Goal: Task Accomplishment & Management: Complete application form

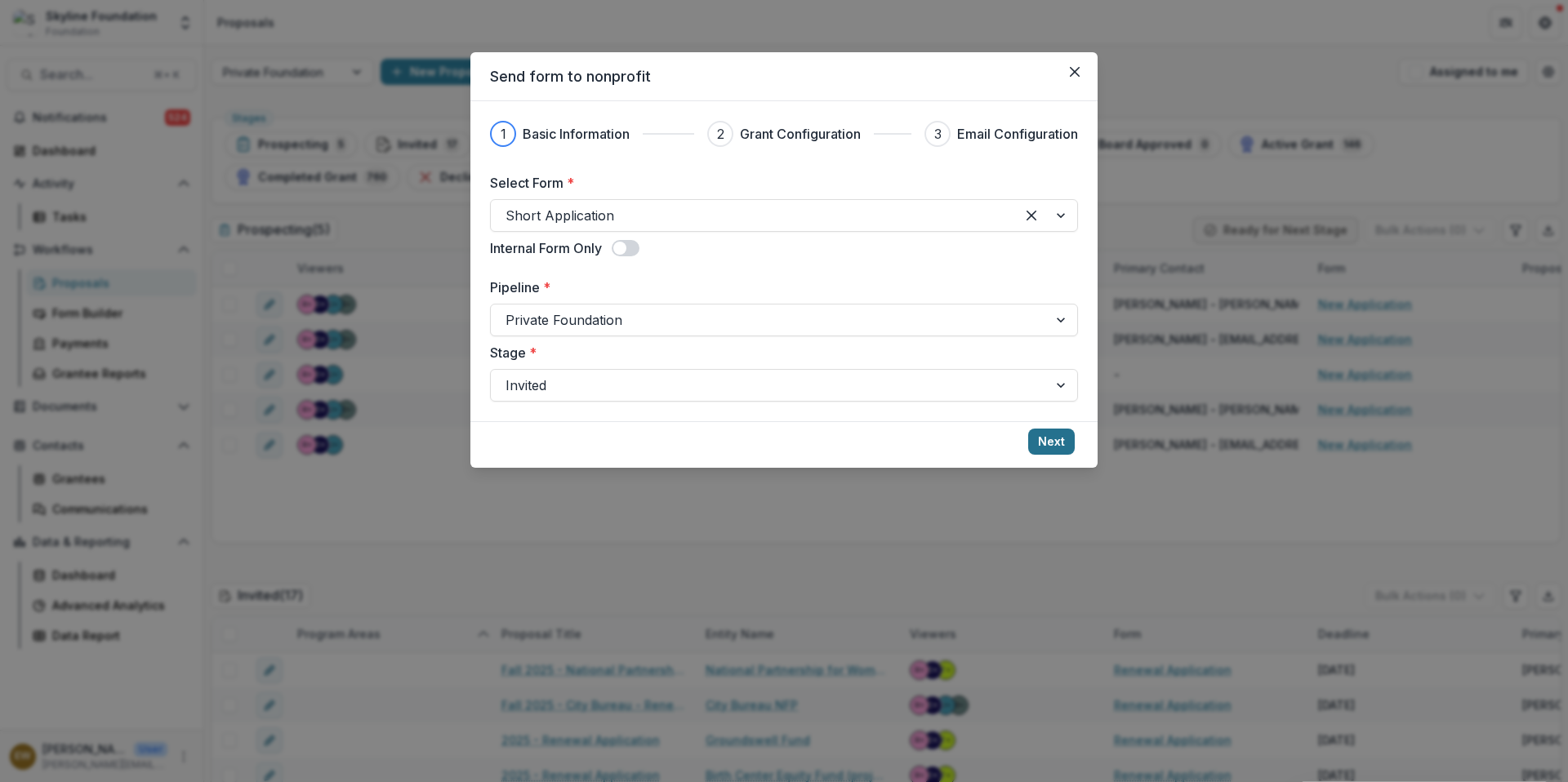
click at [1054, 448] on button "Next" at bounding box center [1051, 442] width 47 height 27
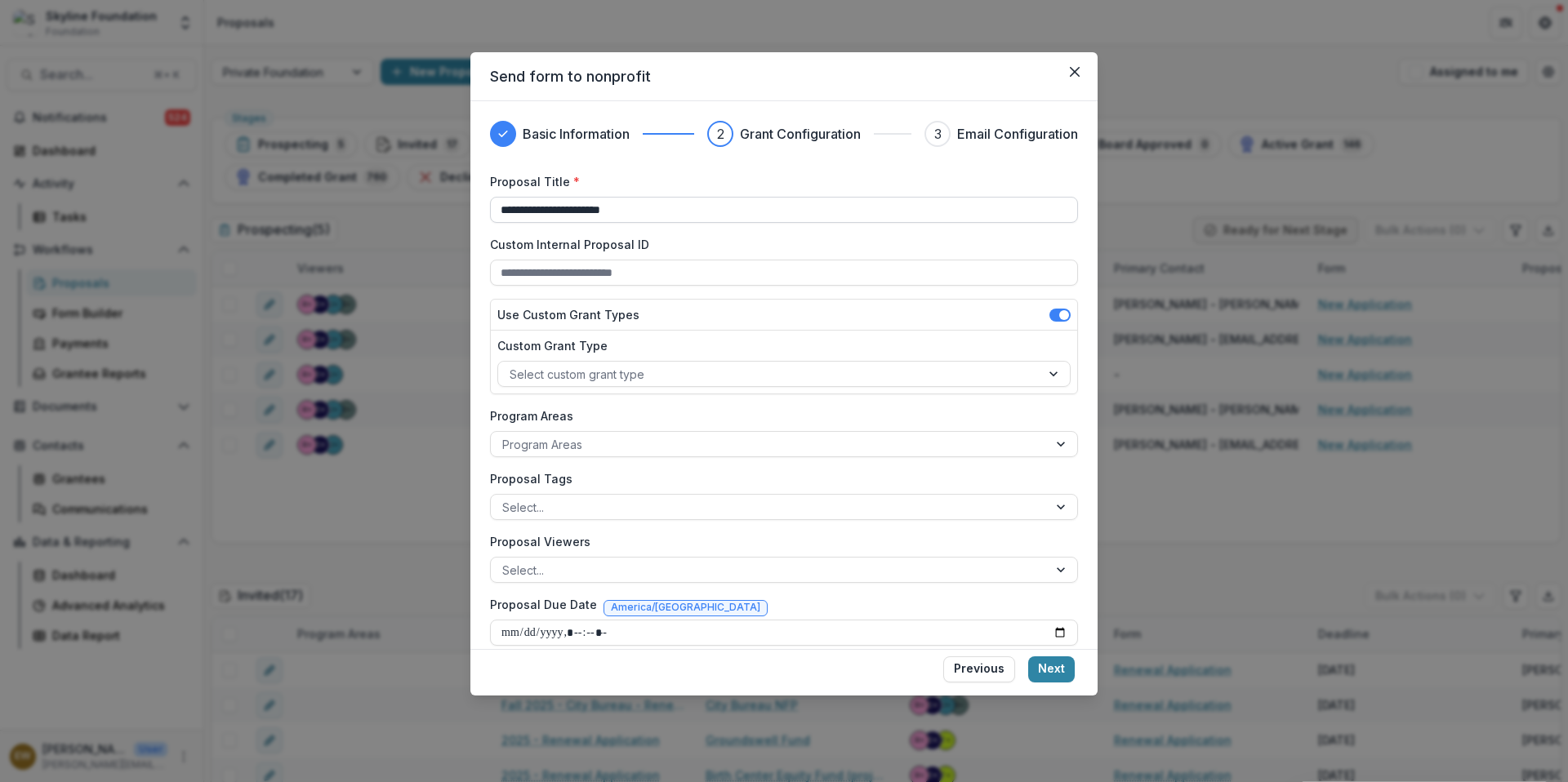
drag, startPoint x: 1054, startPoint y: 448, endPoint x: 544, endPoint y: 218, distance: 559.5
click at [544, 218] on input "**********" at bounding box center [784, 211] width 588 height 27
click at [541, 213] on input "**********" at bounding box center [784, 211] width 588 height 27
drag, startPoint x: 544, startPoint y: 218, endPoint x: 646, endPoint y: 217, distance: 102.0
click at [646, 217] on input "**********" at bounding box center [784, 211] width 588 height 27
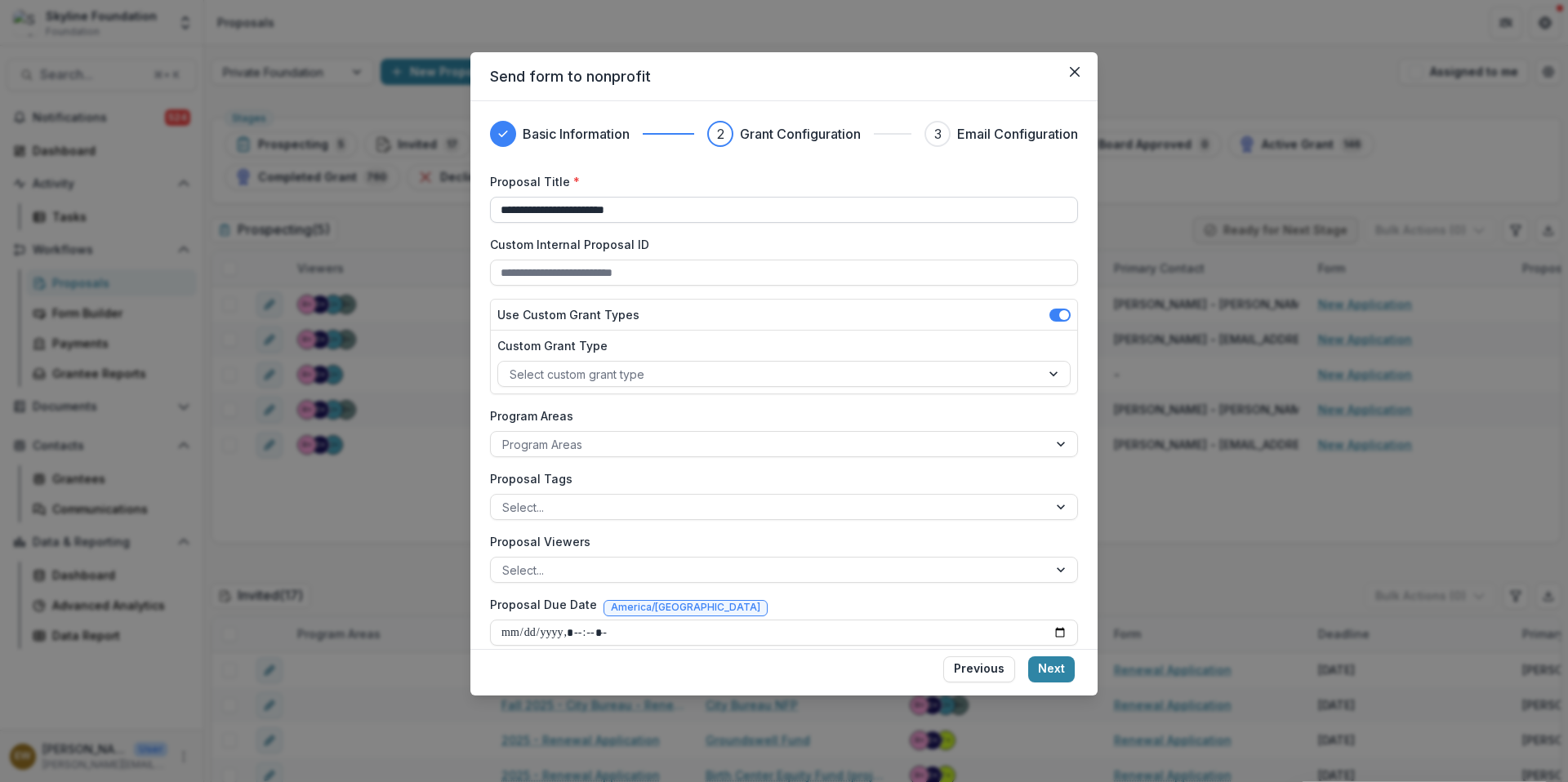
click at [543, 211] on input "**********" at bounding box center [784, 211] width 588 height 27
type input "**********"
click at [615, 268] on input "Custom Internal Proposal ID" at bounding box center [784, 273] width 588 height 27
drag, startPoint x: 646, startPoint y: 217, endPoint x: 684, endPoint y: 242, distance: 45.5
click at [684, 242] on label "Custom Internal Proposal ID" at bounding box center [779, 244] width 578 height 17
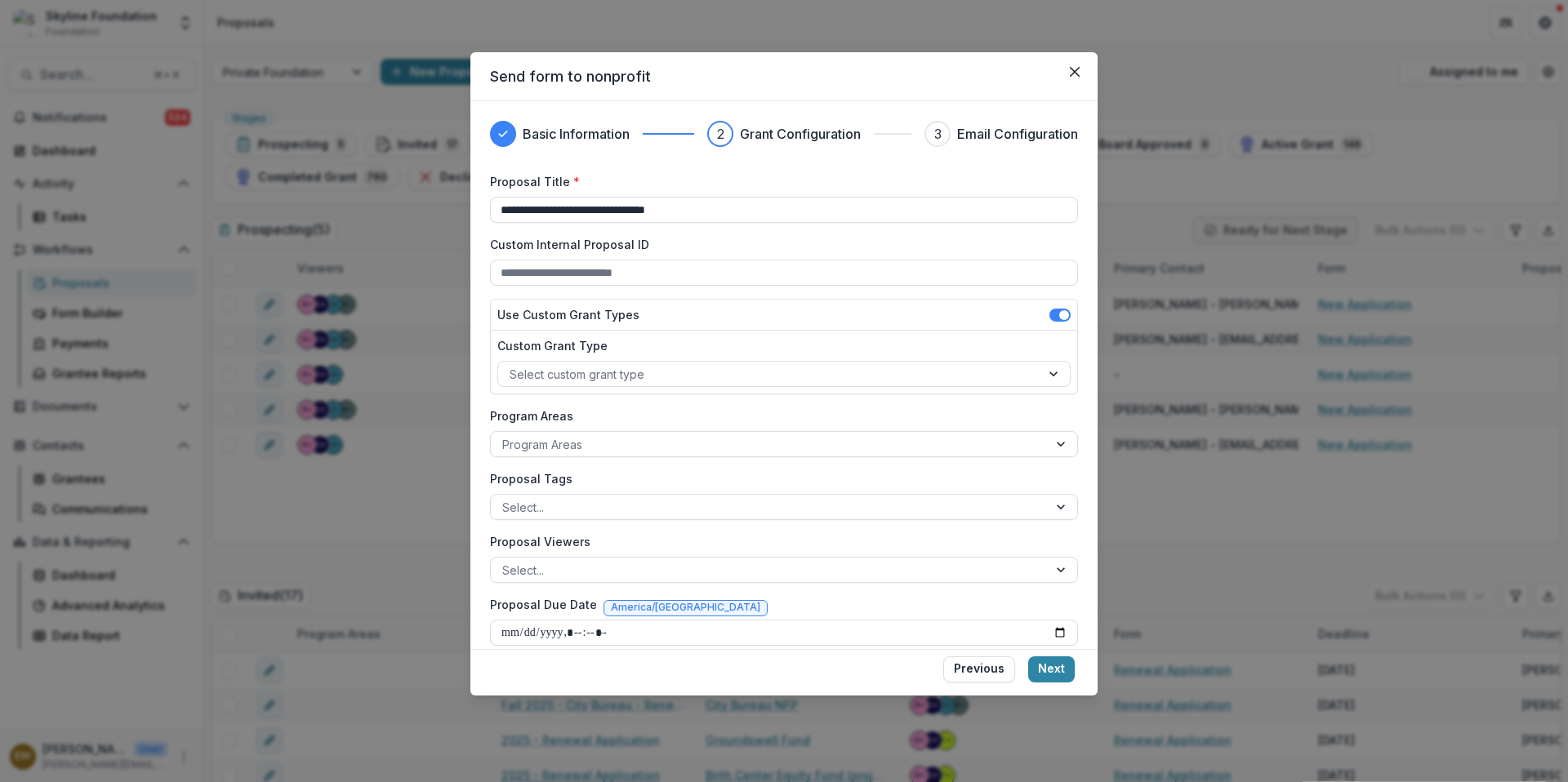
click at [684, 260] on input "Custom Internal Proposal ID" at bounding box center [784, 273] width 588 height 27
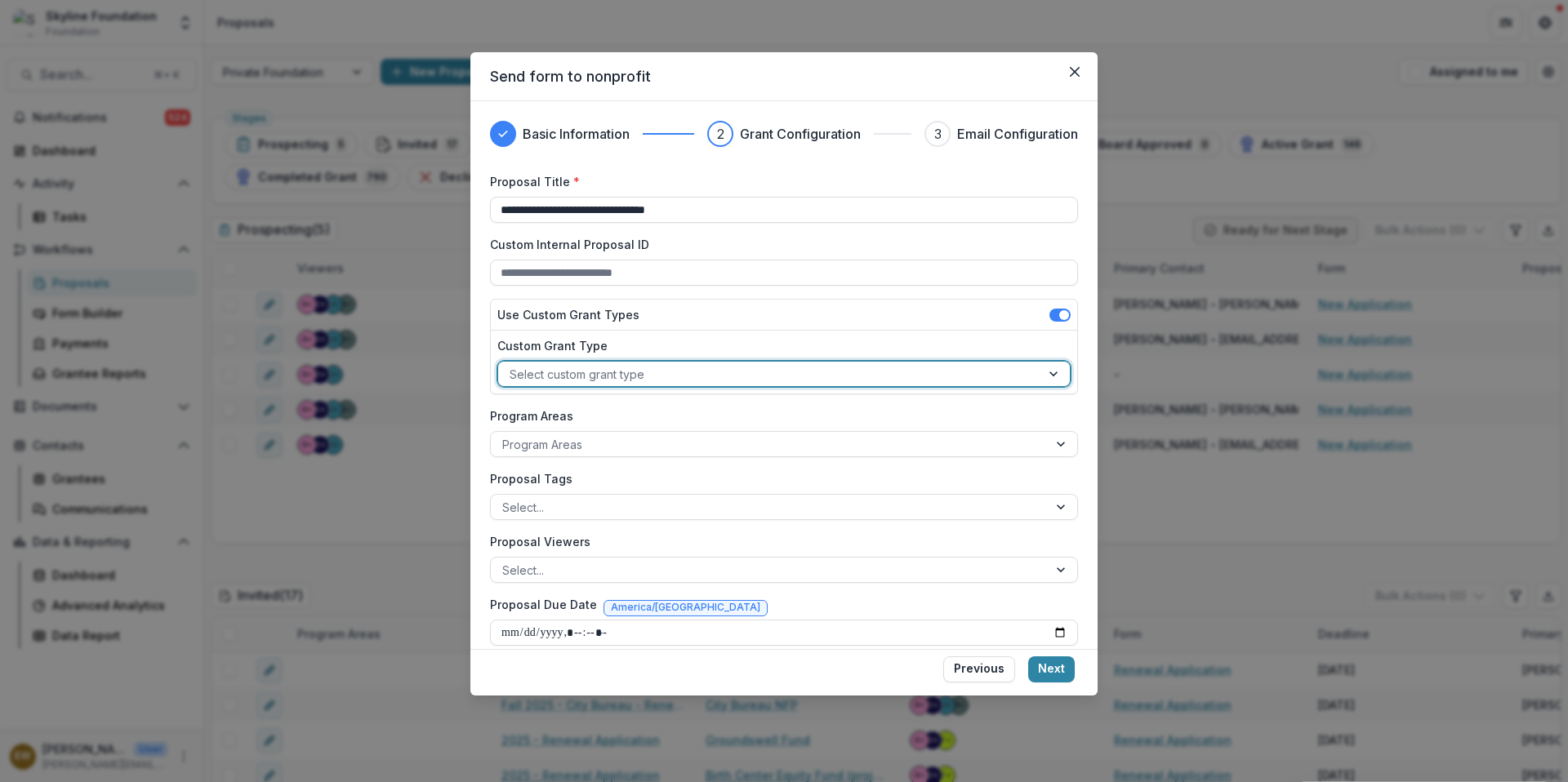
click at [661, 364] on div at bounding box center [769, 374] width 519 height 20
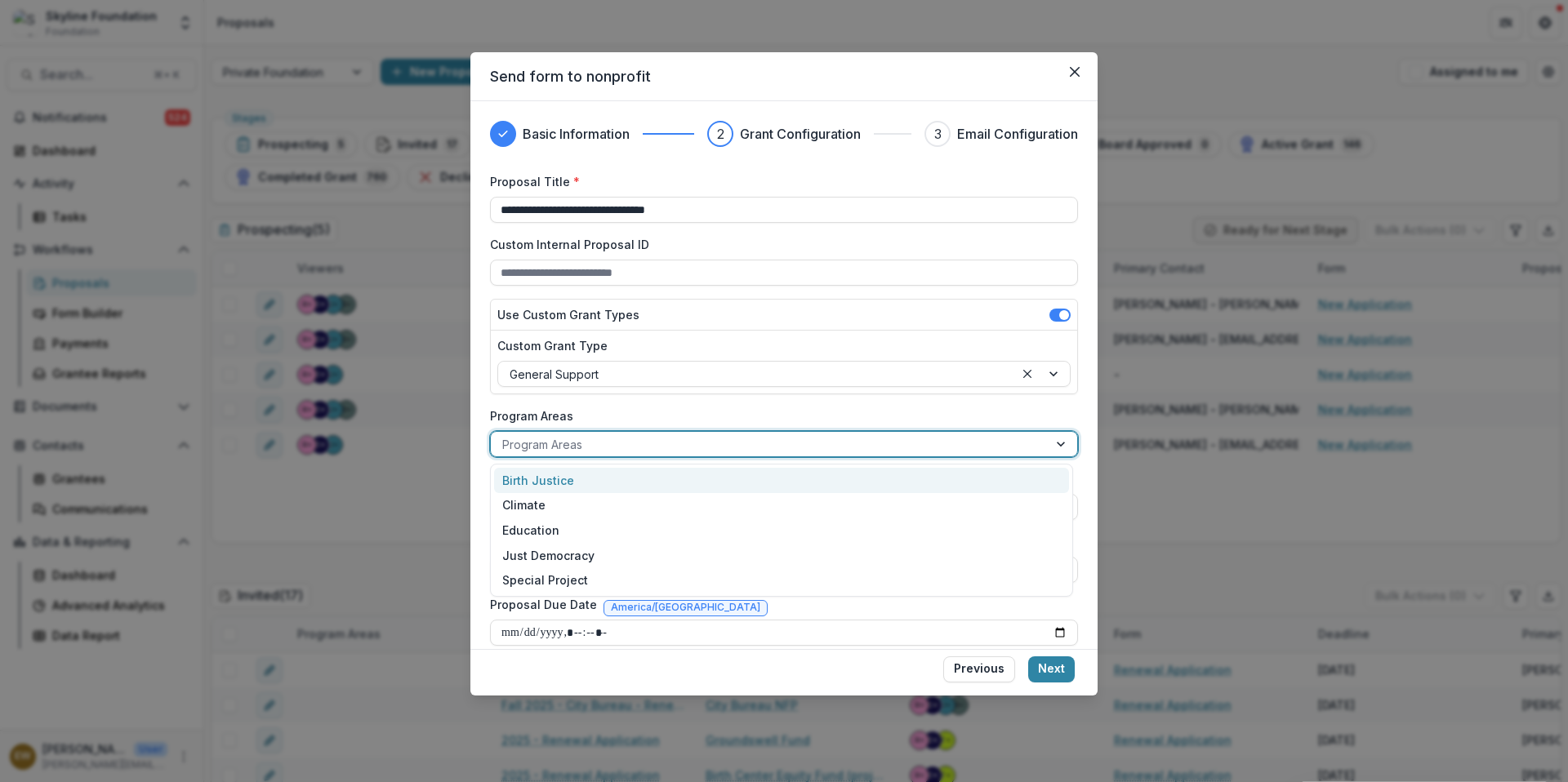
click at [609, 441] on div at bounding box center [769, 444] width 534 height 20
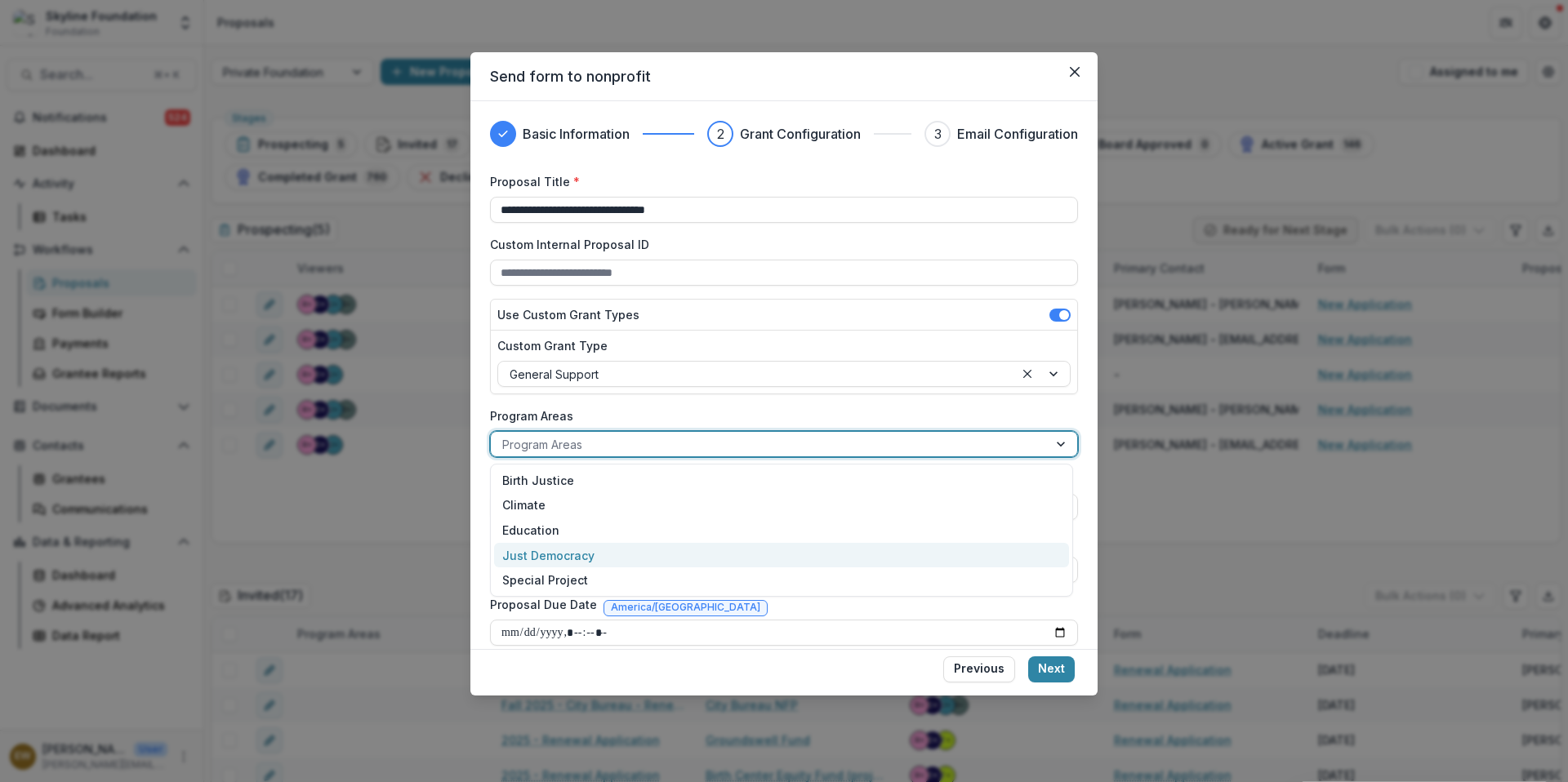
click at [571, 556] on div "Just Democracy" at bounding box center [782, 556] width 575 height 26
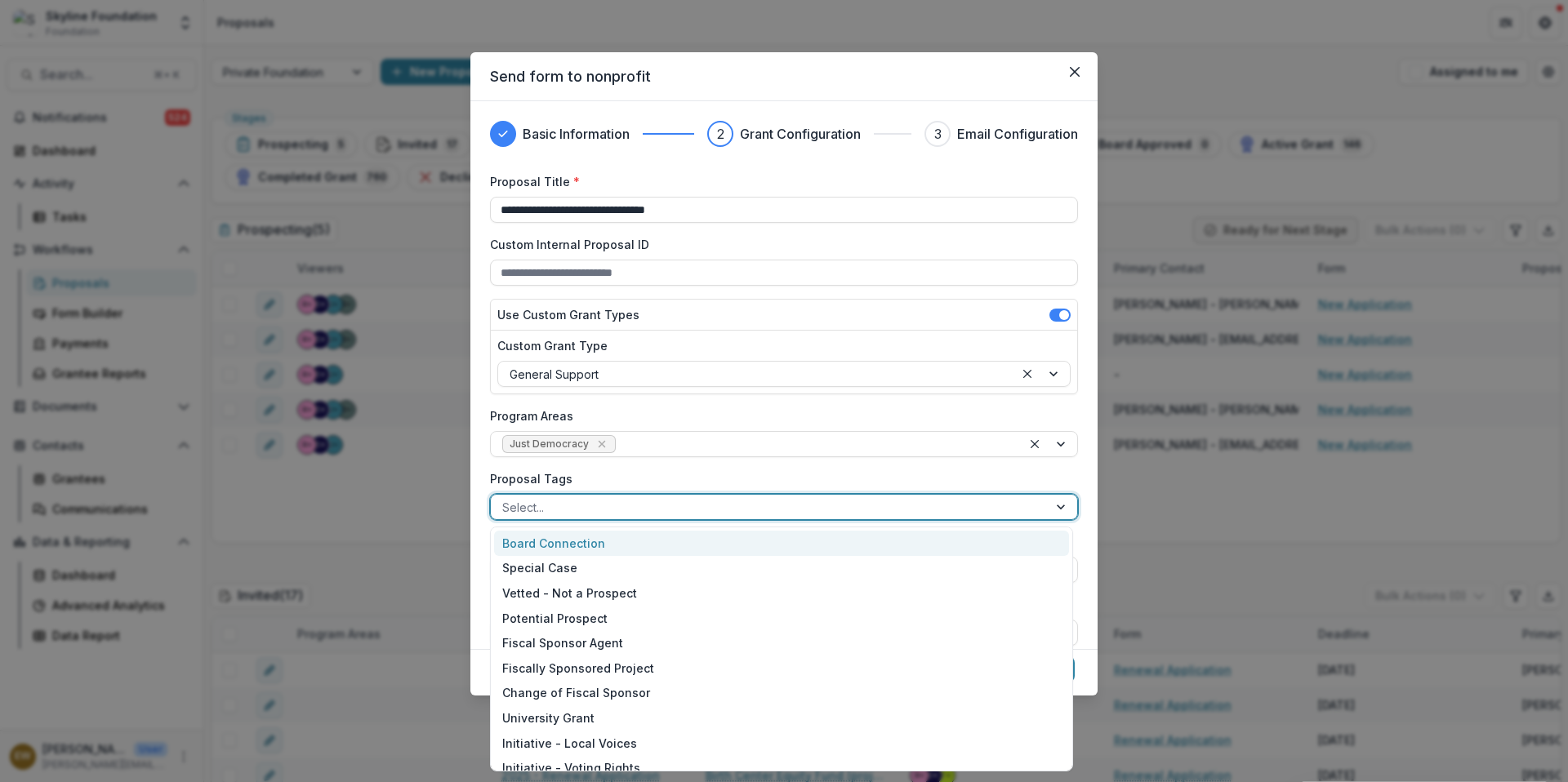
click at [591, 516] on div at bounding box center [769, 507] width 534 height 20
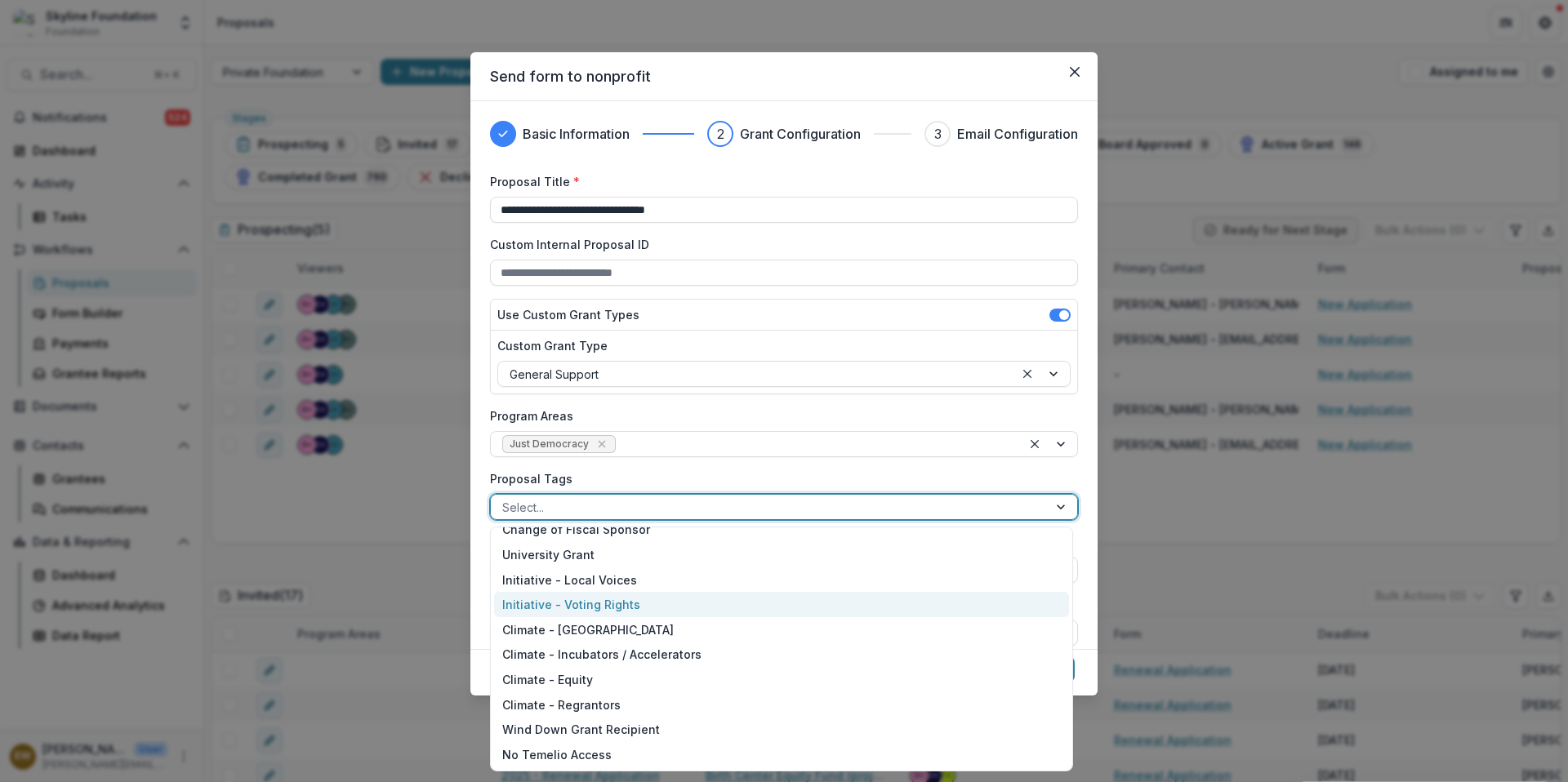
click at [611, 599] on div "Initiative - Voting Rights" at bounding box center [782, 604] width 575 height 26
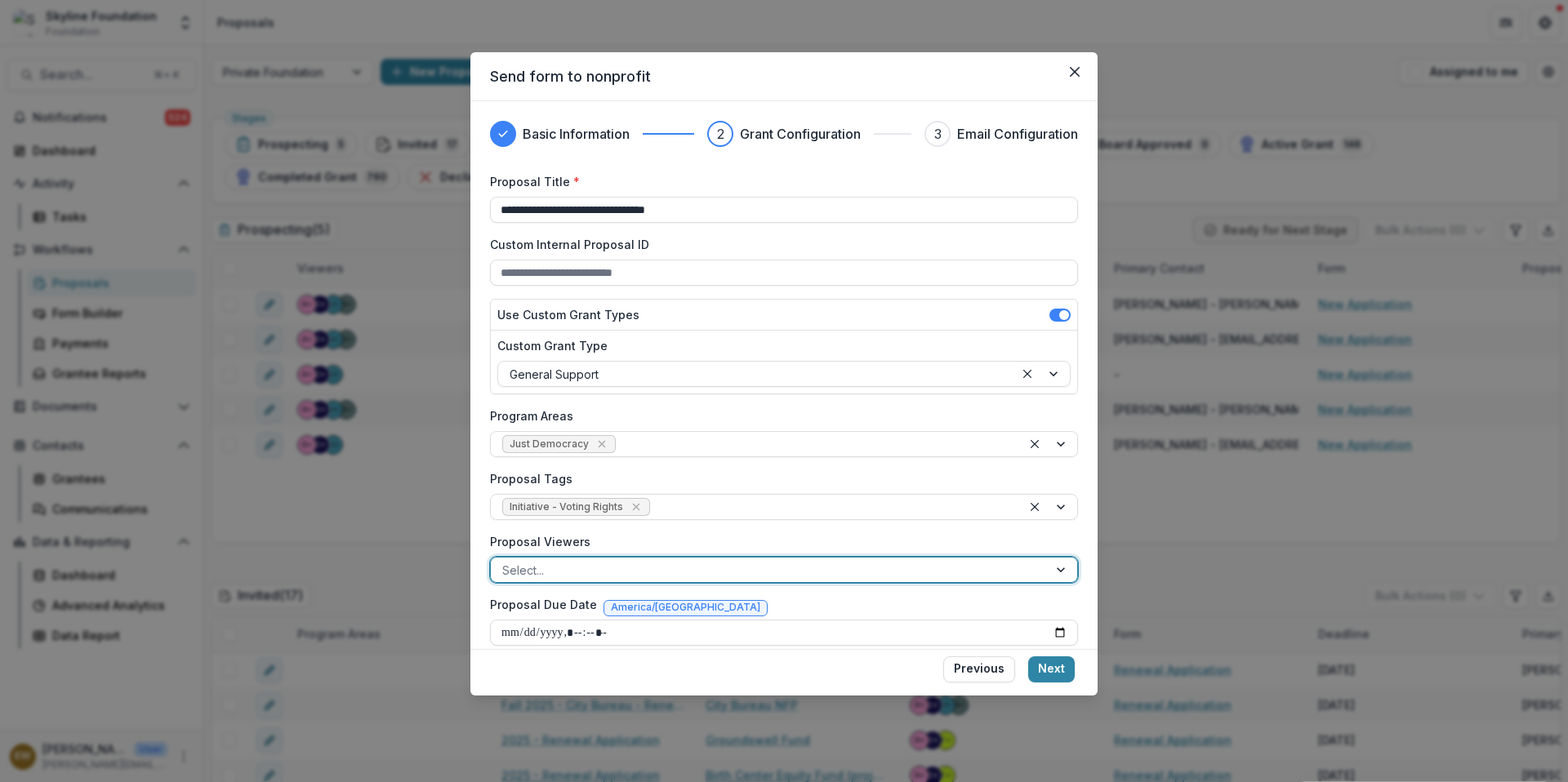
drag, startPoint x: 684, startPoint y: 242, endPoint x: 611, endPoint y: 573, distance: 339.0
click at [611, 573] on div at bounding box center [769, 570] width 534 height 20
click at [813, 570] on div at bounding box center [909, 570] width 202 height 20
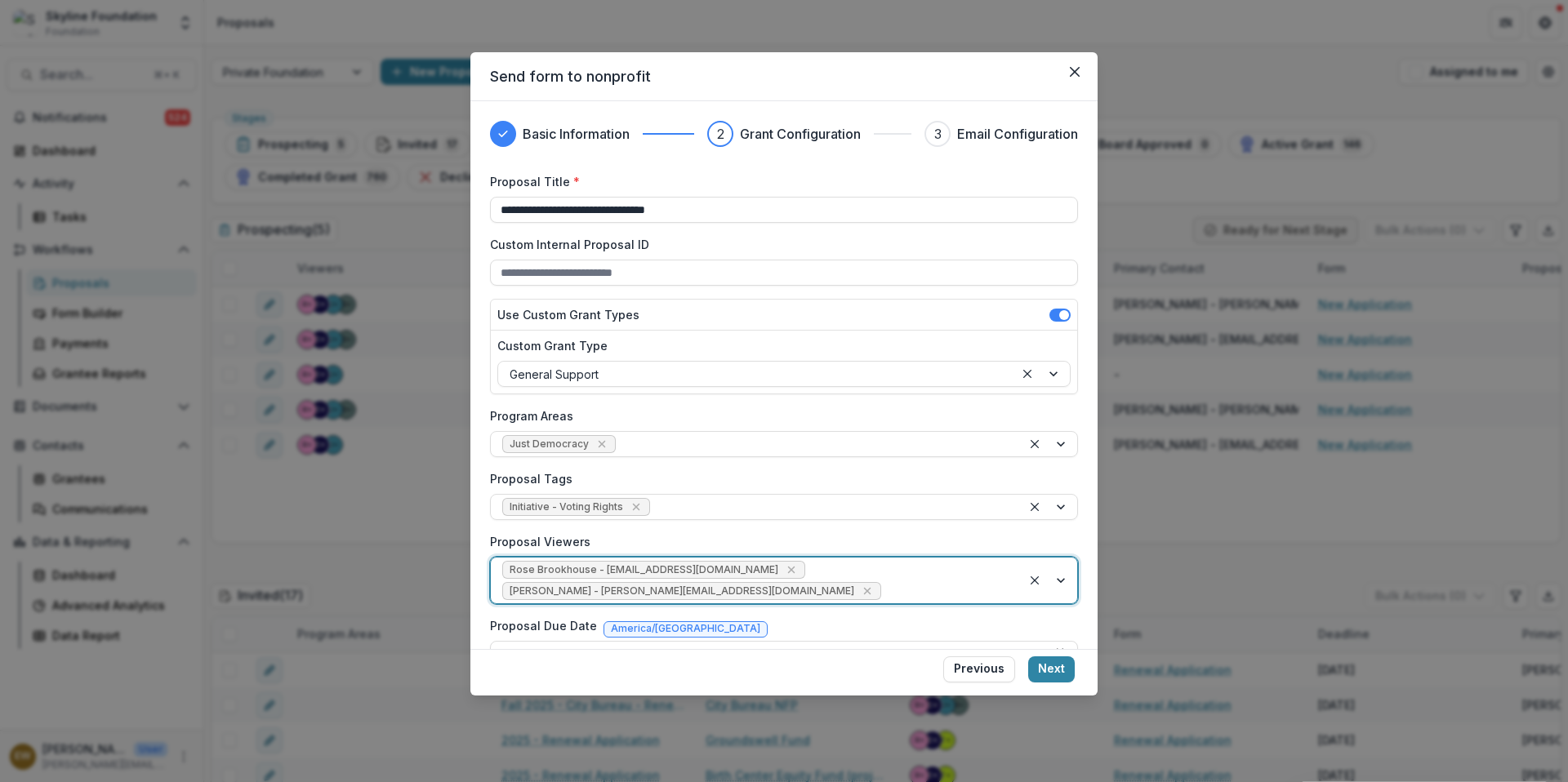
click at [913, 570] on div "Rose Brookhouse - [EMAIL_ADDRESS][DOMAIN_NAME] [PERSON_NAME] - [PERSON_NAME][EM…" at bounding box center [756, 581] width 531 height 46
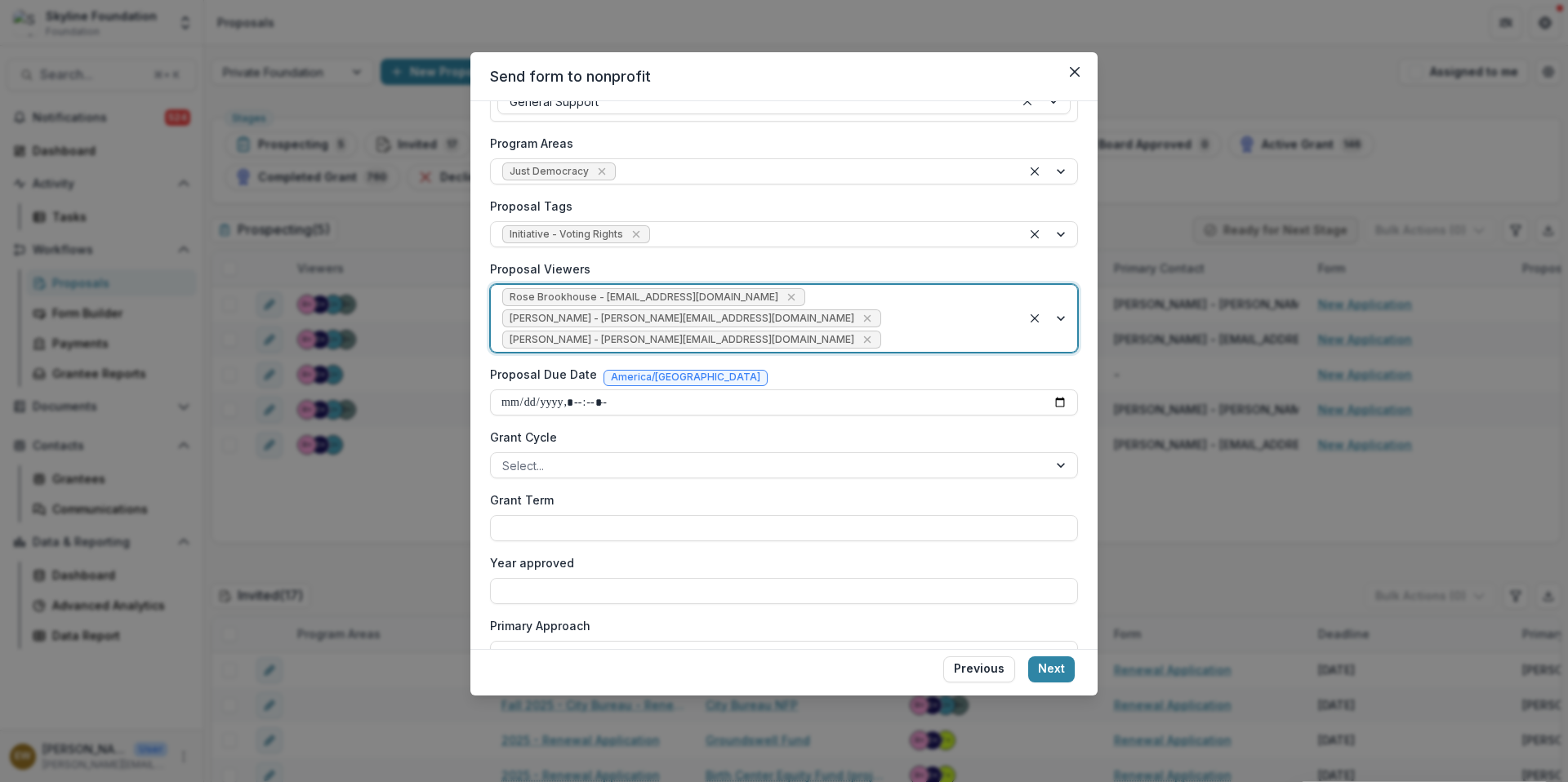
scroll to position [436, 0]
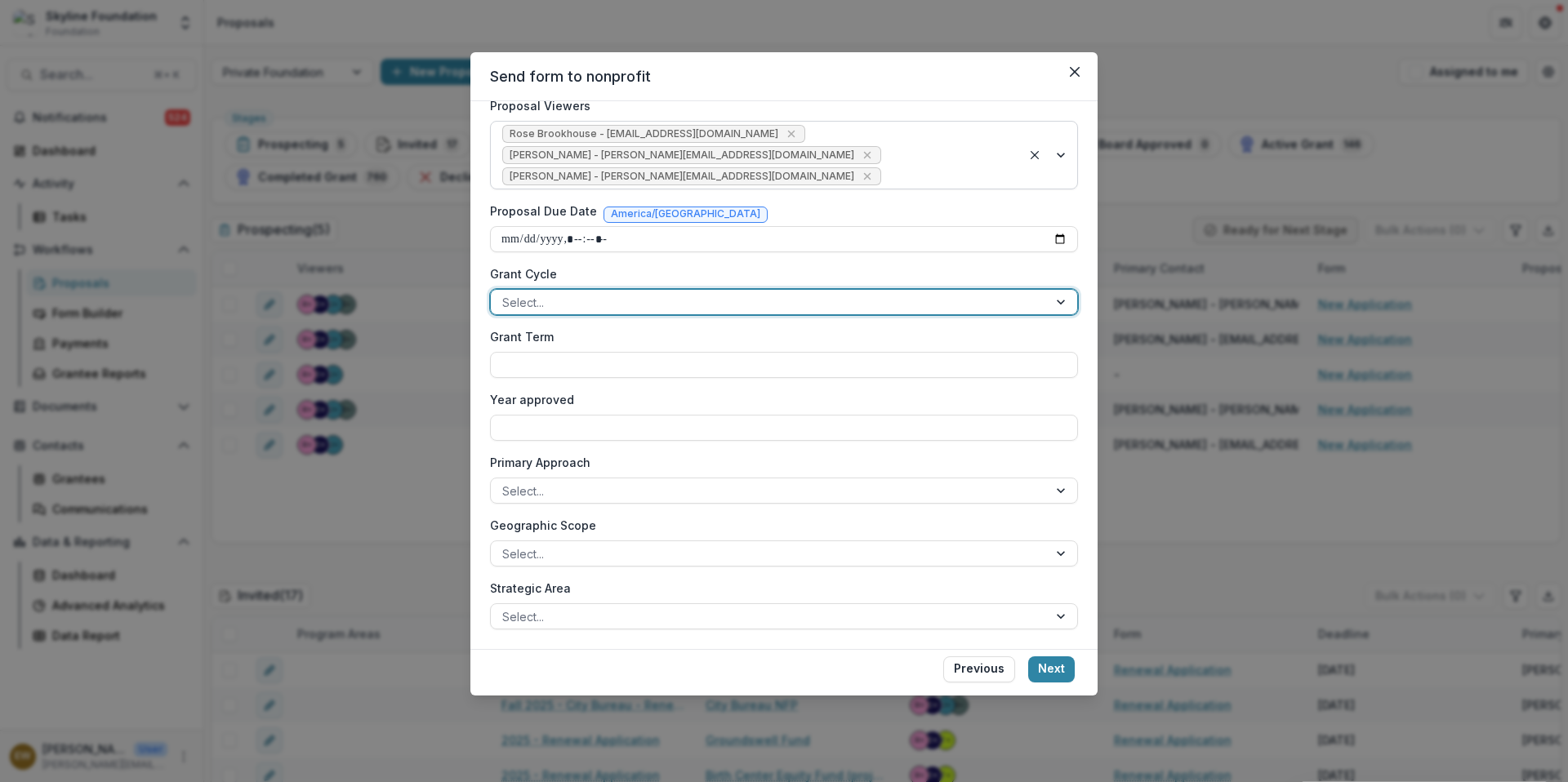
click at [559, 309] on div at bounding box center [769, 303] width 534 height 20
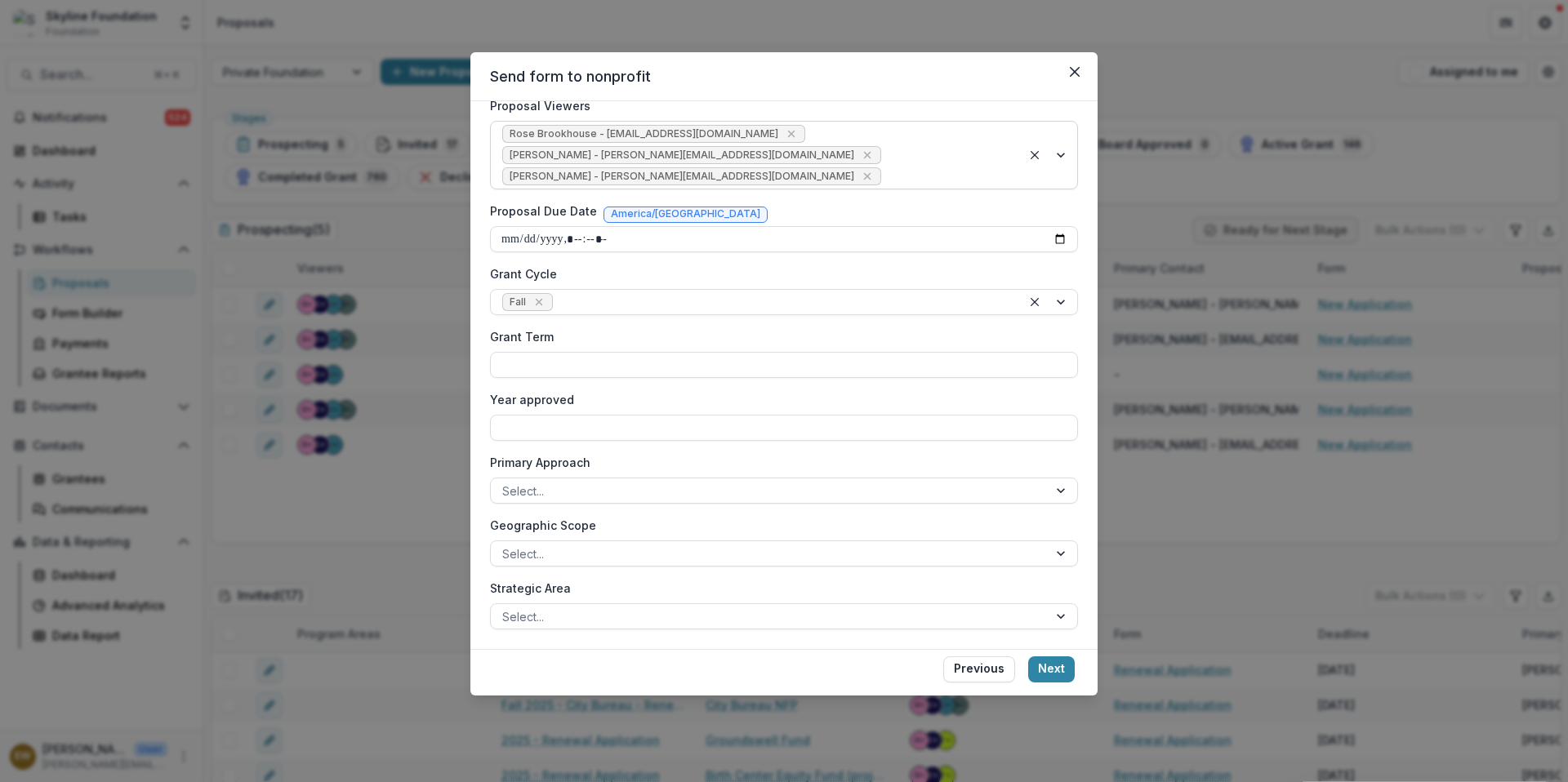
click at [580, 356] on input "Grant Term" at bounding box center [784, 365] width 588 height 27
drag, startPoint x: 611, startPoint y: 573, endPoint x: 570, endPoint y: 427, distance: 151.6
click at [570, 427] on input "Year approved" at bounding box center [784, 428] width 588 height 27
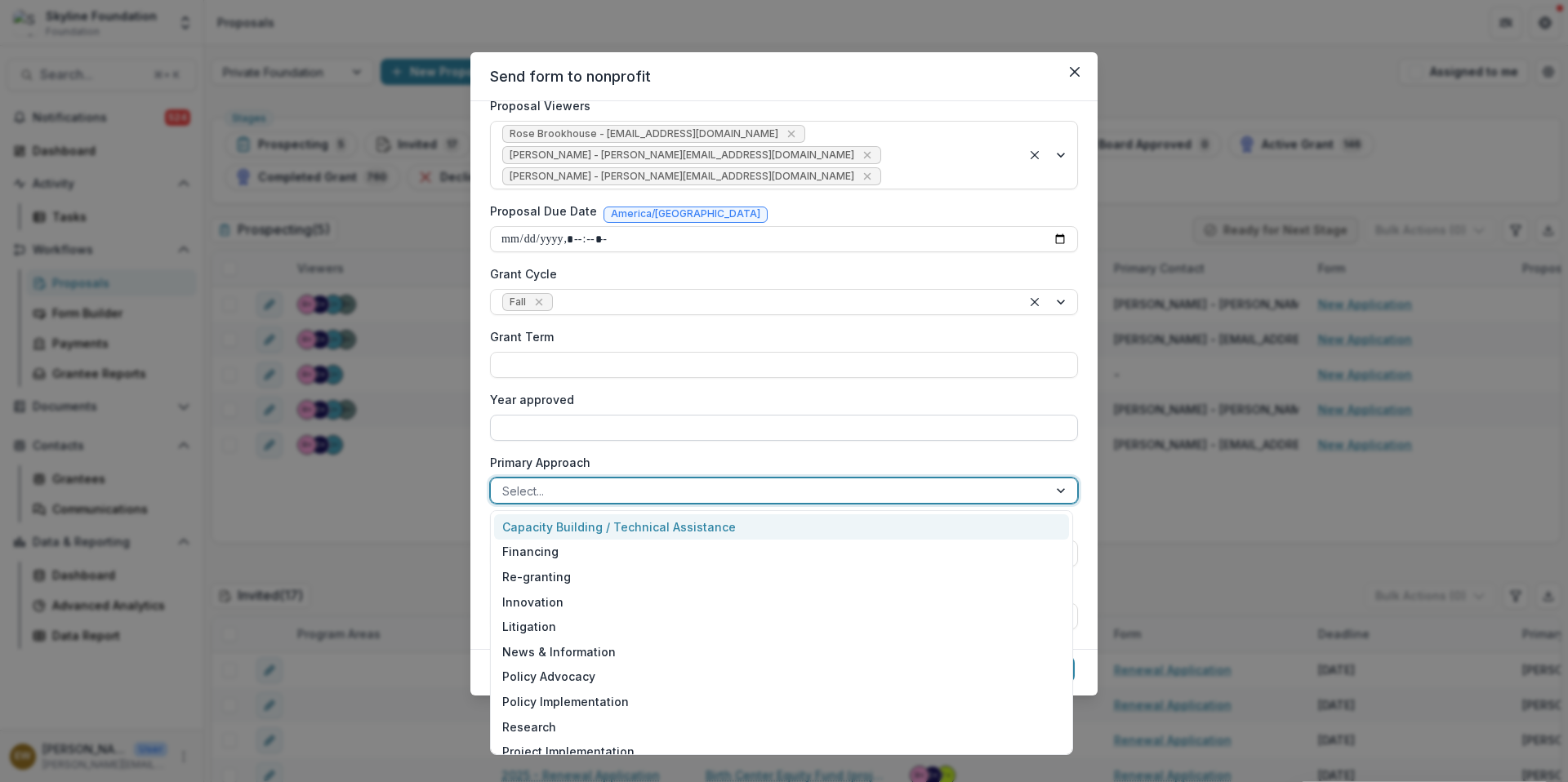
click at [571, 490] on div at bounding box center [769, 491] width 534 height 20
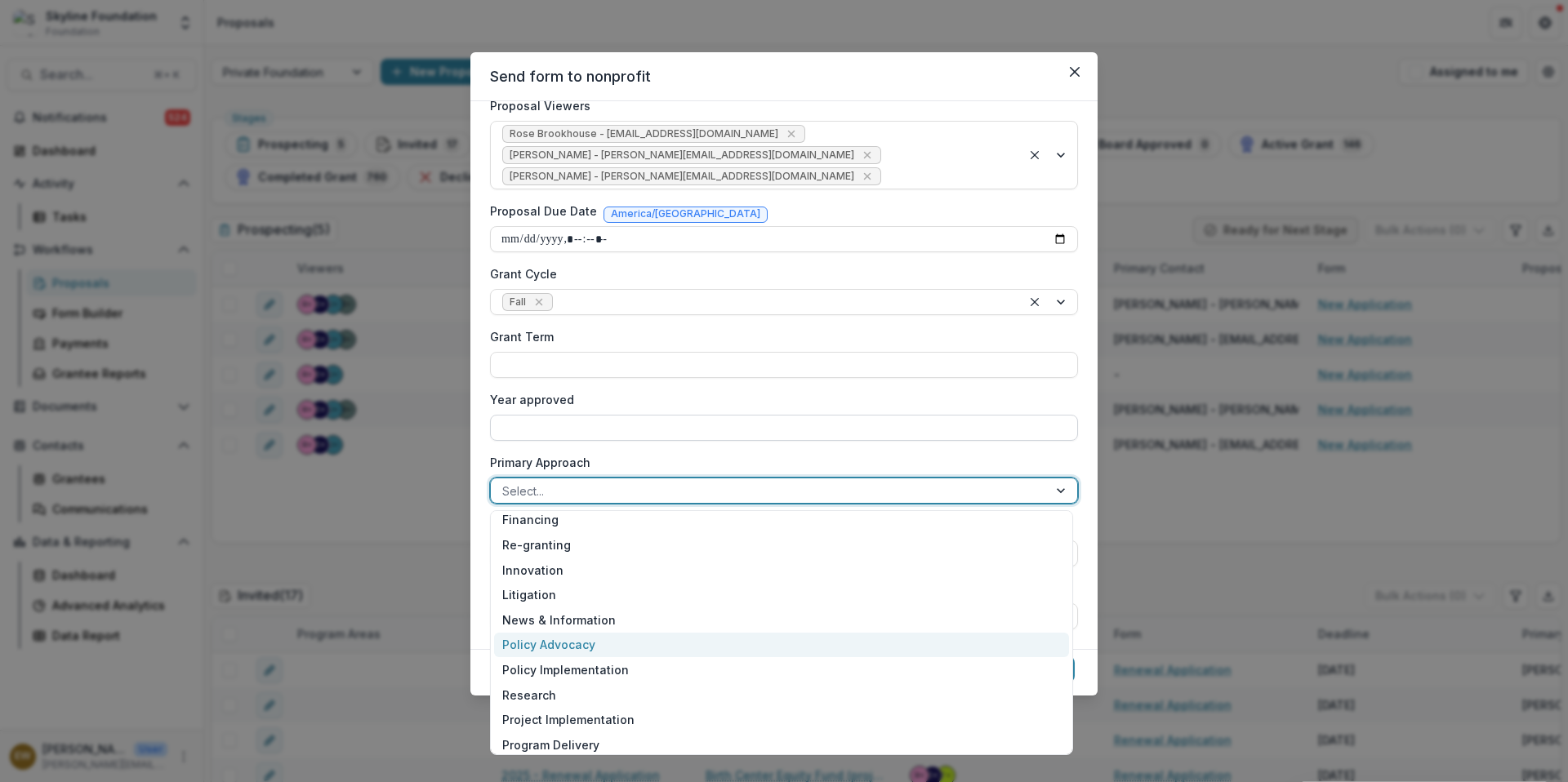
click at [577, 650] on div "Policy Advocacy" at bounding box center [782, 646] width 575 height 26
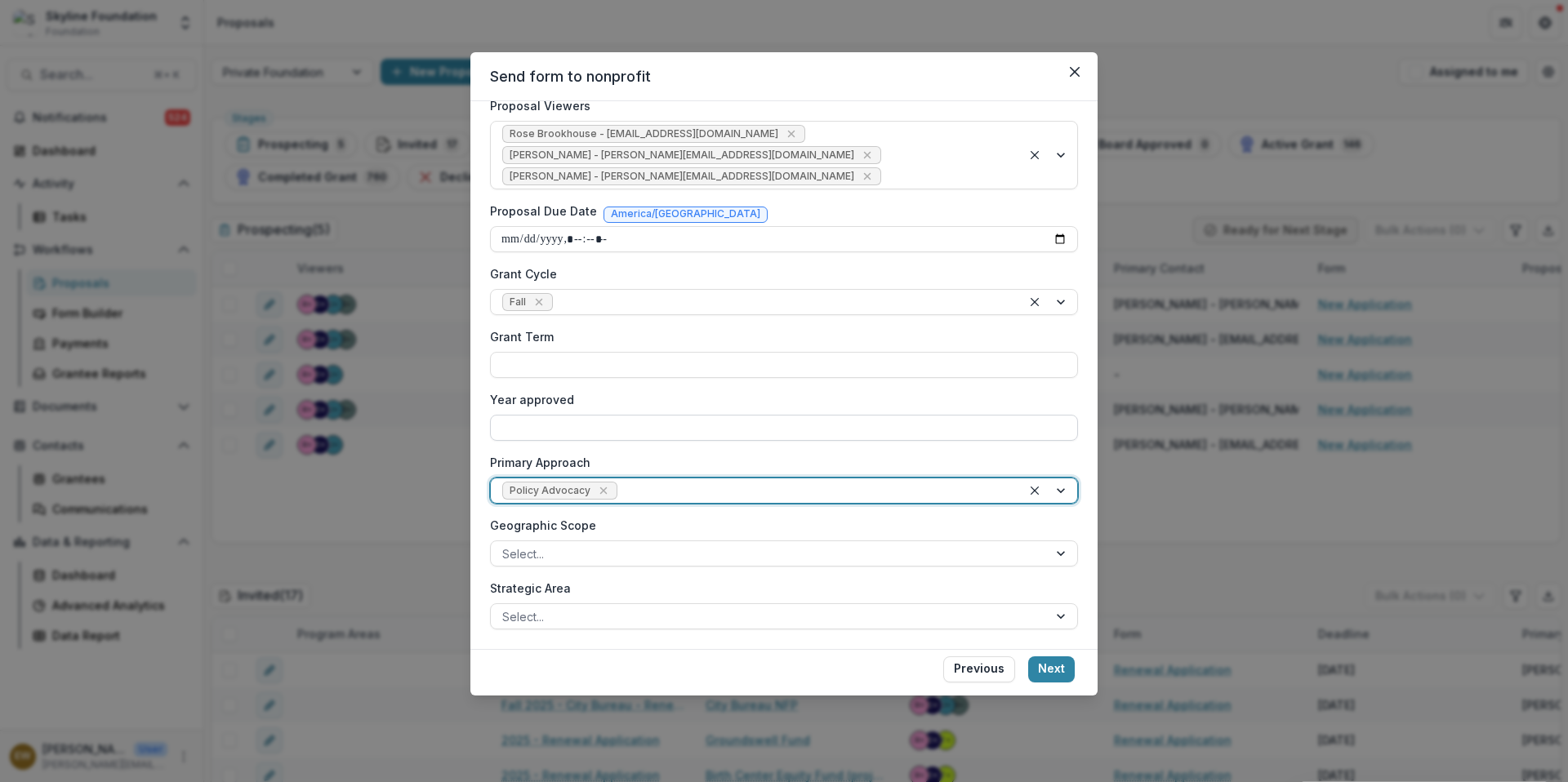
click at [703, 485] on div at bounding box center [815, 491] width 389 height 20
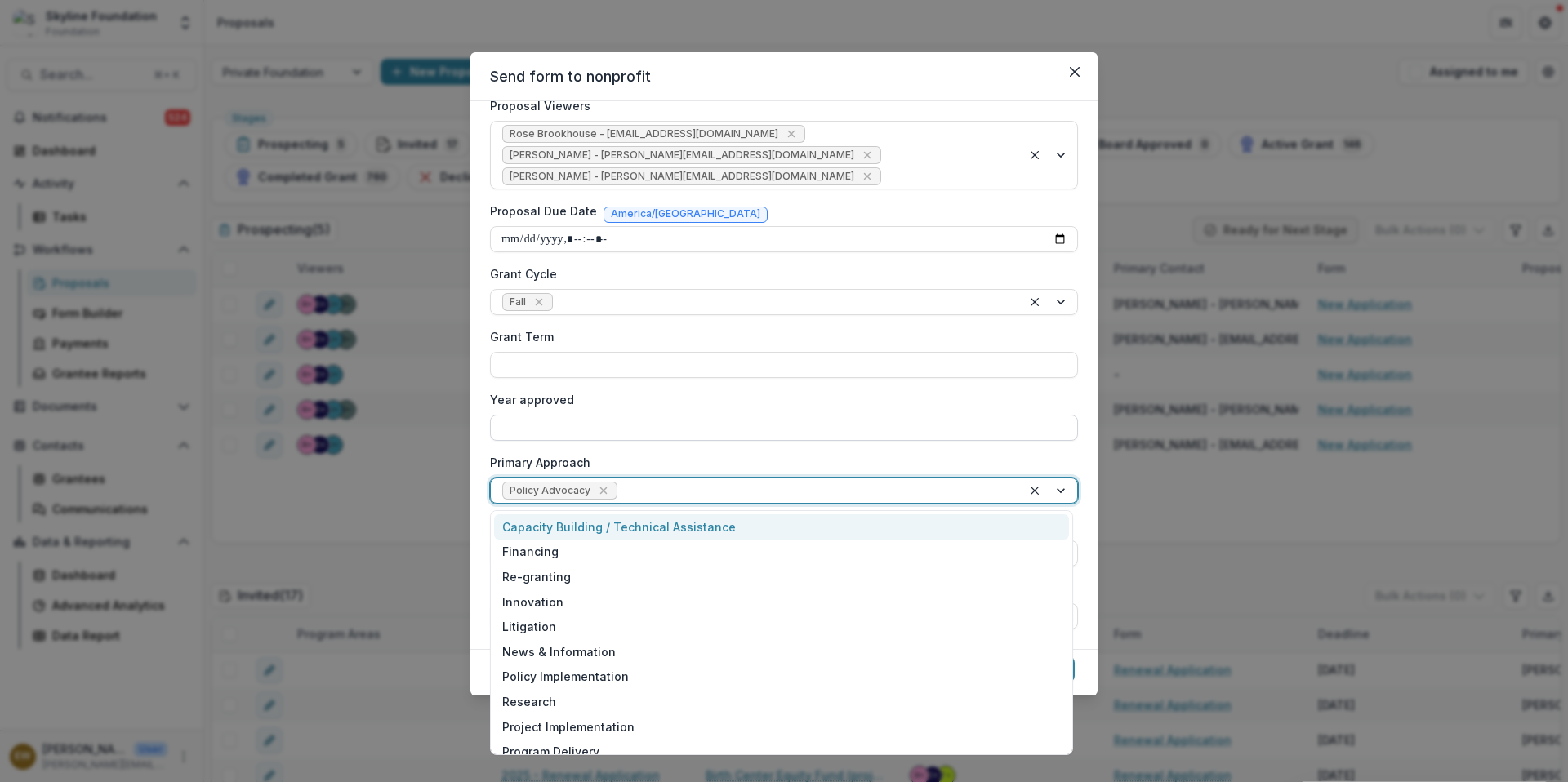
click at [628, 673] on div "Policy Implementation" at bounding box center [782, 678] width 575 height 26
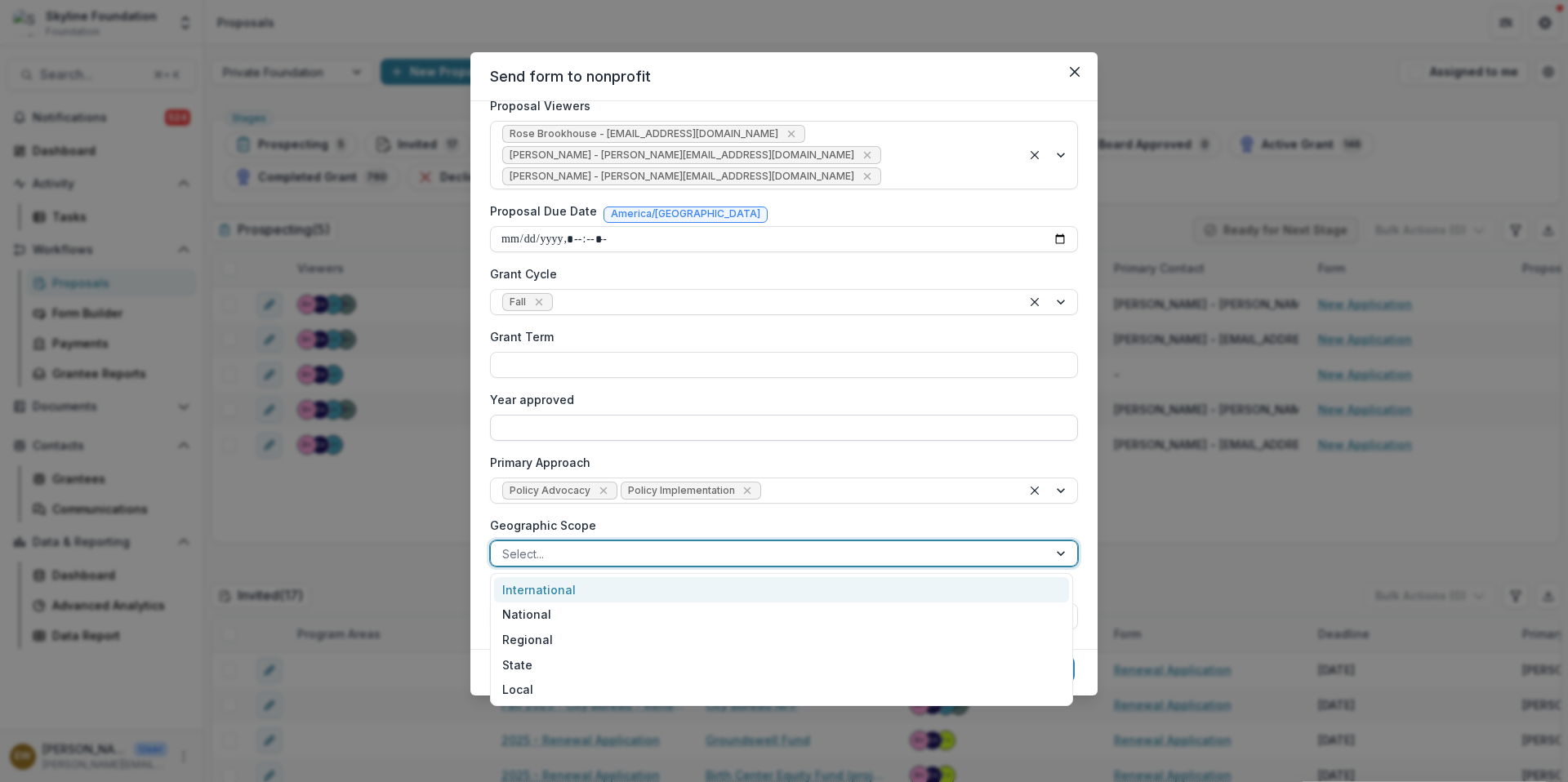
click at [622, 544] on div at bounding box center [769, 554] width 534 height 20
drag, startPoint x: 570, startPoint y: 427, endPoint x: 556, endPoint y: 663, distance: 236.4
click at [556, 663] on div "State" at bounding box center [782, 665] width 575 height 26
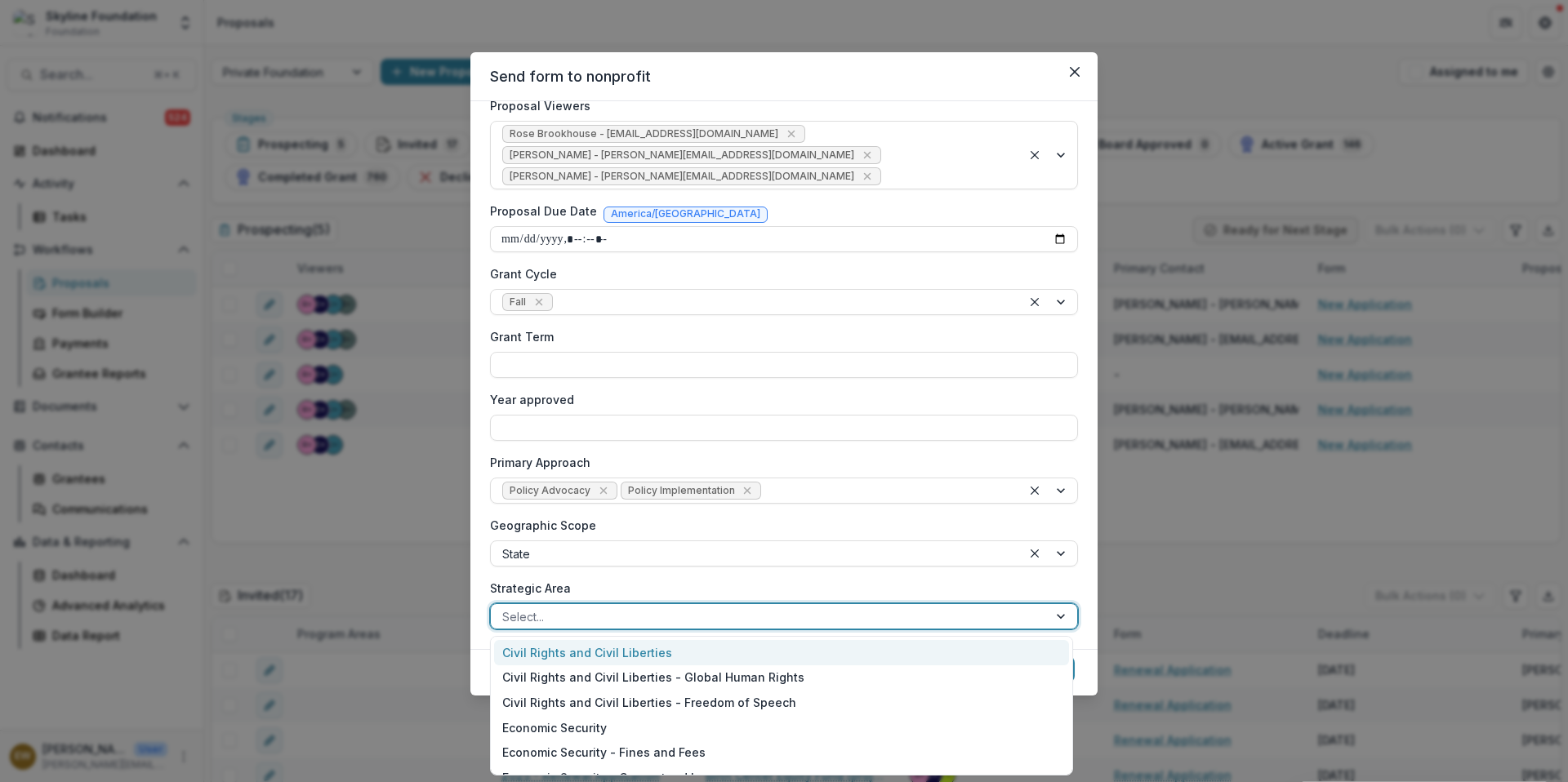
drag, startPoint x: 556, startPoint y: 663, endPoint x: 576, endPoint y: 618, distance: 49.2
click at [576, 618] on div at bounding box center [769, 617] width 534 height 20
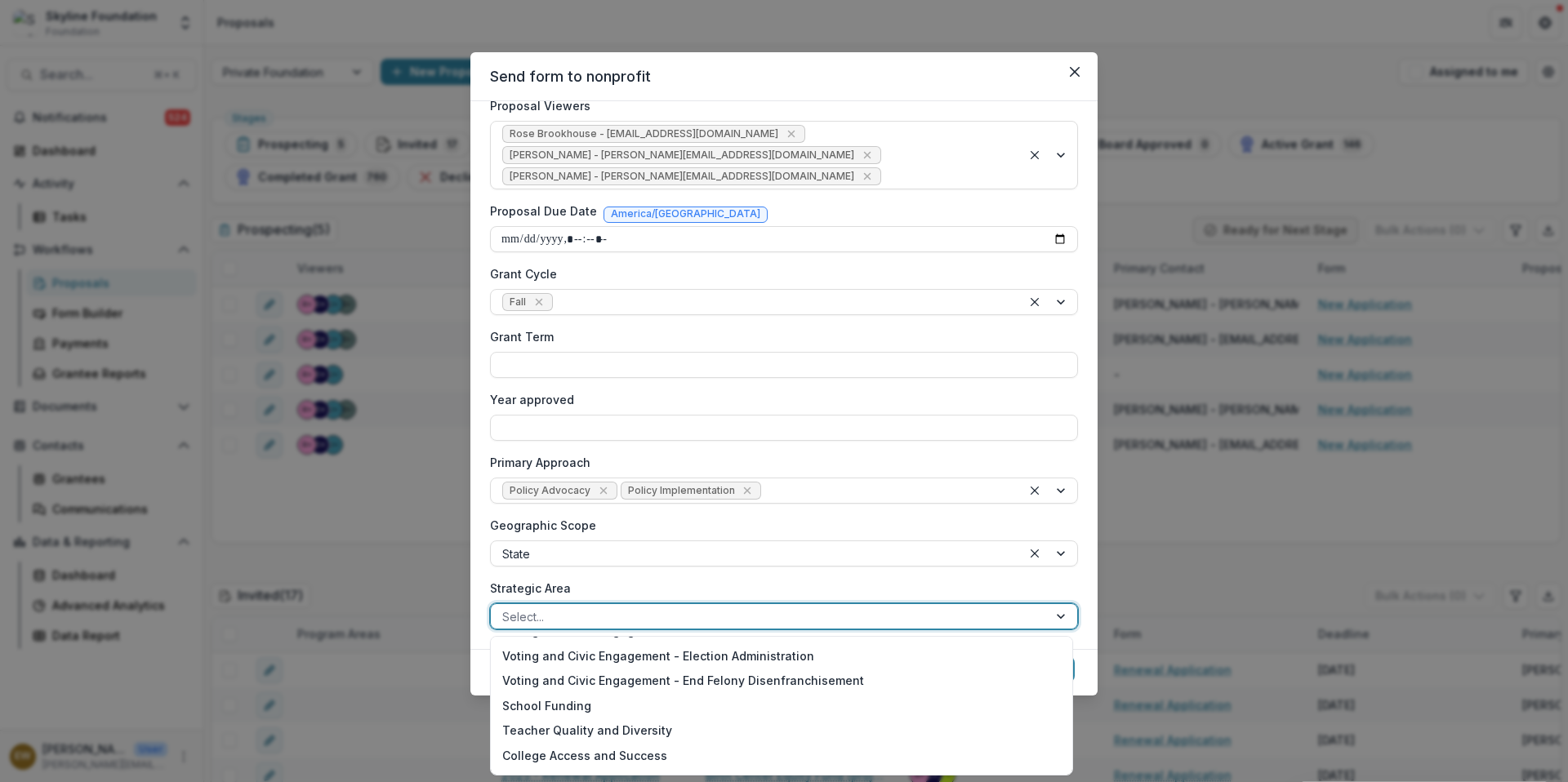
scroll to position [179, 0]
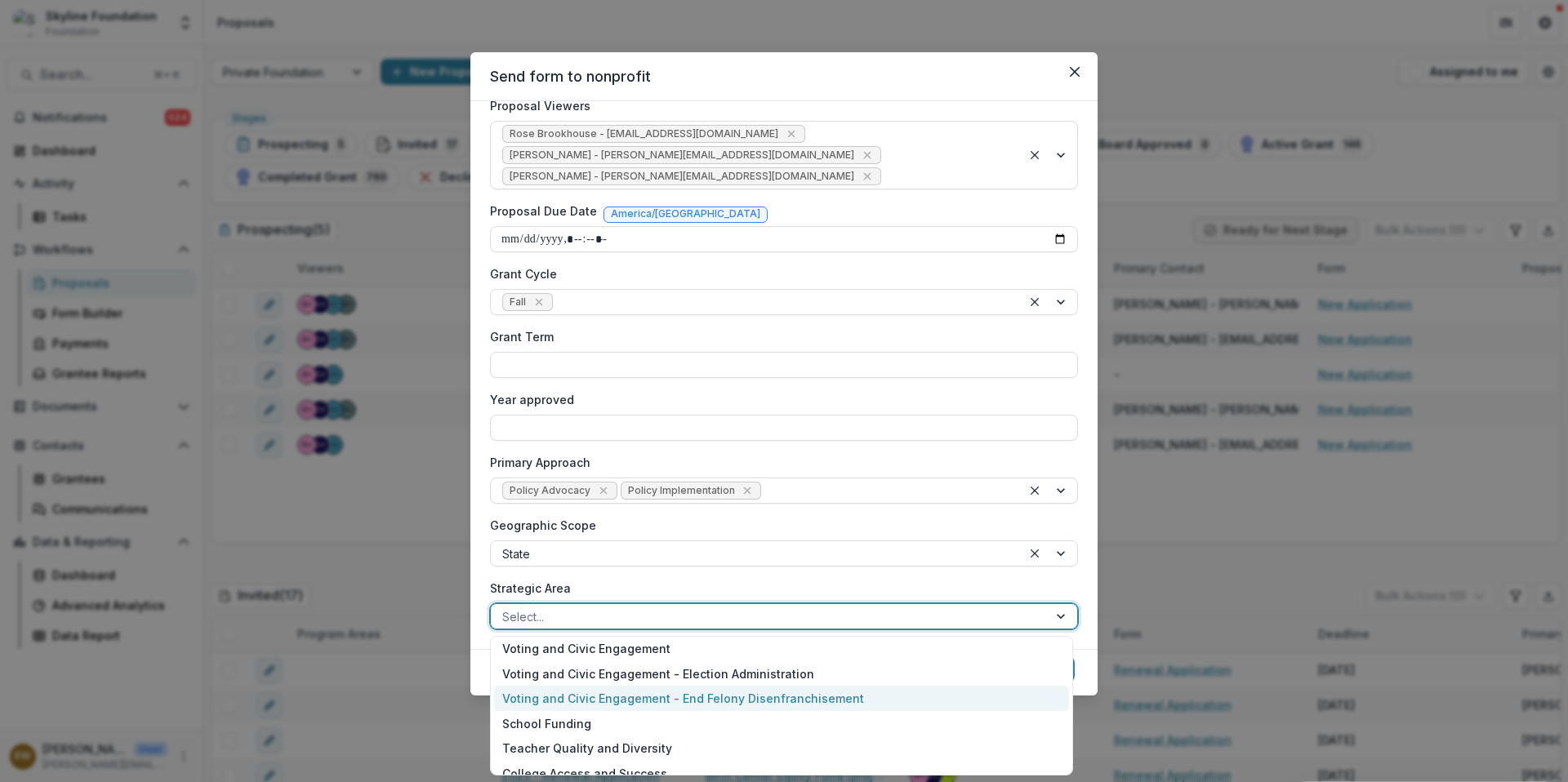
click at [630, 693] on div "Voting and Civic Engagement - End Felony Disenfranchisement" at bounding box center [782, 699] width 575 height 26
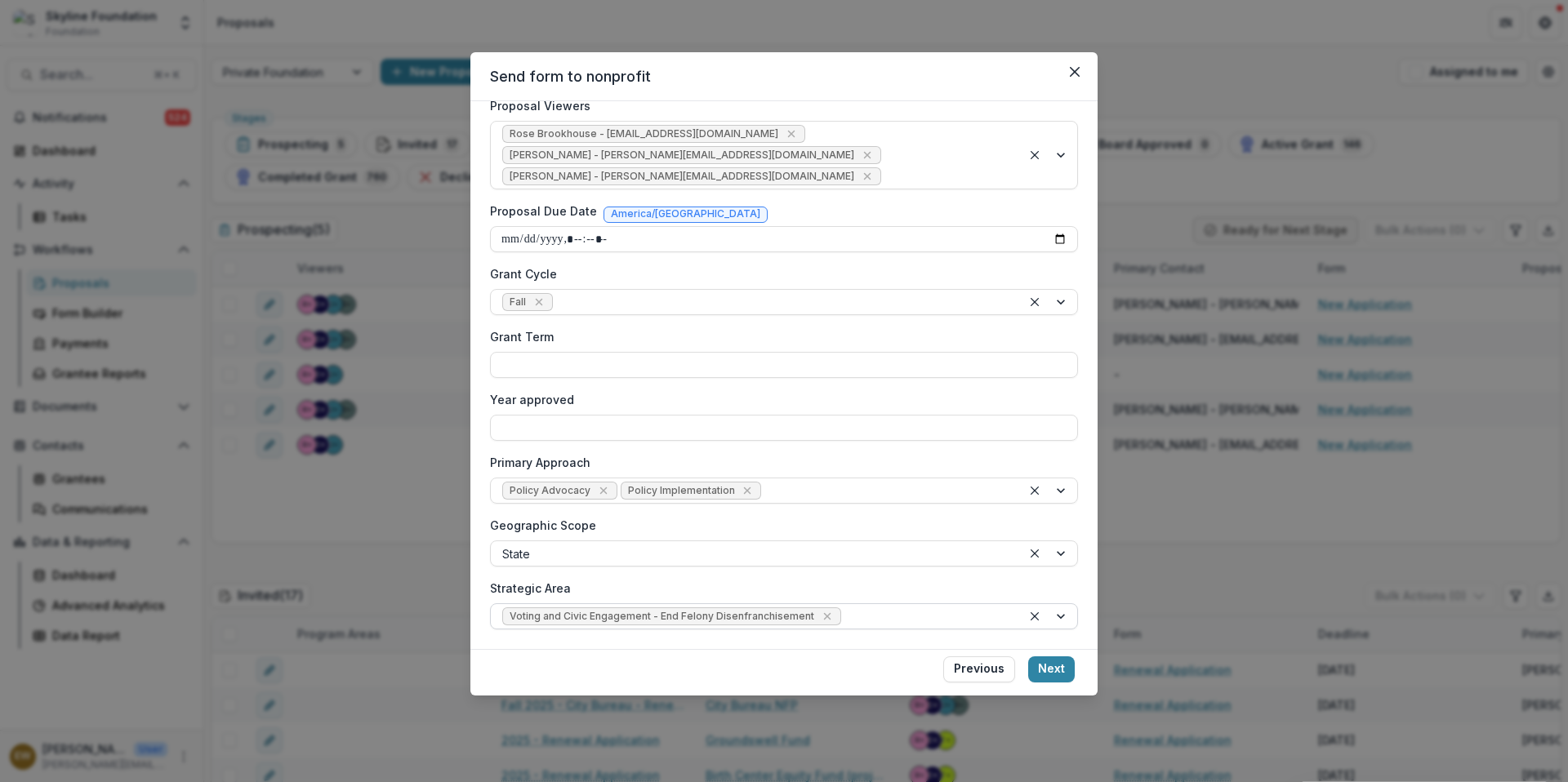
click at [1067, 673] on button "Next" at bounding box center [1051, 670] width 47 height 27
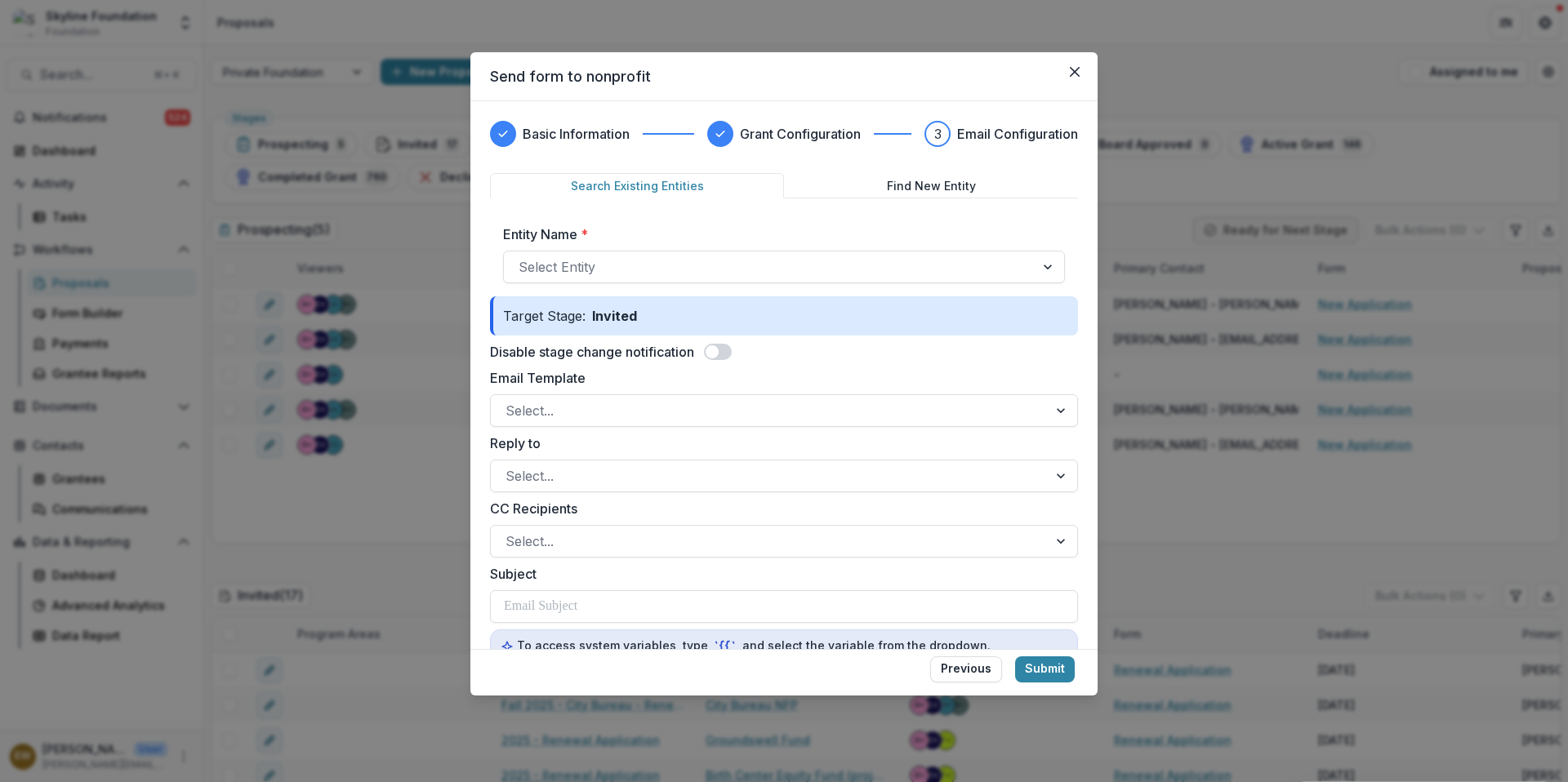
click at [714, 357] on span at bounding box center [712, 352] width 13 height 13
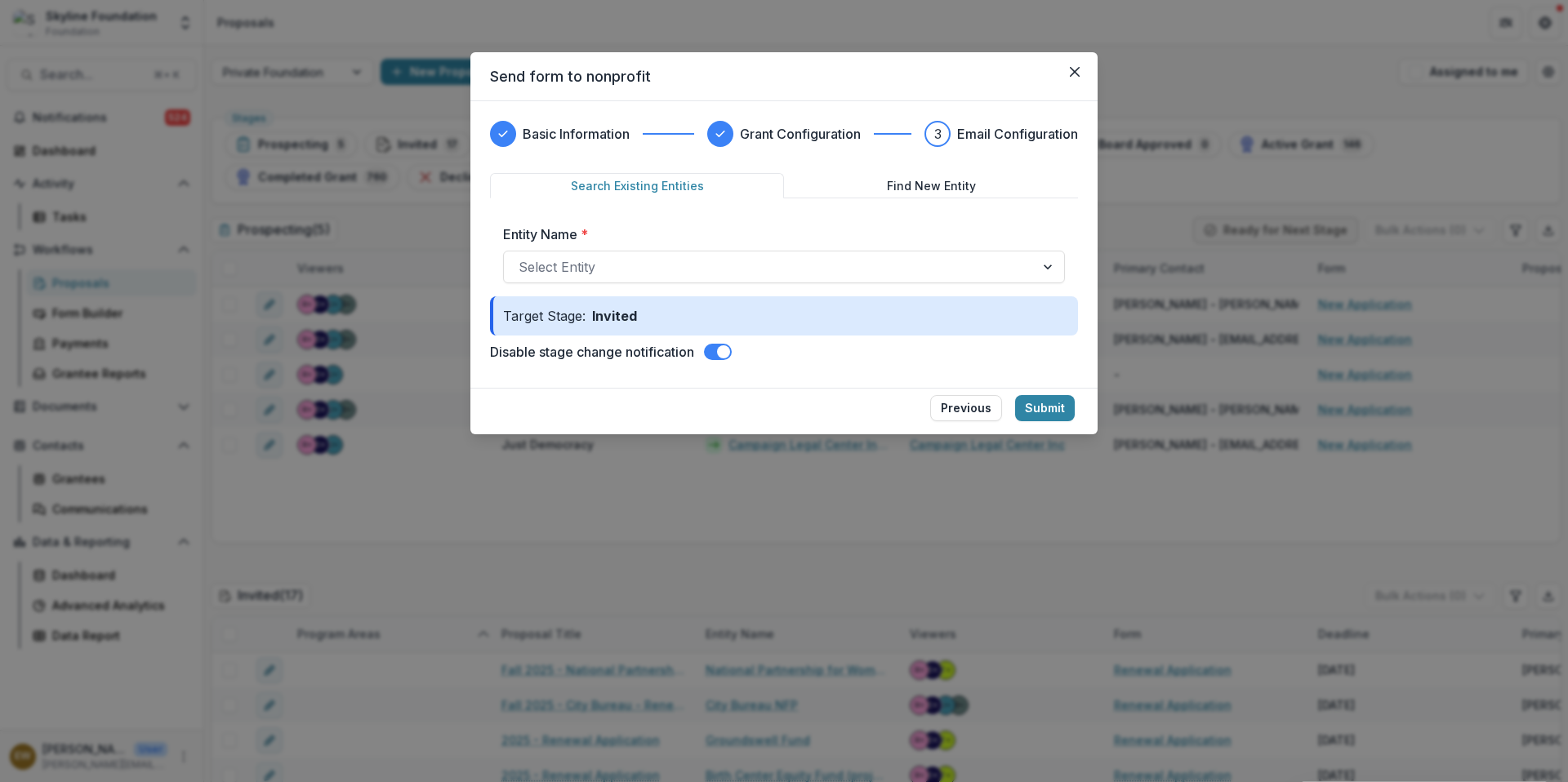
click at [1068, 410] on button "Submit" at bounding box center [1044, 409] width 59 height 27
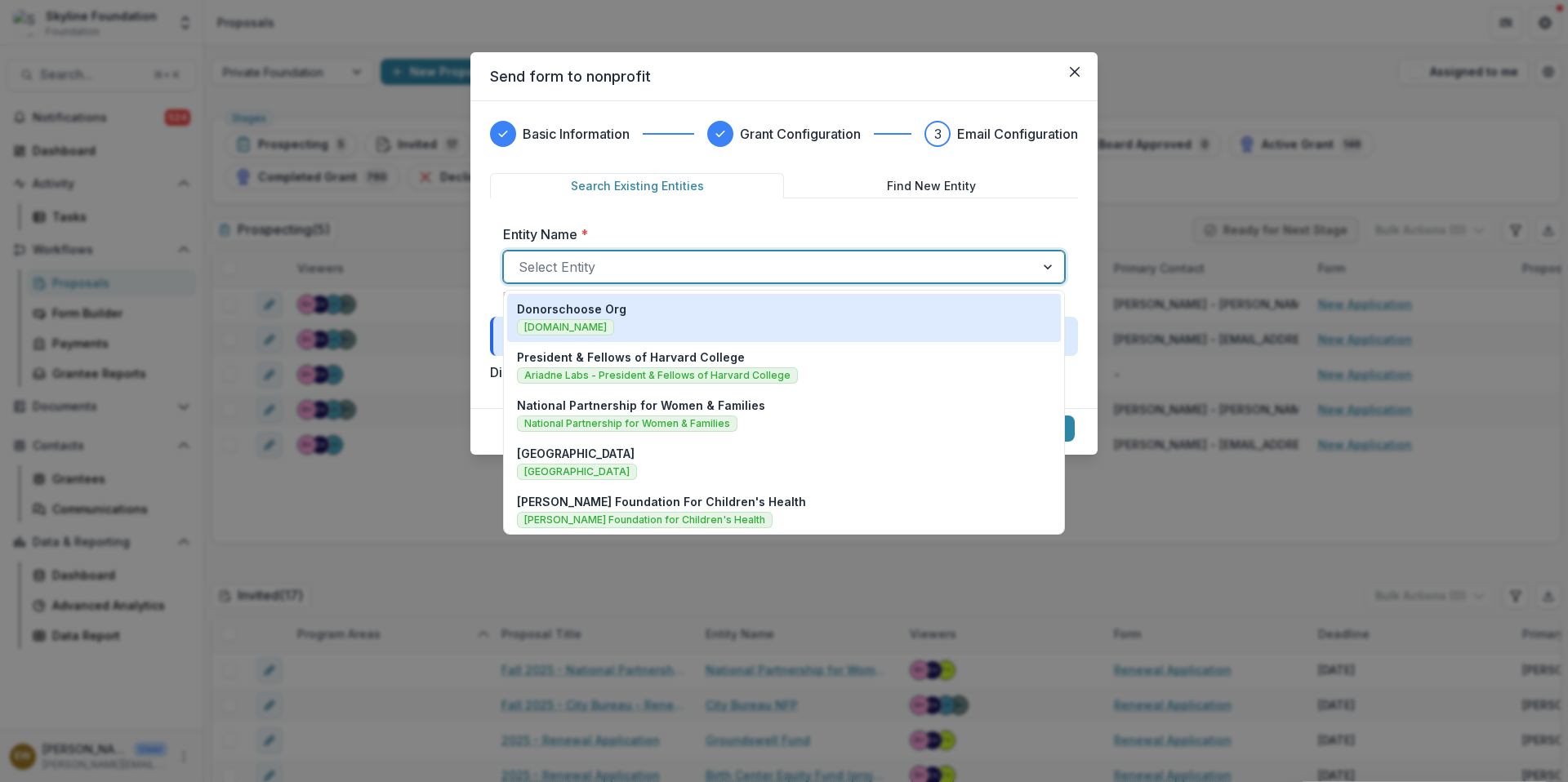
click at [731, 269] on div at bounding box center [769, 267] width 501 height 23
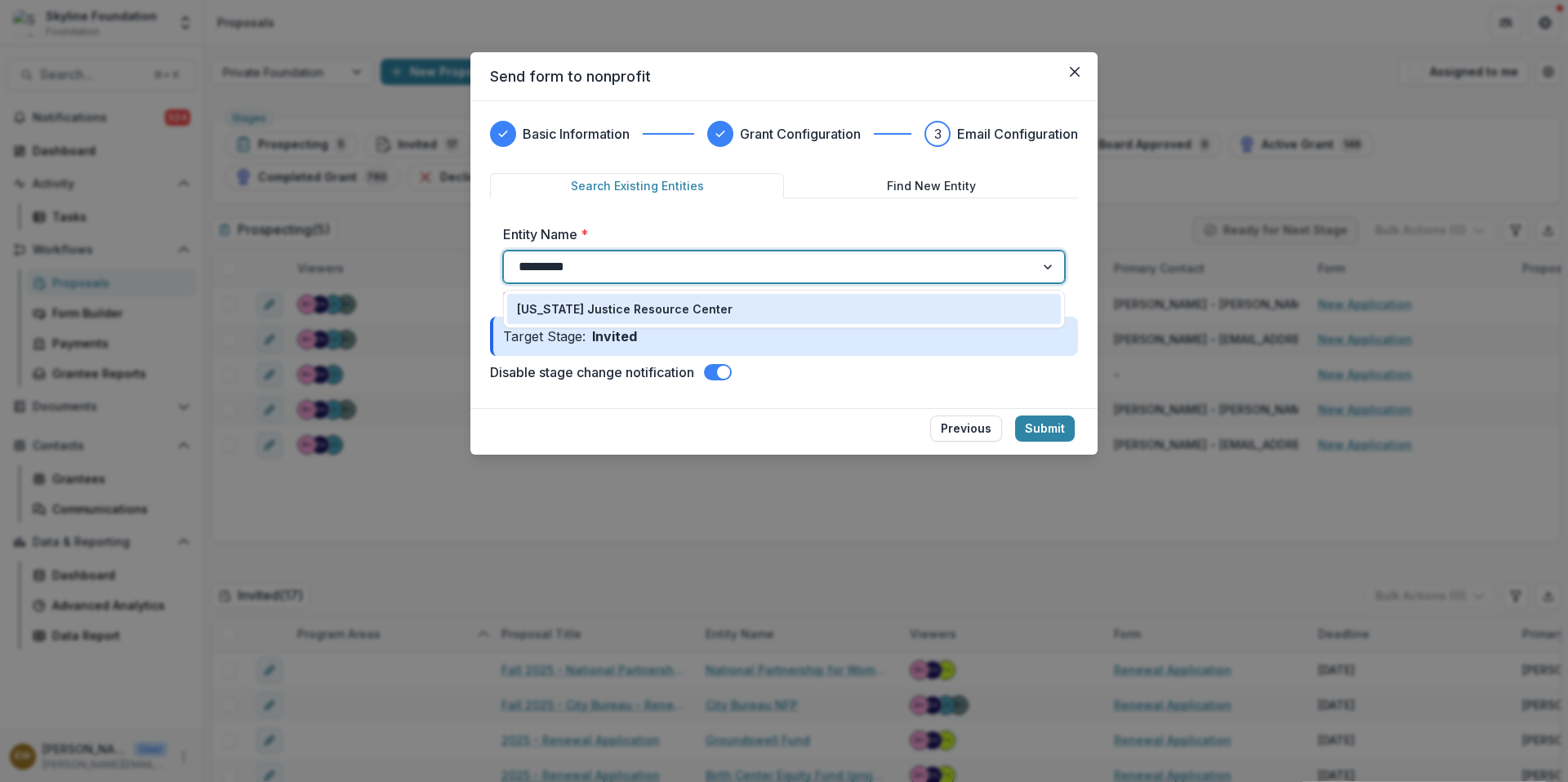
type input "**********"
click at [725, 307] on div "[US_STATE] Justice Resource Center" at bounding box center [784, 309] width 534 height 17
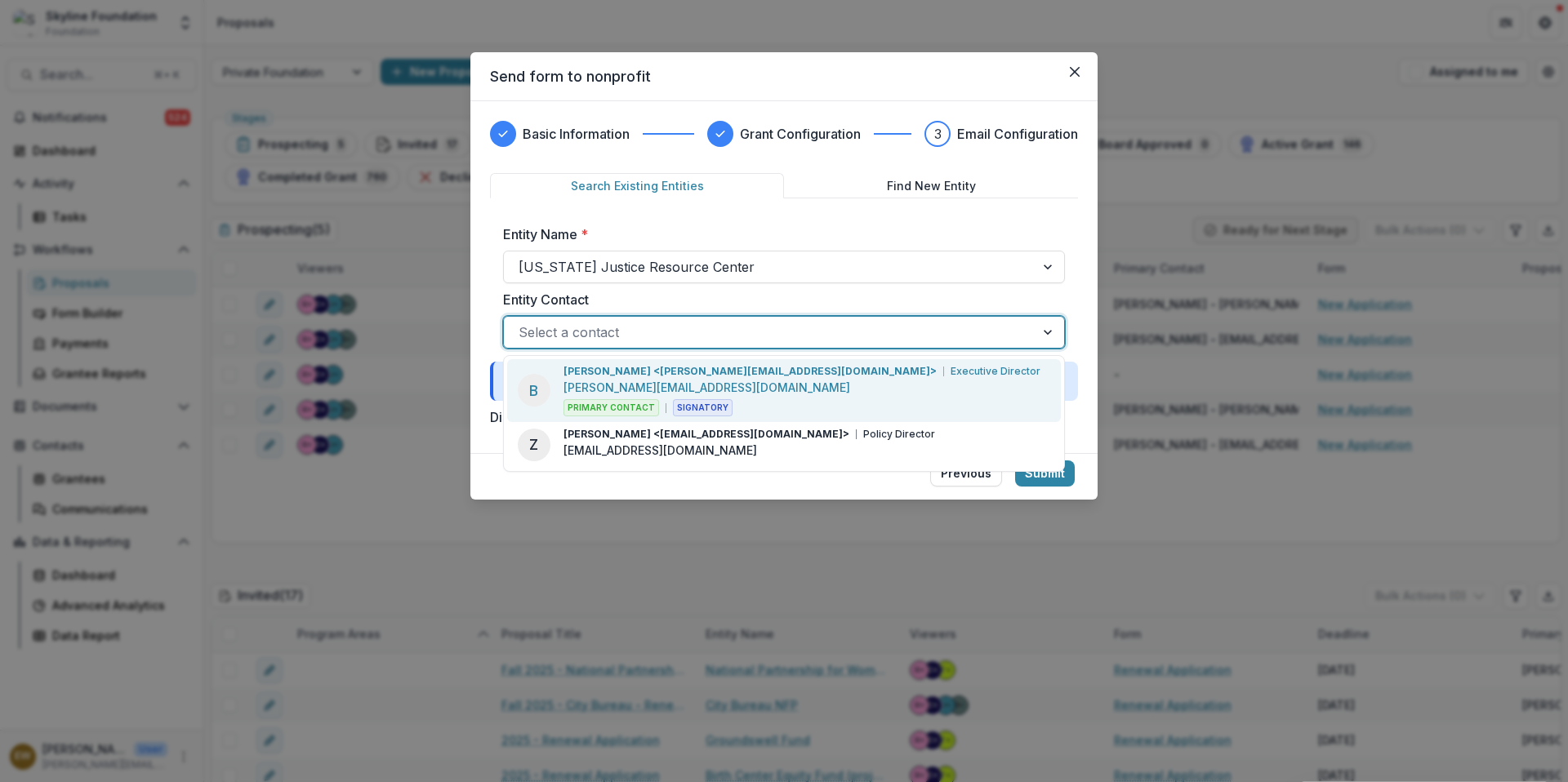
drag, startPoint x: 576, startPoint y: 618, endPoint x: 975, endPoint y: 326, distance: 494.4
click at [975, 326] on div at bounding box center [769, 333] width 501 height 23
click at [876, 397] on div "B Bobbin Singh <bsingh@ojrc.info> Executive Director bsingh@ojrc.info Primary C…" at bounding box center [784, 390] width 554 height 63
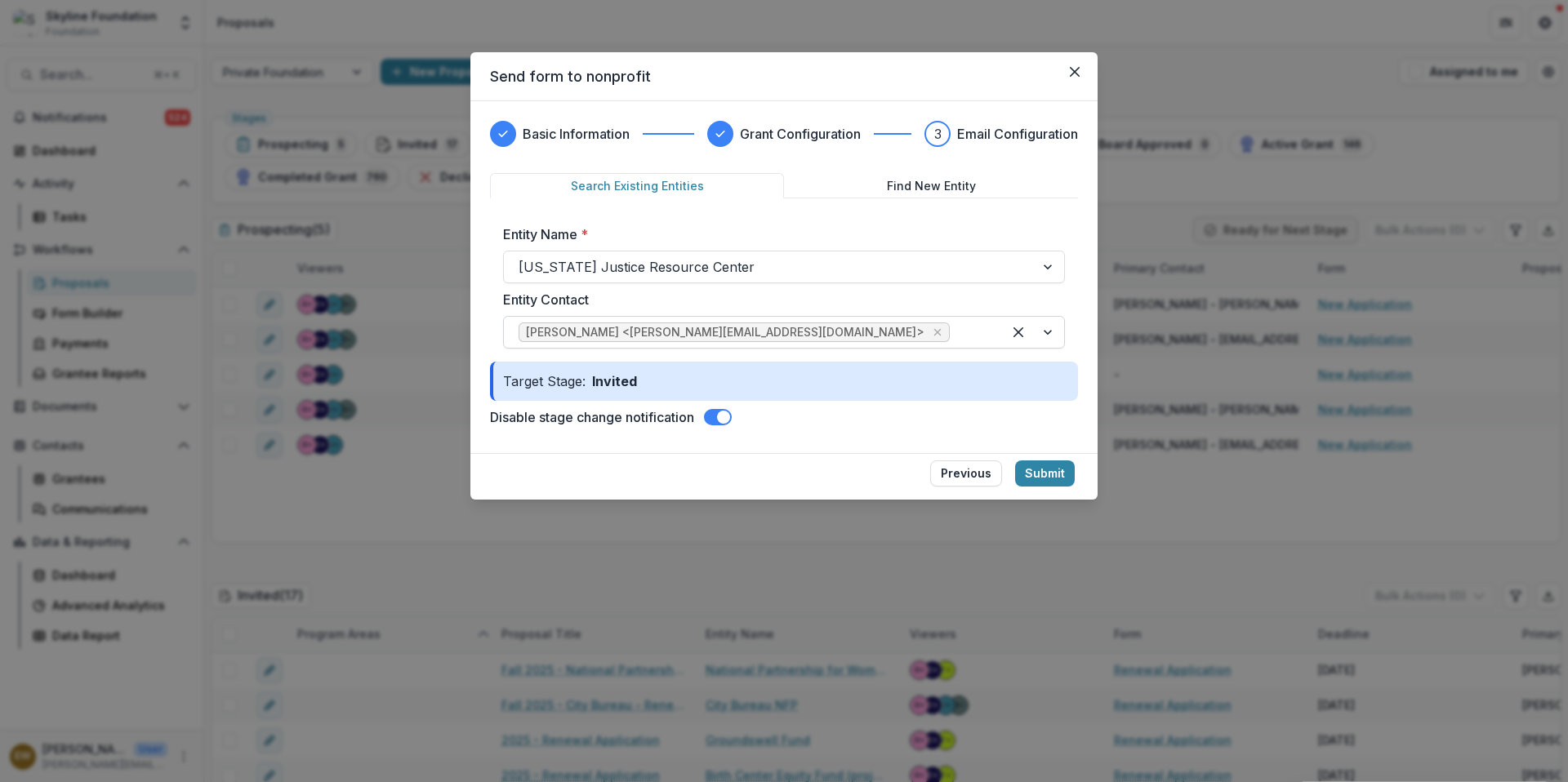
click at [1057, 470] on button "Submit" at bounding box center [1044, 474] width 59 height 27
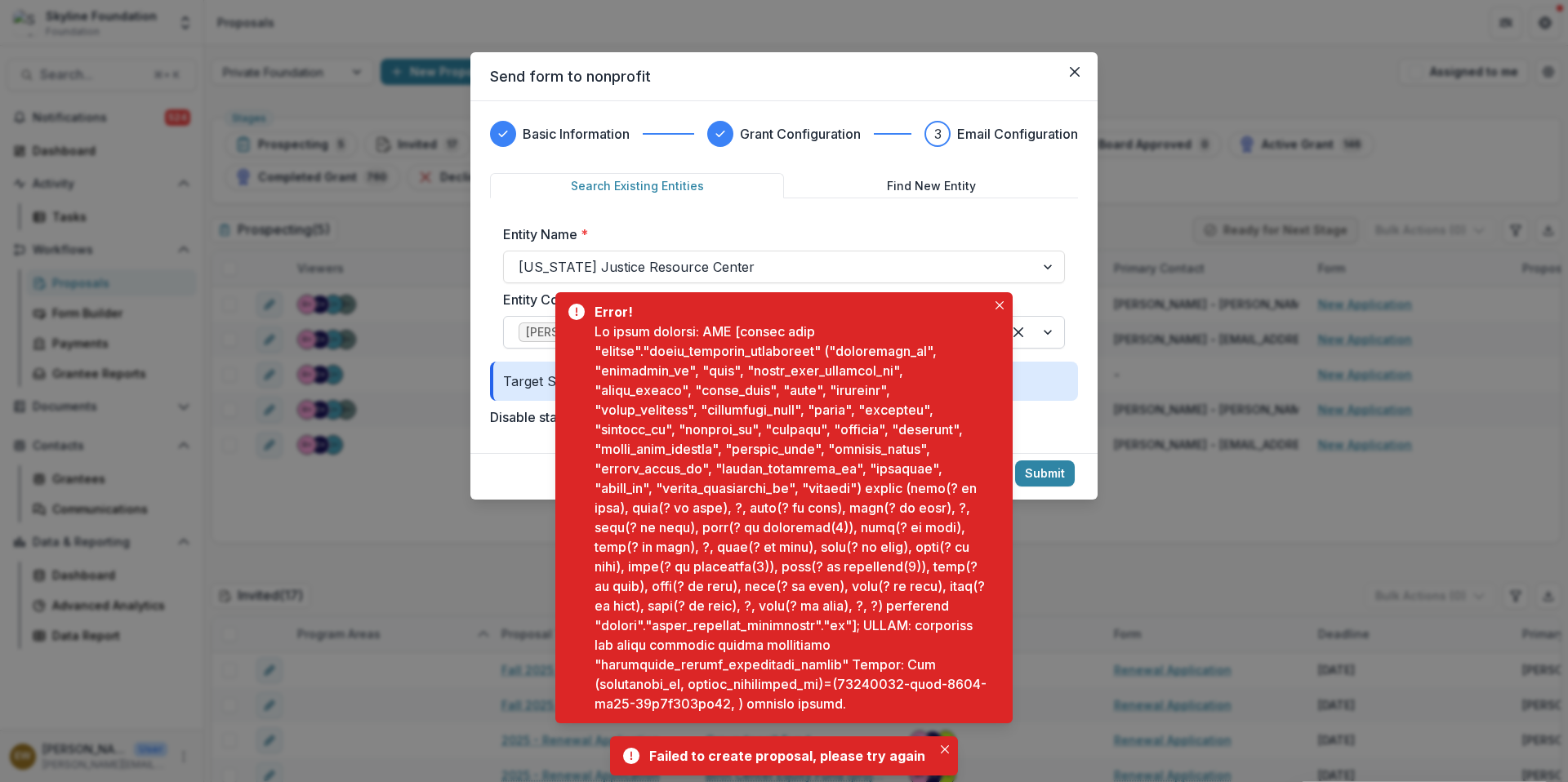
click at [1000, 296] on button "Close" at bounding box center [999, 305] width 19 height 19
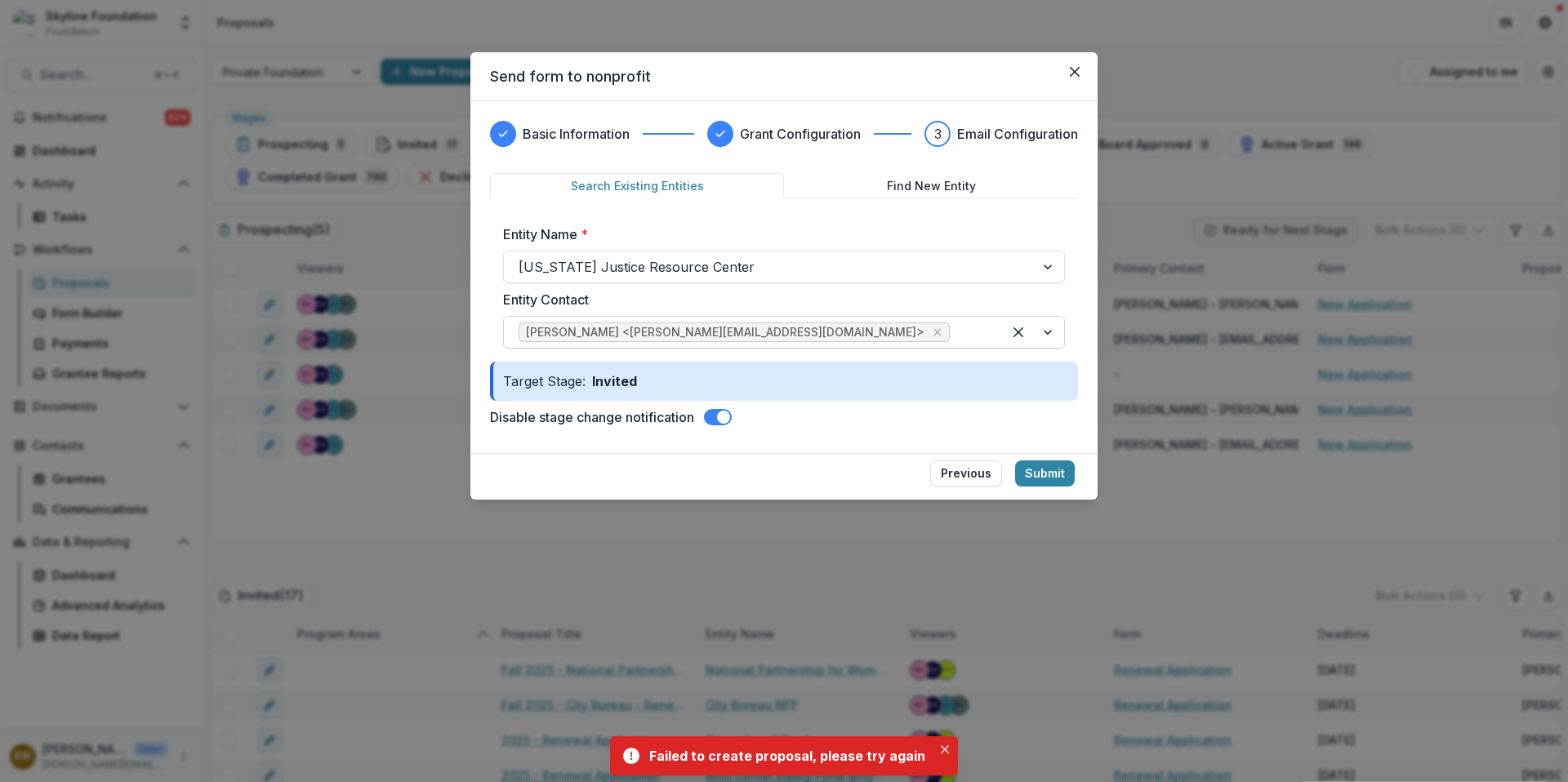
click at [971, 464] on button "Previous" at bounding box center [966, 474] width 72 height 27
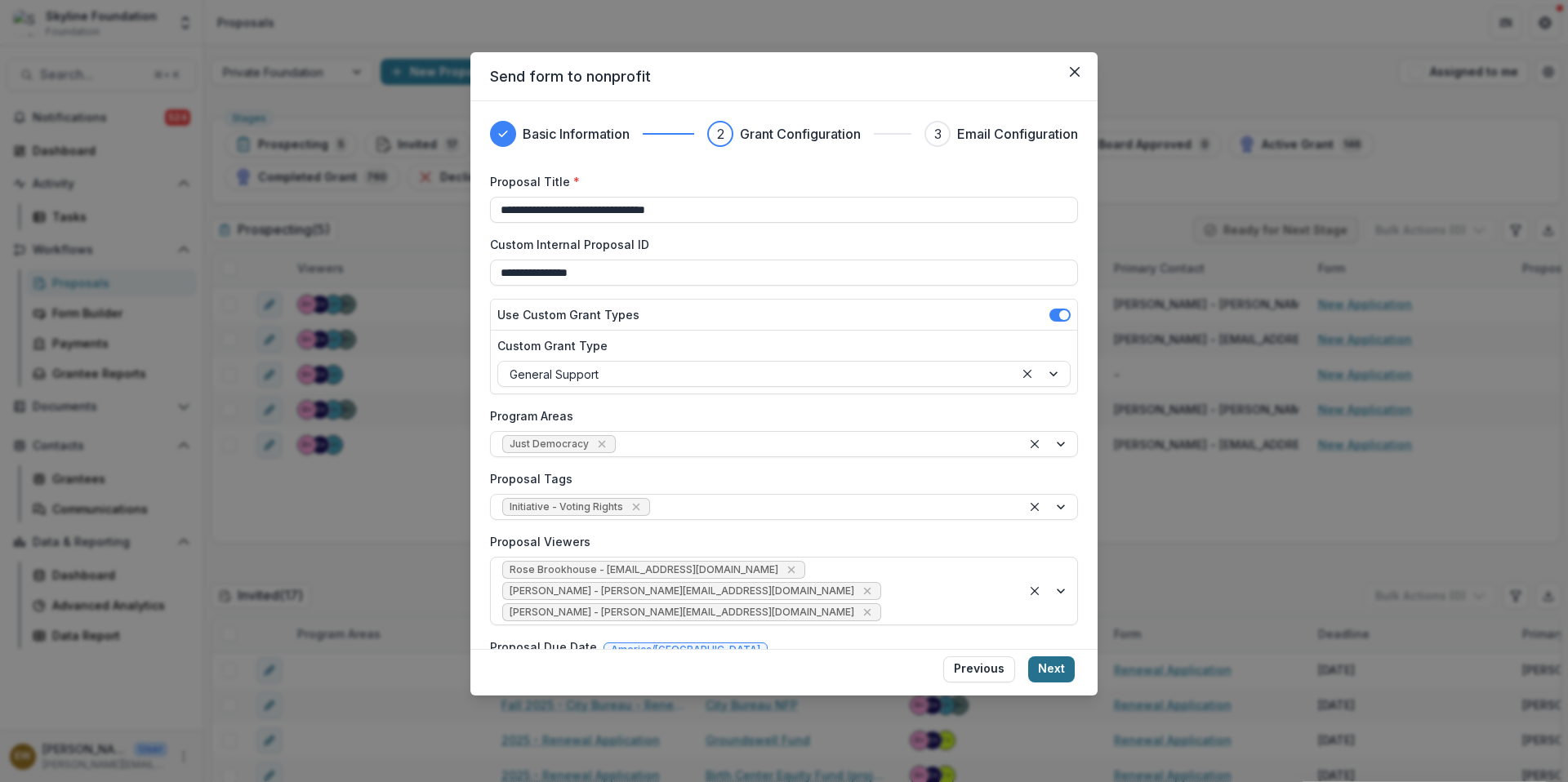
drag, startPoint x: 975, startPoint y: 326, endPoint x: 1060, endPoint y: 671, distance: 355.3
click at [1060, 671] on button "Next" at bounding box center [1051, 670] width 47 height 27
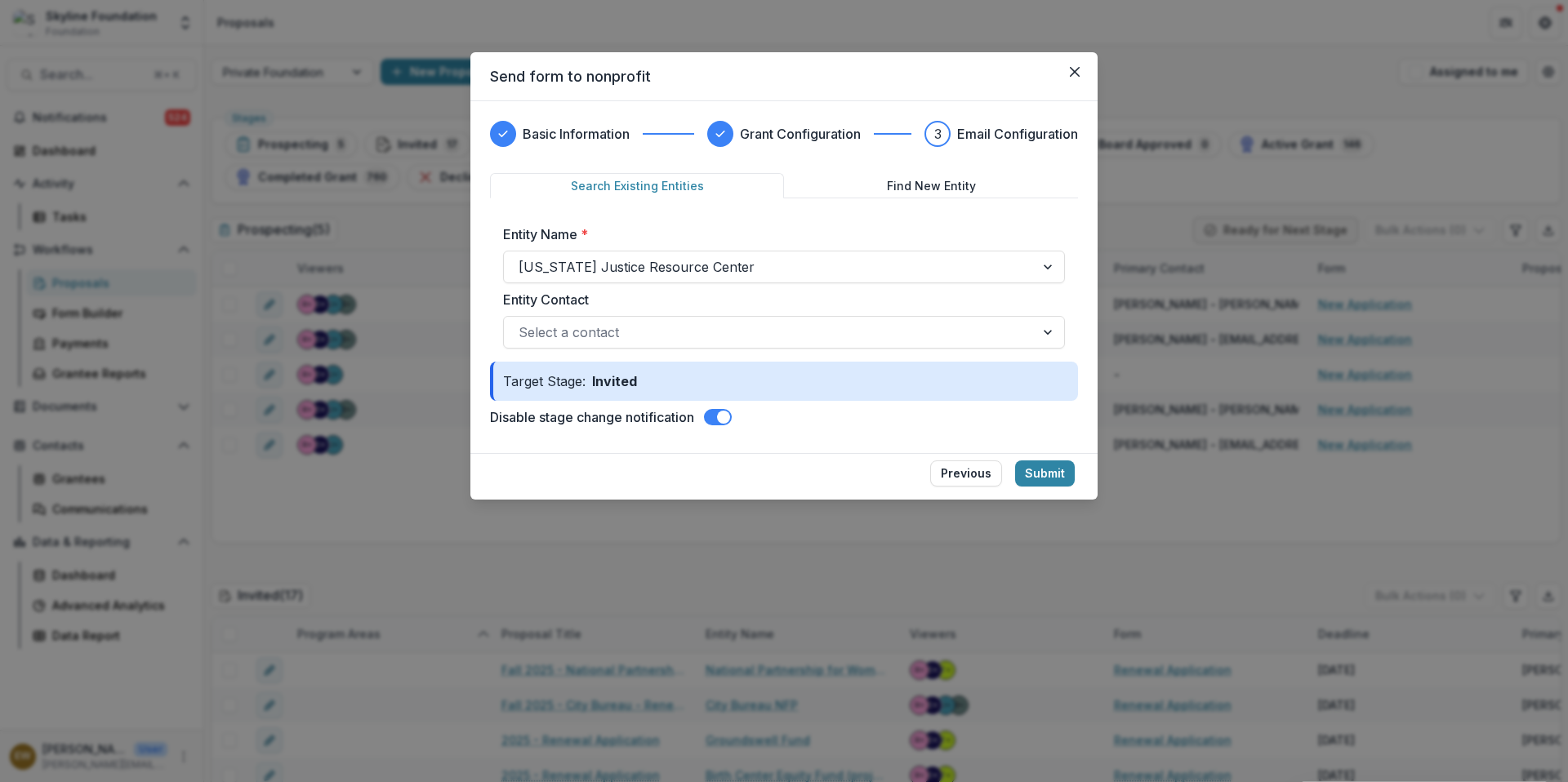
click at [1061, 458] on footer "Previous Submit" at bounding box center [784, 476] width 627 height 47
click at [1059, 464] on button "Submit" at bounding box center [1044, 474] width 59 height 27
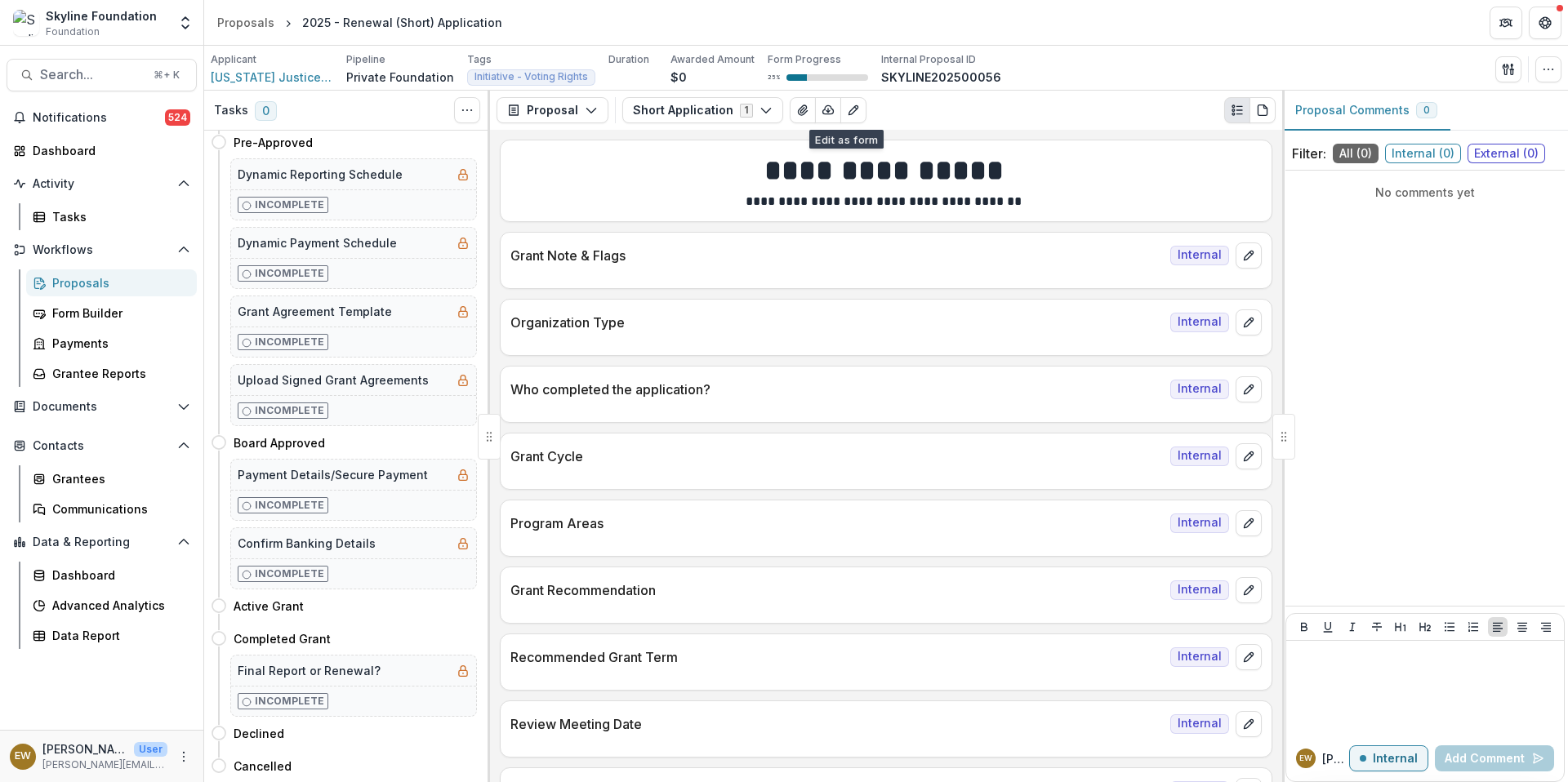
click at [846, 111] on icon "Edit as form" at bounding box center [853, 110] width 13 height 13
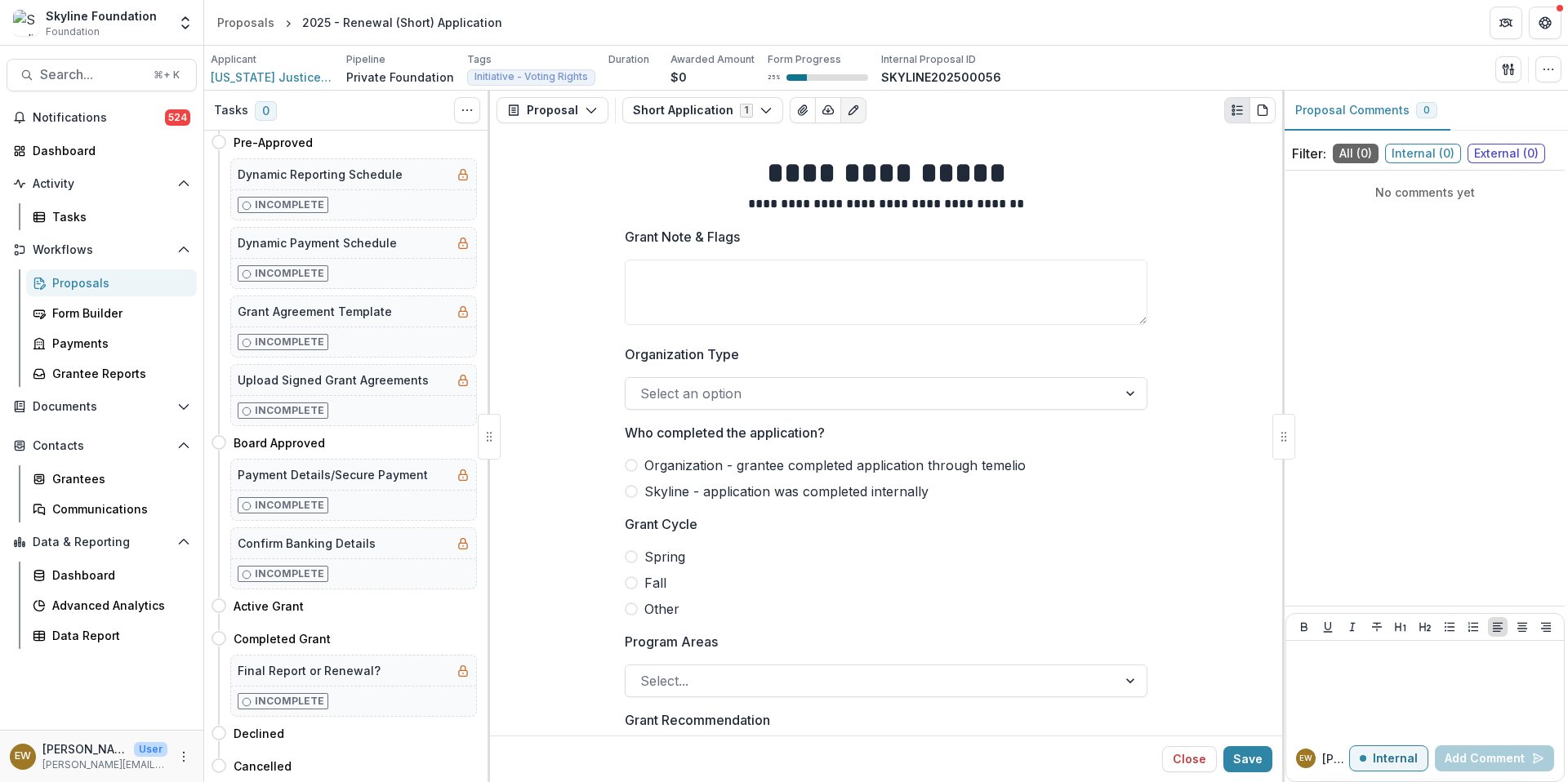
click at [627, 587] on span at bounding box center [631, 583] width 13 height 13
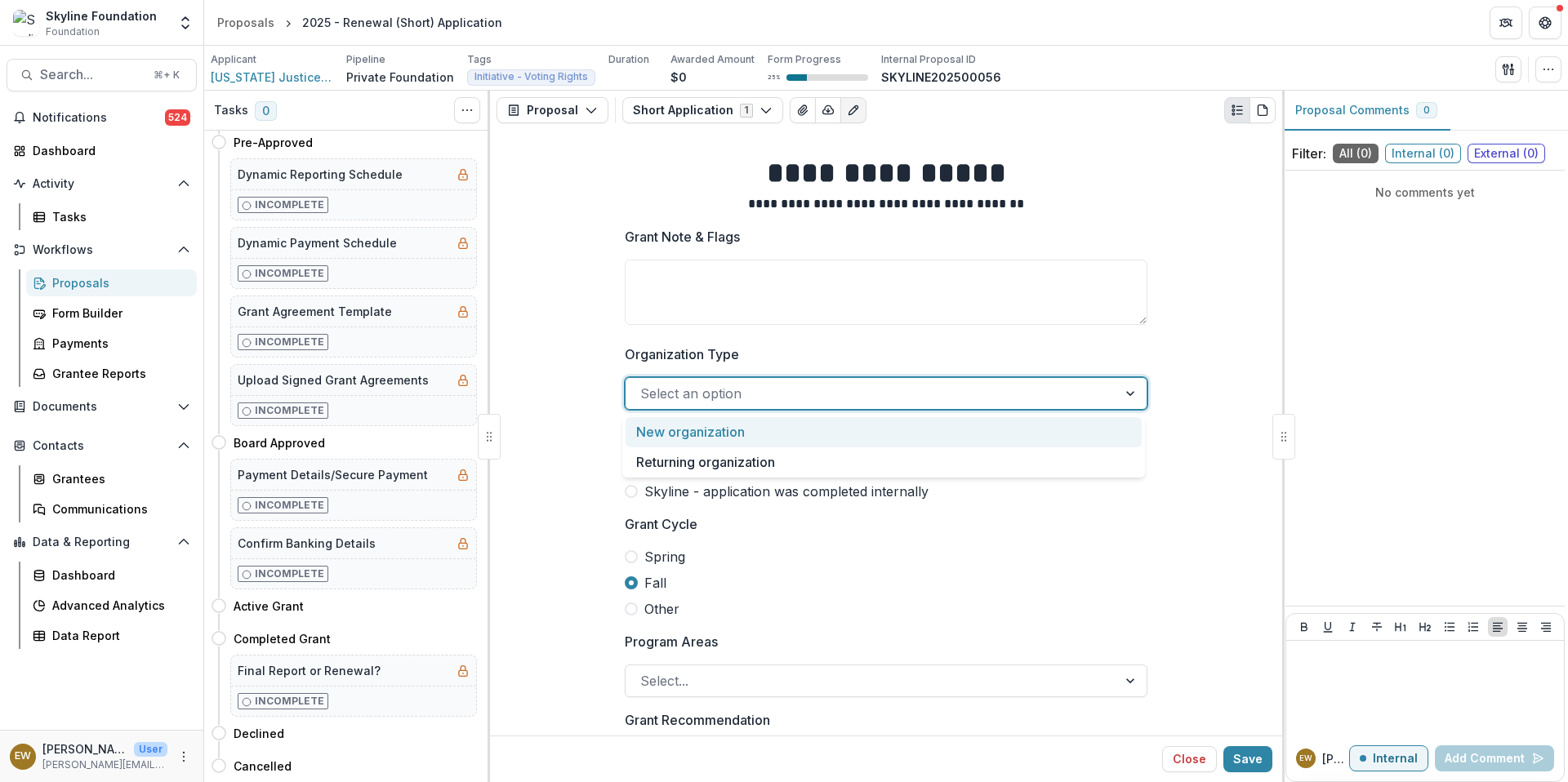
click at [691, 396] on div at bounding box center [871, 394] width 463 height 23
click at [686, 459] on div "Returning organization" at bounding box center [883, 463] width 516 height 30
click at [650, 486] on span "Skyline - application was completed internally" at bounding box center [785, 492] width 284 height 19
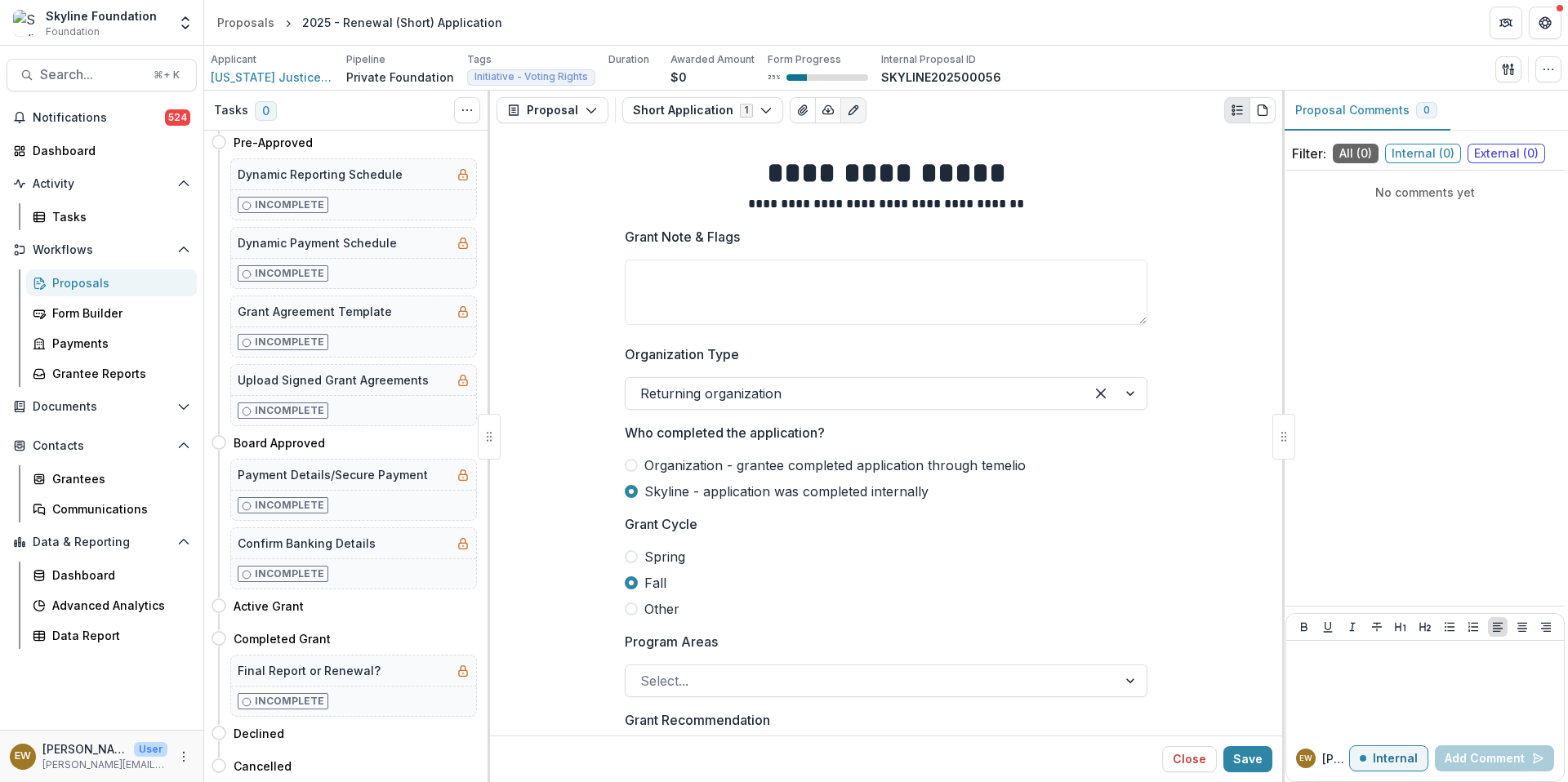
scroll to position [331, 0]
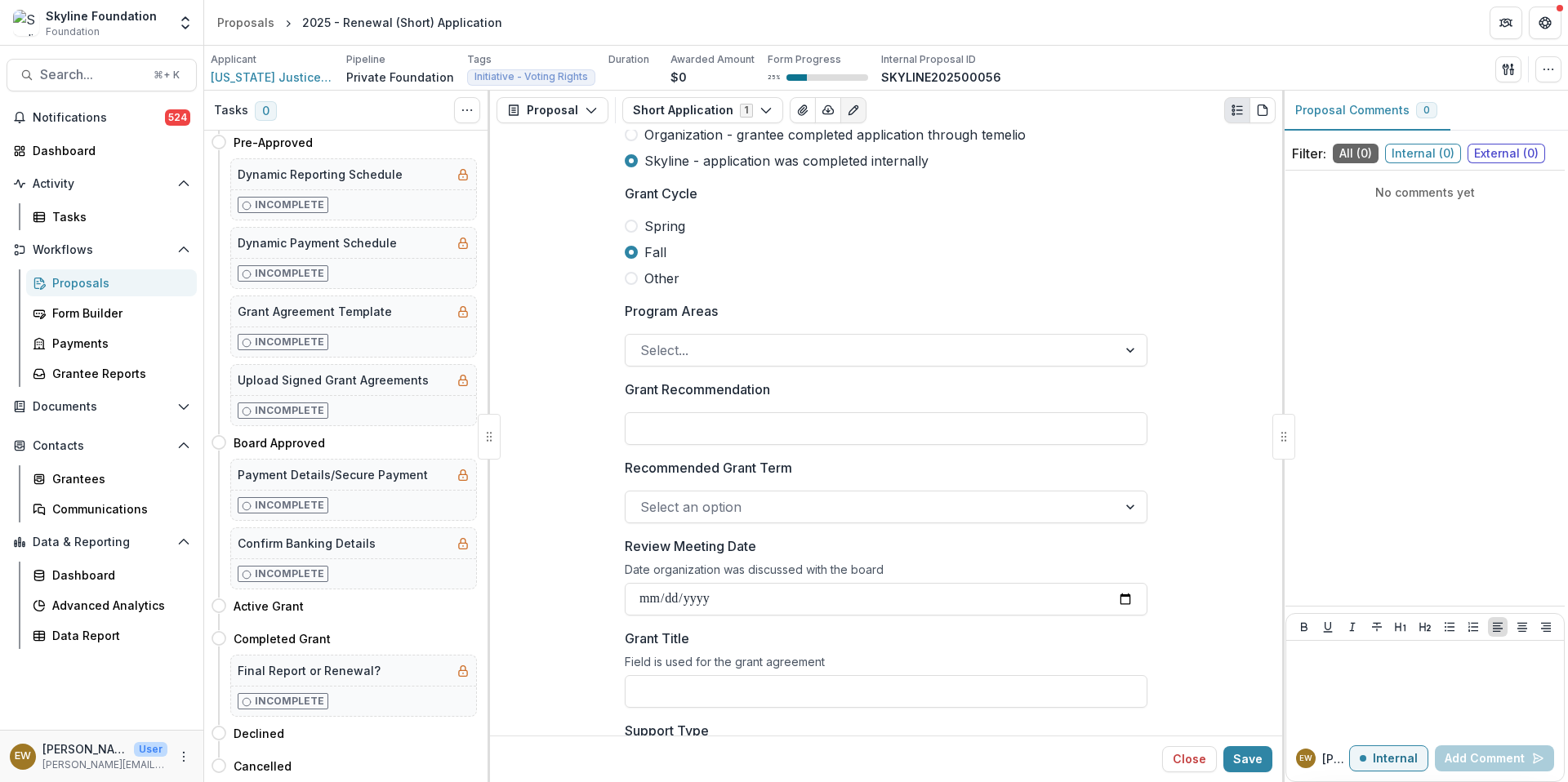
click at [701, 345] on div at bounding box center [871, 350] width 463 height 23
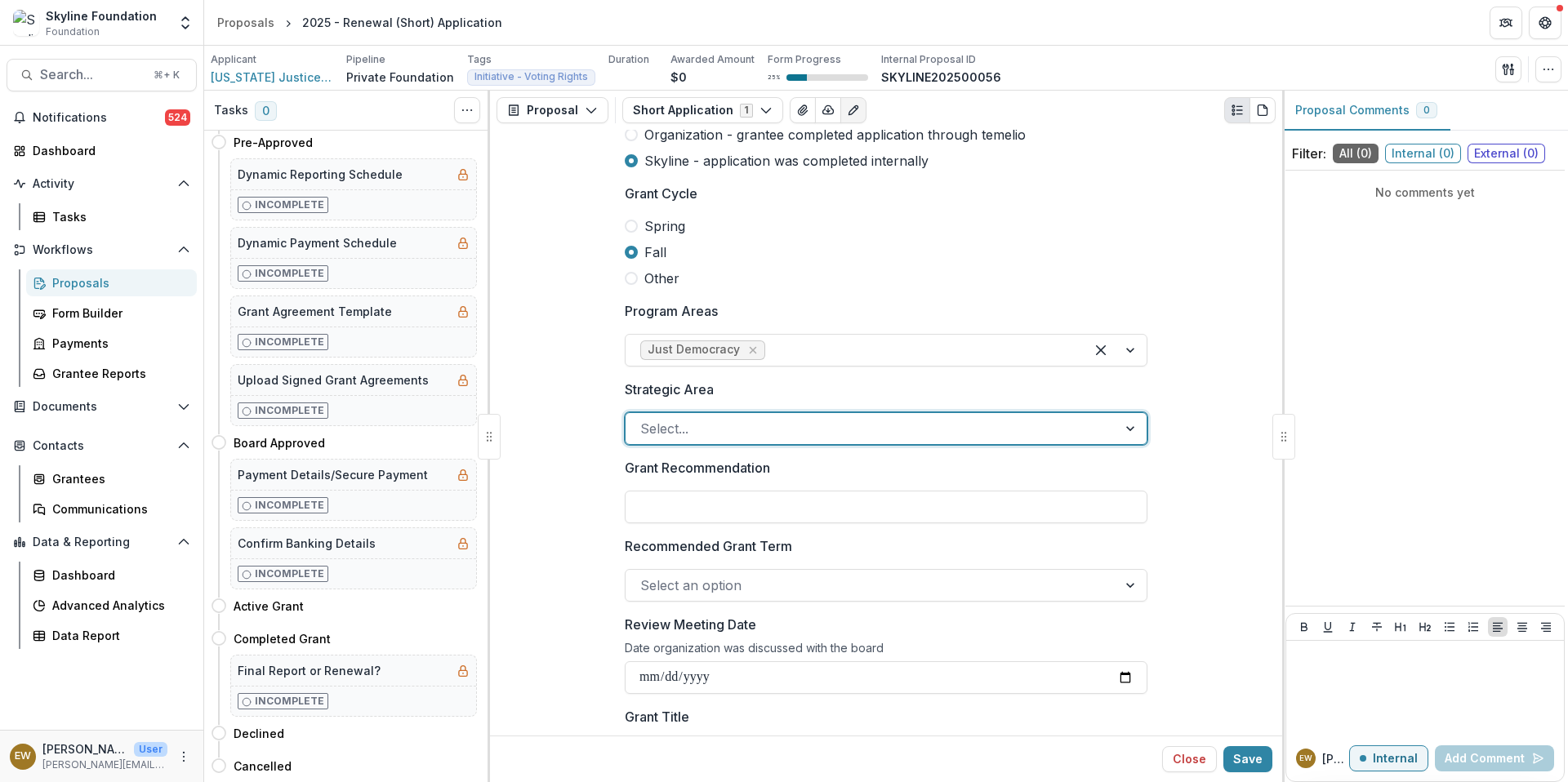
click at [689, 433] on div at bounding box center [871, 429] width 463 height 23
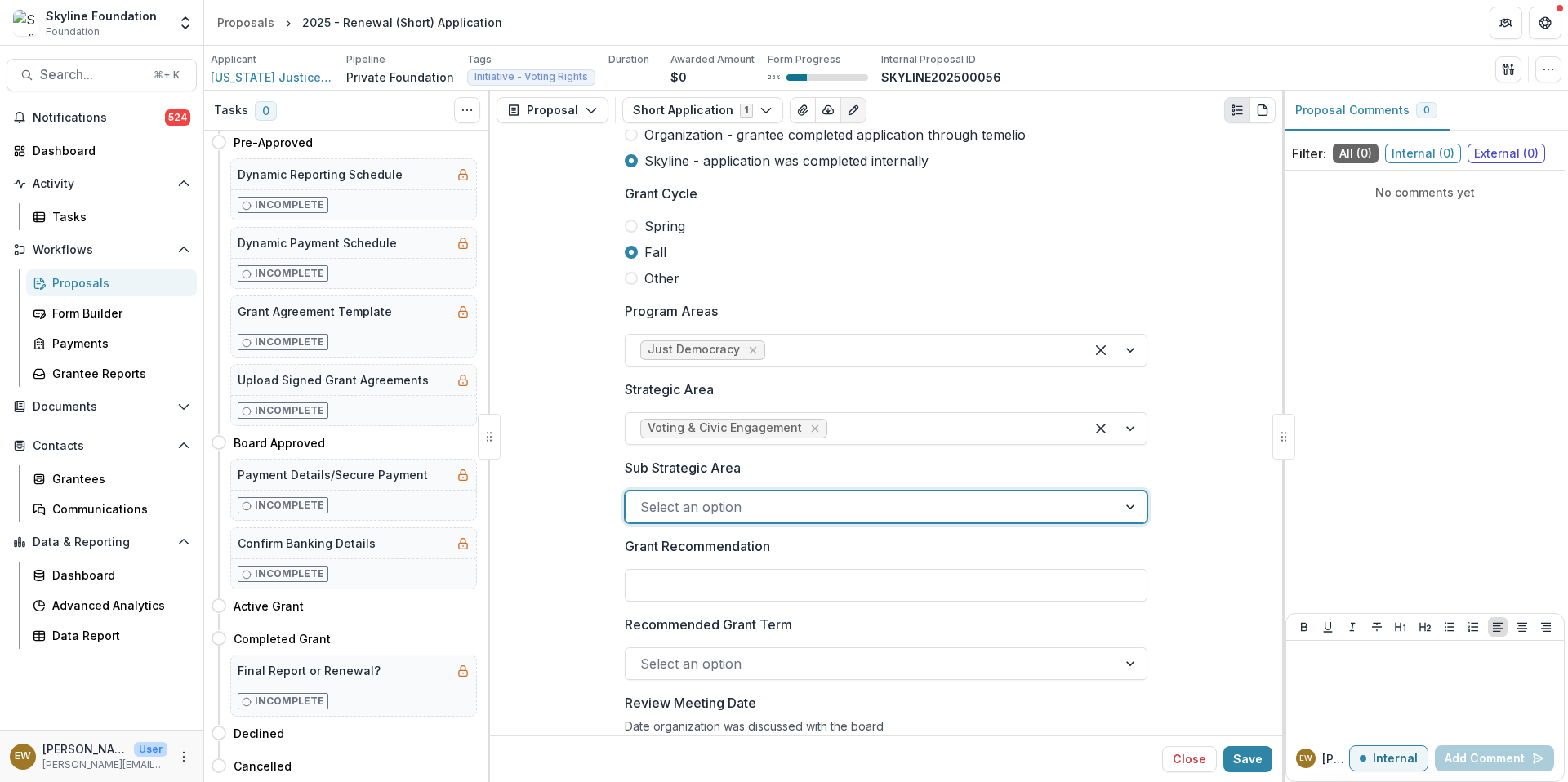
drag, startPoint x: 1060, startPoint y: 671, endPoint x: 743, endPoint y: 503, distance: 358.8
click at [743, 503] on div at bounding box center [871, 507] width 463 height 23
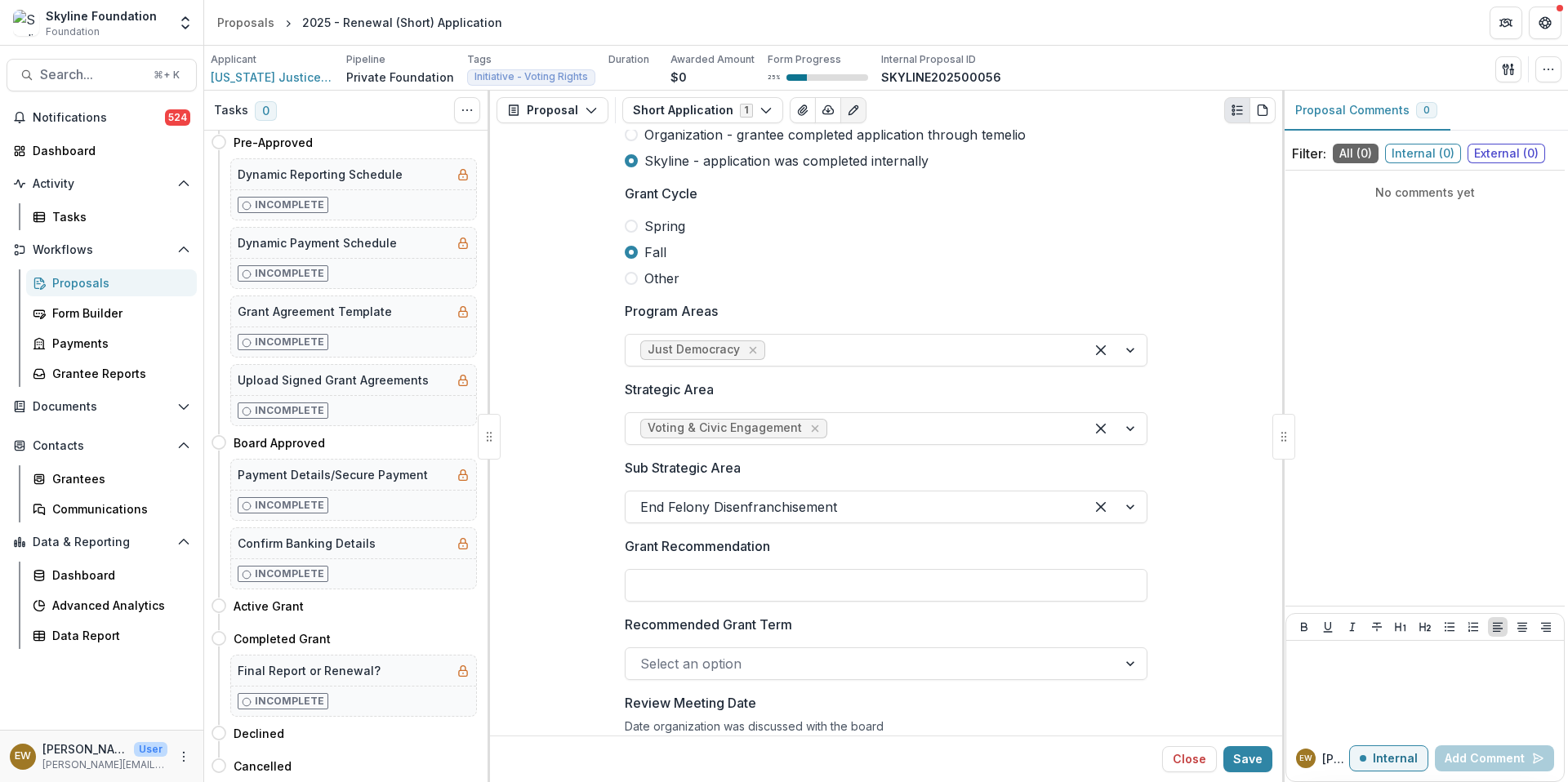
click at [721, 580] on input "Grant Recommendation" at bounding box center [885, 586] width 523 height 33
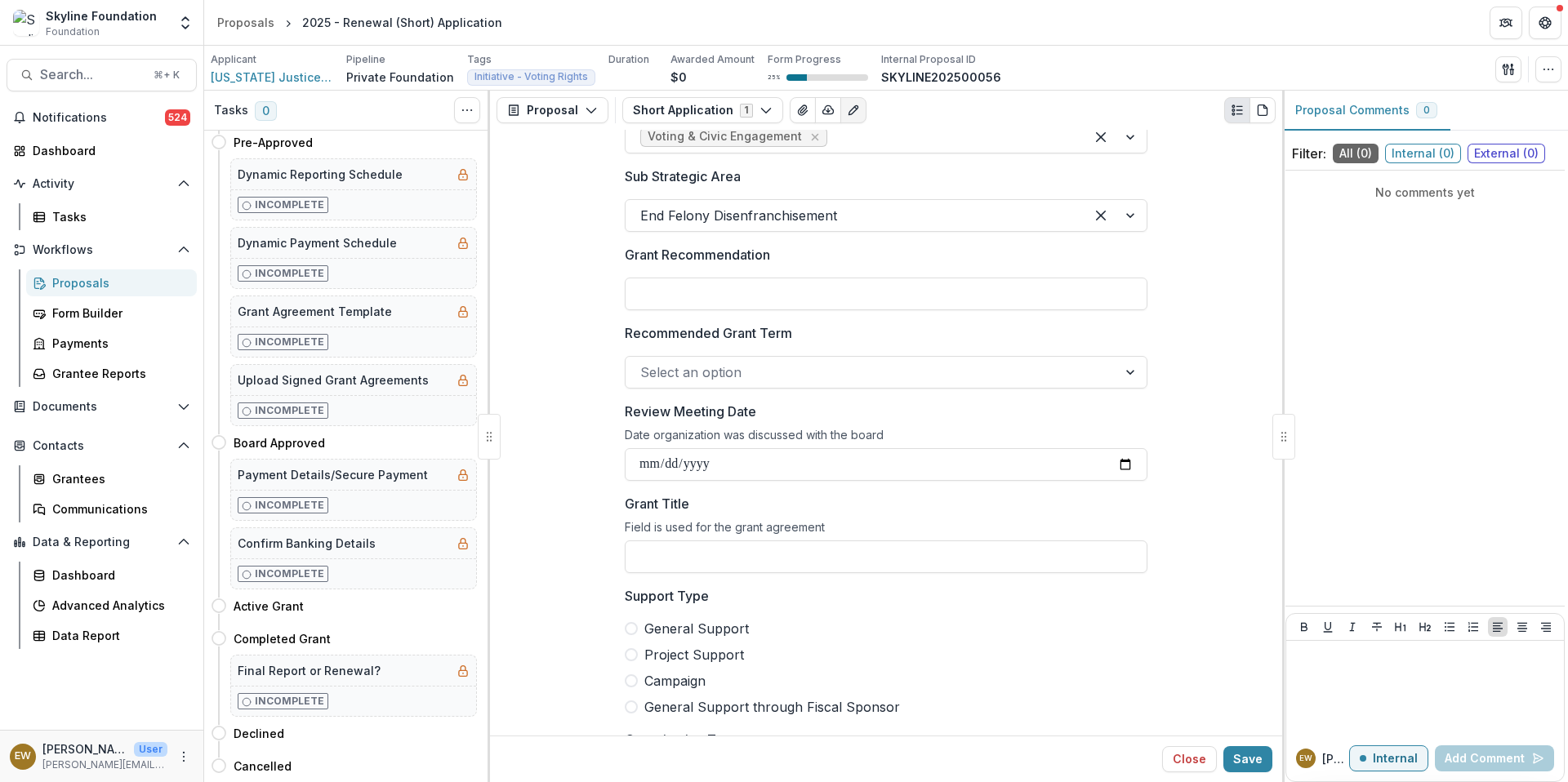
drag, startPoint x: 743, startPoint y: 503, endPoint x: 570, endPoint y: 567, distance: 184.5
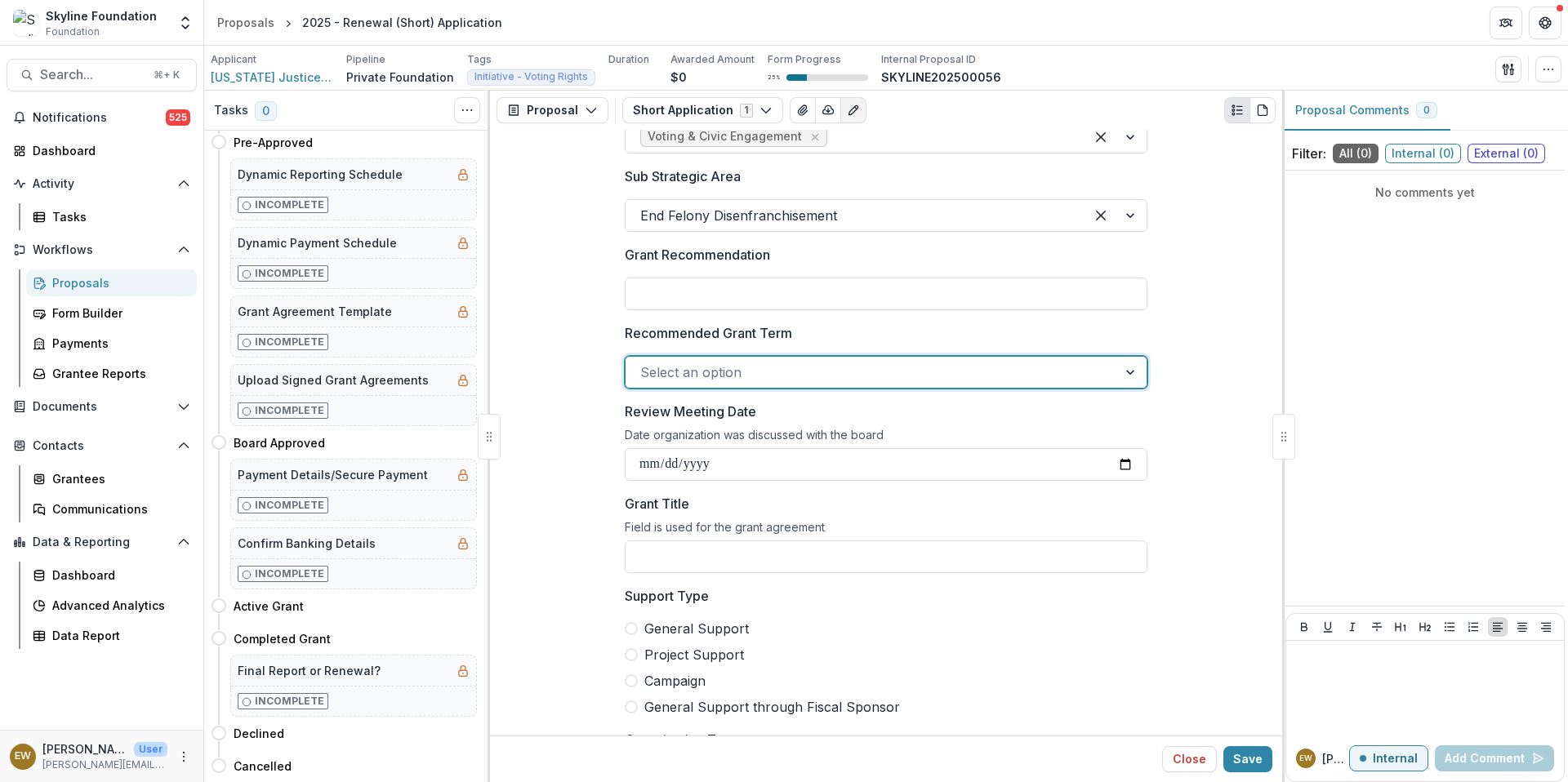
drag, startPoint x: 570, startPoint y: 567, endPoint x: 724, endPoint y: 384, distance: 239.2
click at [724, 384] on div "Select an option" at bounding box center [871, 372] width 492 height 27
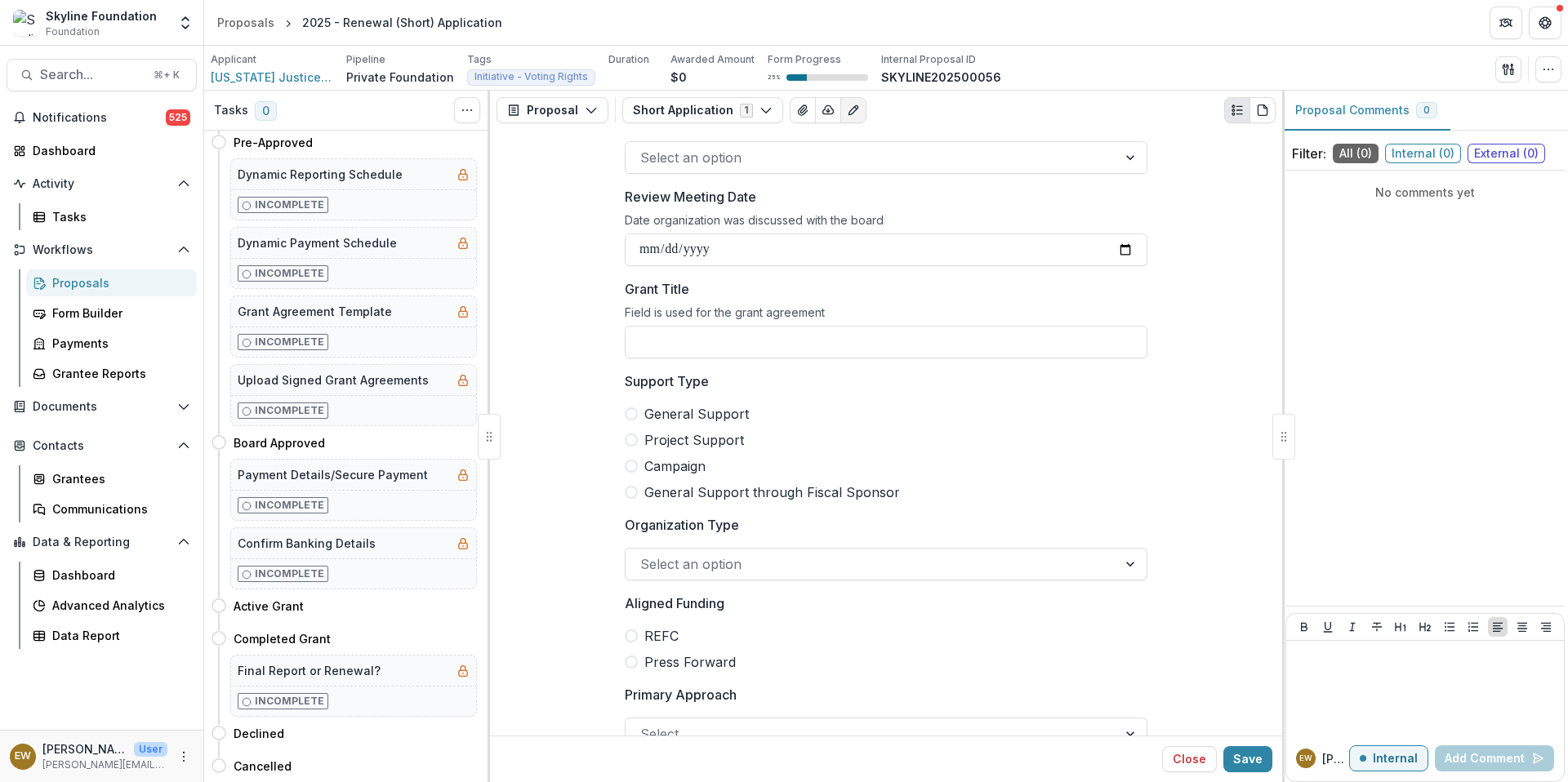
scroll to position [886, 0]
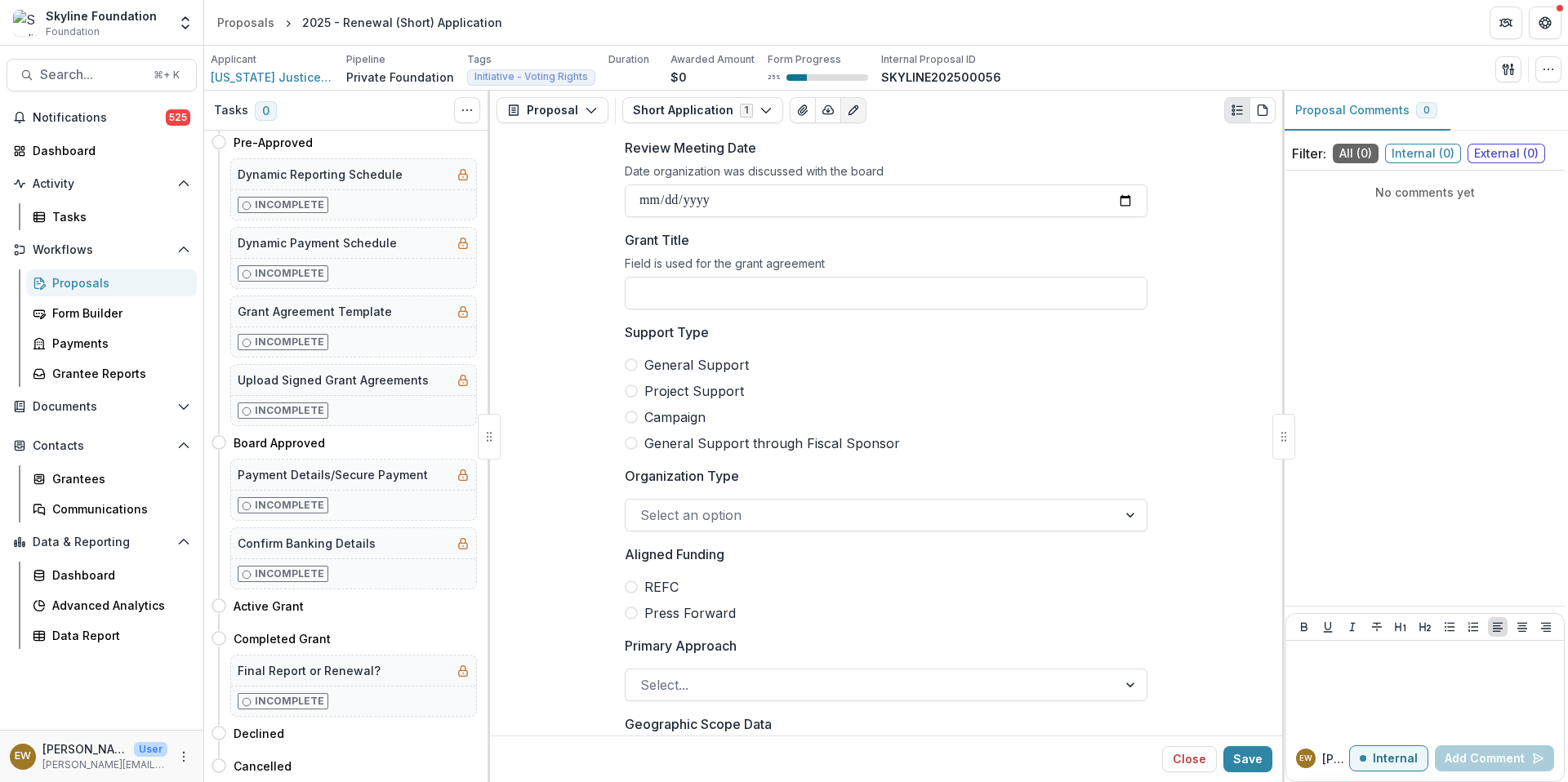
click at [644, 366] on span "General Support" at bounding box center [696, 365] width 104 height 19
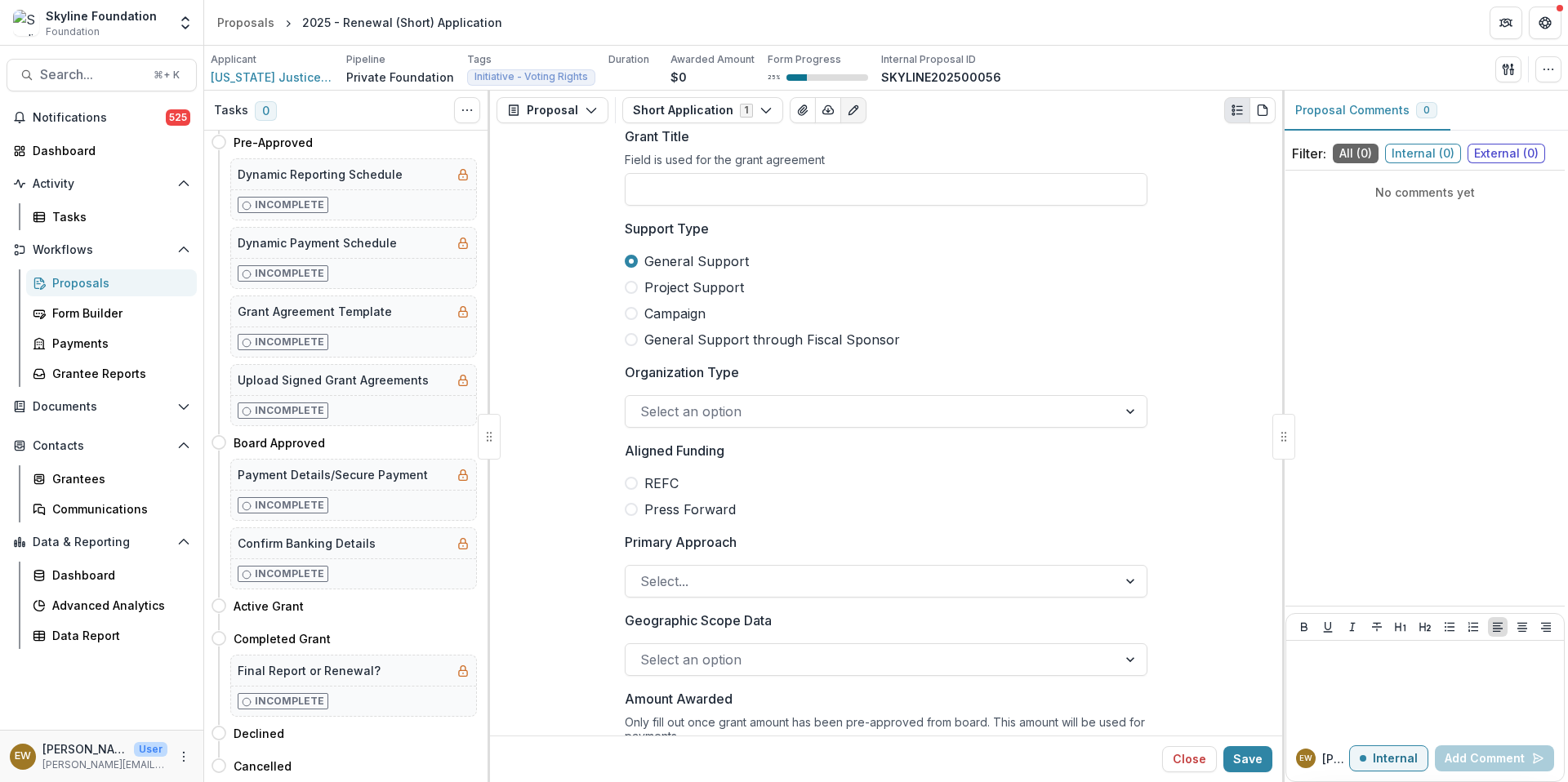
scroll to position [1016, 0]
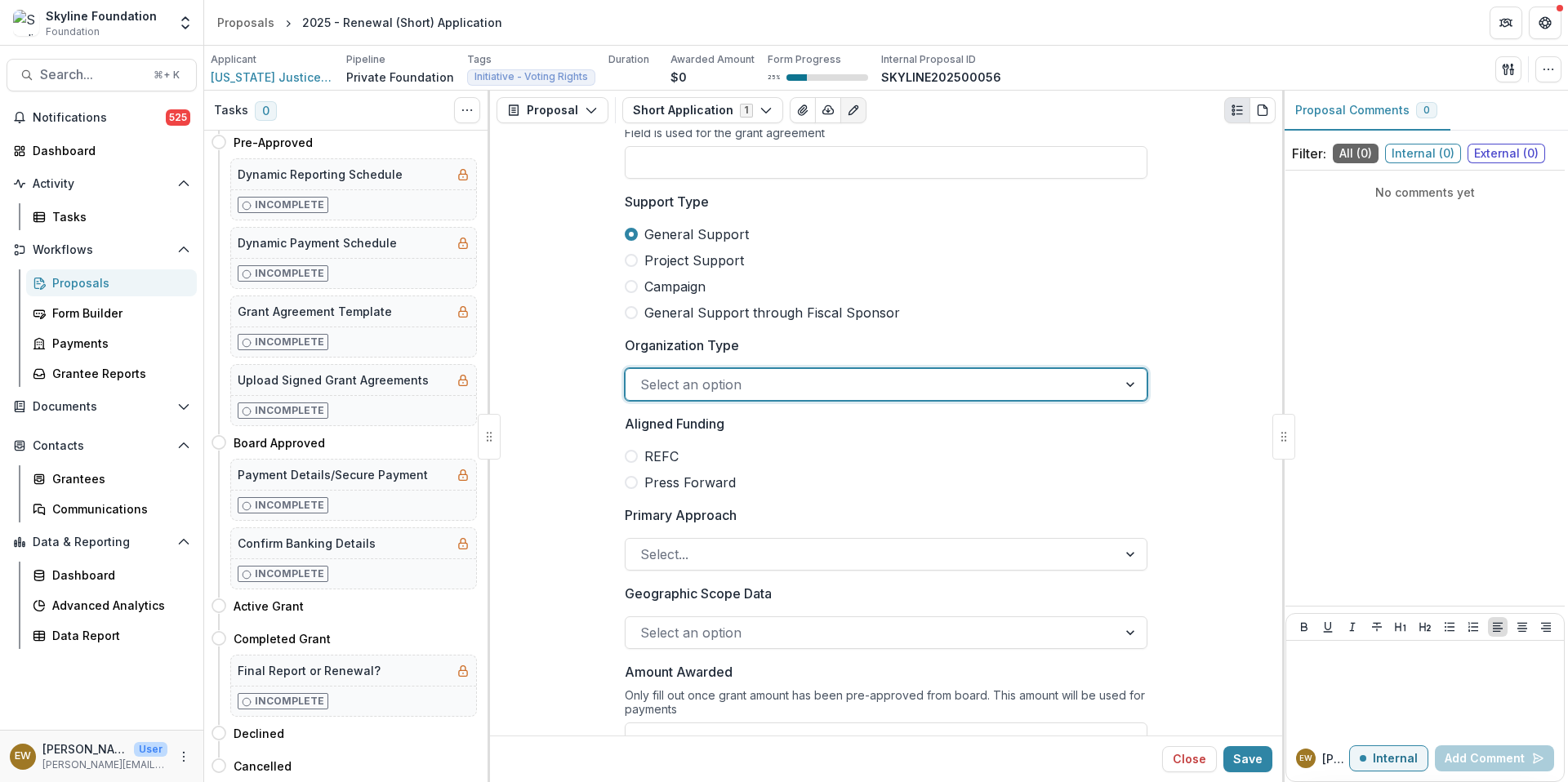
click at [734, 378] on div at bounding box center [871, 385] width 463 height 23
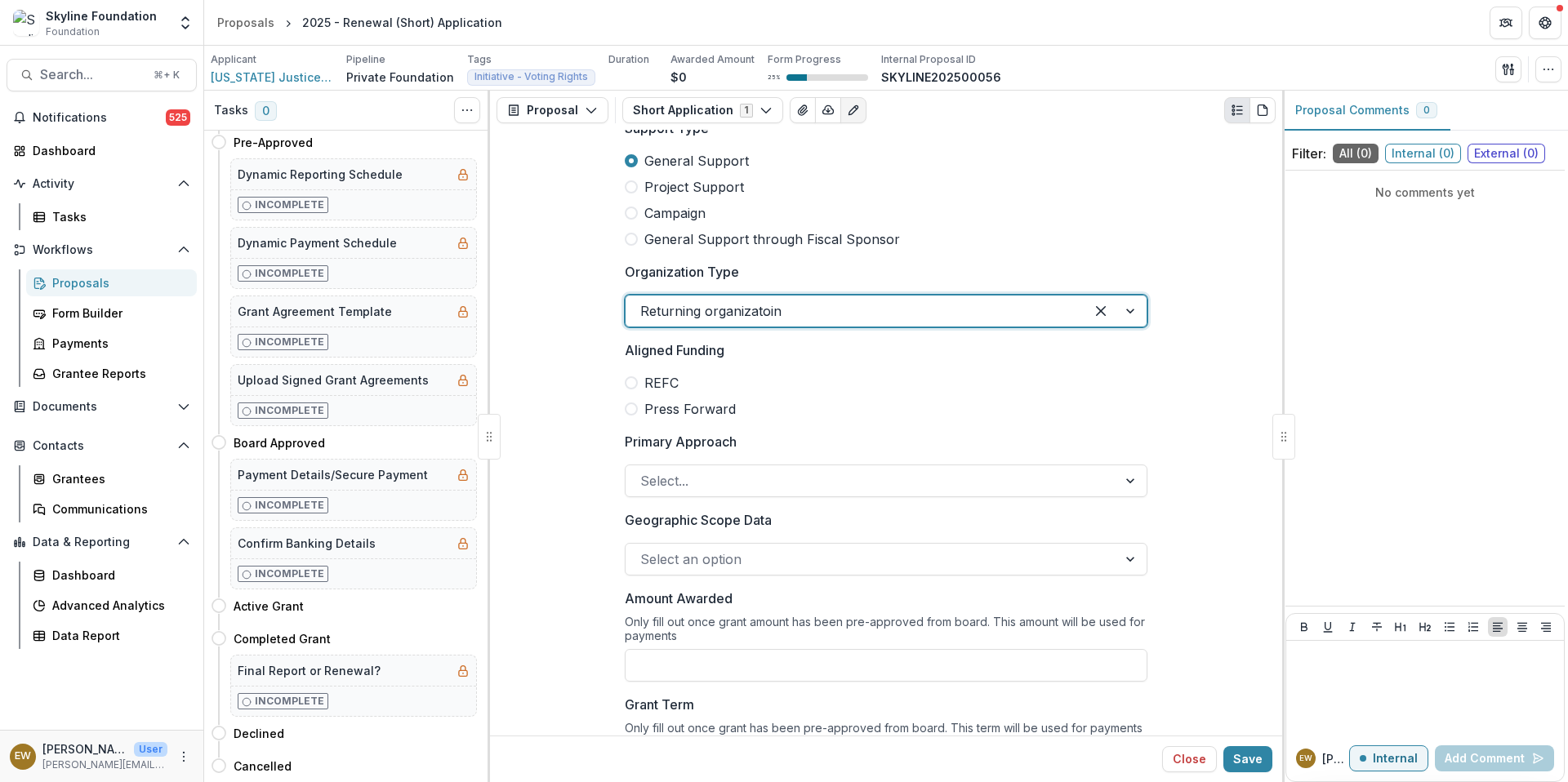
scroll to position [1155, 0]
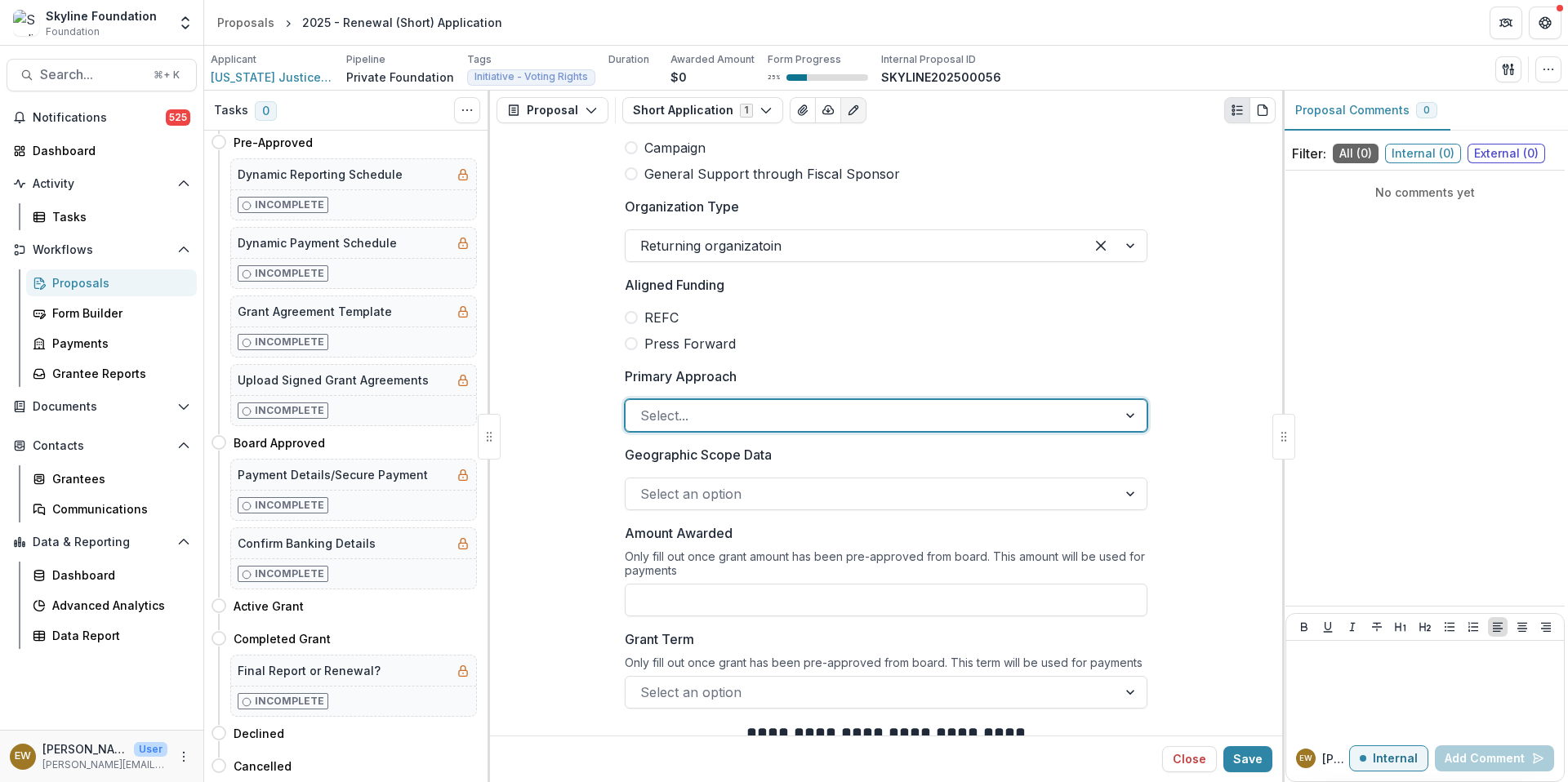
click at [690, 410] on div at bounding box center [871, 416] width 463 height 23
click at [892, 412] on div at bounding box center [920, 416] width 301 height 23
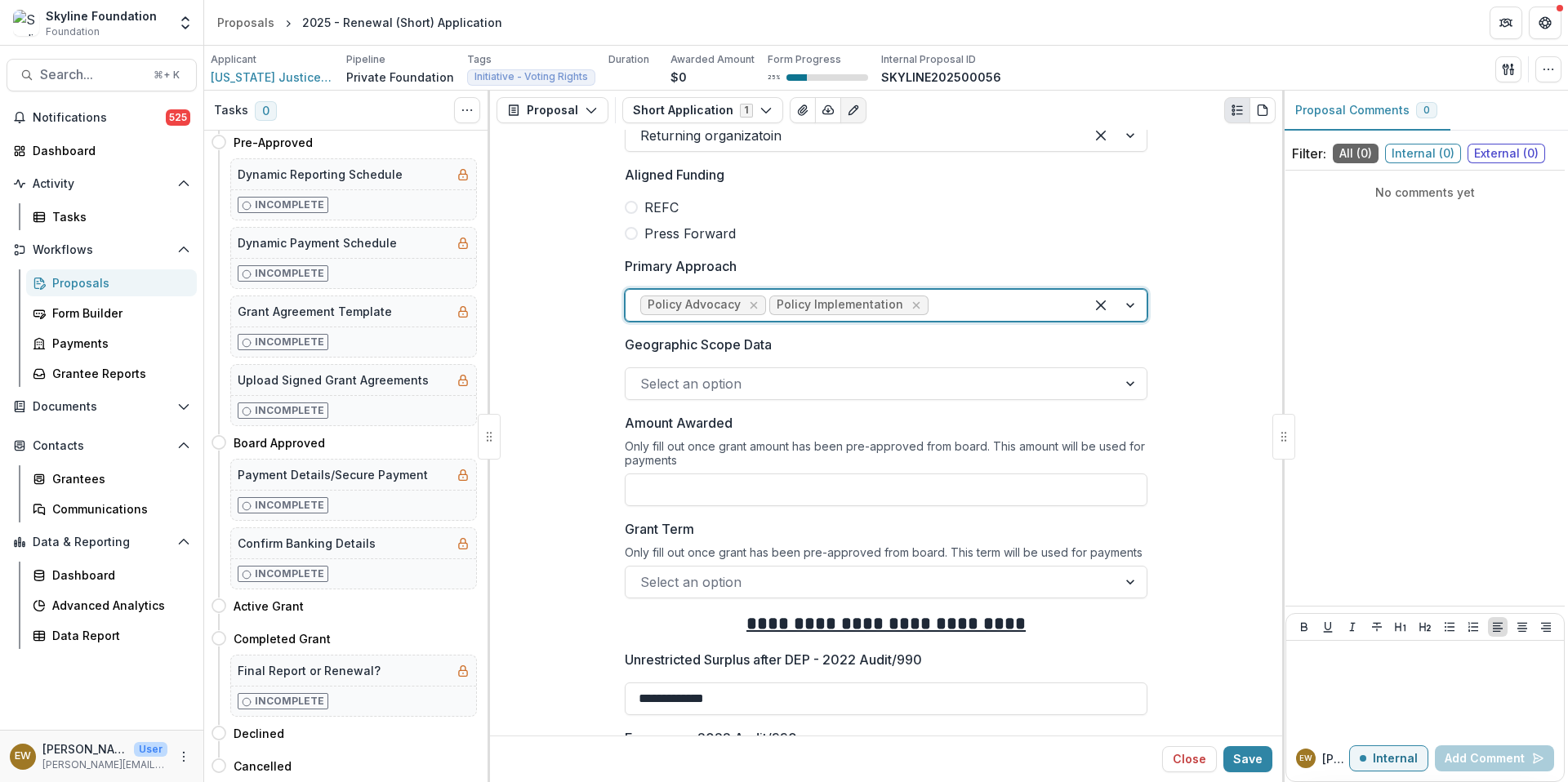
scroll to position [1283, 0]
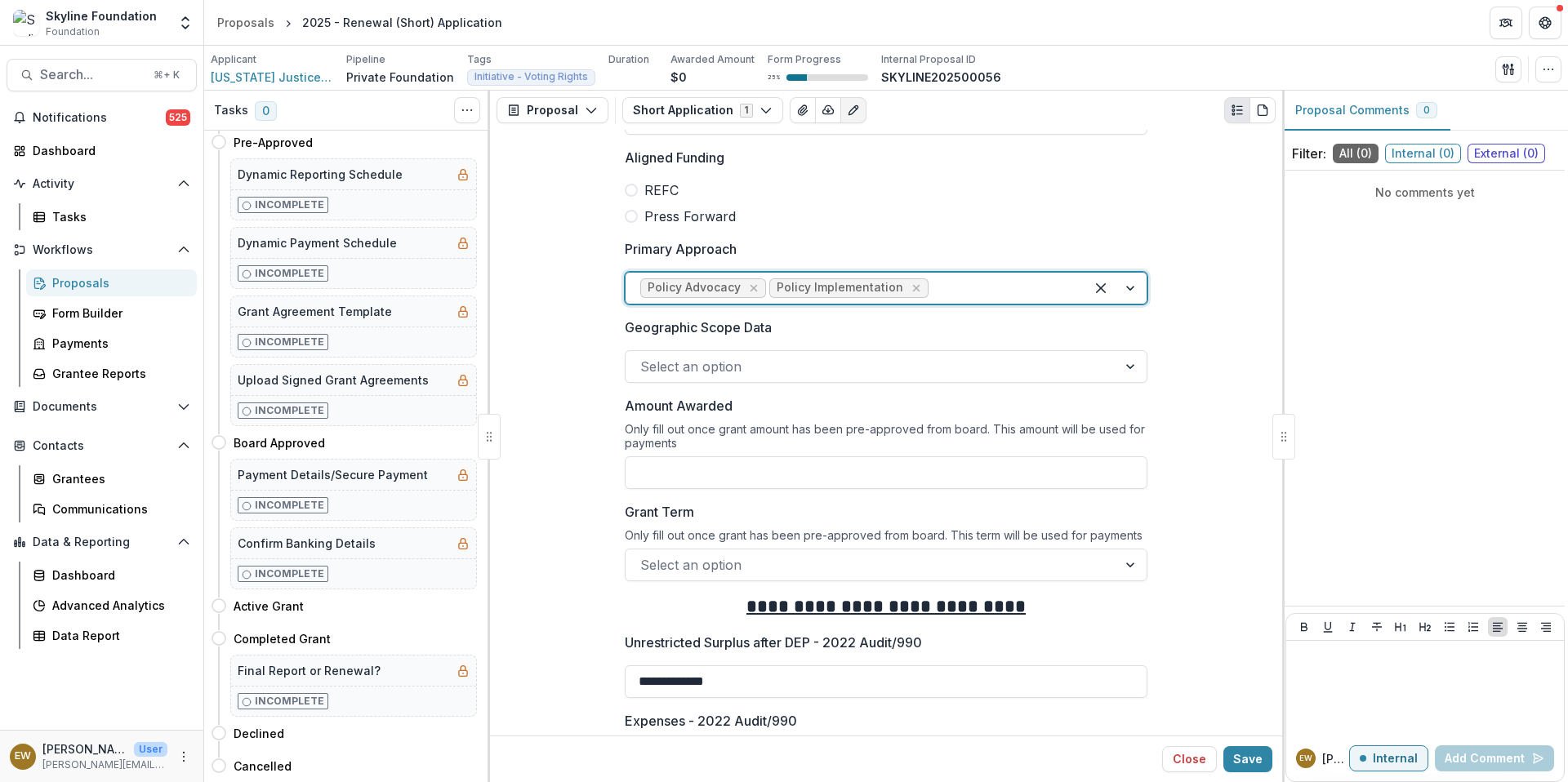
click at [766, 356] on div at bounding box center [871, 367] width 463 height 23
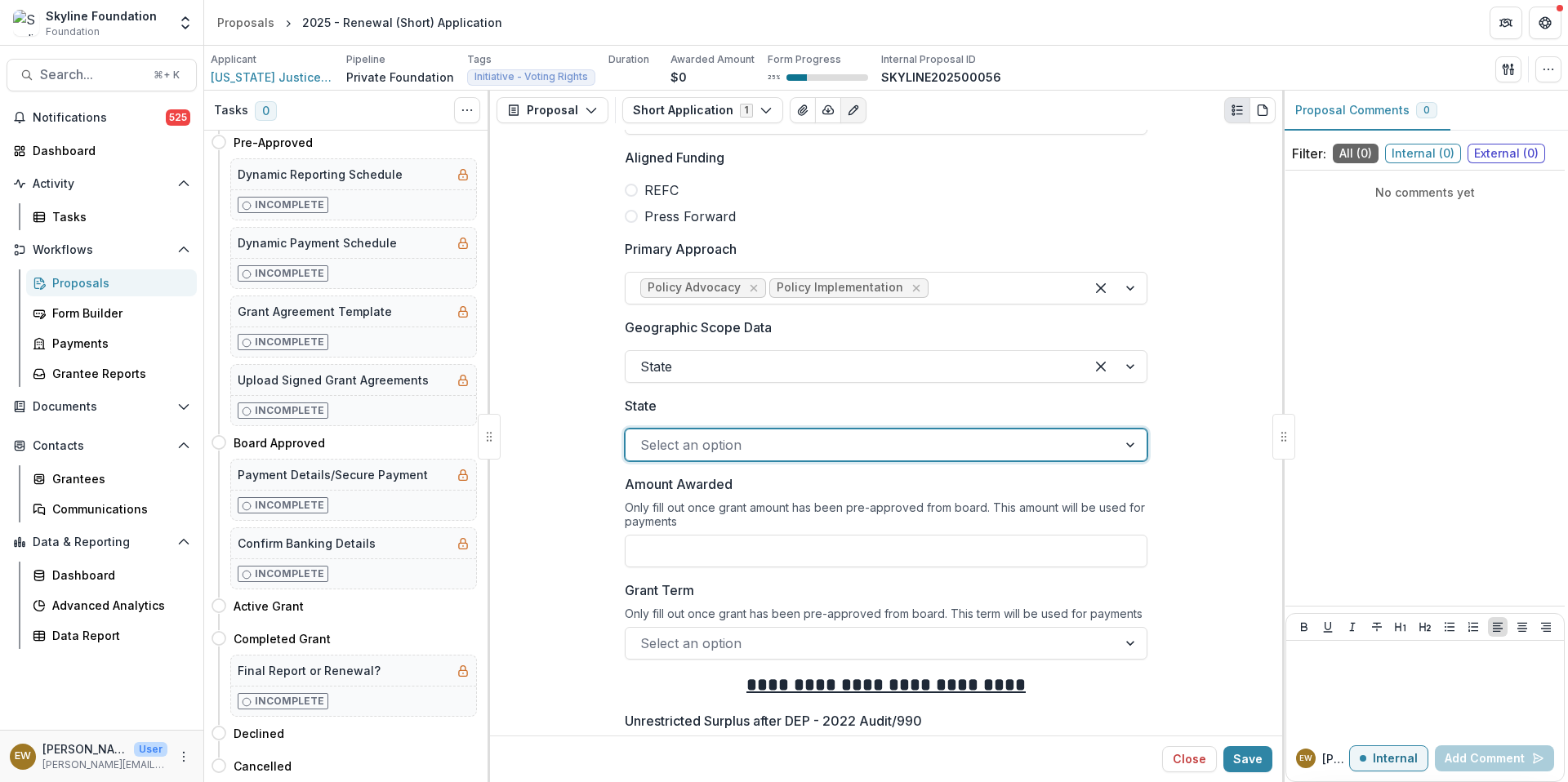
drag, startPoint x: 724, startPoint y: 384, endPoint x: 734, endPoint y: 441, distance: 57.9
click at [734, 441] on div at bounding box center [871, 445] width 463 height 23
drag, startPoint x: 734, startPoint y: 441, endPoint x: 697, endPoint y: 654, distance: 216.2
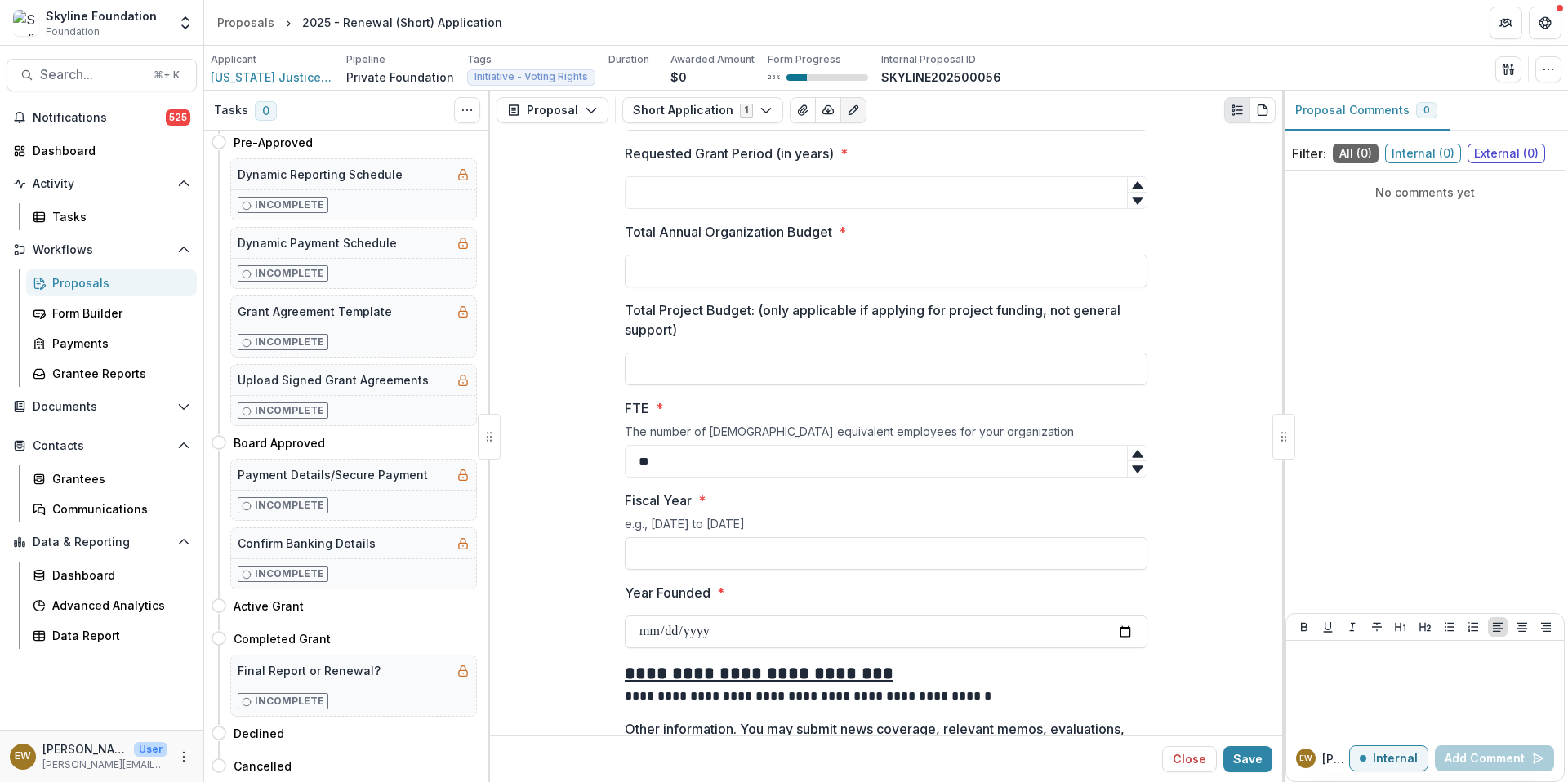
scroll to position [3438, 0]
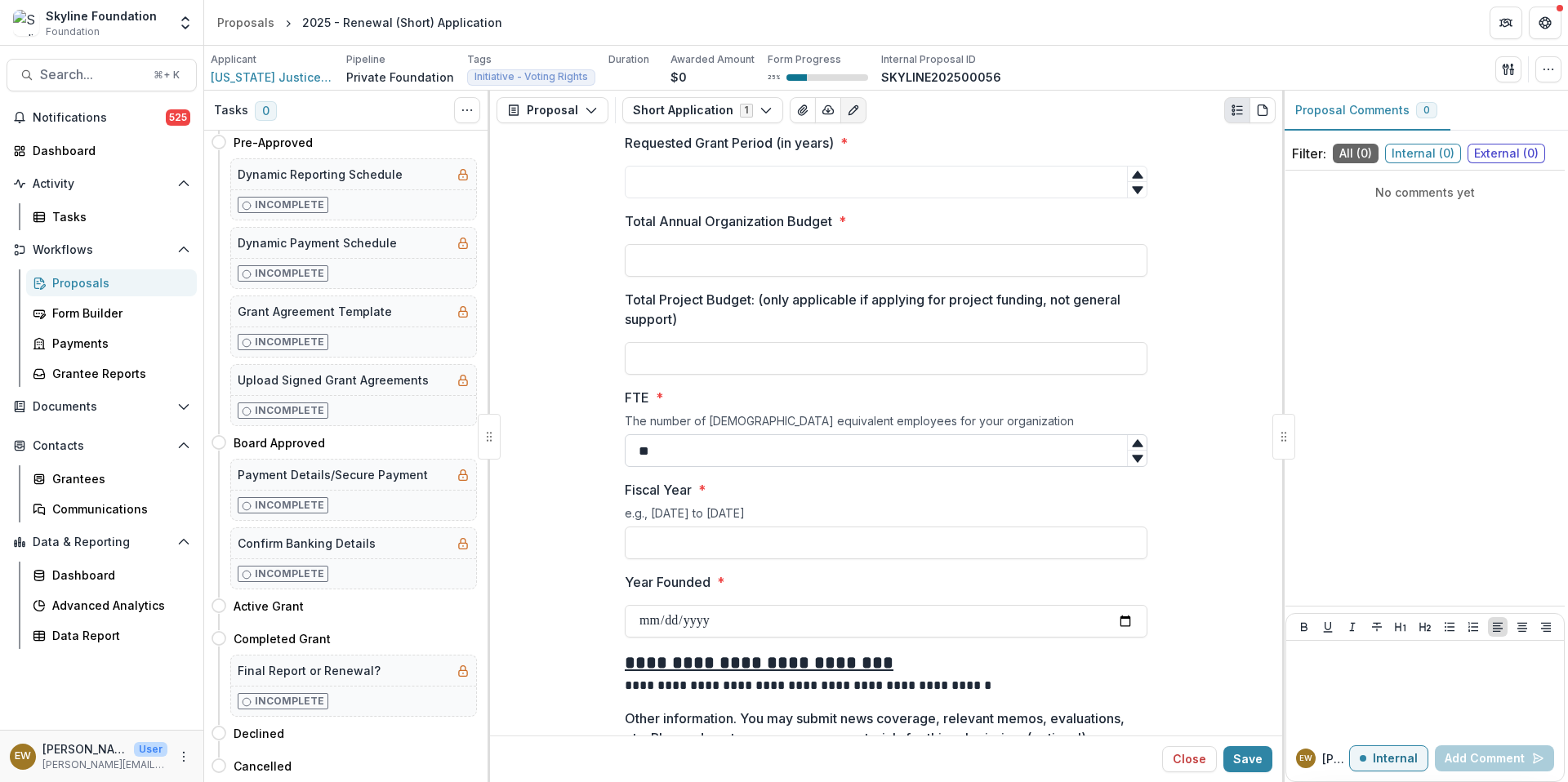
click at [682, 450] on input "**" at bounding box center [885, 450] width 523 height 33
click at [644, 451] on input "**" at bounding box center [885, 450] width 523 height 33
drag, startPoint x: 682, startPoint y: 450, endPoint x: 618, endPoint y: 448, distance: 64.0
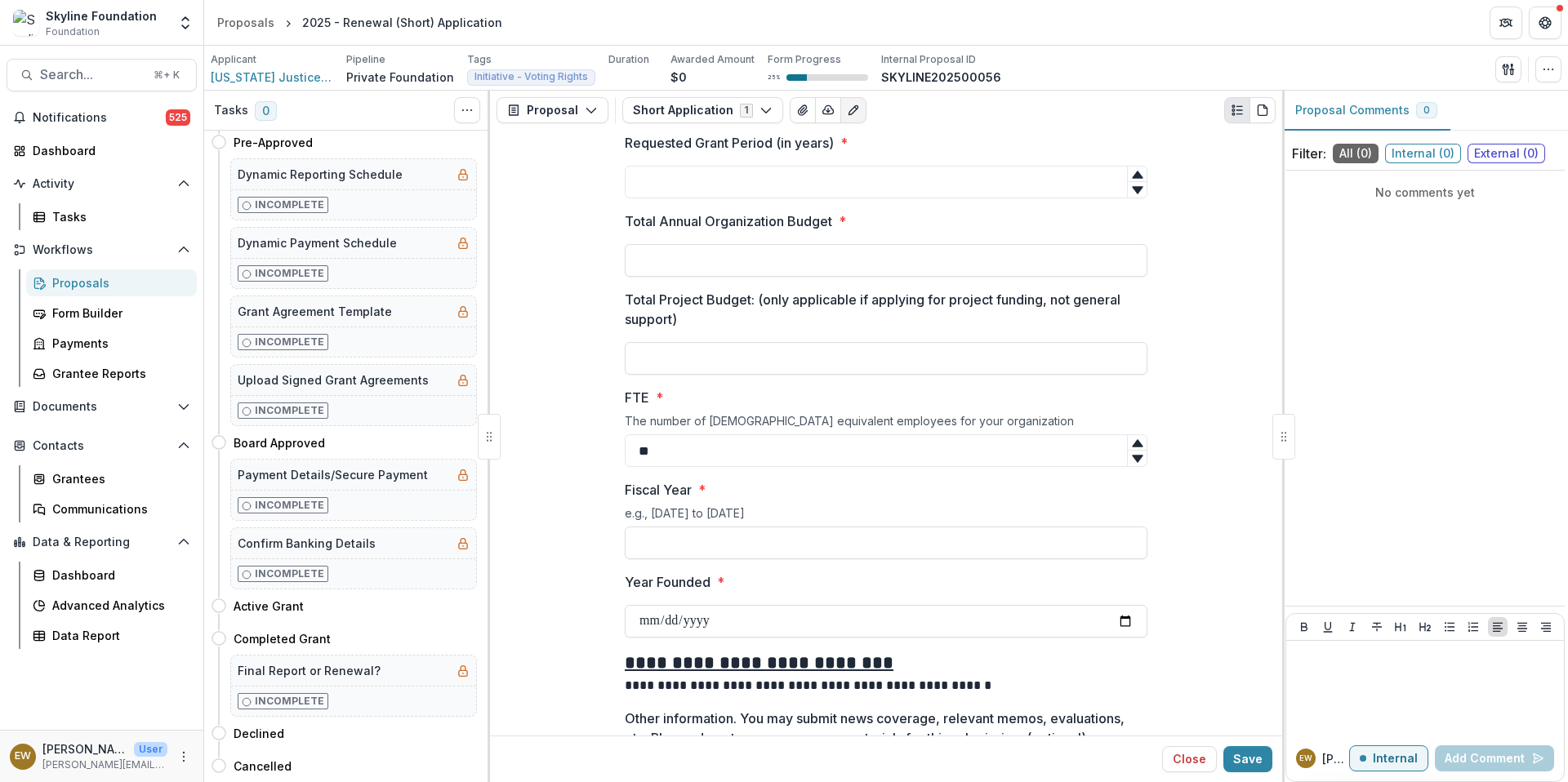
type input "**"
click at [681, 555] on input "Fiscal Year *" at bounding box center [885, 543] width 523 height 33
type input "*********"
drag, startPoint x: 618, startPoint y: 448, endPoint x: 594, endPoint y: 538, distance: 93.1
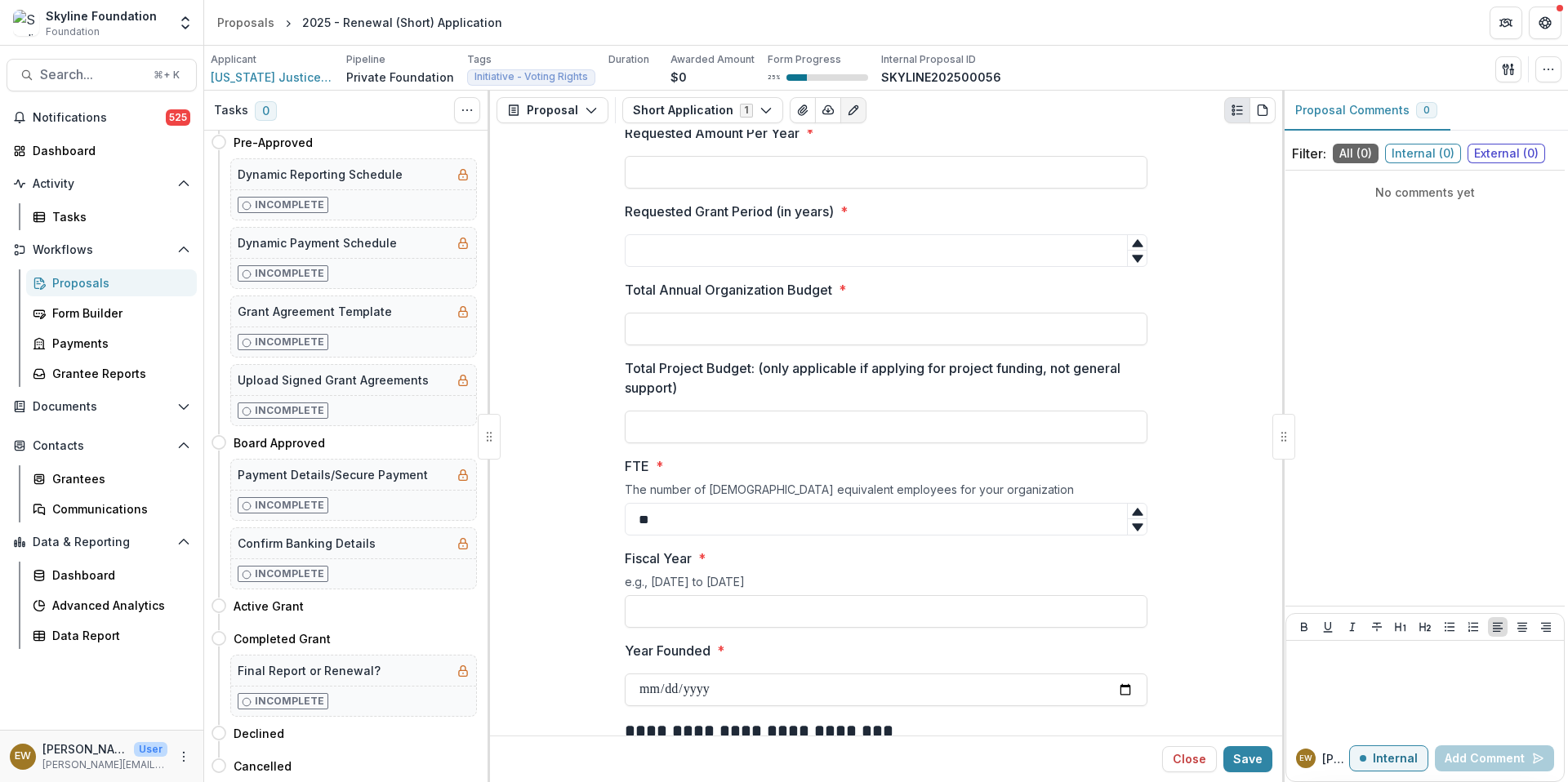
scroll to position [3329, 0]
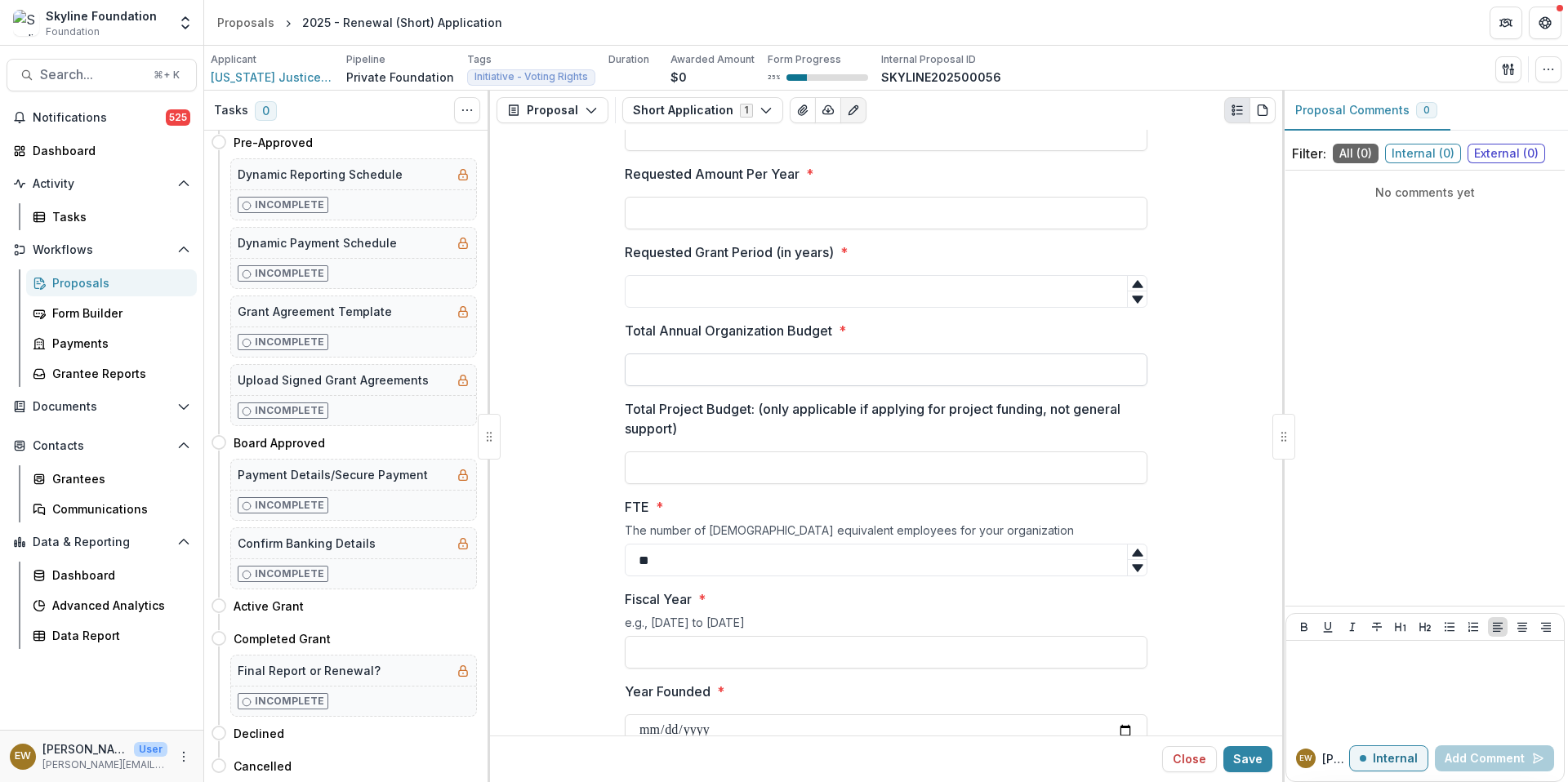
drag, startPoint x: 594, startPoint y: 538, endPoint x: 680, endPoint y: 356, distance: 201.3
click at [680, 356] on input "Total Annual Organization Budget *" at bounding box center [885, 370] width 523 height 33
type input "**********"
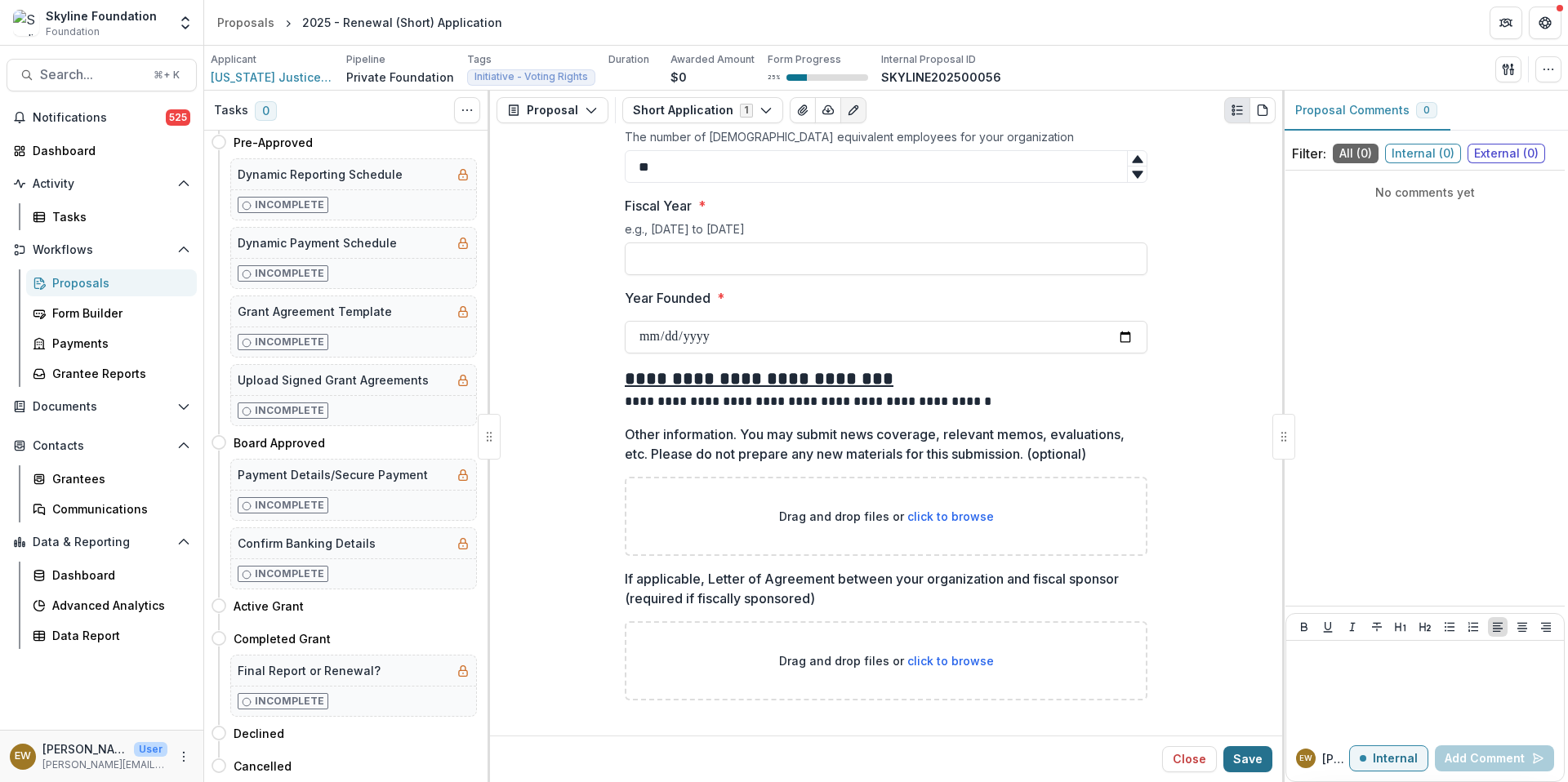
drag, startPoint x: 680, startPoint y: 356, endPoint x: 1252, endPoint y: 760, distance: 700.3
click at [1252, 760] on button "Save" at bounding box center [1247, 760] width 49 height 27
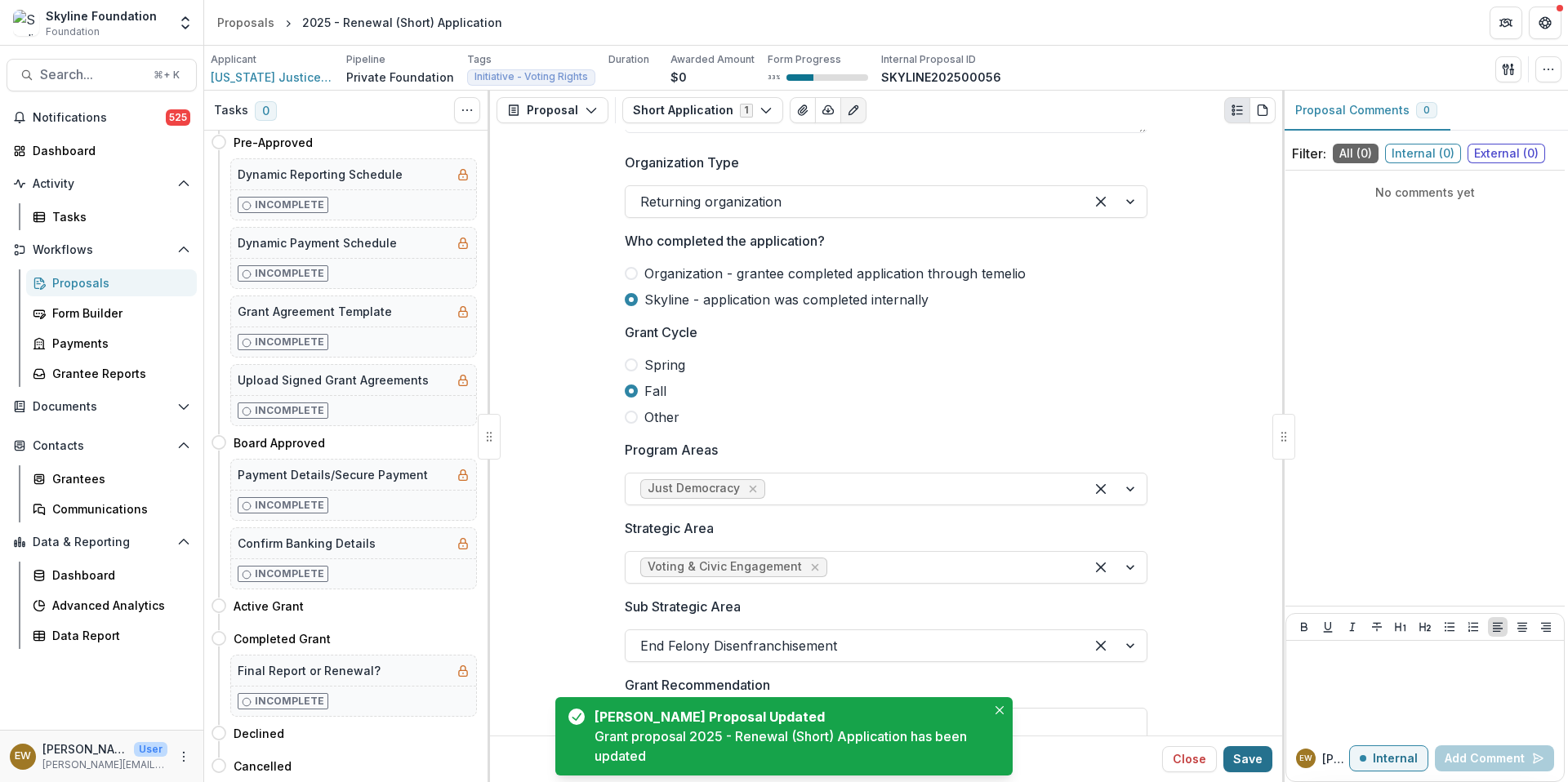
scroll to position [0, 0]
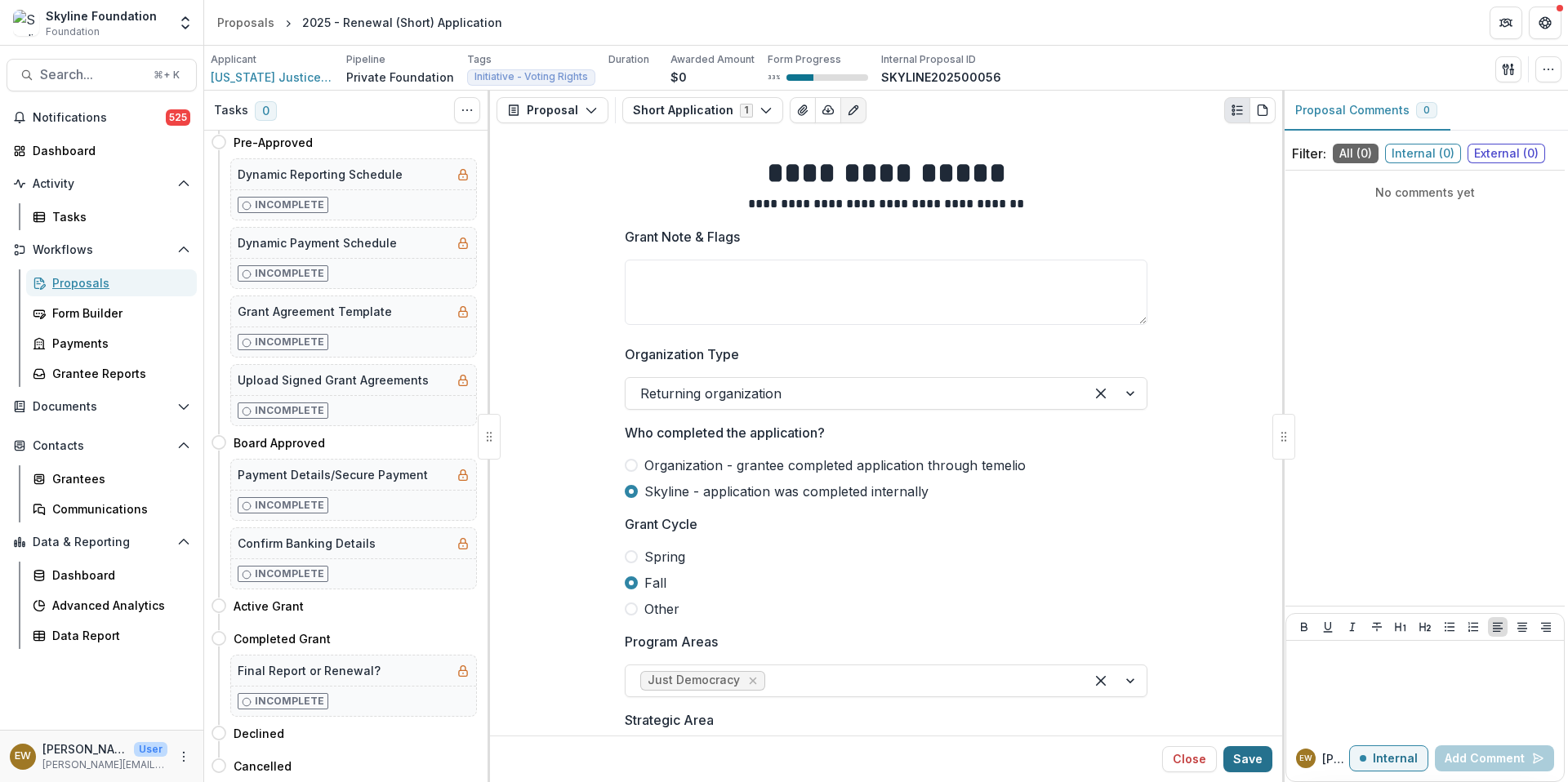
click at [100, 280] on div "Proposals" at bounding box center [118, 282] width 132 height 17
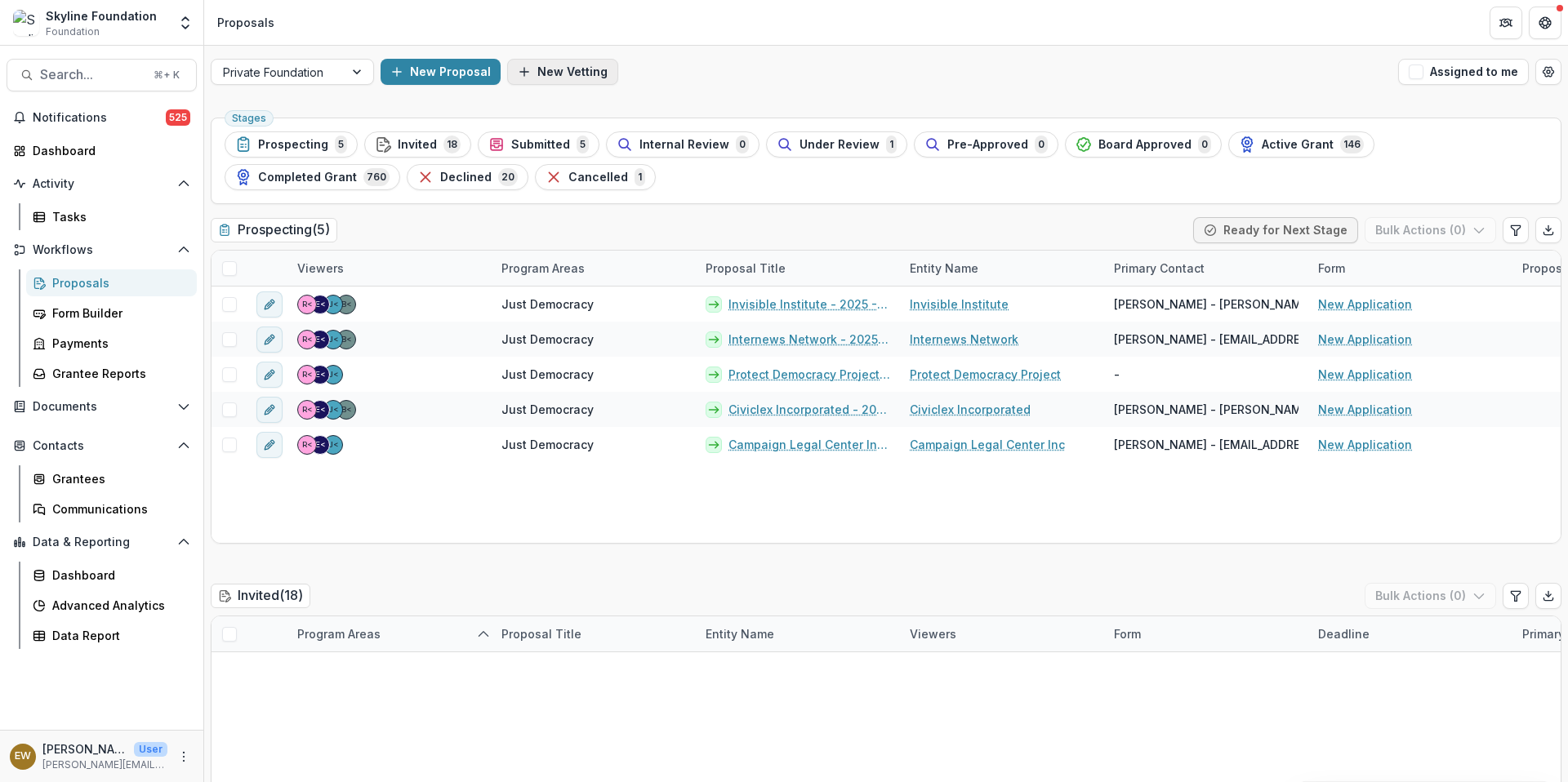
click at [545, 69] on button "New Vetting" at bounding box center [562, 72] width 111 height 27
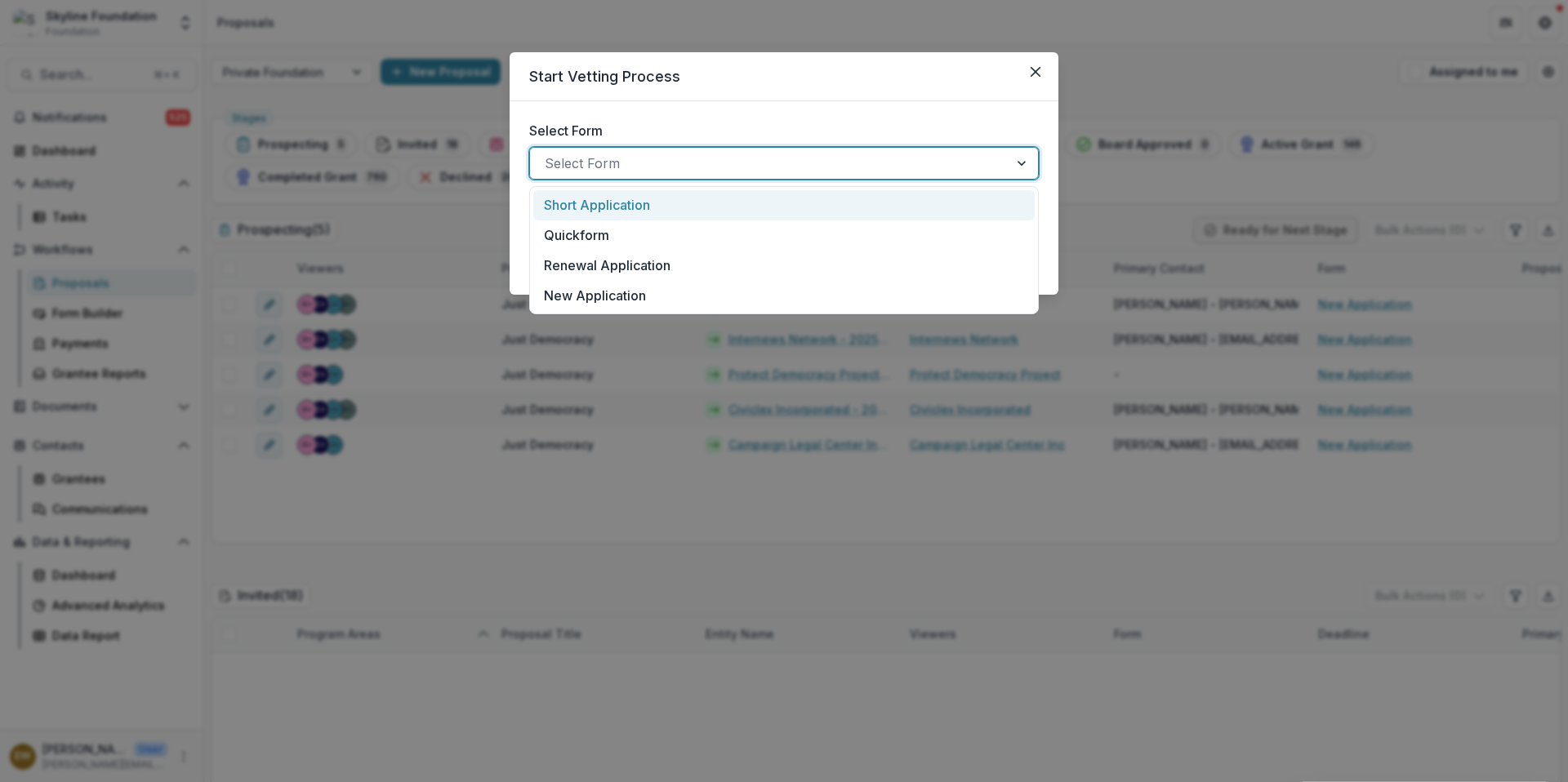
drag, startPoint x: 545, startPoint y: 69, endPoint x: 601, endPoint y: 170, distance: 115.5
click at [601, 170] on div at bounding box center [769, 164] width 449 height 23
click at [591, 207] on p "Short Application" at bounding box center [597, 205] width 106 height 19
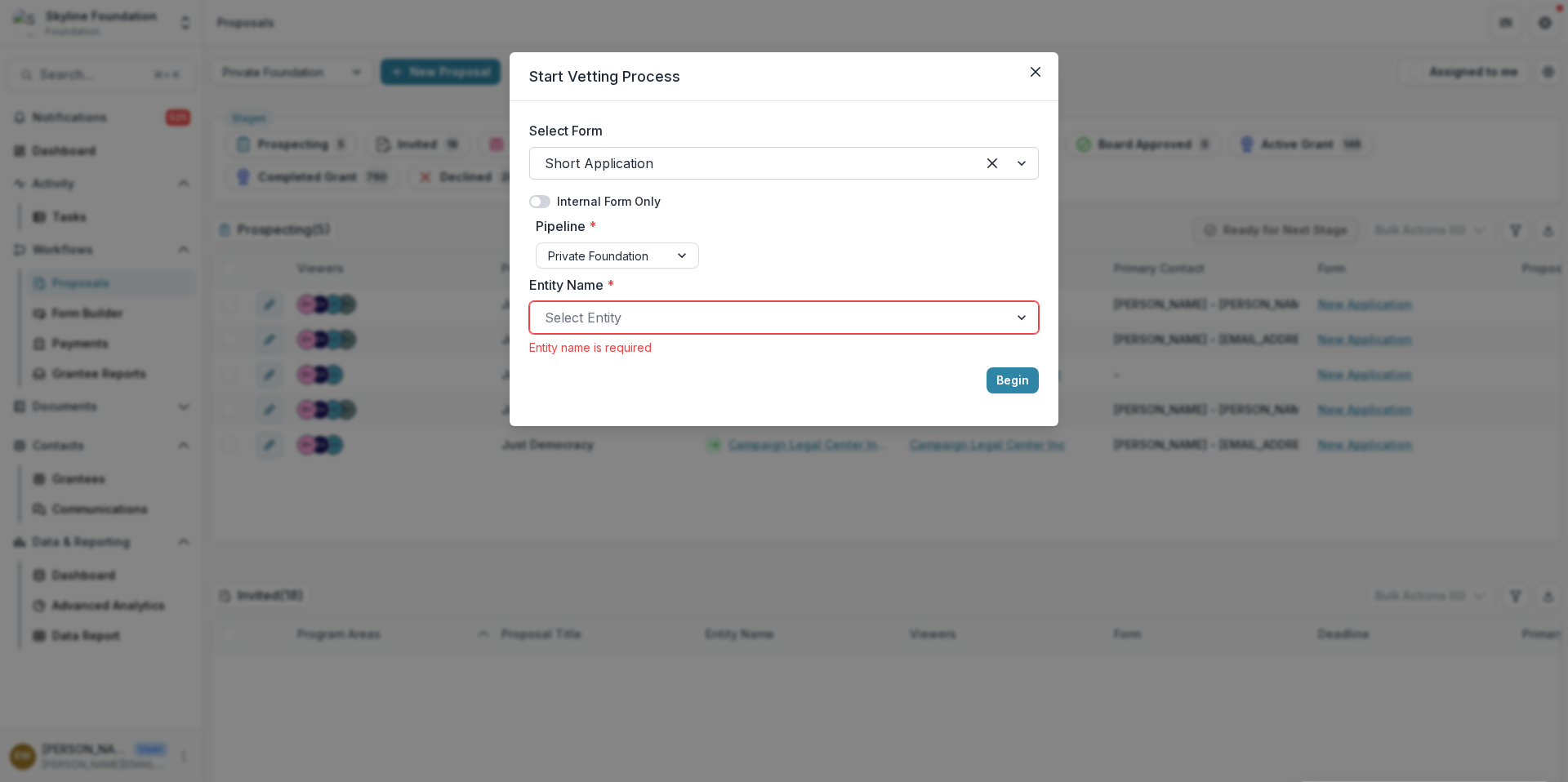
click at [543, 202] on span at bounding box center [539, 202] width 21 height 13
click at [538, 204] on span at bounding box center [539, 202] width 21 height 13
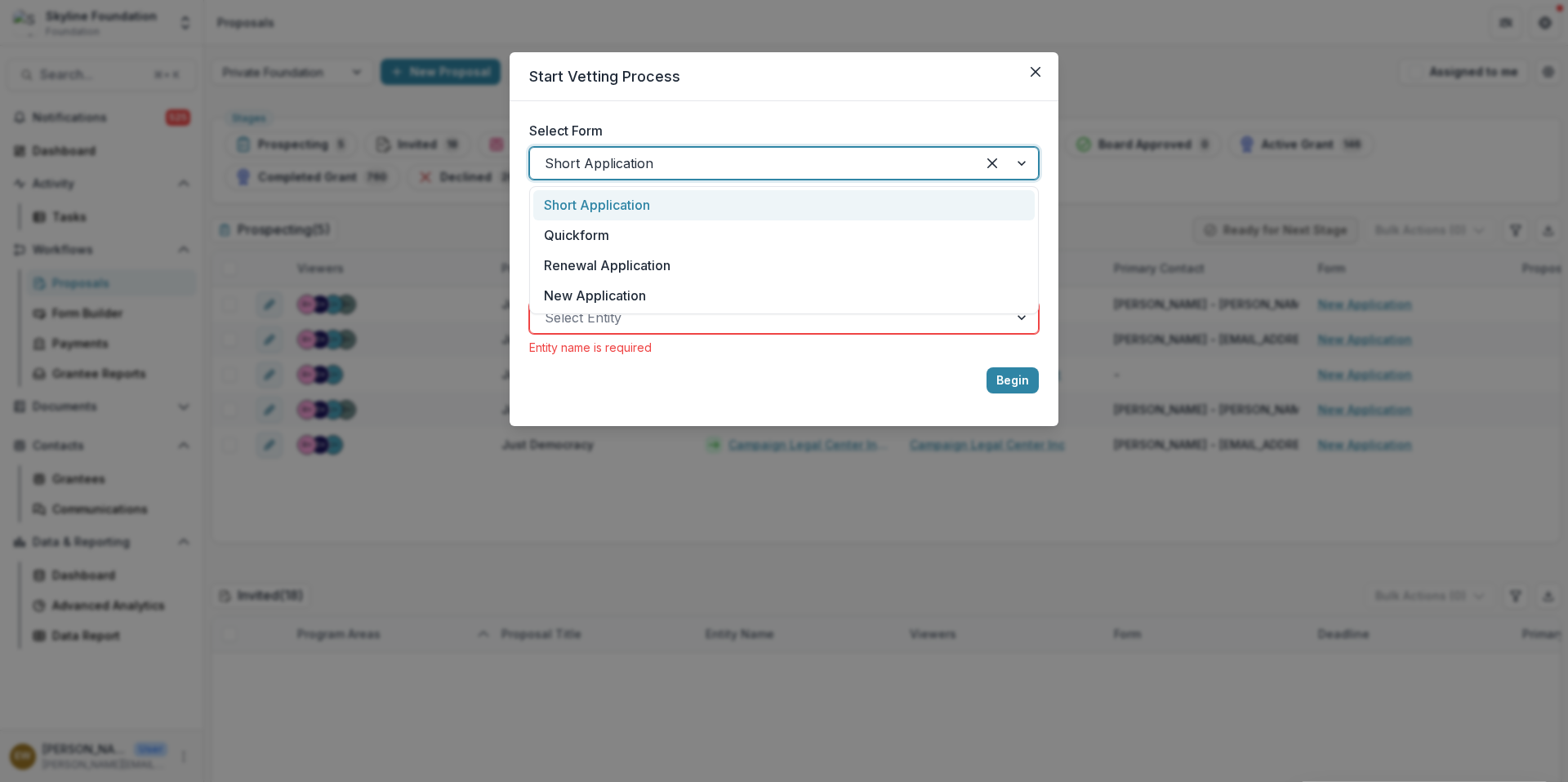
click at [624, 152] on div at bounding box center [753, 164] width 417 height 23
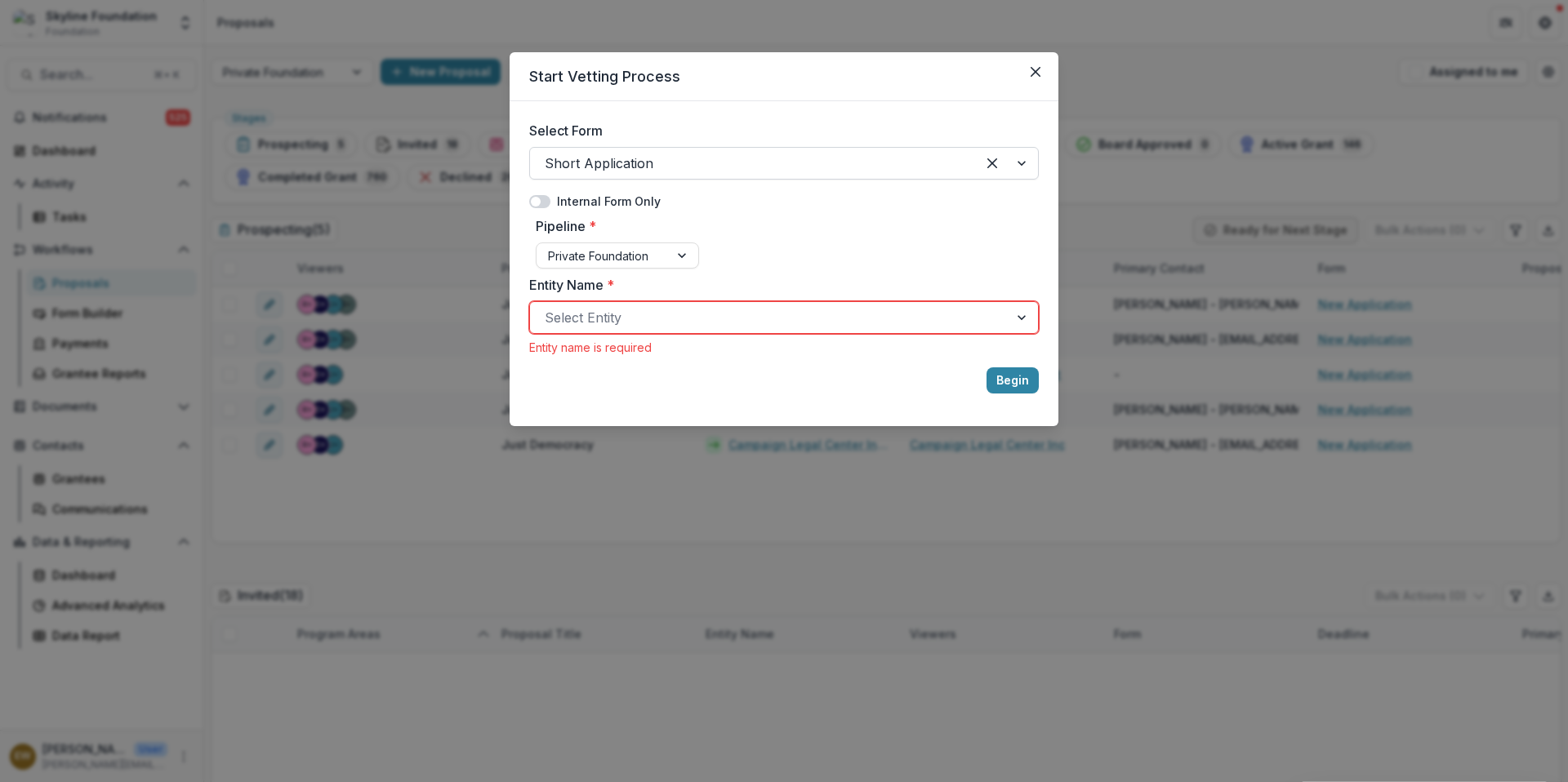
click at [770, 110] on div "Select Form Short Application Internal Form Only Pipeline * Private Foundation …" at bounding box center [784, 263] width 548 height 325
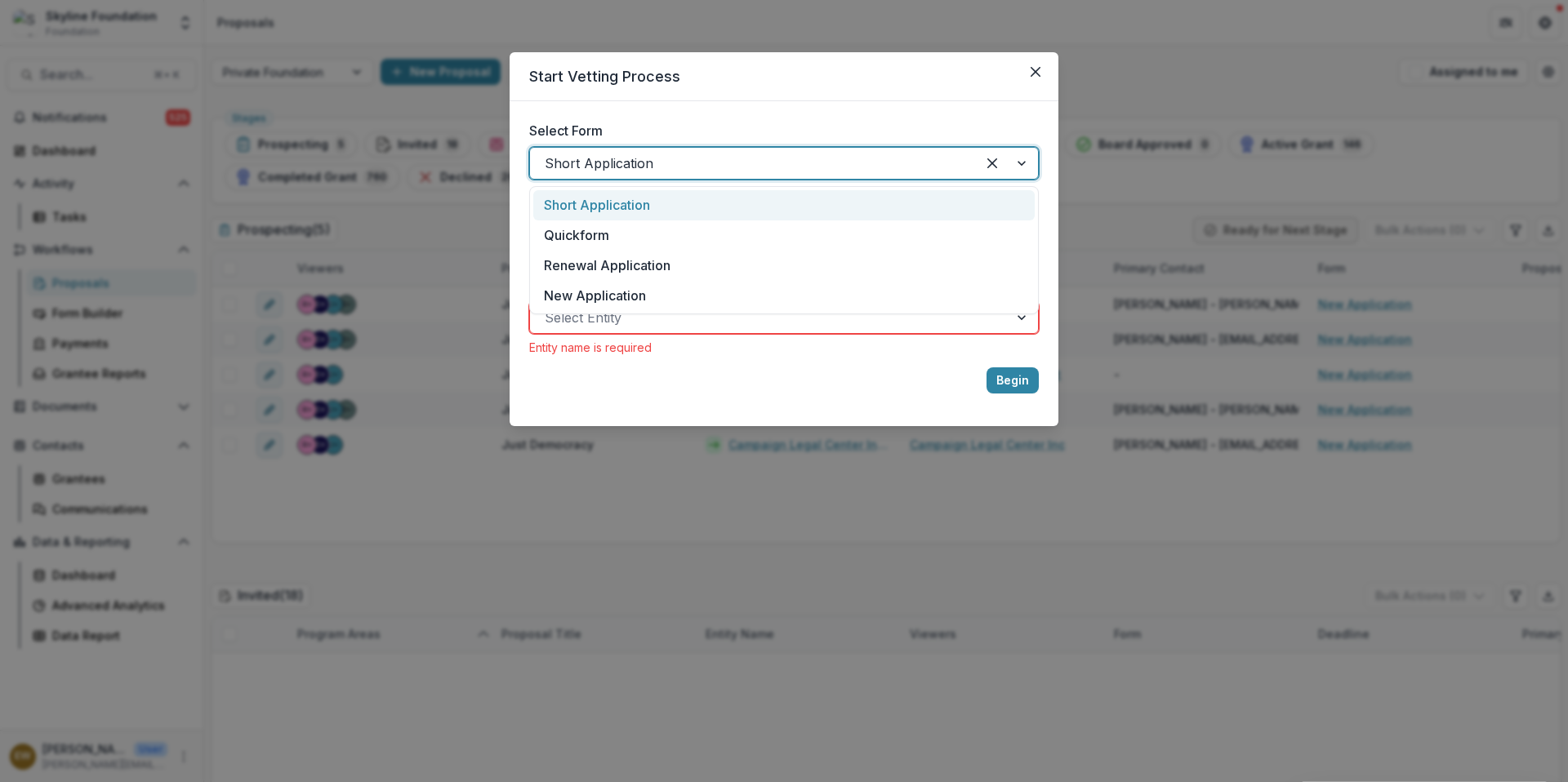
click at [665, 163] on div at bounding box center [753, 164] width 417 height 23
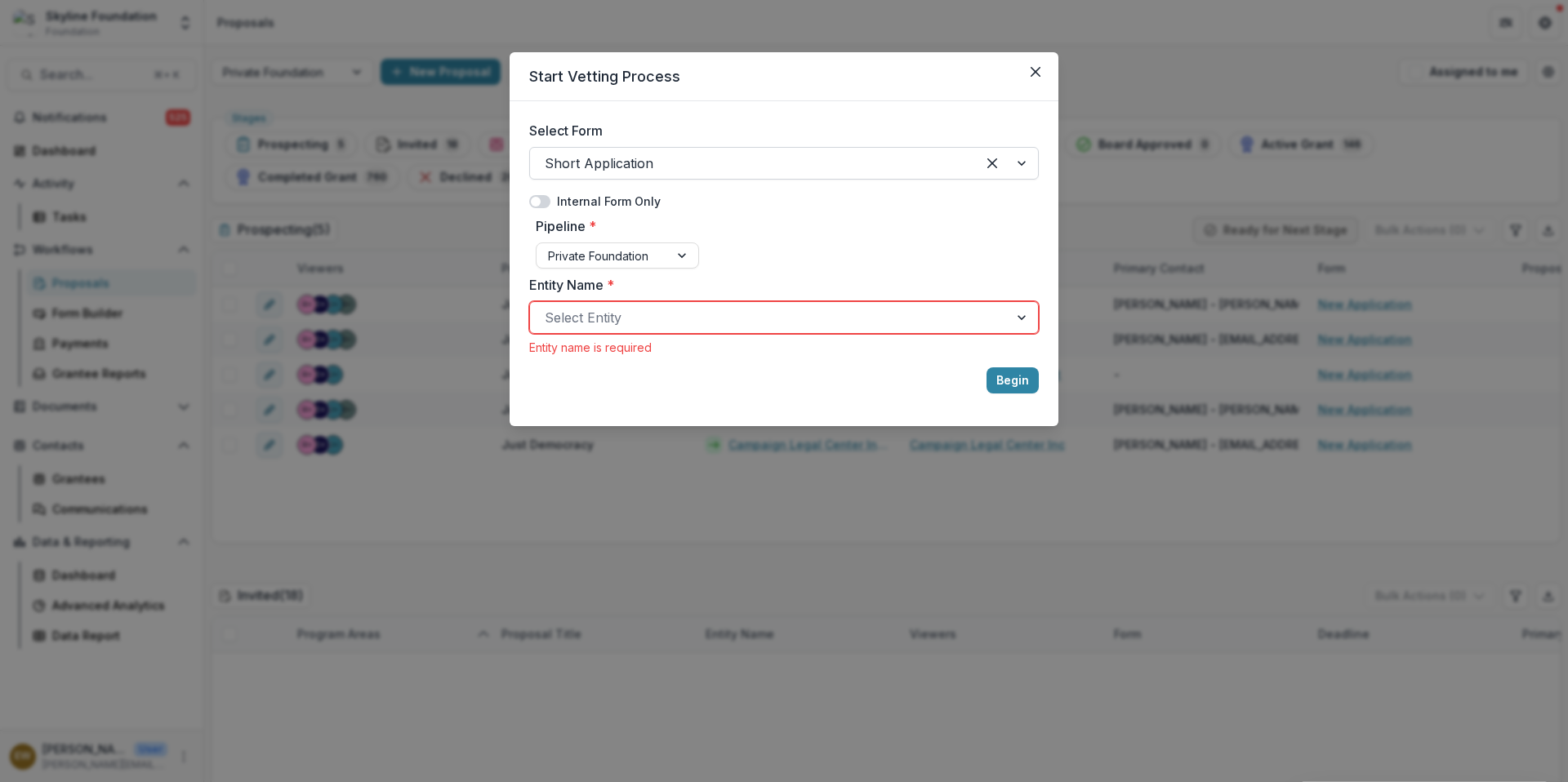
click at [675, 136] on label "Select Form" at bounding box center [778, 131] width 500 height 19
click at [548, 154] on input "Select Form" at bounding box center [547, 164] width 4 height 19
click at [1030, 80] on button "Close" at bounding box center [1036, 72] width 27 height 27
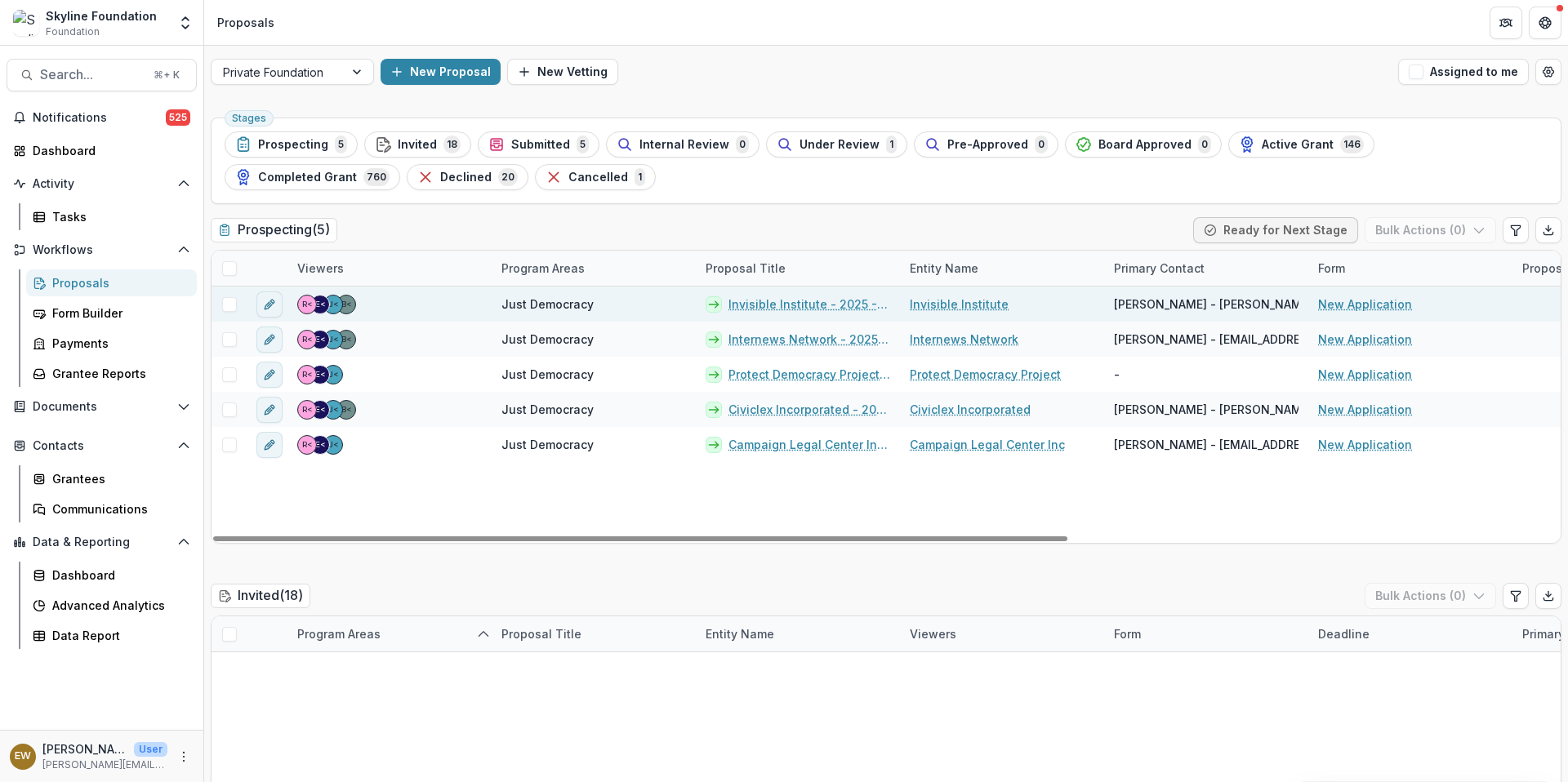
click at [771, 307] on link "Invisible Institute - 2025 - New Application" at bounding box center [809, 303] width 162 height 17
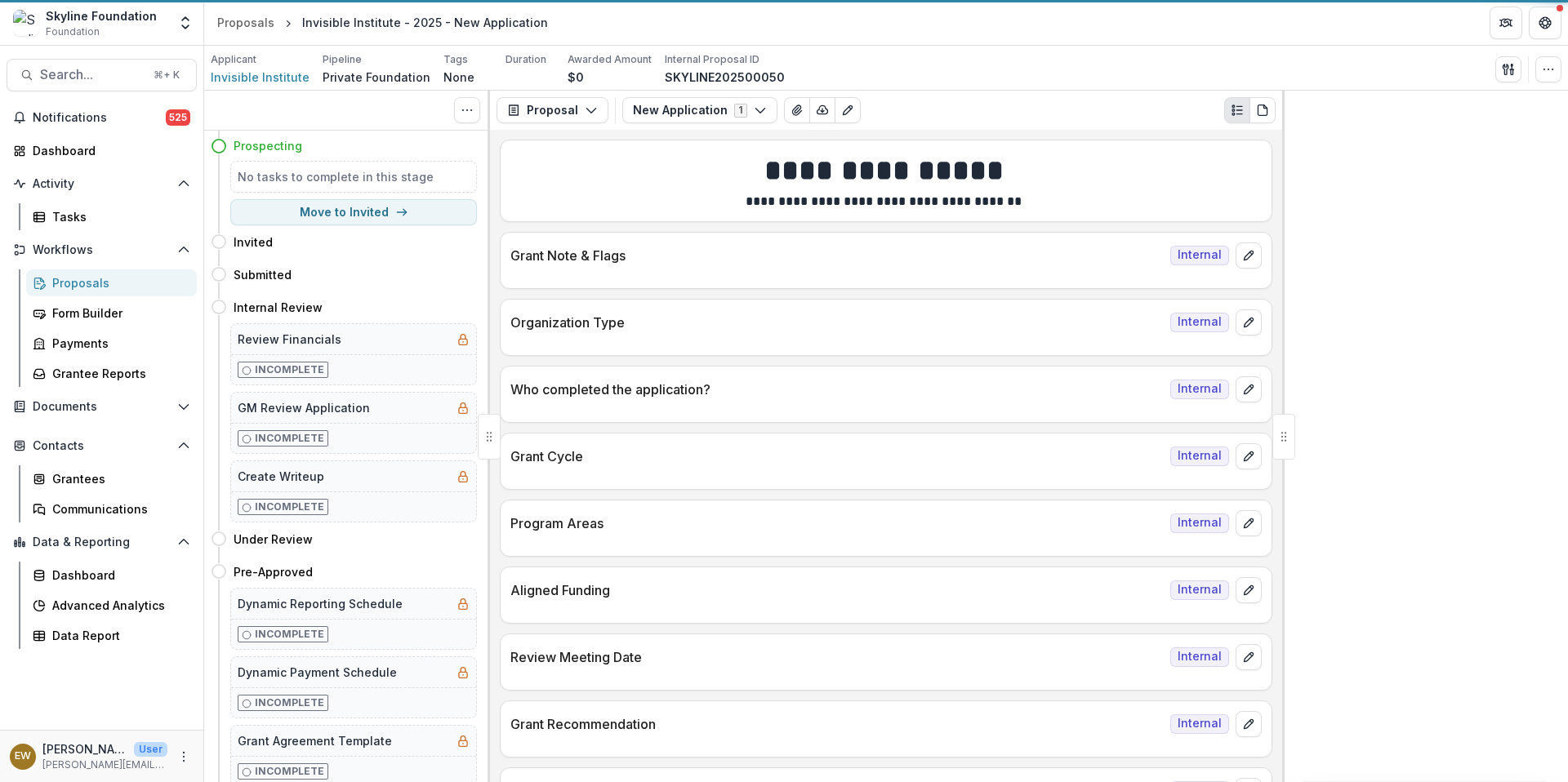
click at [759, 305] on div "Organization Type Internal" at bounding box center [886, 318] width 771 height 36
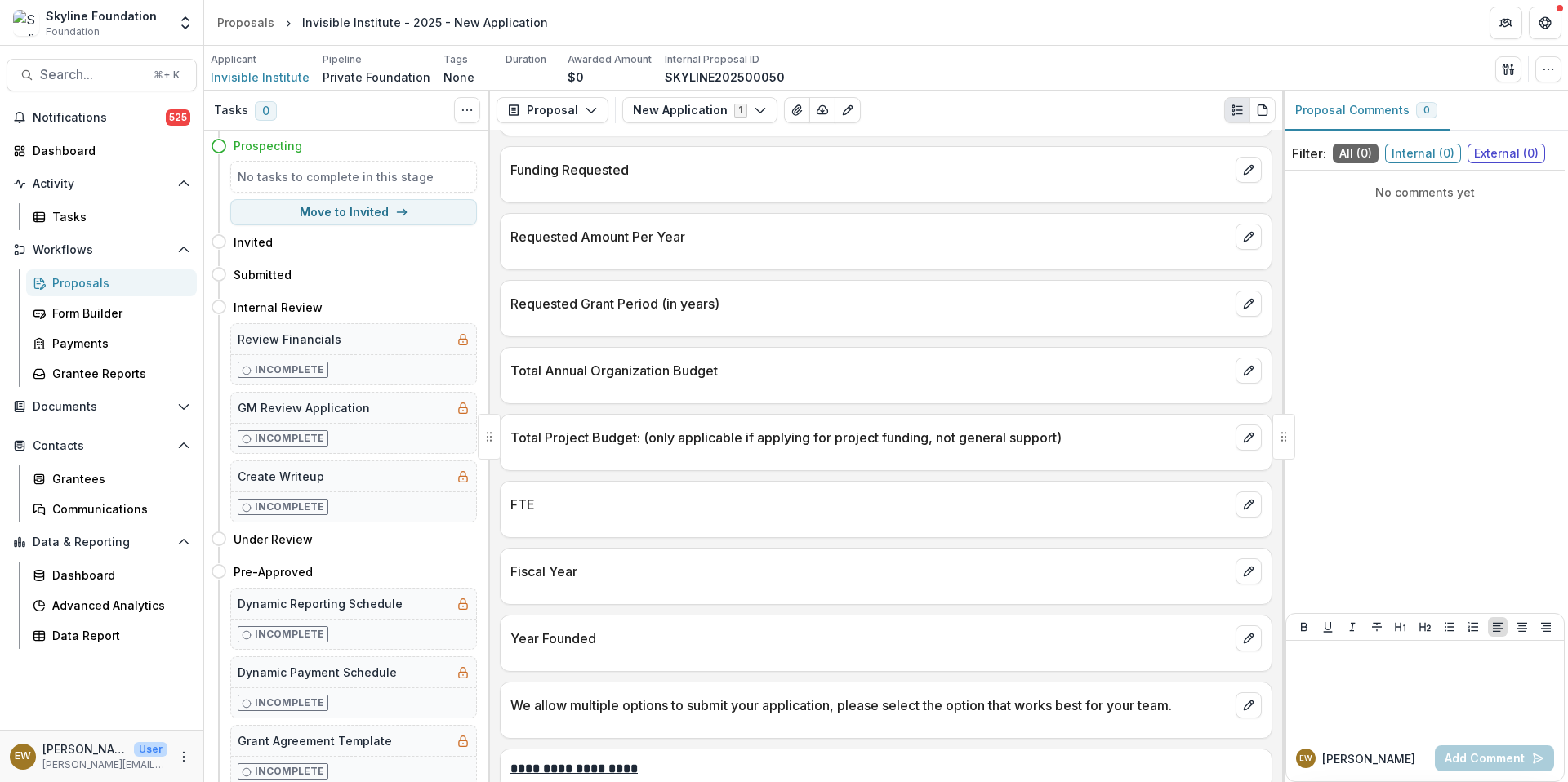
scroll to position [2871, 0]
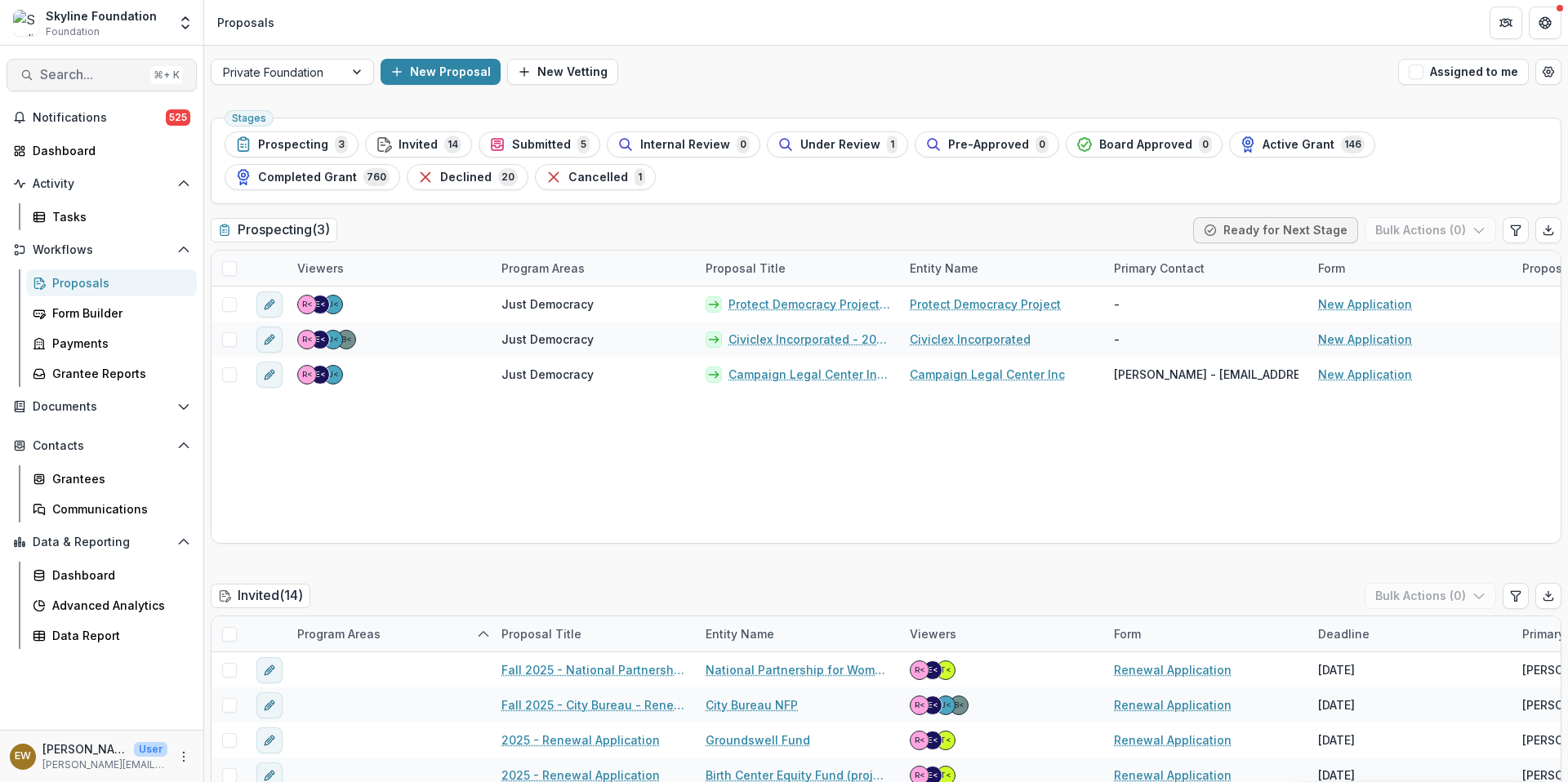
click at [105, 81] on span "Search..." at bounding box center [91, 75] width 103 height 16
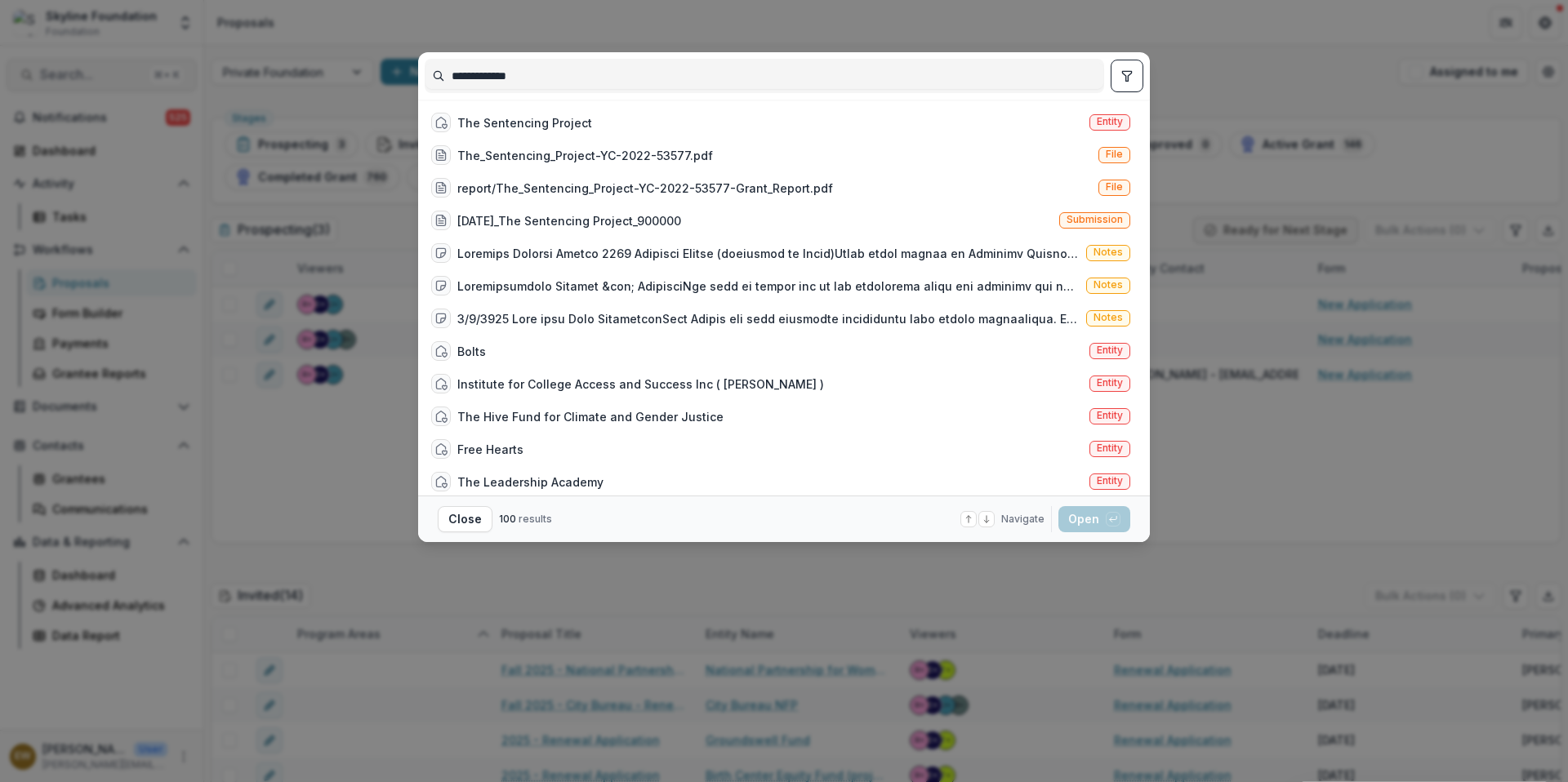
type input "**********"
click at [517, 114] on div "The Sentencing Project" at bounding box center [524, 122] width 134 height 17
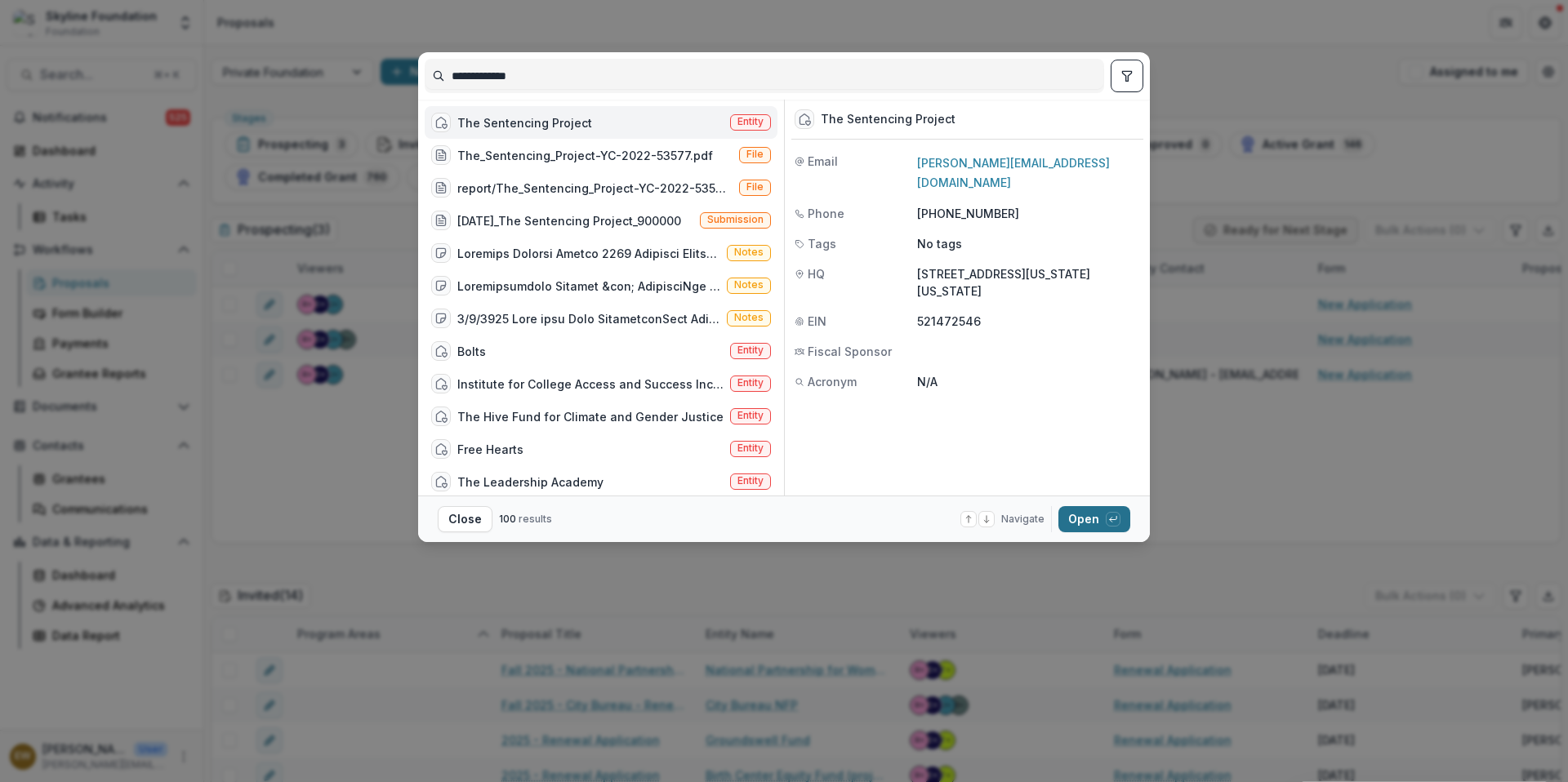
drag, startPoint x: 105, startPoint y: 81, endPoint x: 1084, endPoint y: 512, distance: 1069.7
click at [1084, 512] on button "Open with enter key" at bounding box center [1094, 519] width 72 height 27
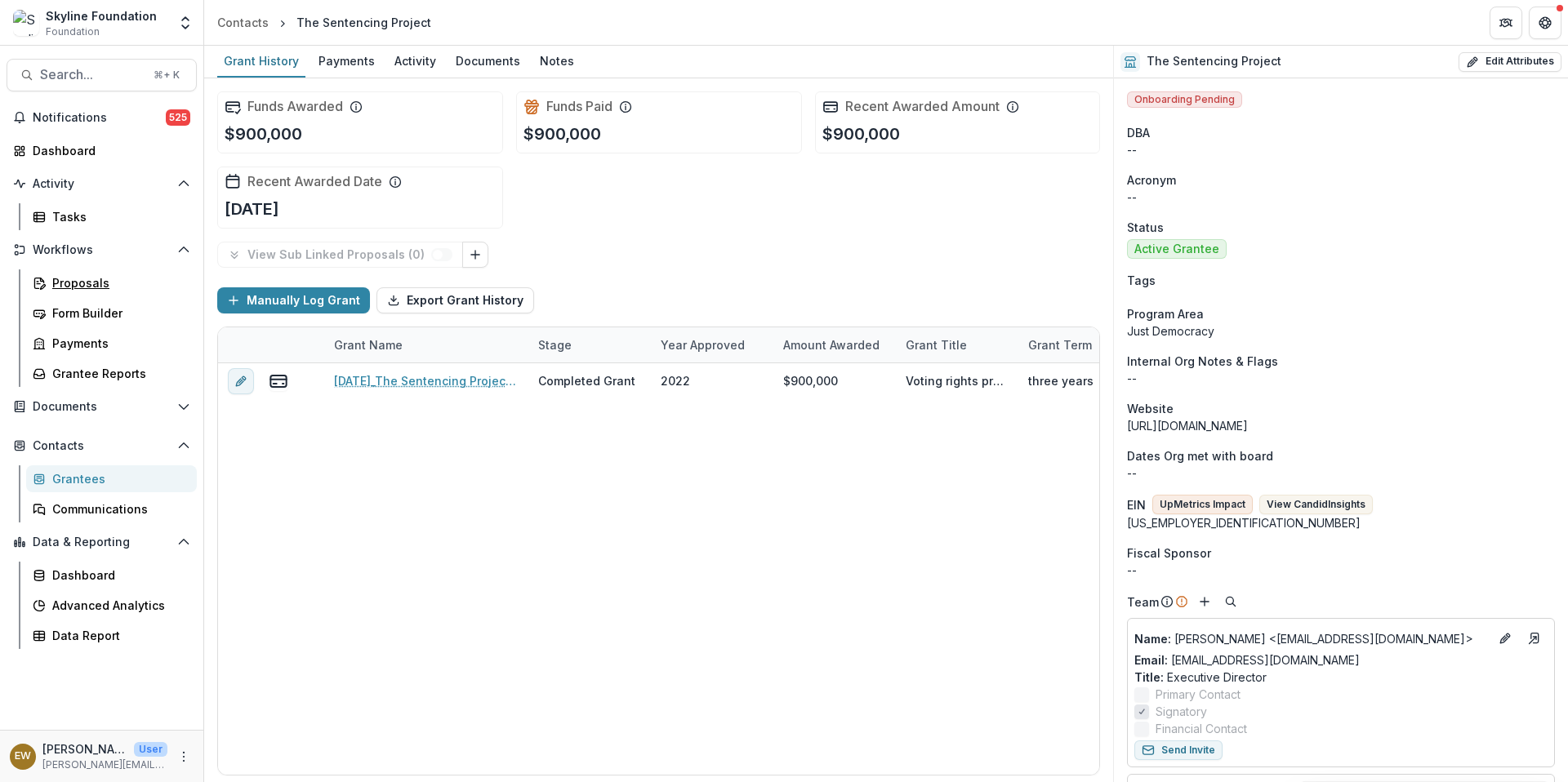
click at [79, 276] on div "Proposals" at bounding box center [118, 282] width 132 height 17
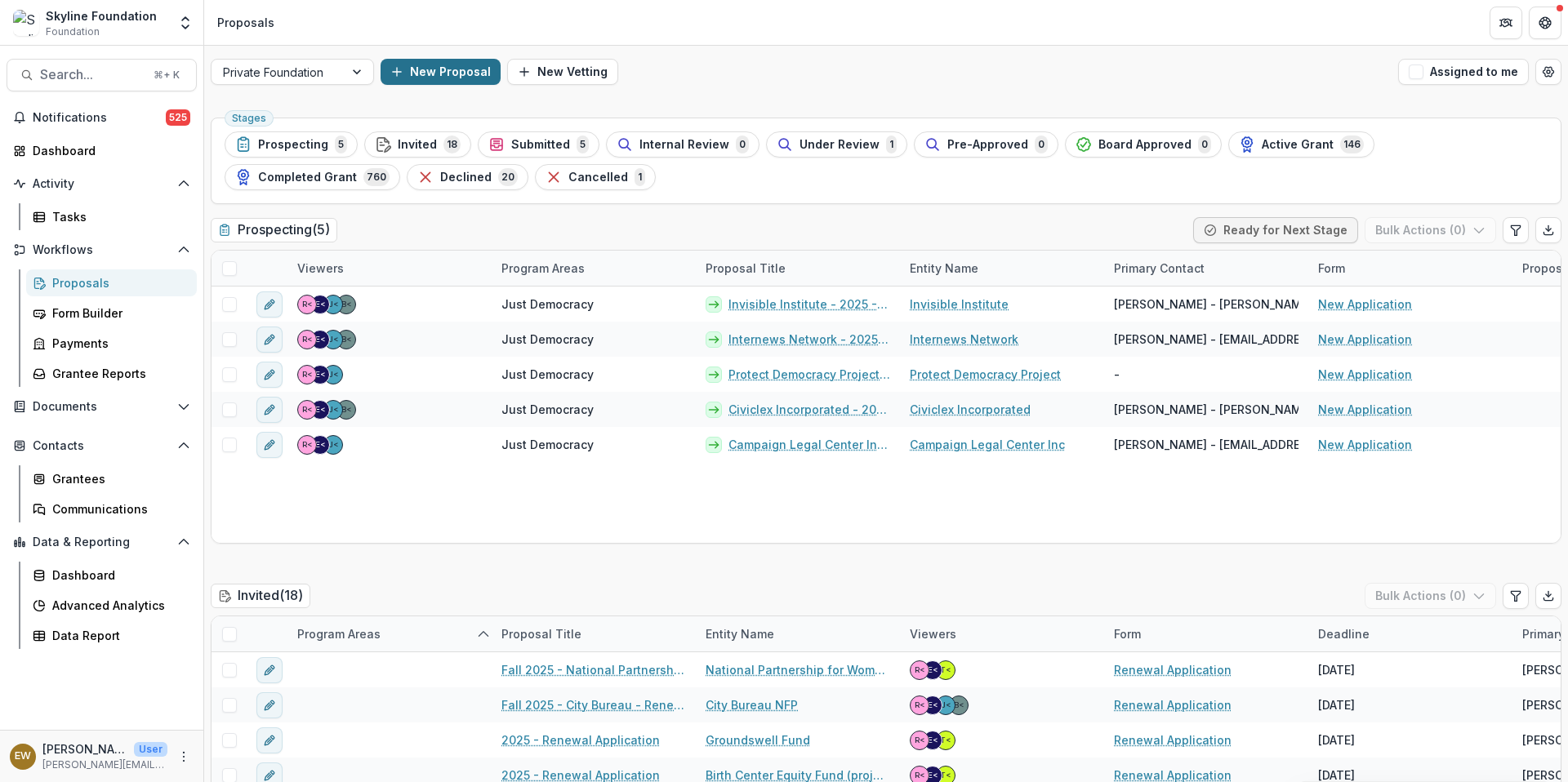
click at [440, 73] on button "New Proposal" at bounding box center [440, 72] width 120 height 27
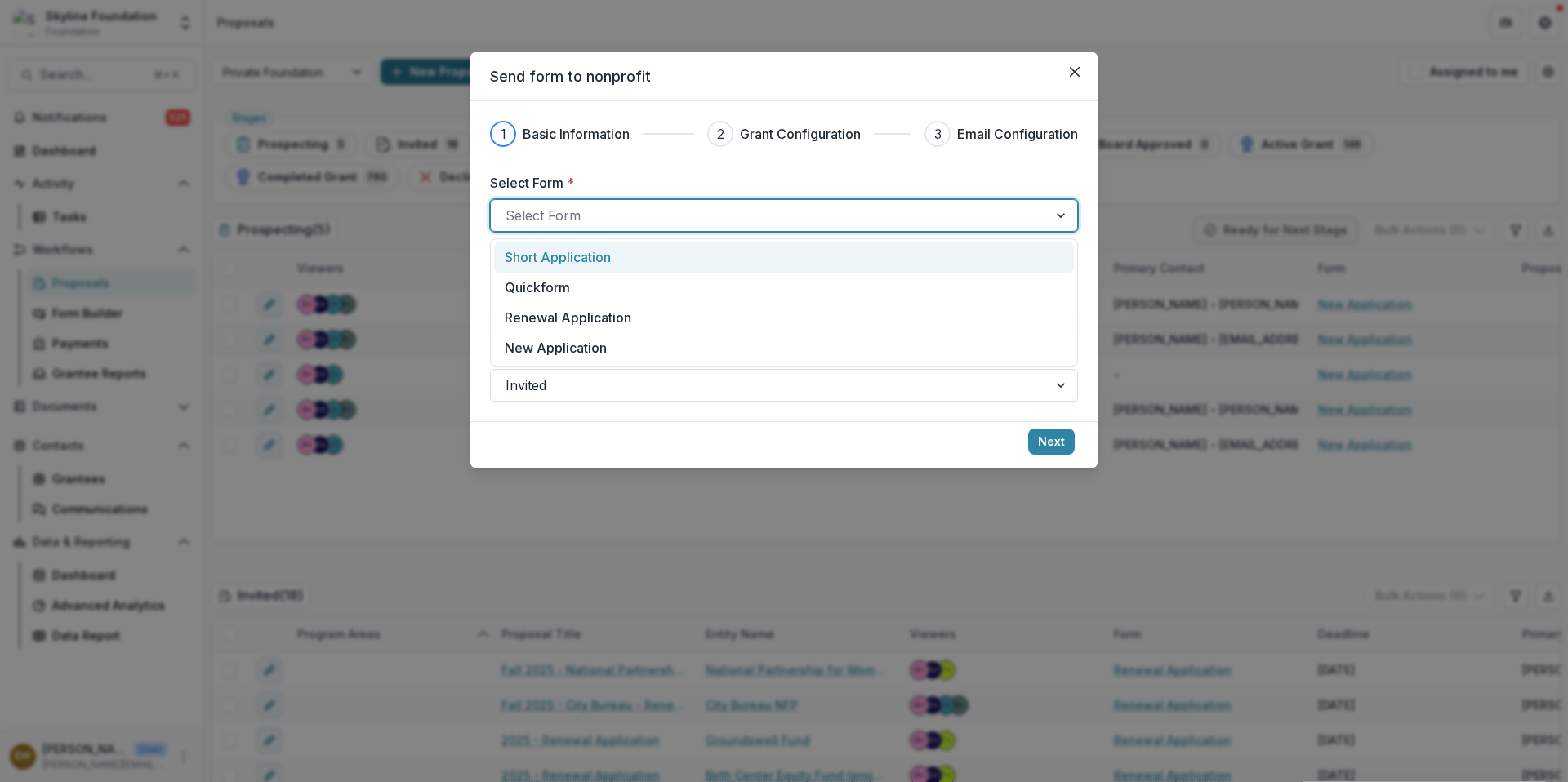
click at [600, 220] on div at bounding box center [769, 216] width 527 height 23
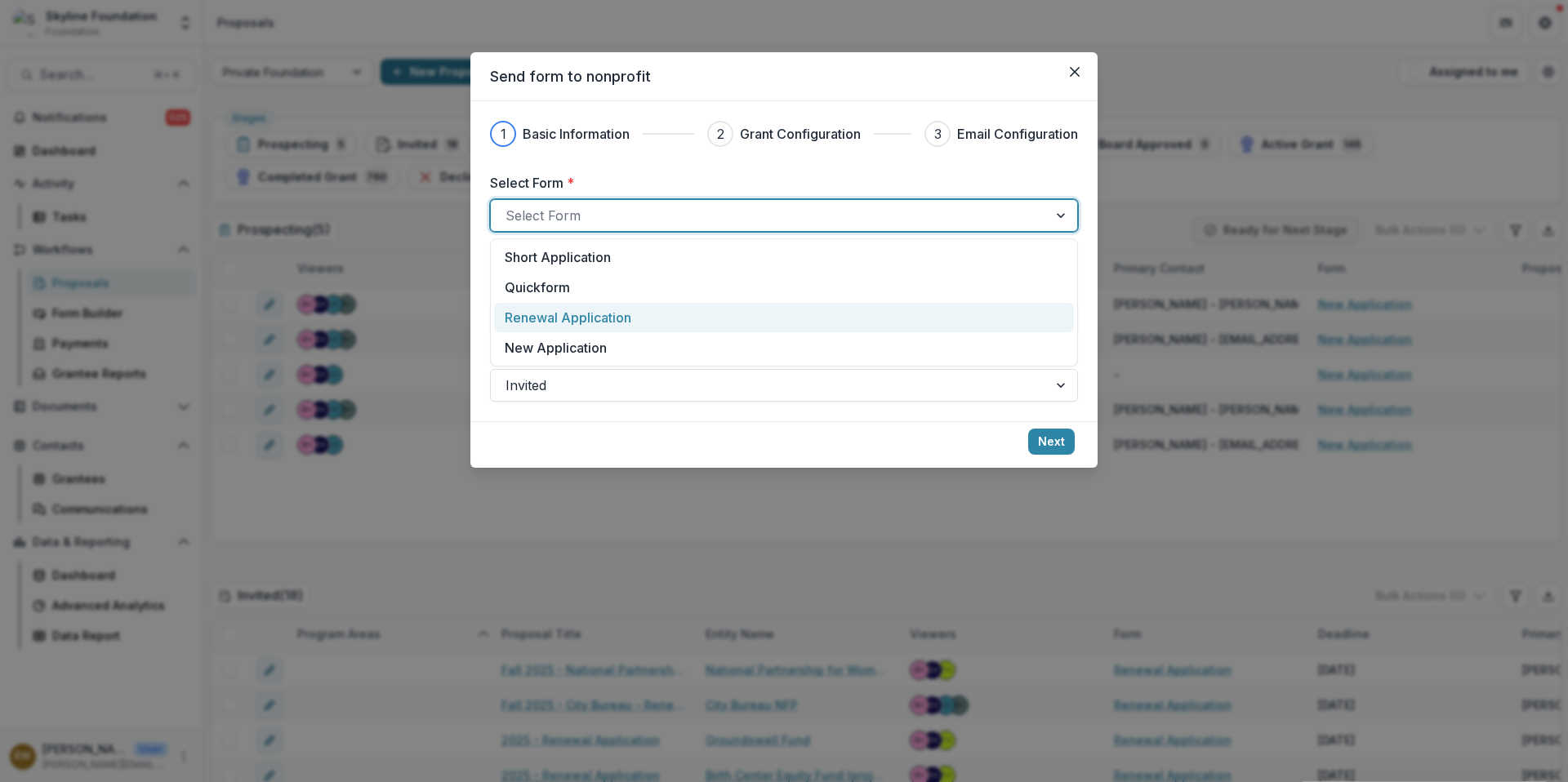
click at [594, 319] on p "Renewal Application" at bounding box center [568, 318] width 126 height 19
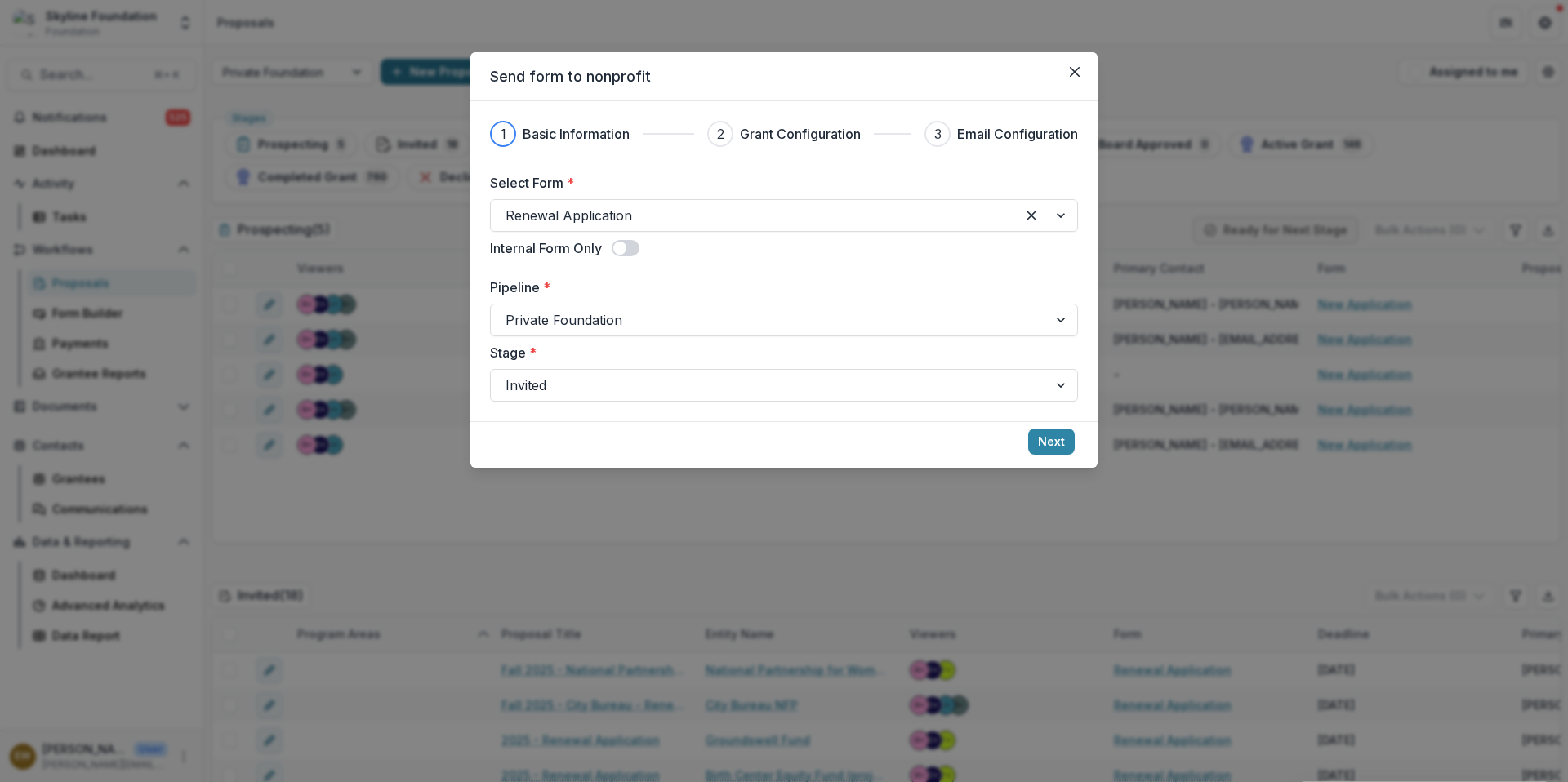
click at [625, 249] on span at bounding box center [619, 248] width 13 height 13
click at [1035, 436] on button "Next" at bounding box center [1051, 442] width 47 height 27
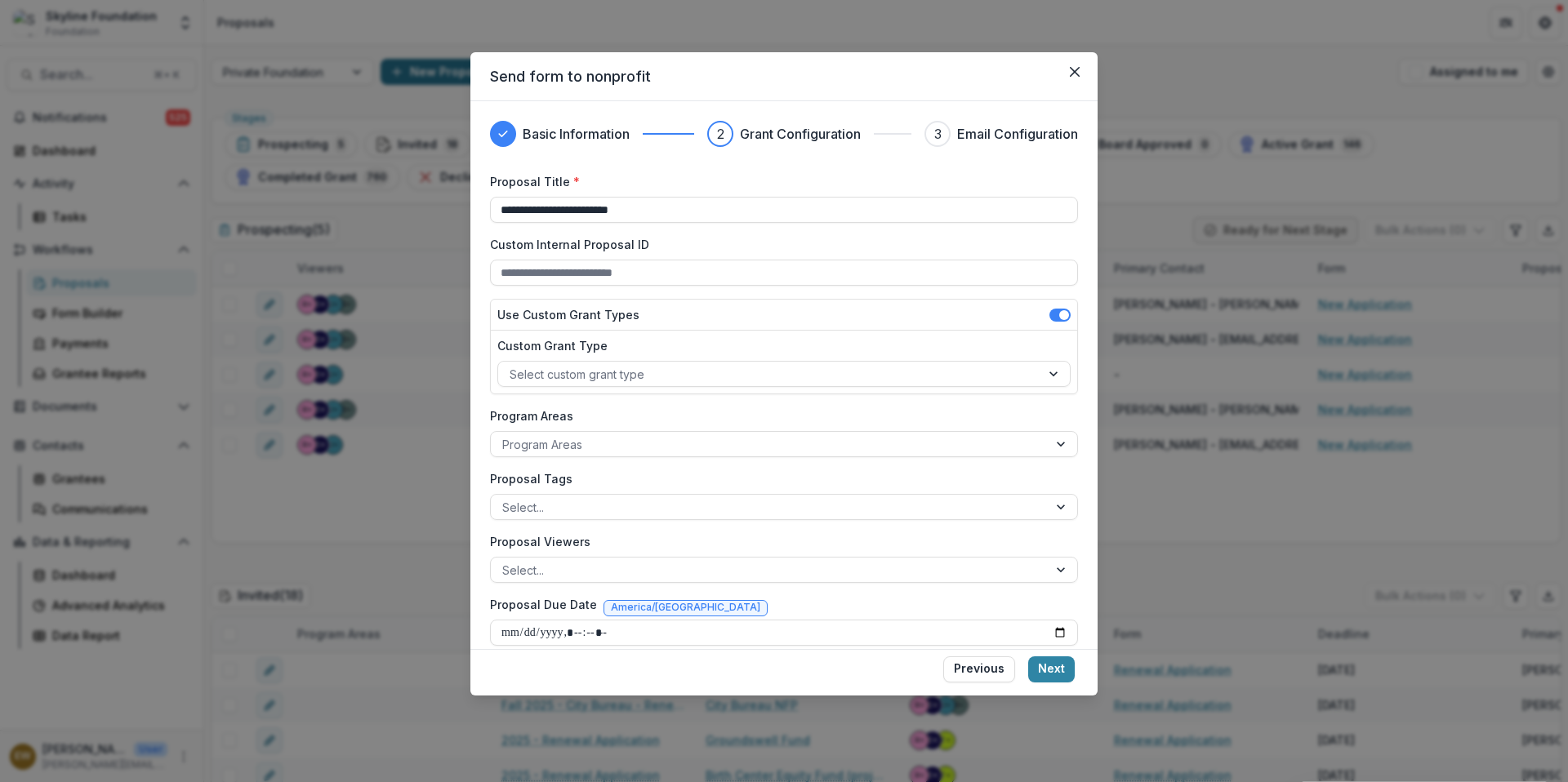
scroll to position [151, 0]
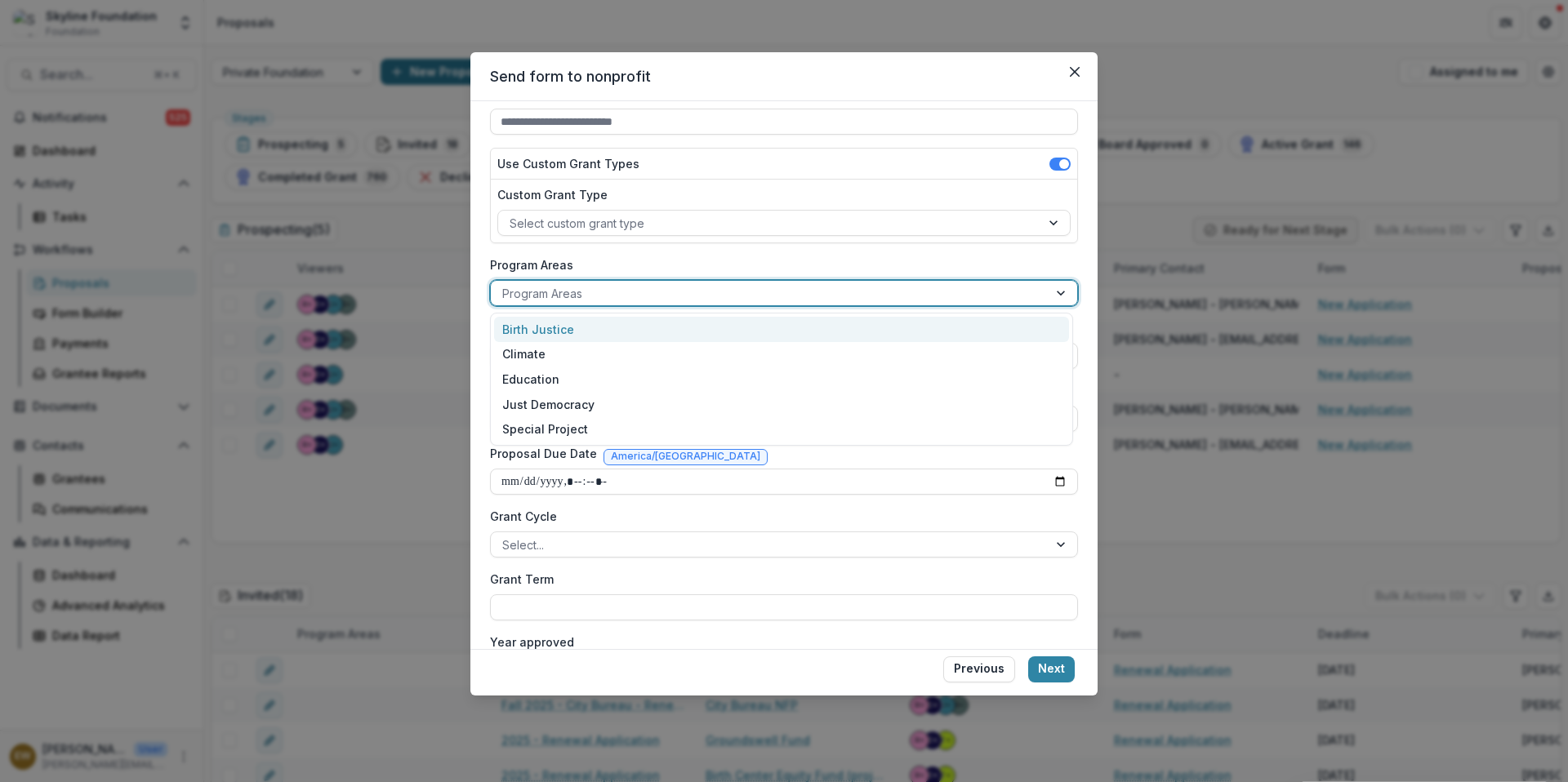
click at [580, 299] on div at bounding box center [769, 293] width 534 height 20
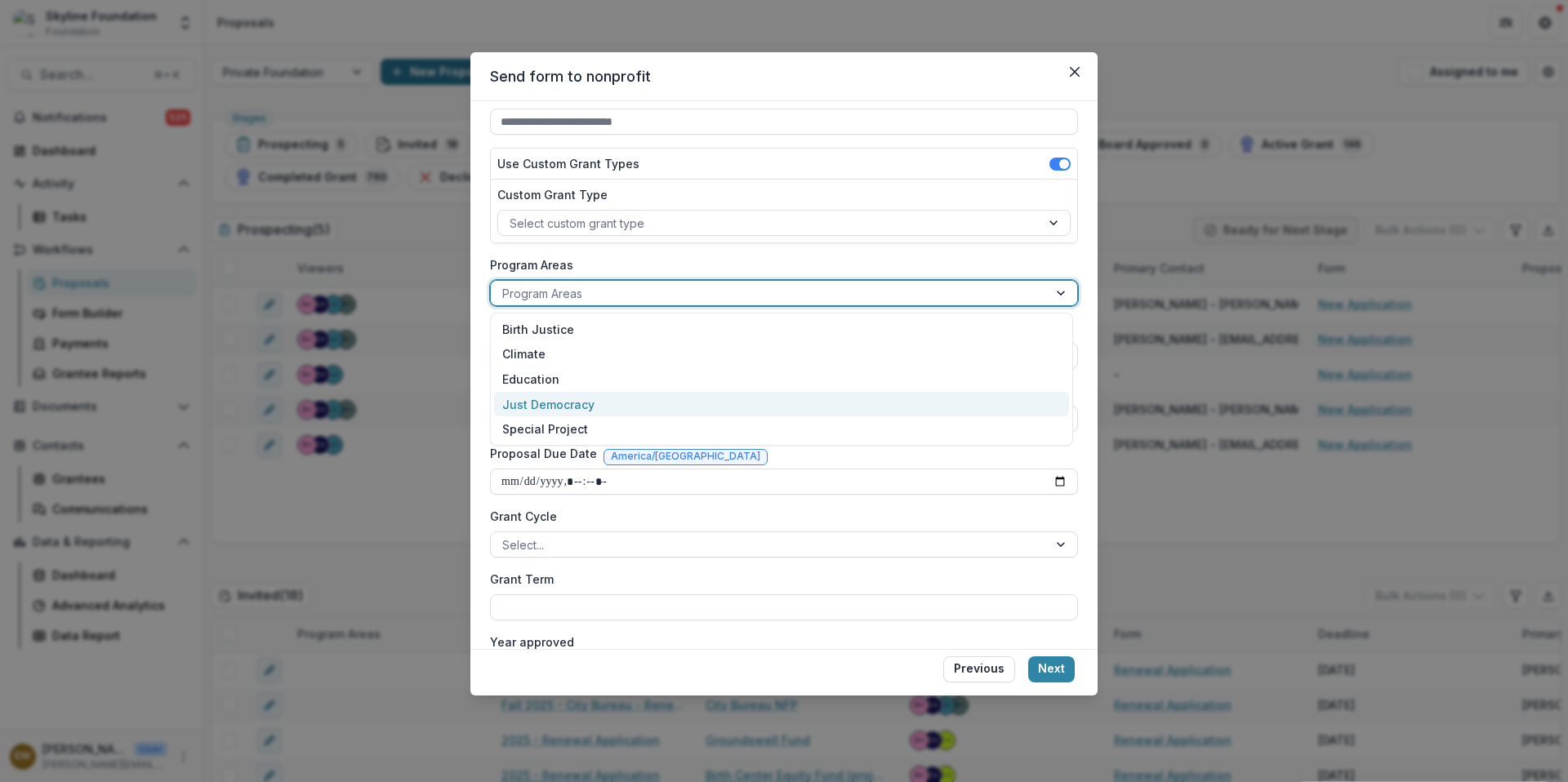
click at [566, 414] on div "Just Democracy" at bounding box center [782, 404] width 575 height 26
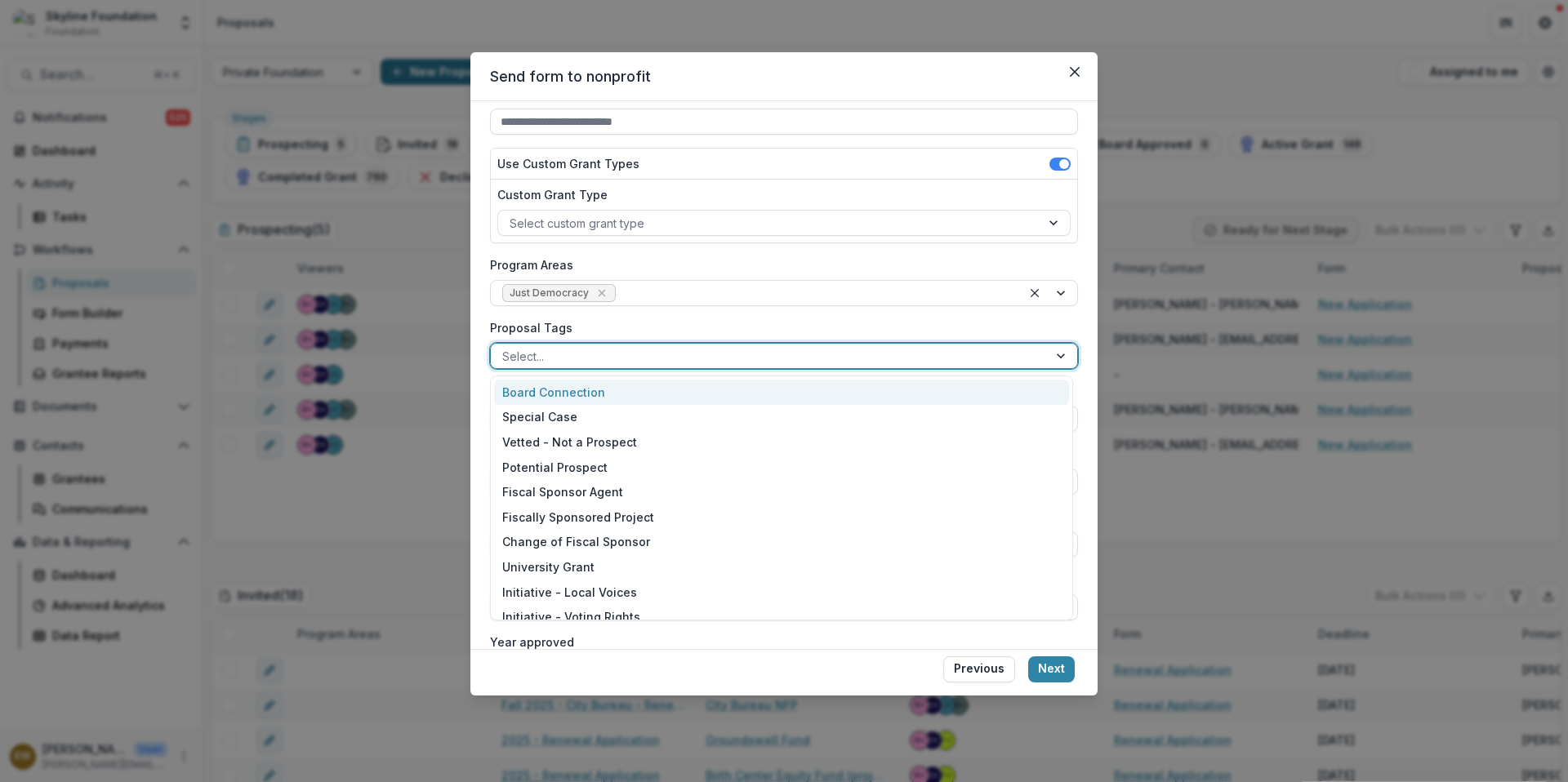
click at [580, 362] on div at bounding box center [769, 356] width 534 height 20
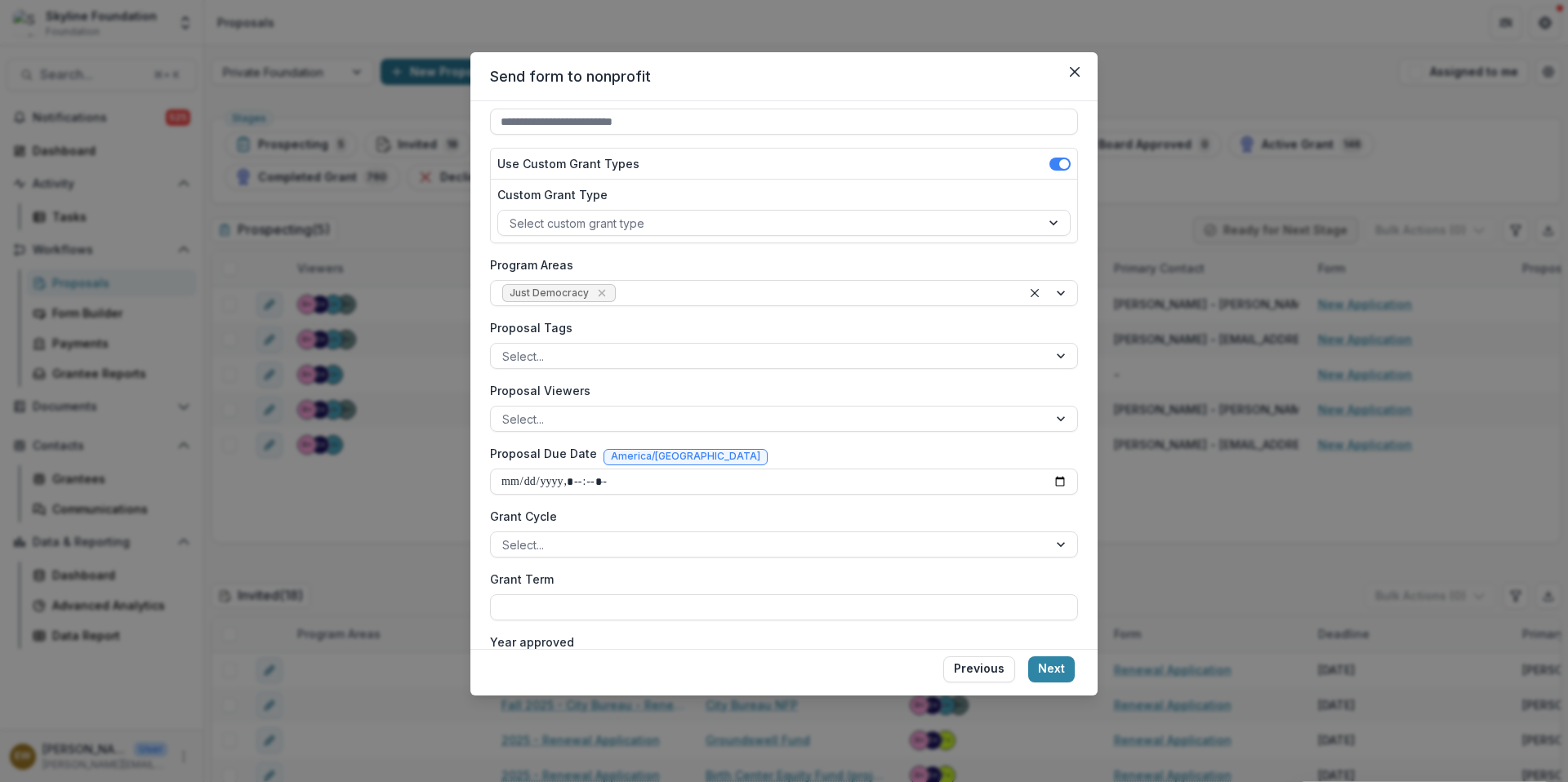
click at [642, 319] on label "Proposal Tags" at bounding box center [779, 327] width 578 height 17
click at [505, 348] on input "Proposal Tags" at bounding box center [504, 356] width 4 height 17
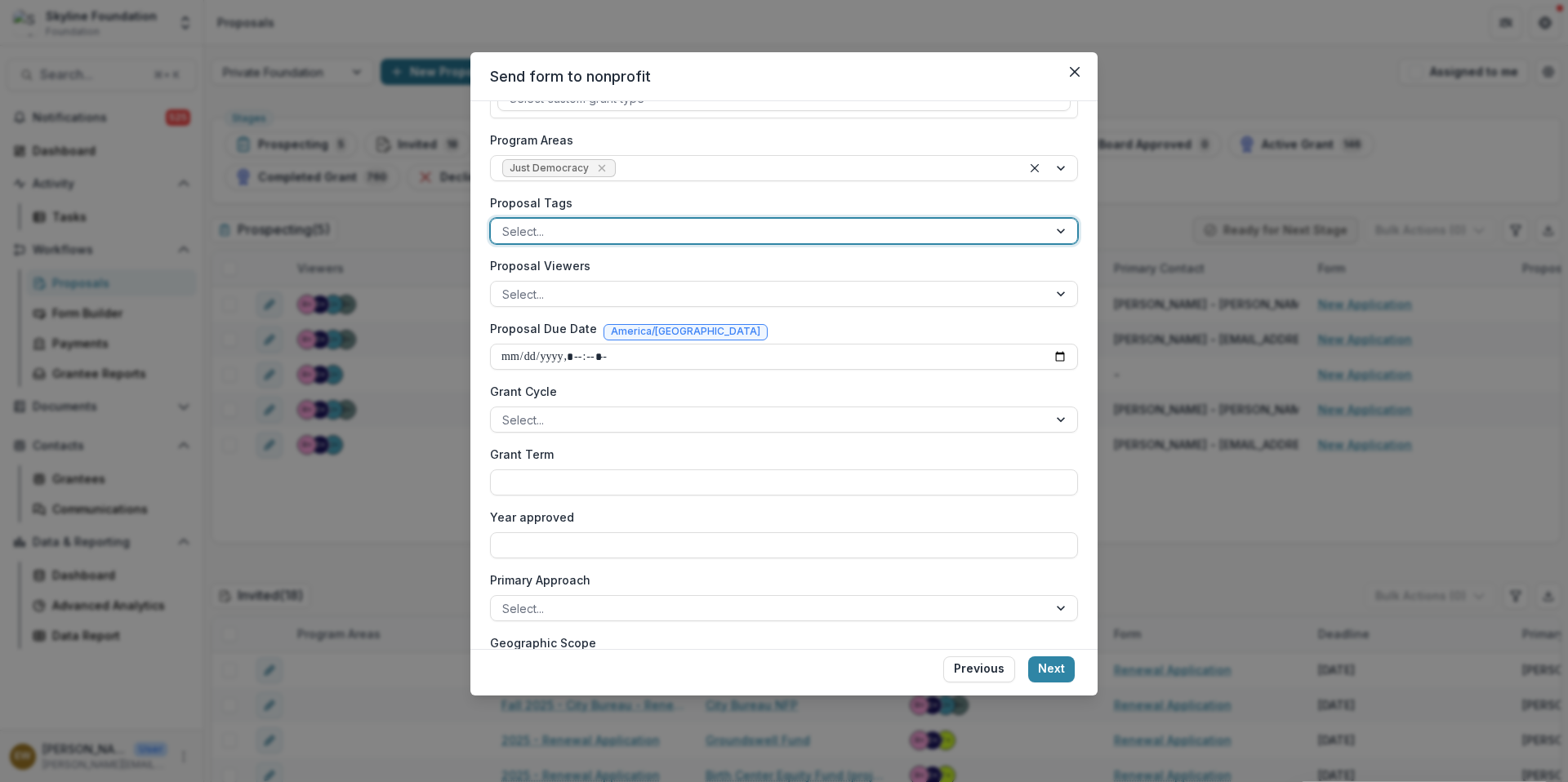
scroll to position [278, 0]
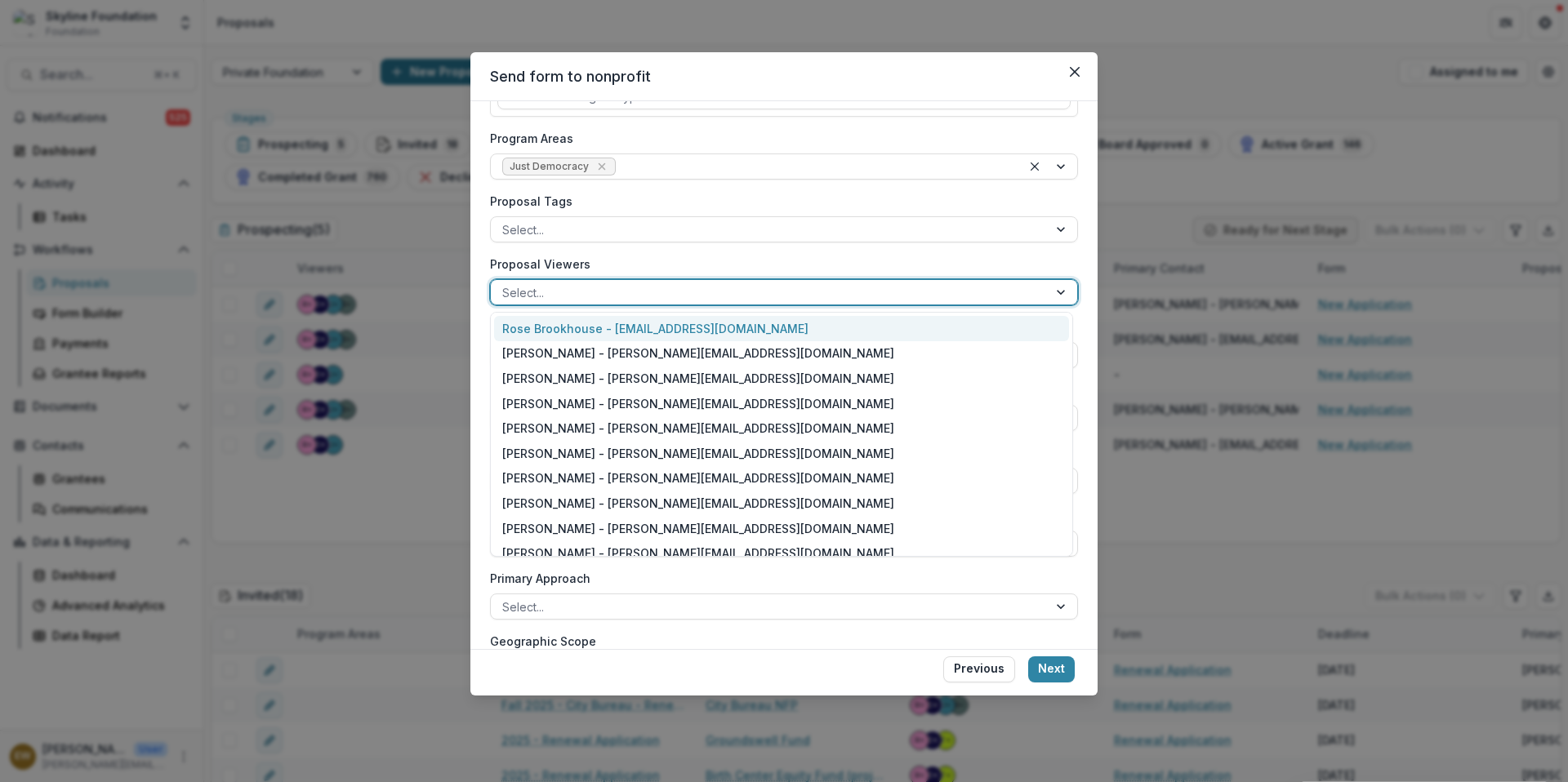
click at [575, 292] on div at bounding box center [769, 292] width 534 height 20
click at [573, 323] on div "Rose Brookhouse - [EMAIL_ADDRESS][DOMAIN_NAME]" at bounding box center [782, 328] width 575 height 26
drag, startPoint x: 440, startPoint y: 73, endPoint x: 818, endPoint y: 292, distance: 436.9
click at [818, 292] on div at bounding box center [909, 292] width 202 height 20
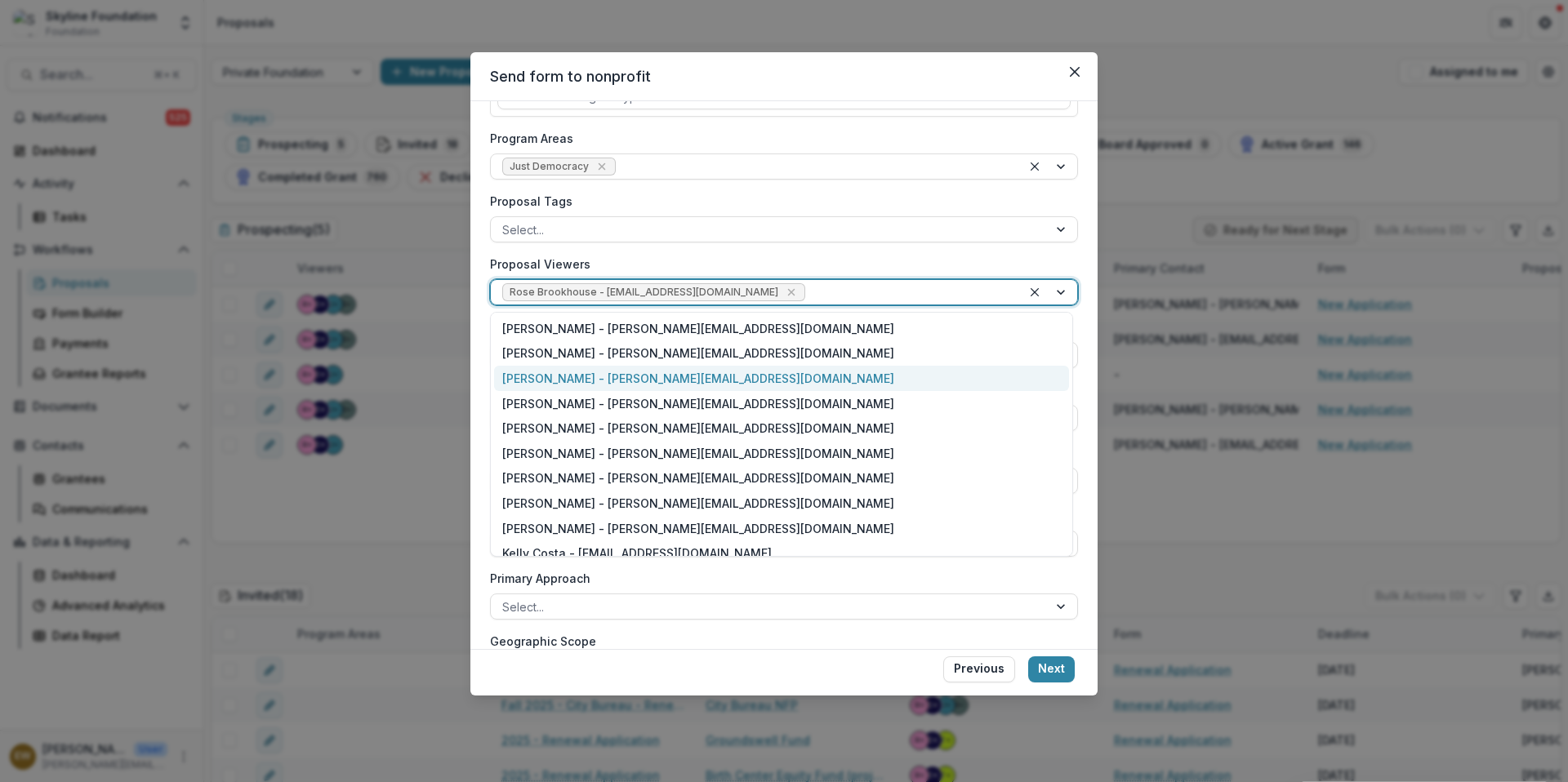
click at [578, 381] on div "[PERSON_NAME] - [PERSON_NAME][EMAIL_ADDRESS][DOMAIN_NAME]" at bounding box center [782, 379] width 575 height 26
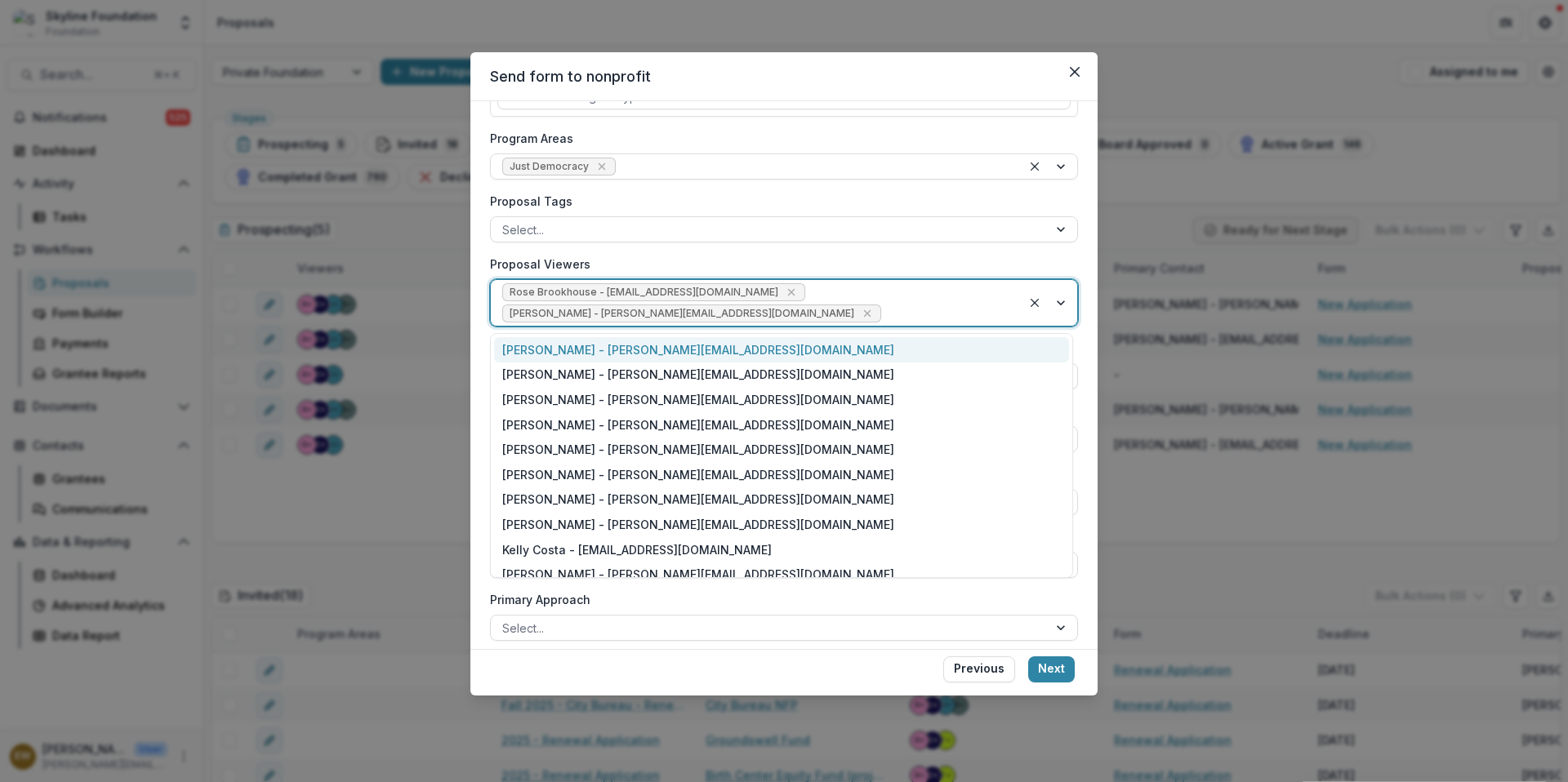
click at [884, 299] on div "Rose Brookhouse - [EMAIL_ADDRESS][DOMAIN_NAME] [PERSON_NAME] - [PERSON_NAME][EM…" at bounding box center [756, 303] width 531 height 46
click at [639, 444] on div "[PERSON_NAME] - [PERSON_NAME][EMAIL_ADDRESS][DOMAIN_NAME]" at bounding box center [782, 449] width 575 height 26
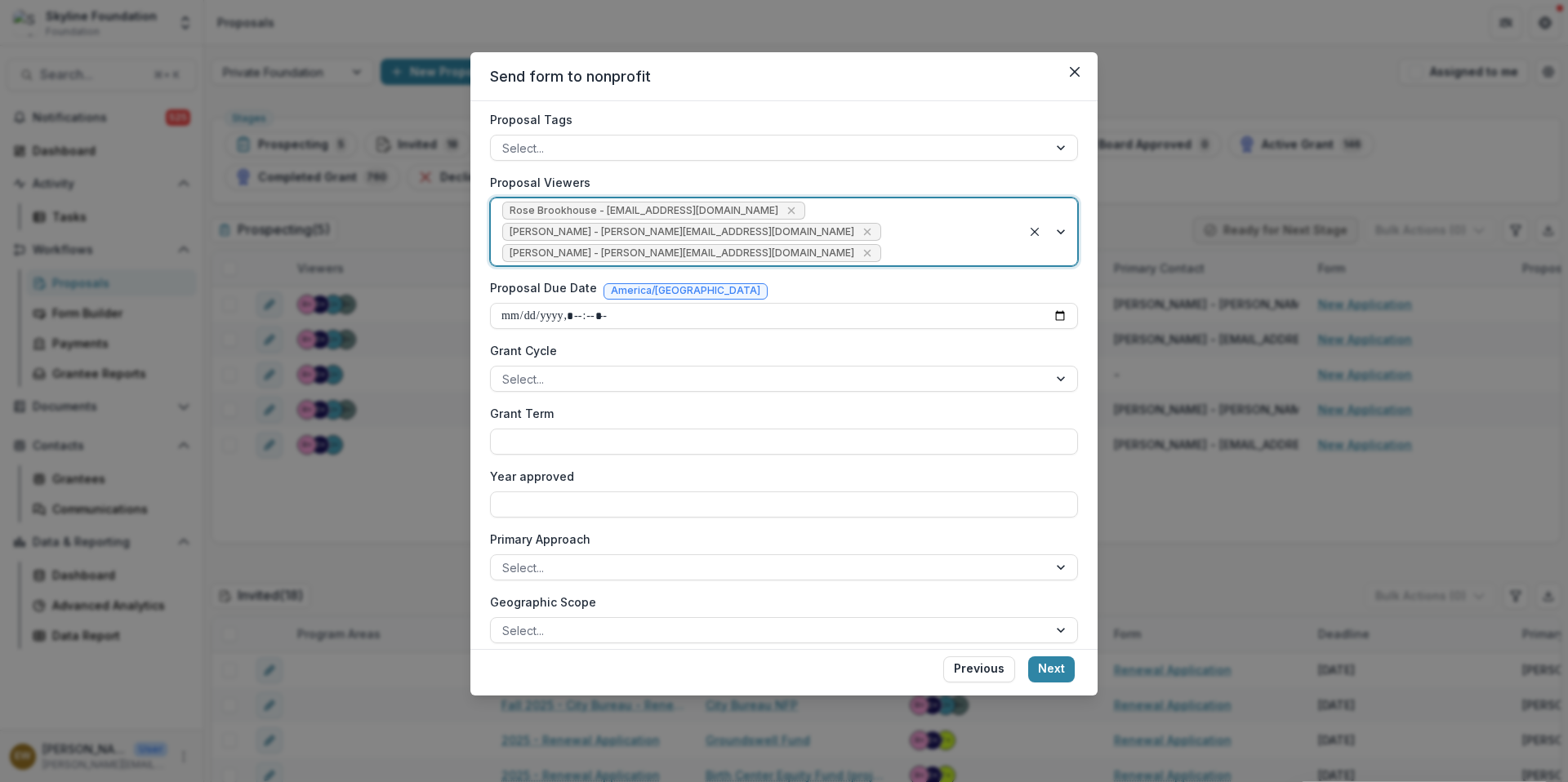
scroll to position [417, 0]
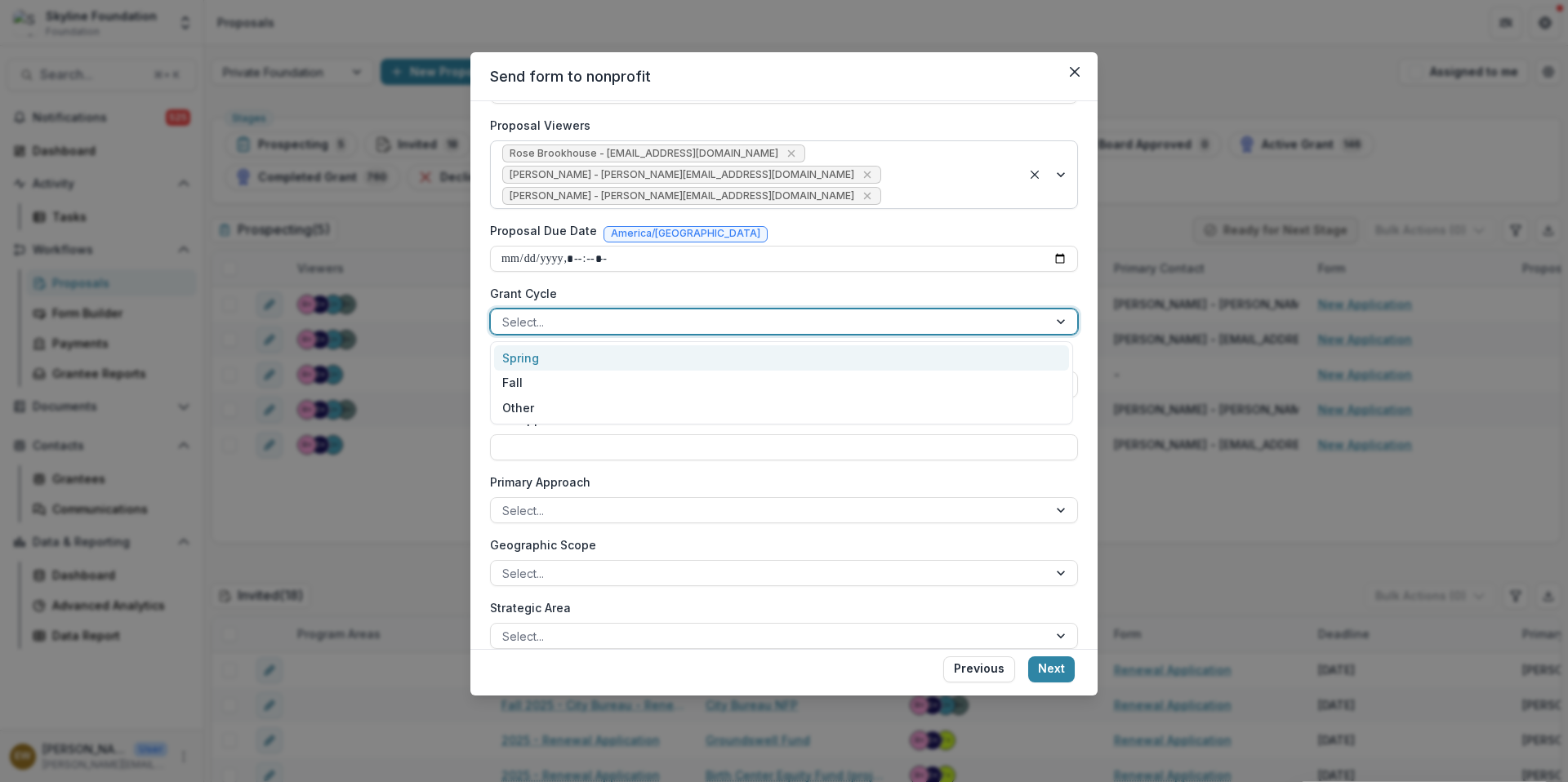
click at [563, 318] on div at bounding box center [769, 322] width 534 height 20
click at [559, 377] on div "Fall" at bounding box center [782, 383] width 575 height 26
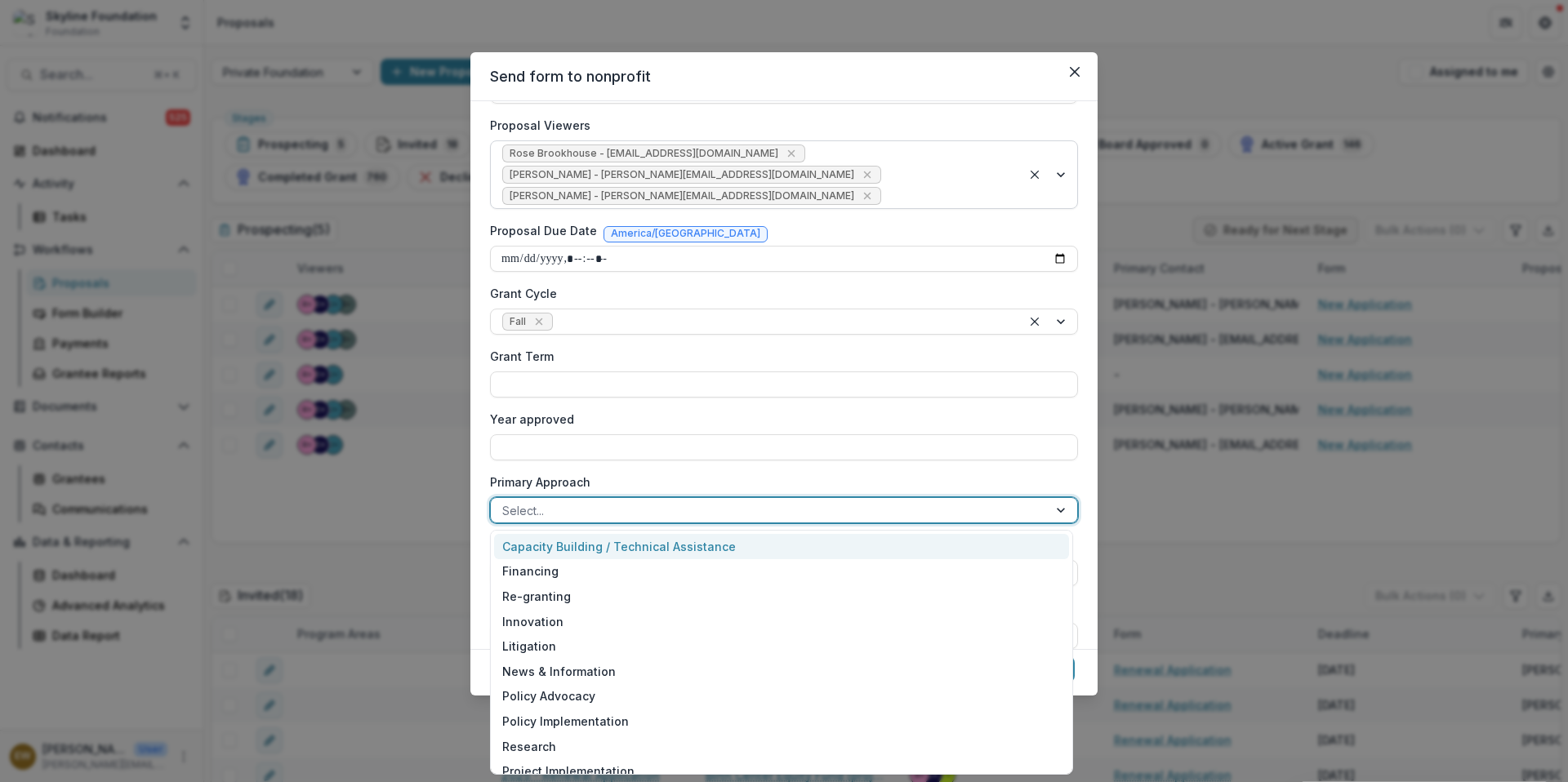
click at [629, 505] on div at bounding box center [769, 510] width 534 height 20
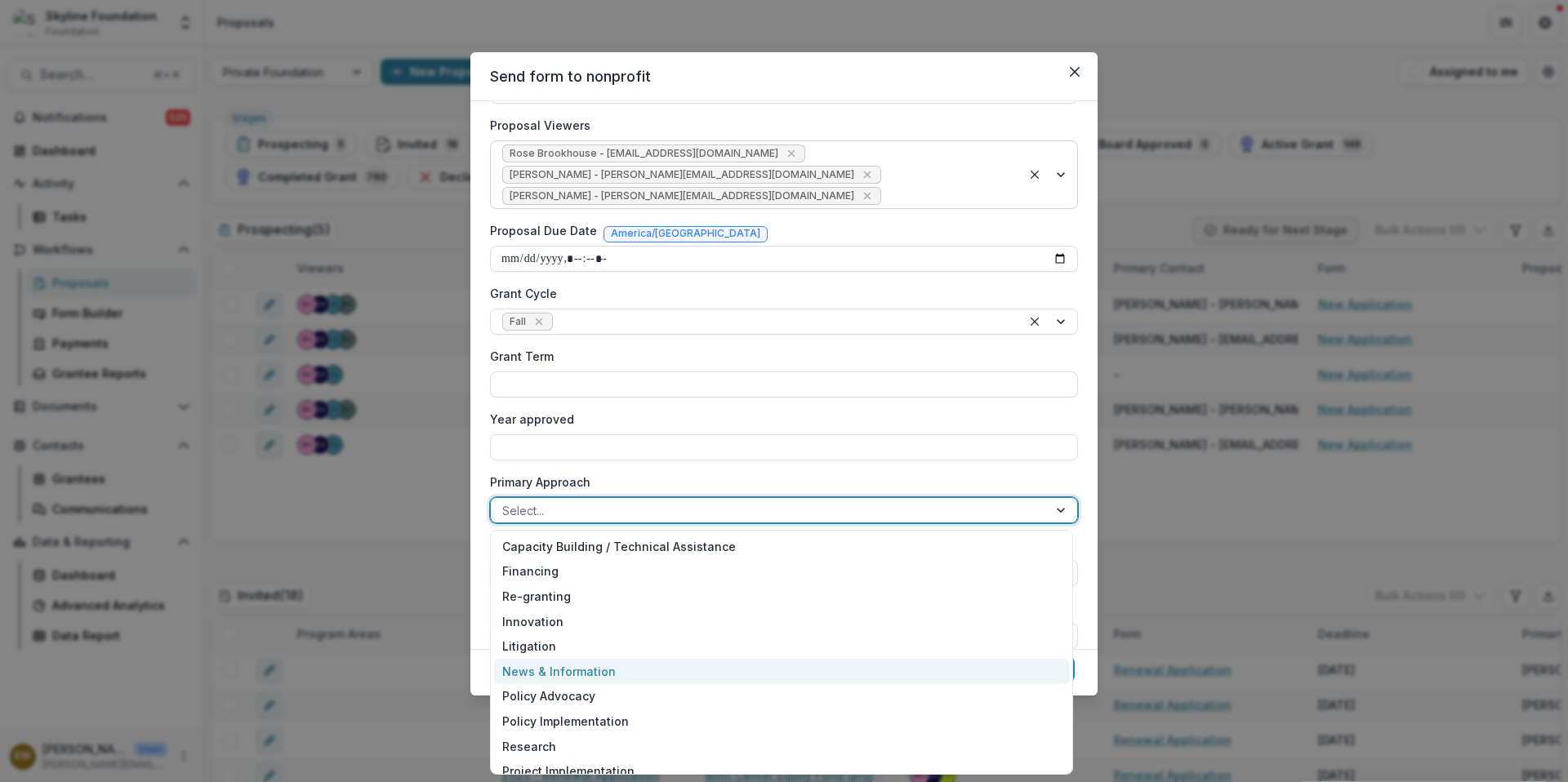
click at [612, 681] on div "News & Information" at bounding box center [782, 671] width 575 height 26
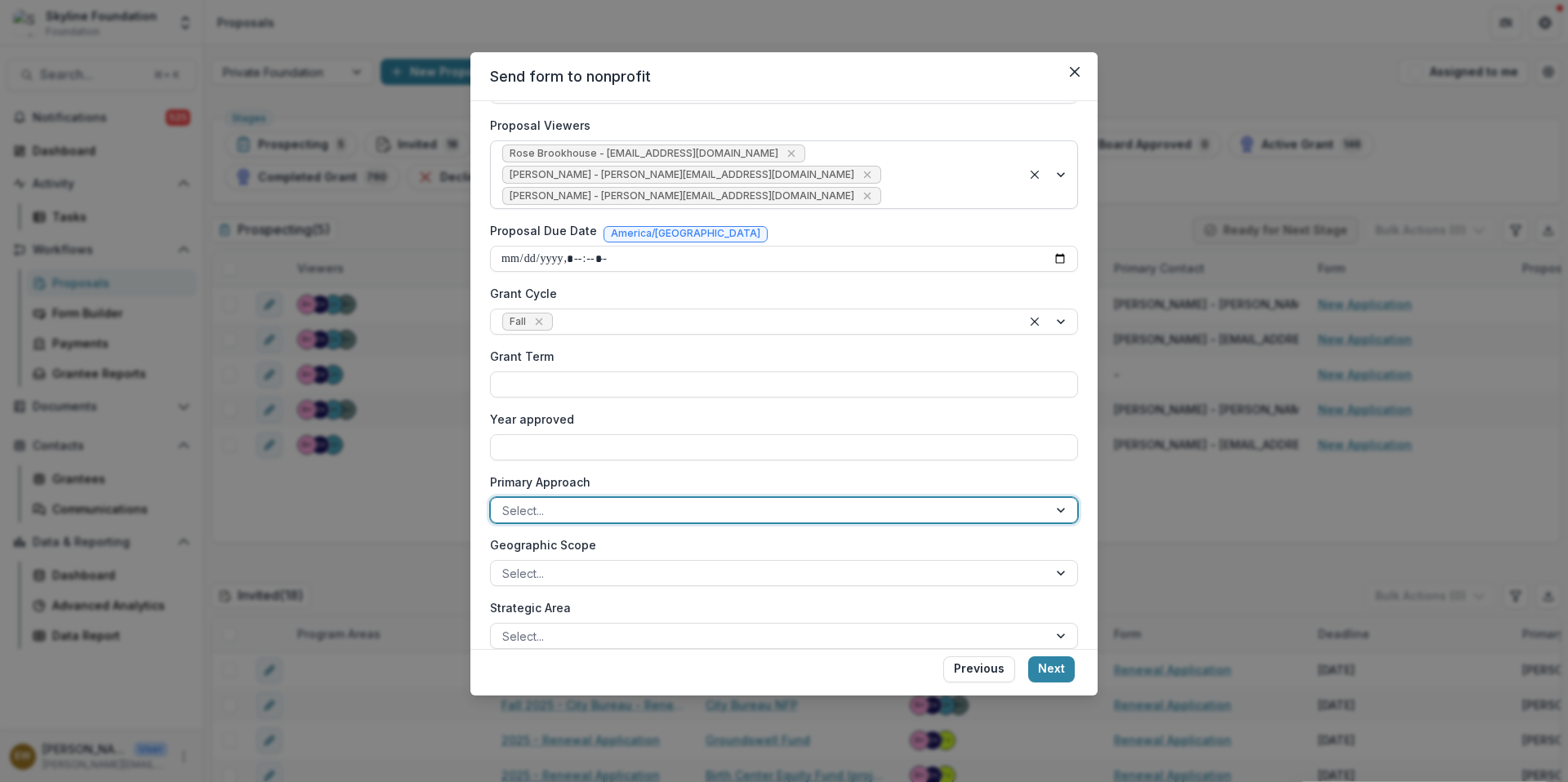
click at [607, 522] on div "Select..." at bounding box center [784, 510] width 588 height 27
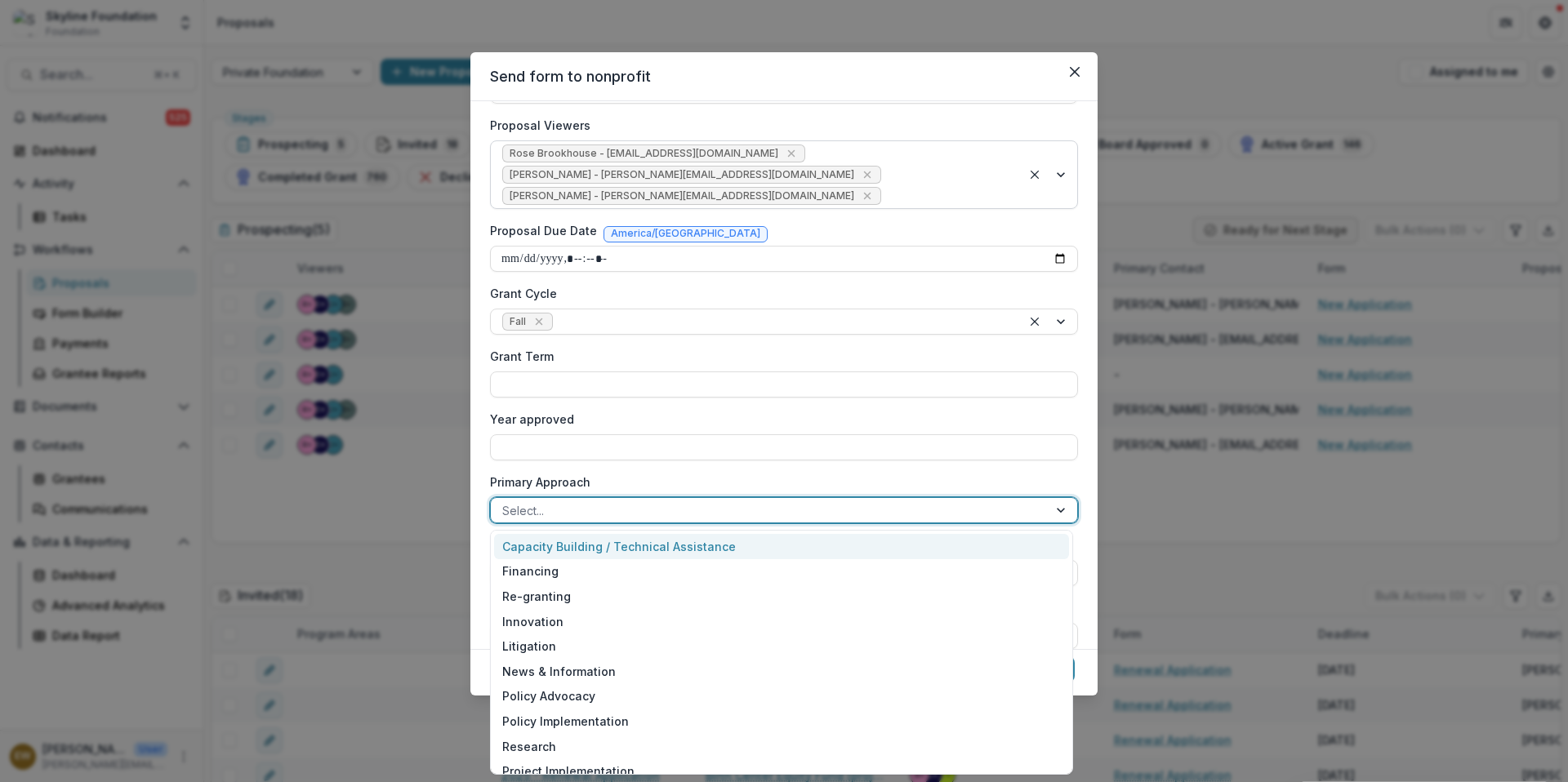
click at [599, 685] on div "Policy Advocacy" at bounding box center [782, 697] width 575 height 26
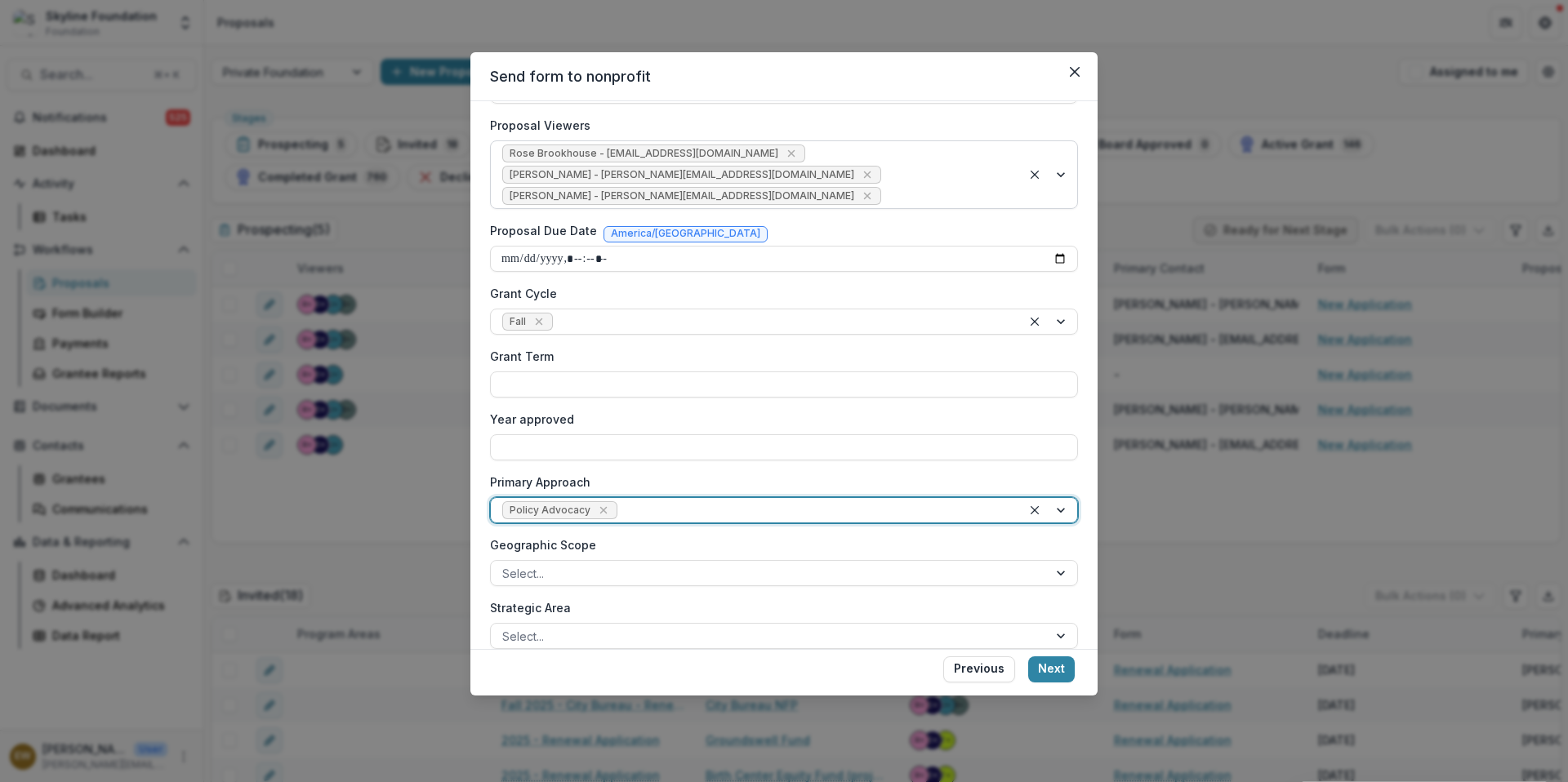
click at [709, 510] on div at bounding box center [815, 510] width 389 height 20
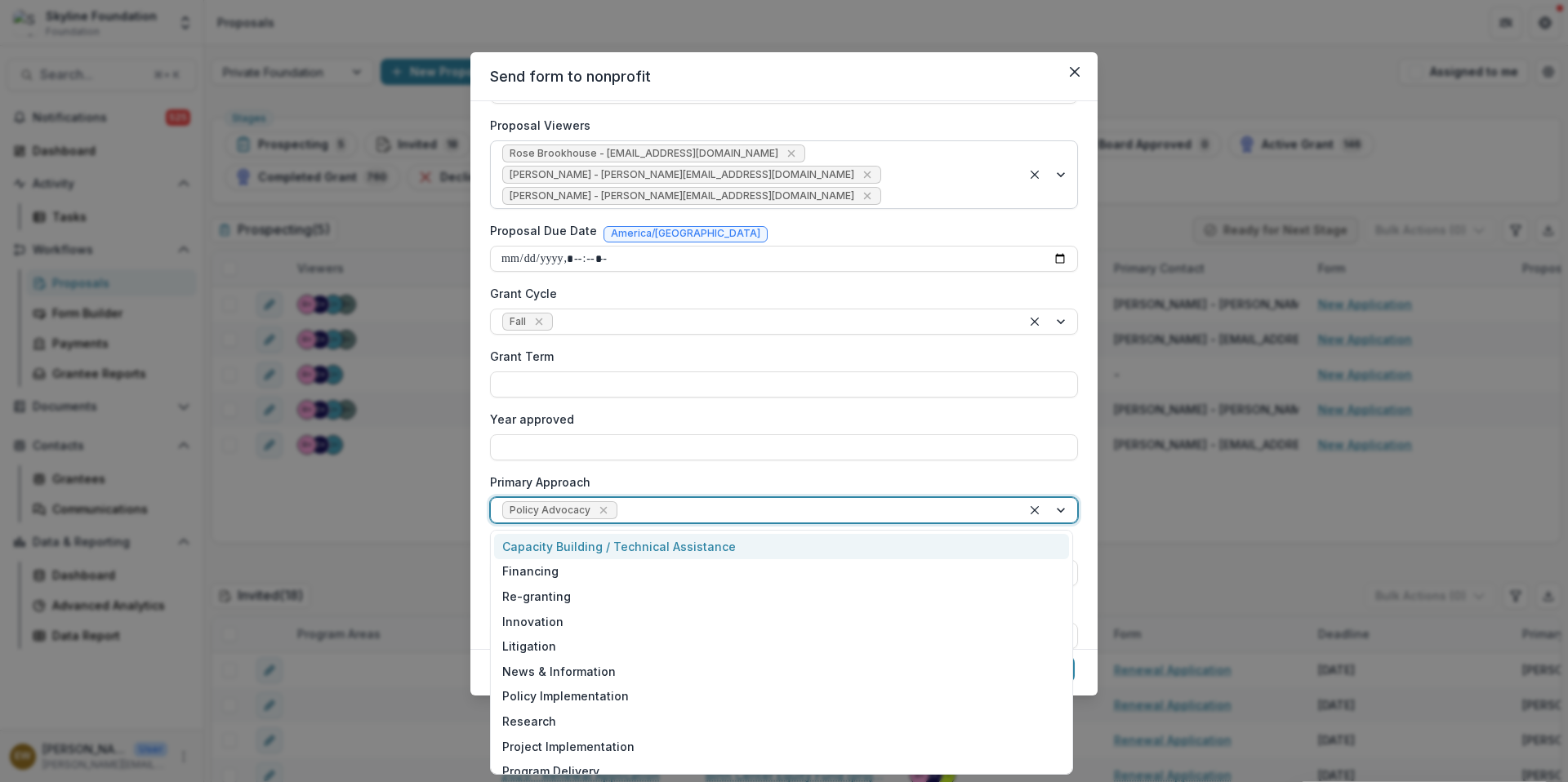
click at [623, 700] on div "Policy Implementation" at bounding box center [782, 697] width 575 height 26
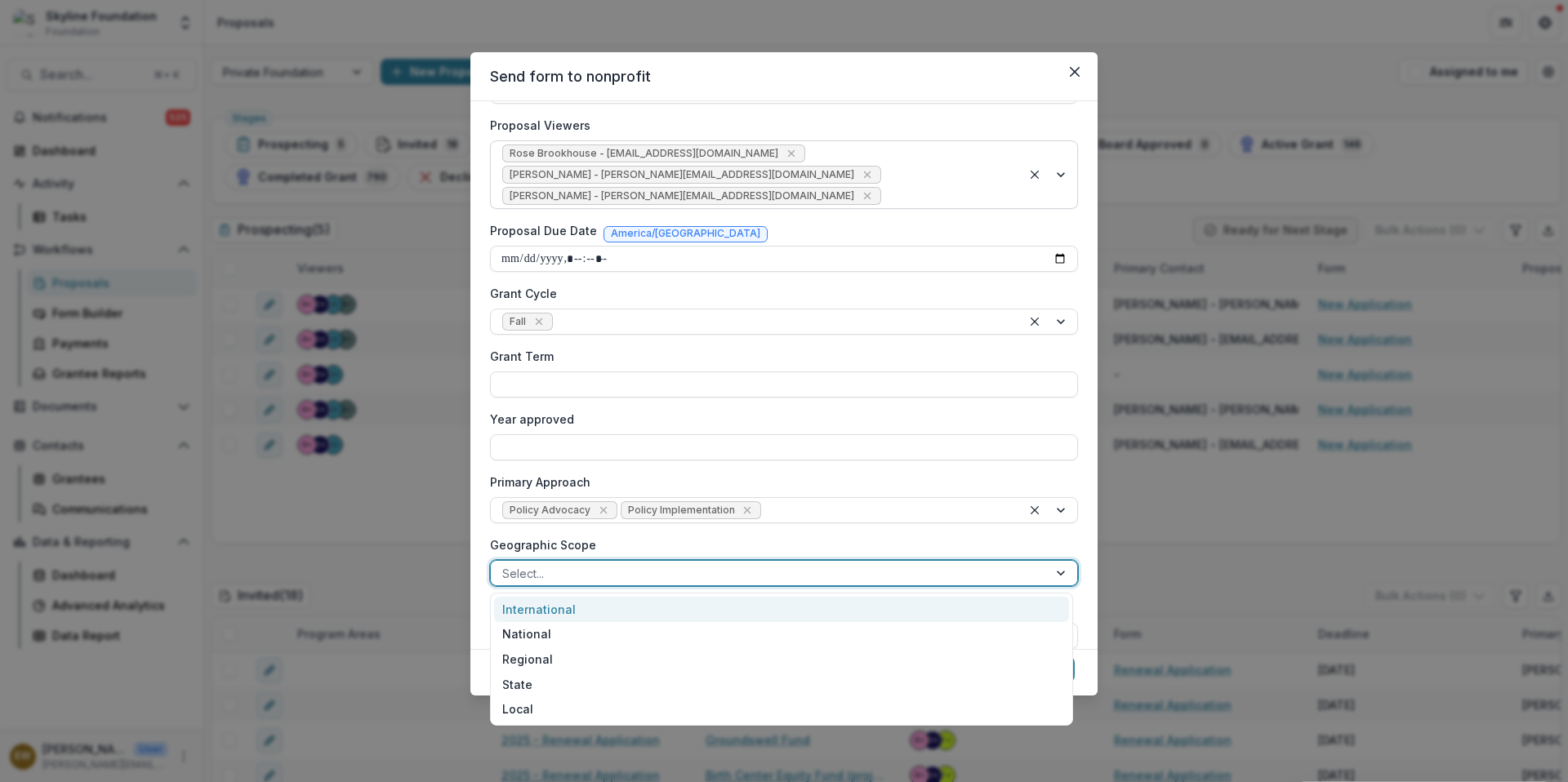
click at [706, 564] on div at bounding box center [769, 573] width 534 height 20
click at [632, 636] on div "National" at bounding box center [782, 635] width 575 height 26
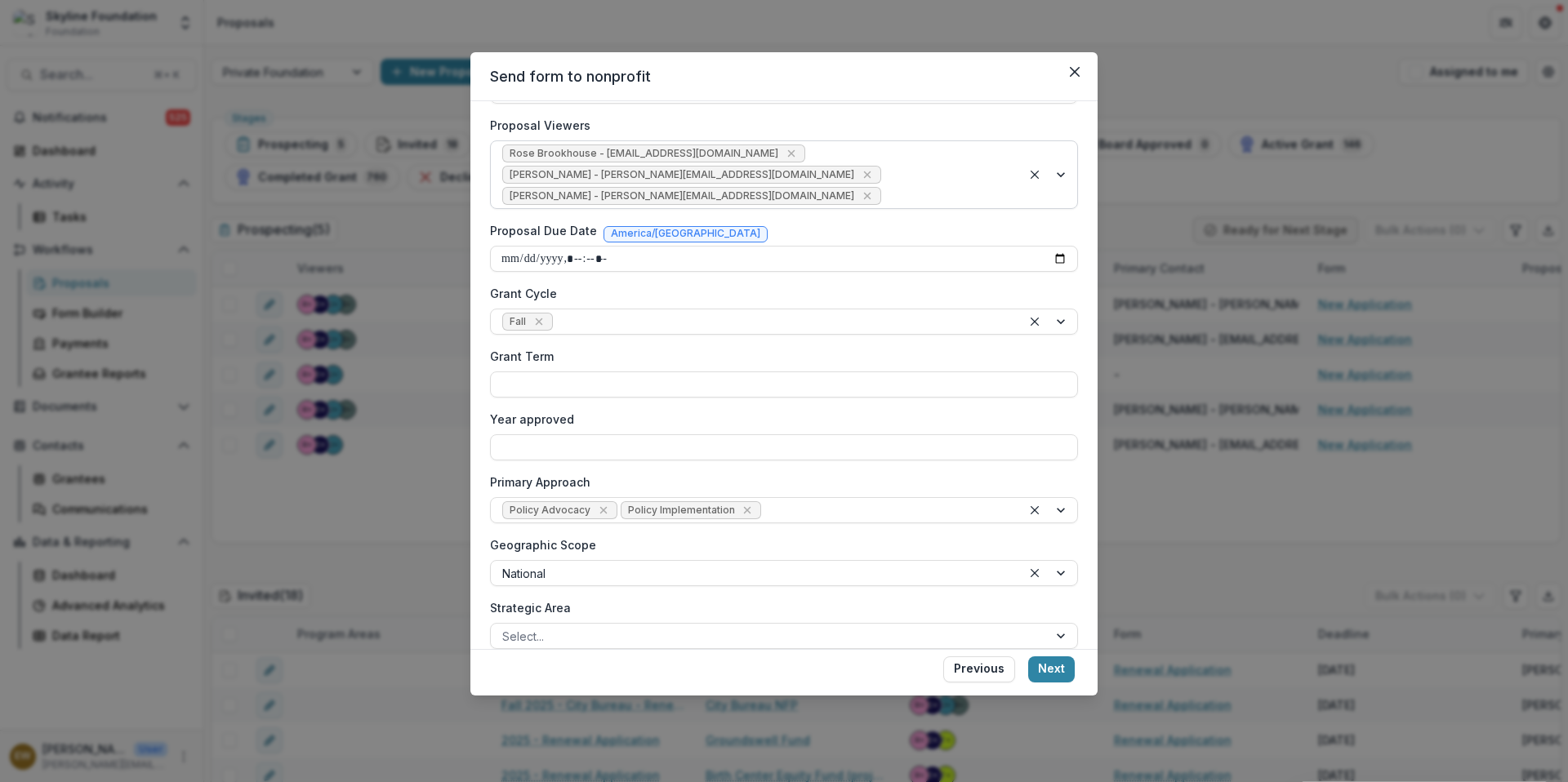
click at [654, 607] on label "Strategic Area" at bounding box center [779, 608] width 578 height 17
click at [505, 628] on input "Strategic Area" at bounding box center [504, 636] width 4 height 17
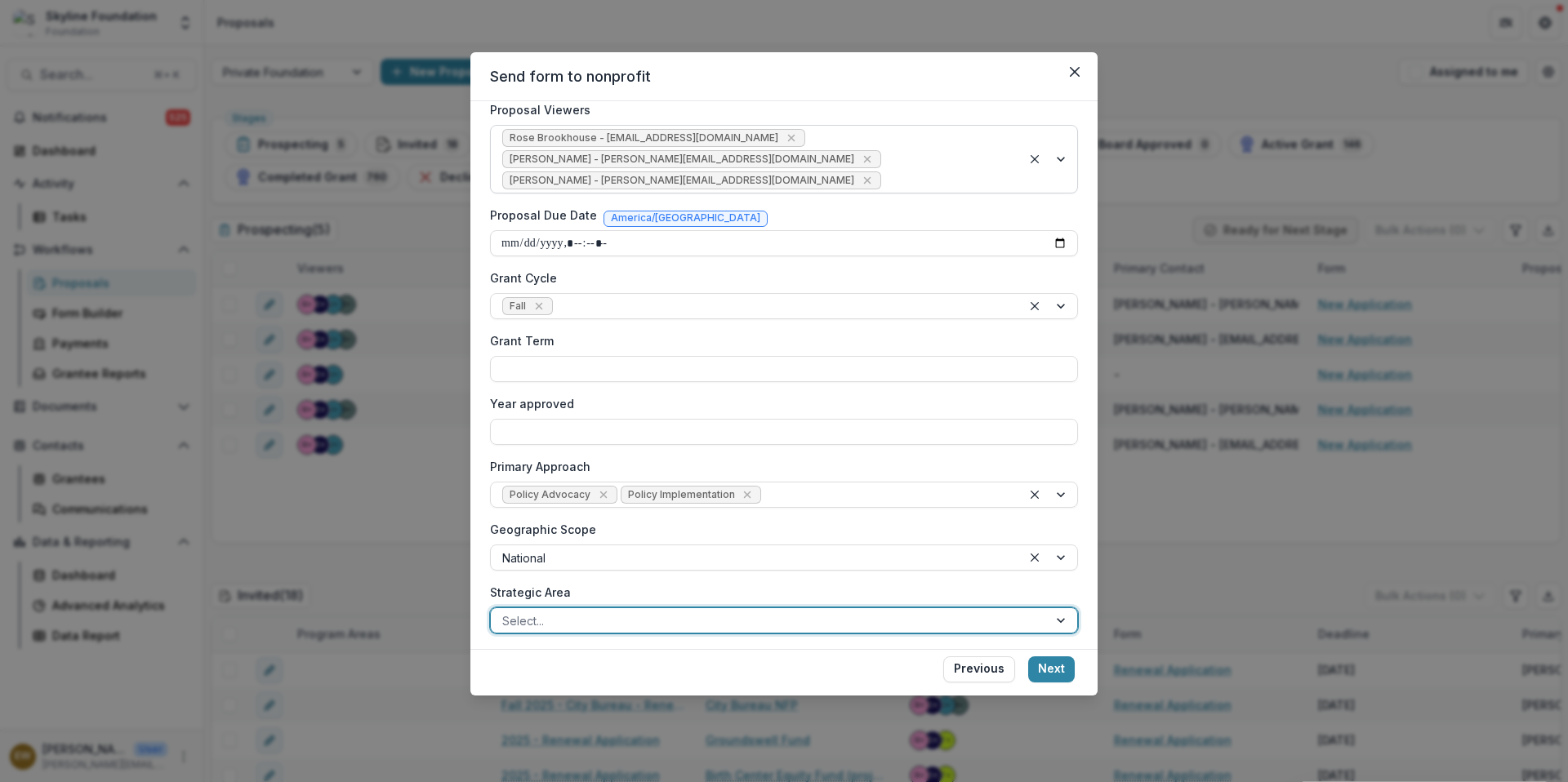
scroll to position [436, 0]
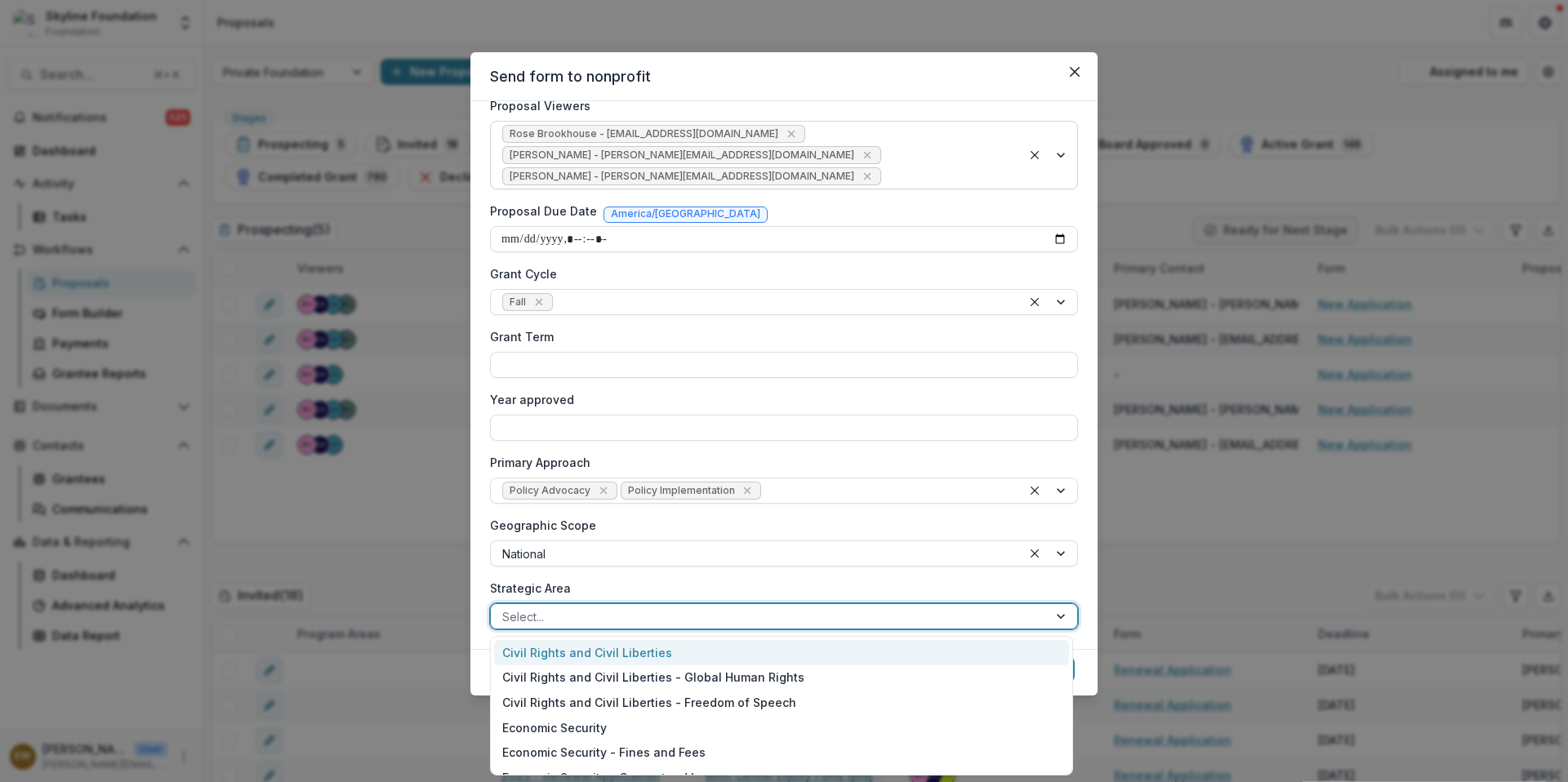
click at [638, 629] on div "Select..." at bounding box center [784, 617] width 588 height 27
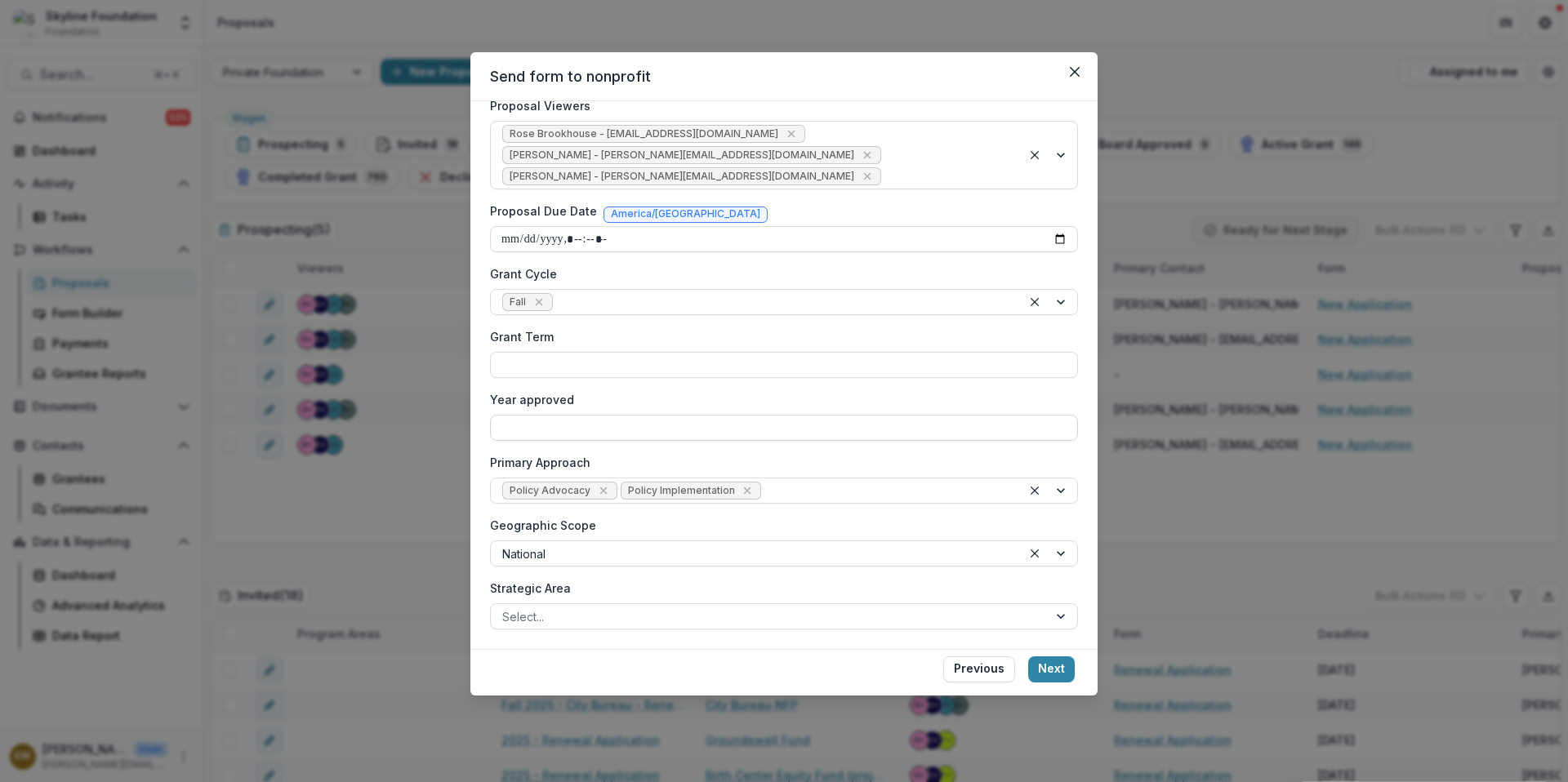
click at [585, 426] on input "Year approved" at bounding box center [784, 428] width 588 height 27
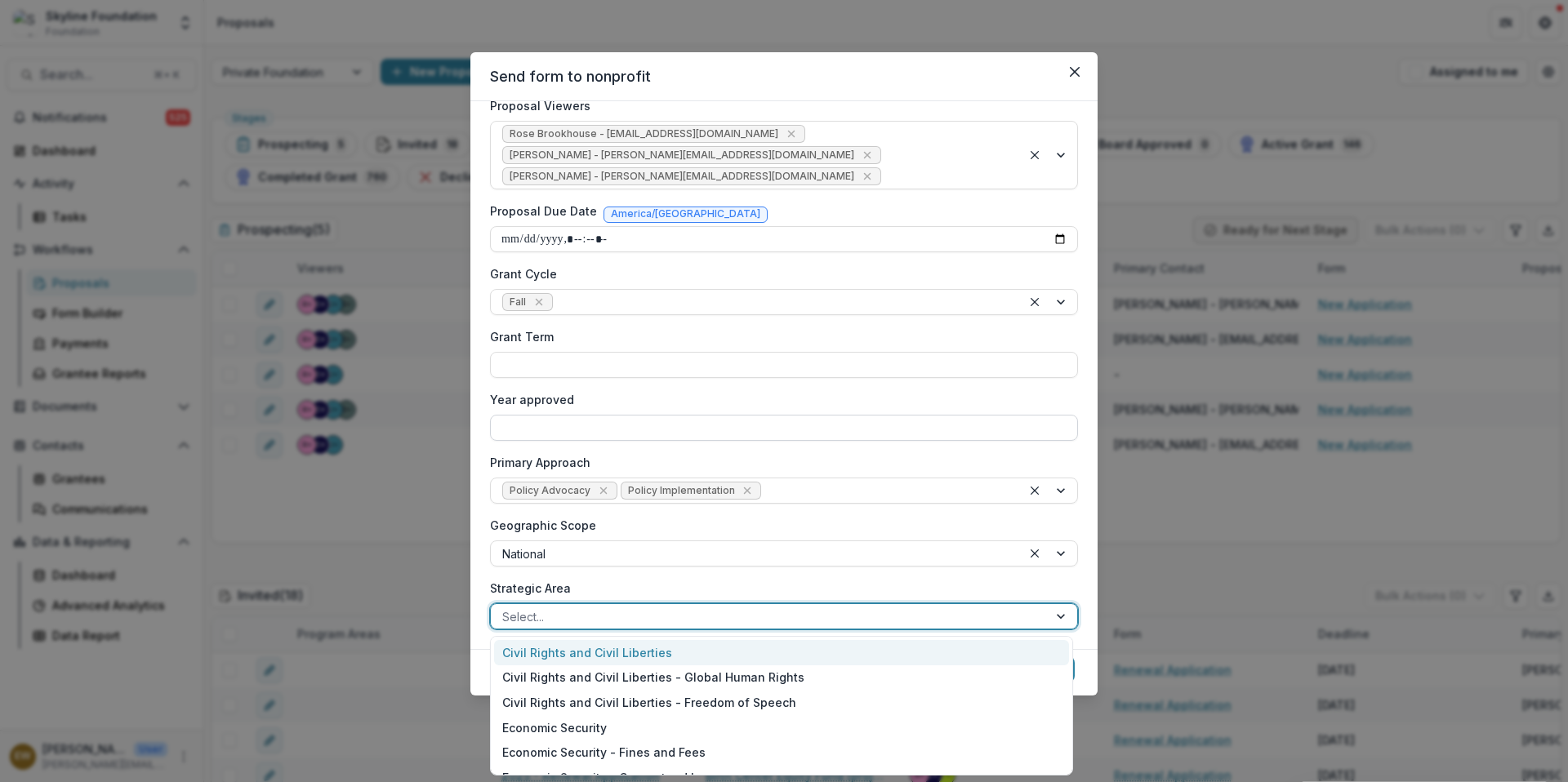
click at [616, 623] on div at bounding box center [769, 617] width 534 height 20
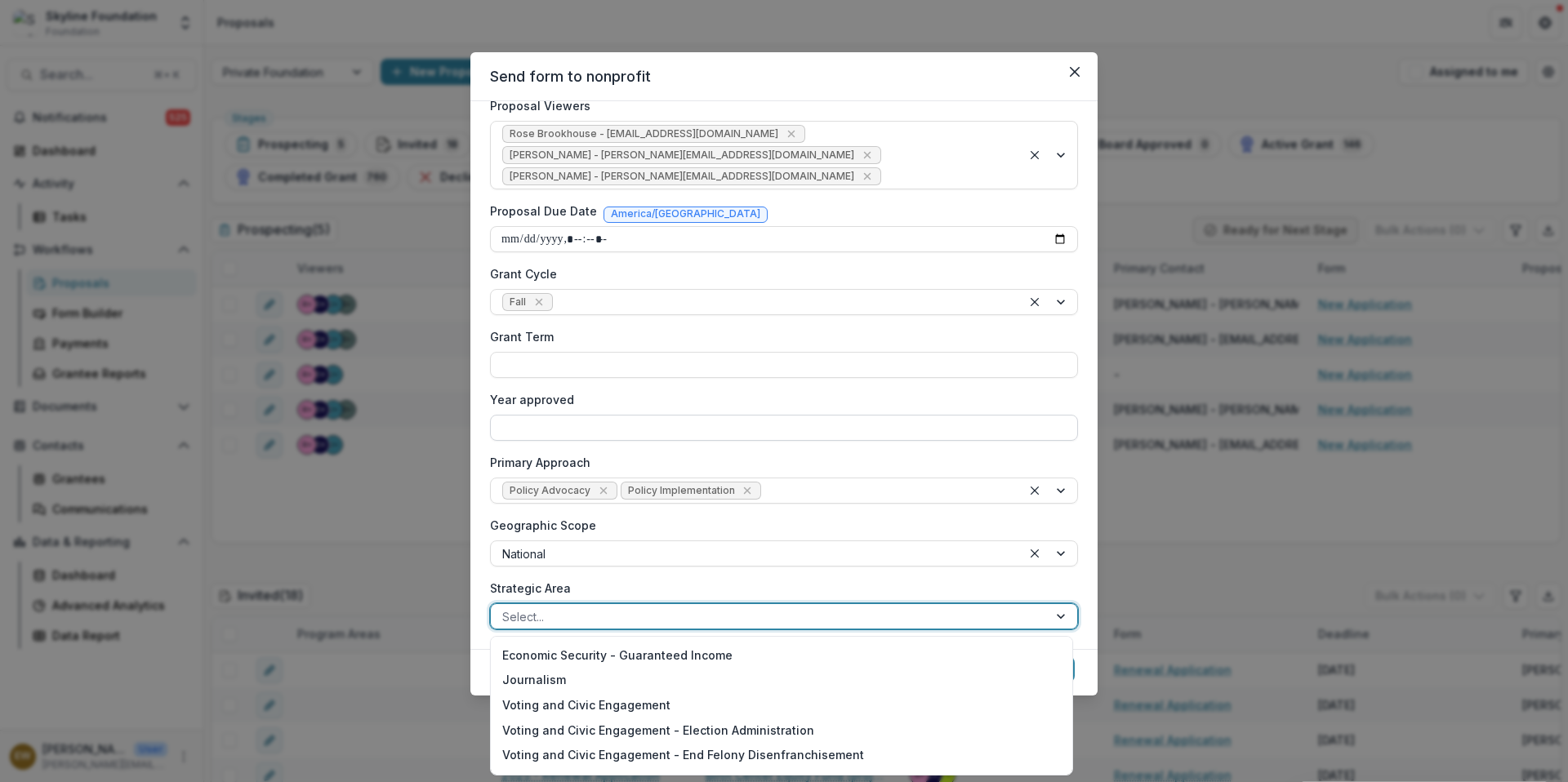
scroll to position [134, 0]
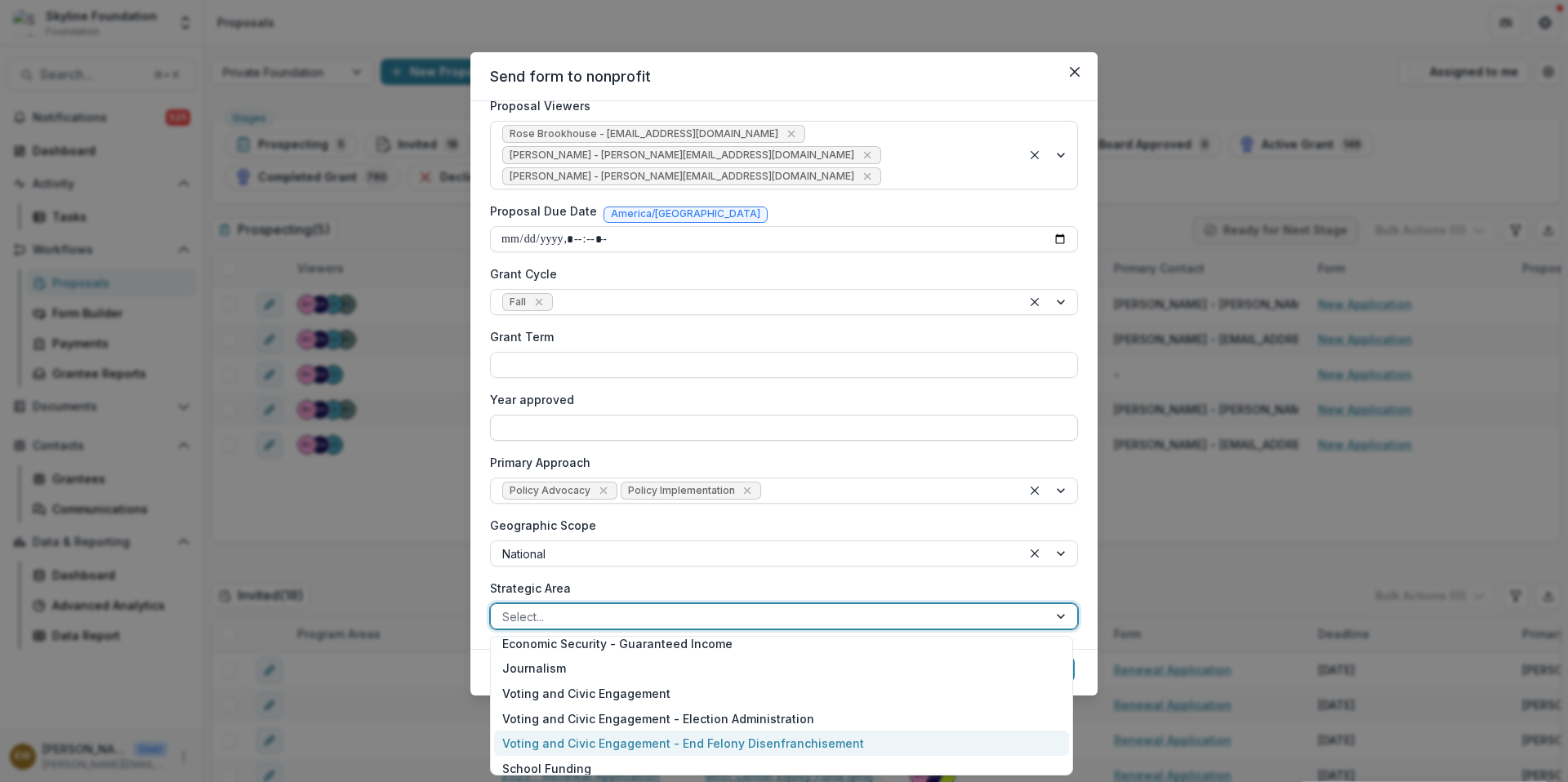
click at [623, 740] on div "Voting and Civic Engagement - End Felony Disenfranchisement" at bounding box center [782, 743] width 575 height 26
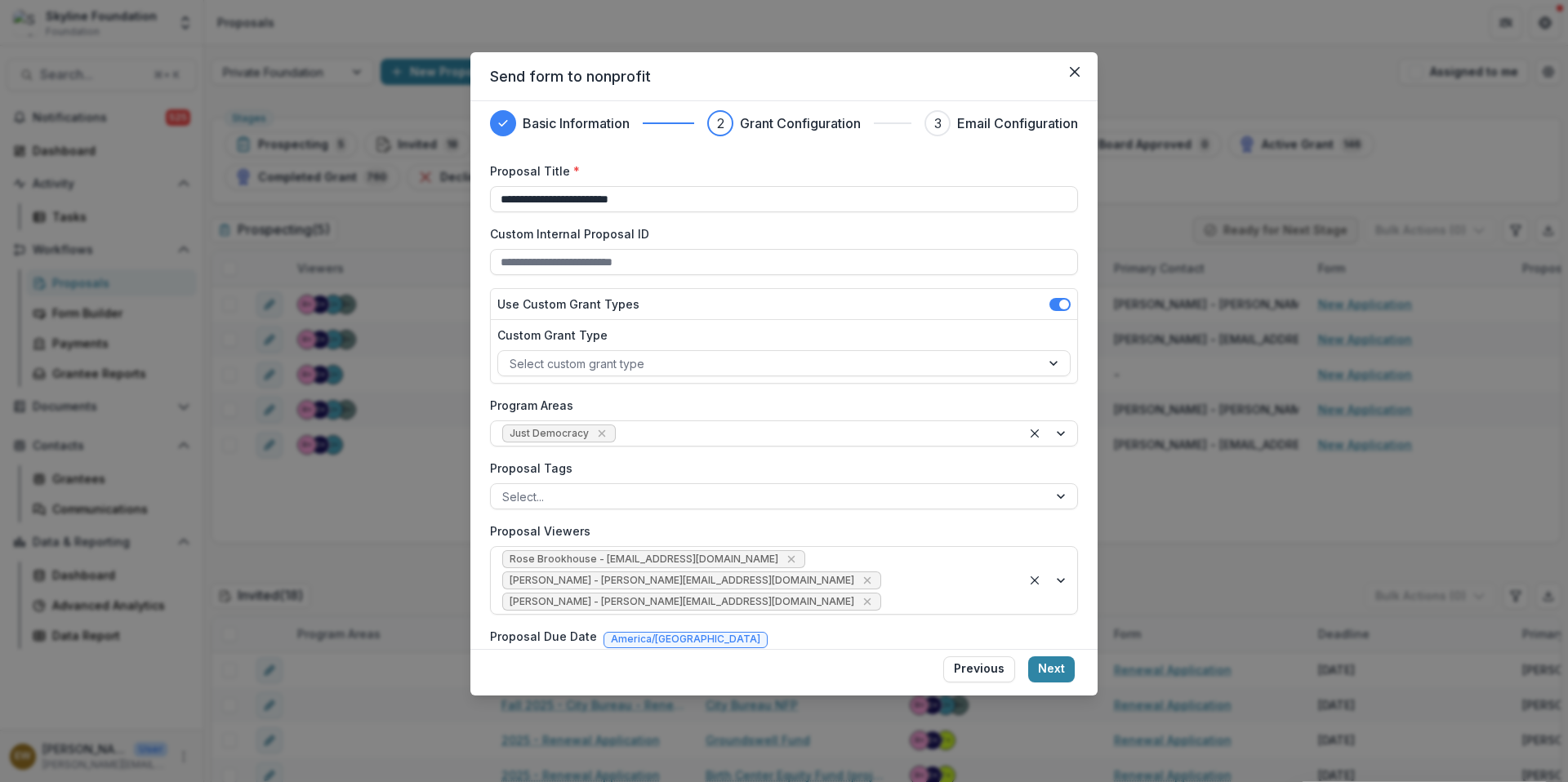
scroll to position [0, 0]
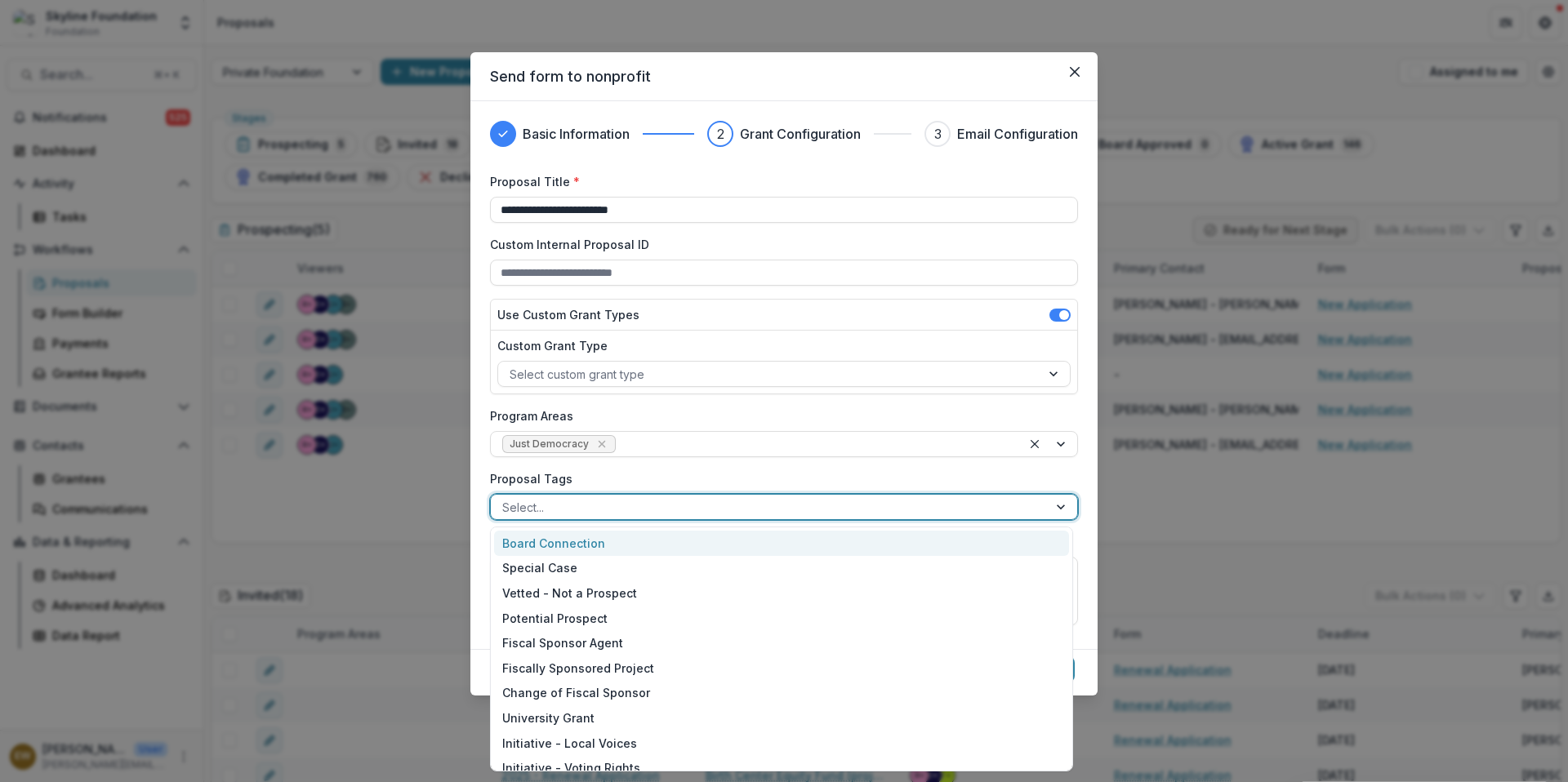
click at [708, 507] on div at bounding box center [769, 507] width 534 height 20
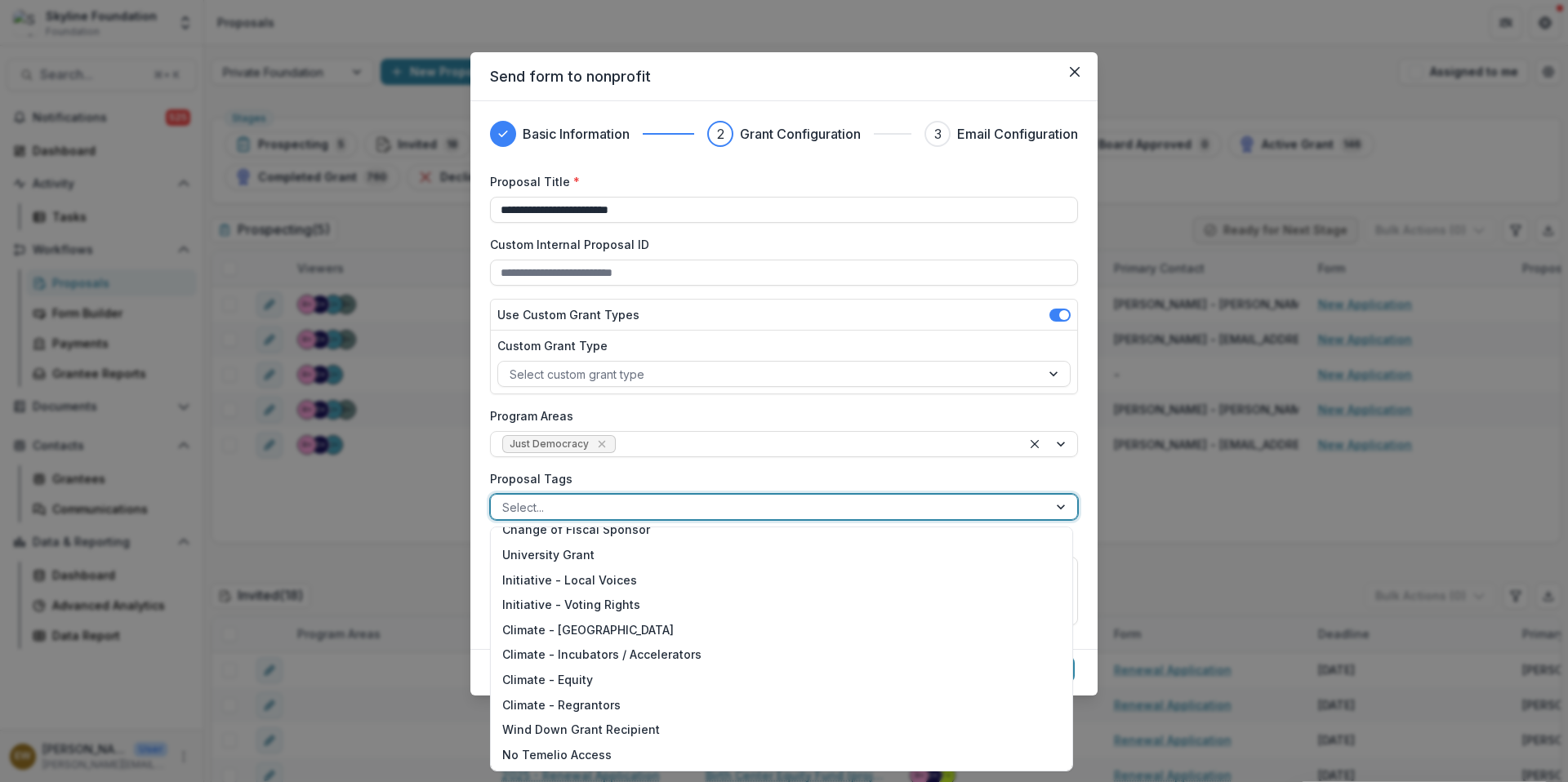
scroll to position [48, 0]
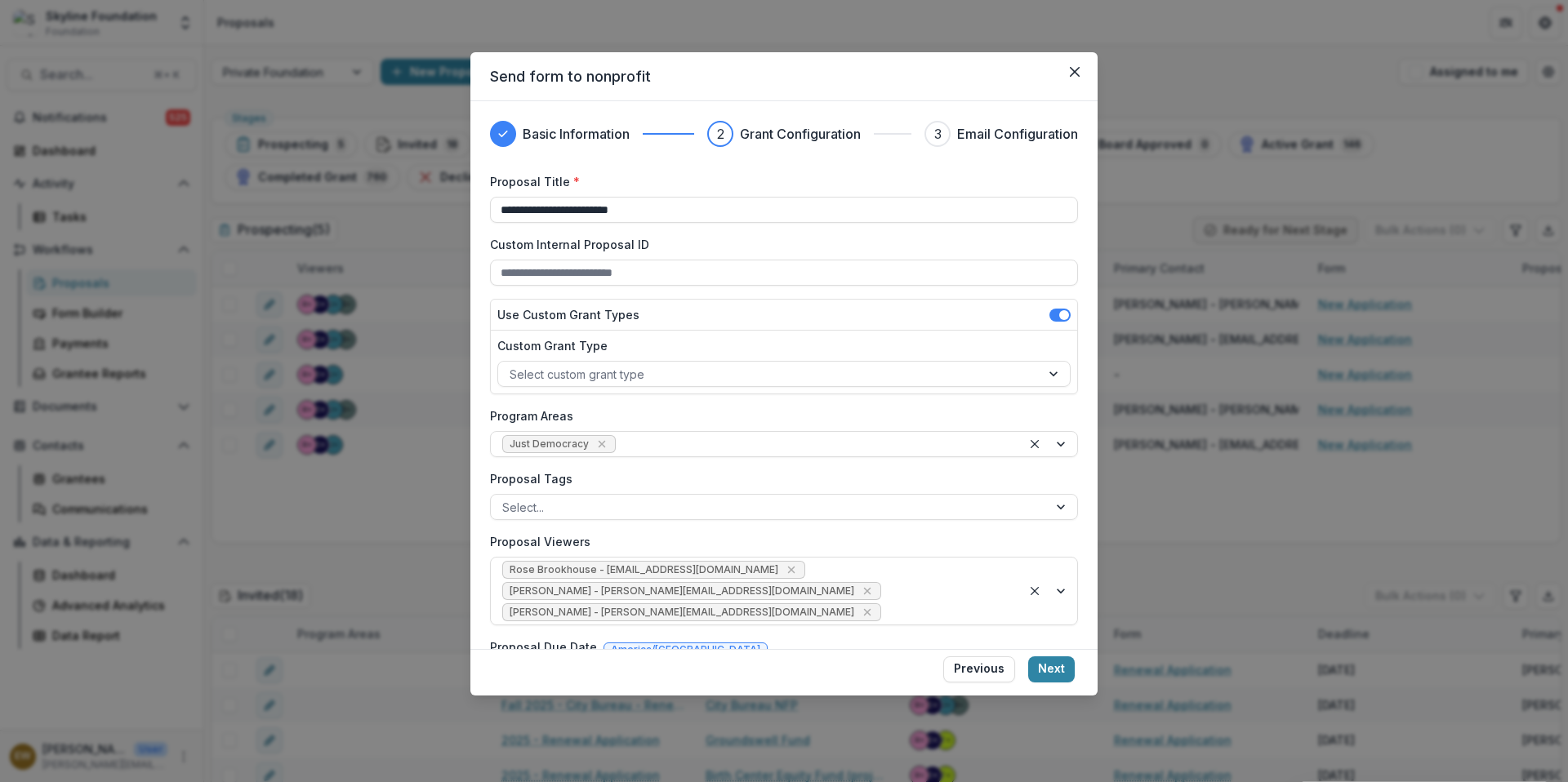
click at [692, 476] on label "Proposal Tags" at bounding box center [779, 479] width 578 height 17
click at [505, 499] on input "Proposal Tags" at bounding box center [504, 507] width 4 height 17
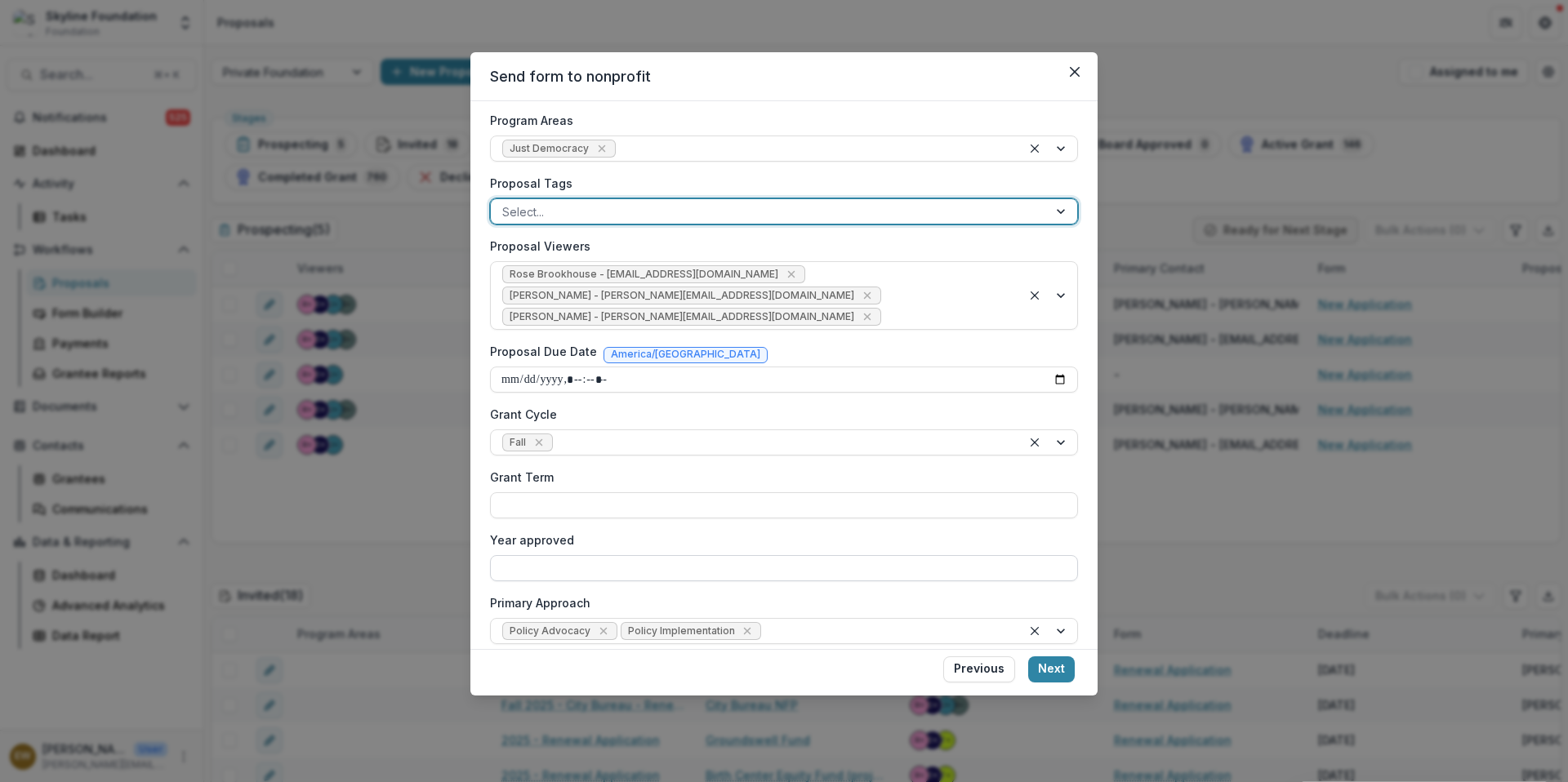
scroll to position [436, 0]
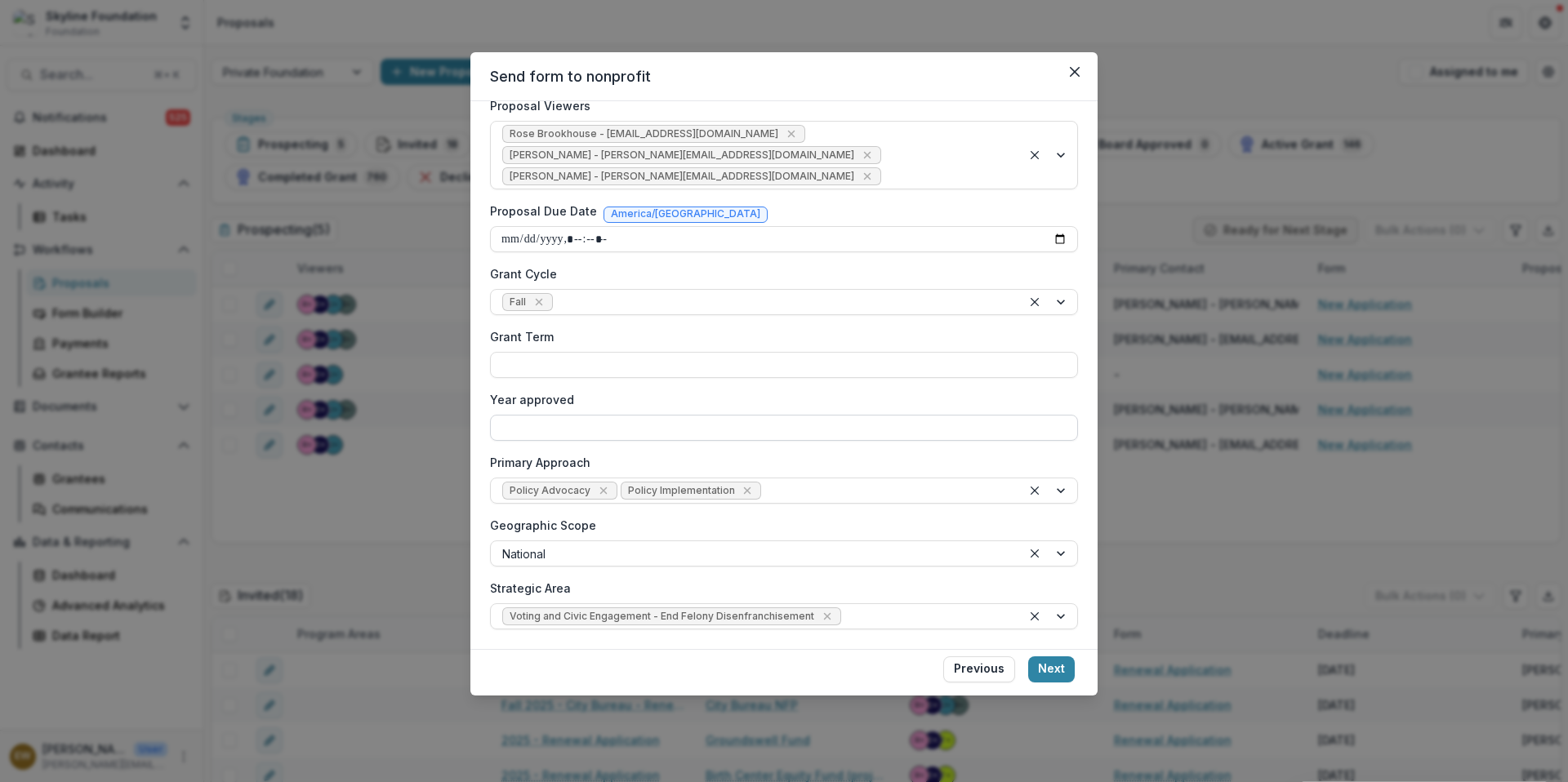
click at [1039, 669] on button "Next" at bounding box center [1051, 670] width 47 height 27
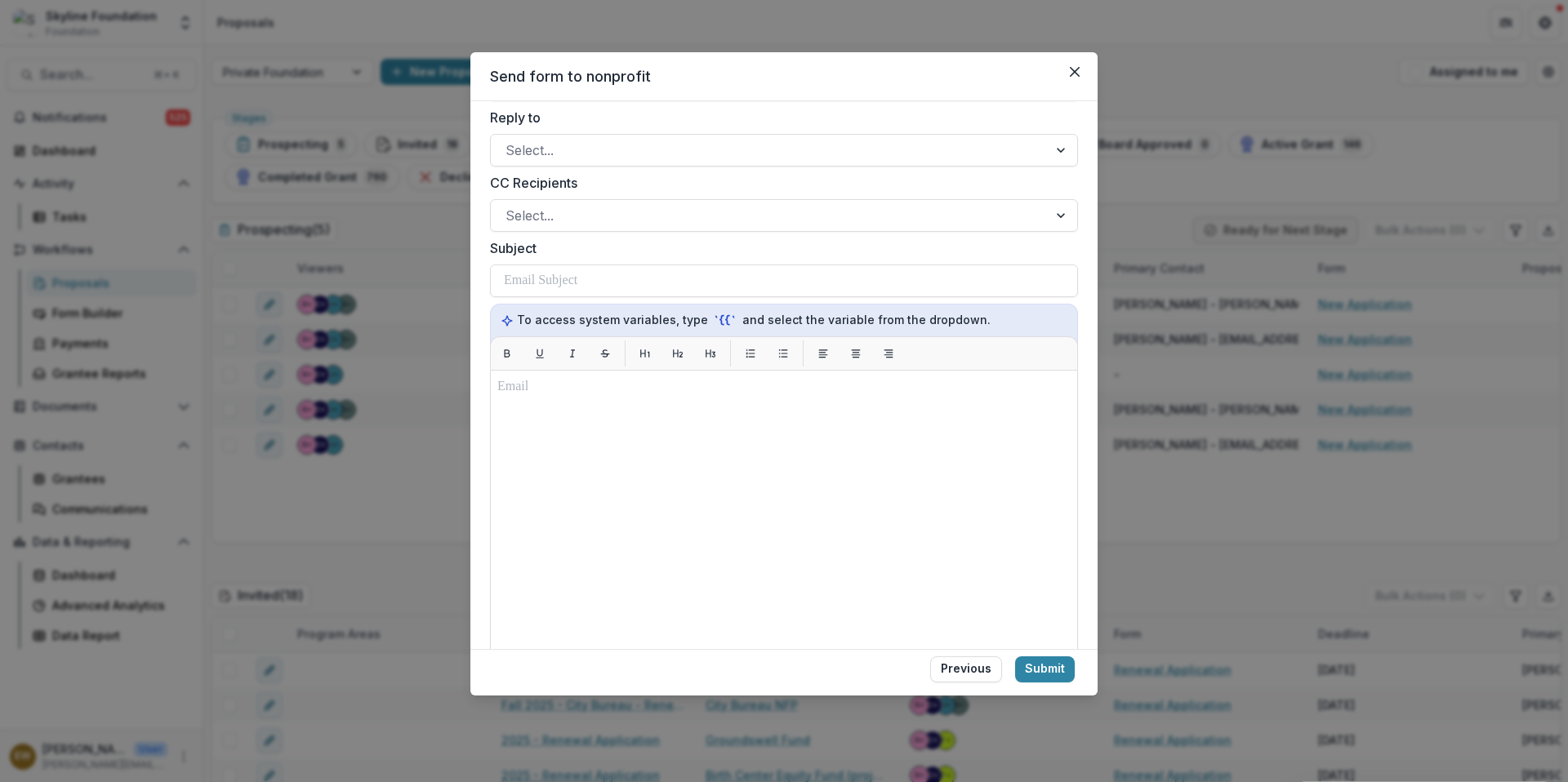
scroll to position [2, 0]
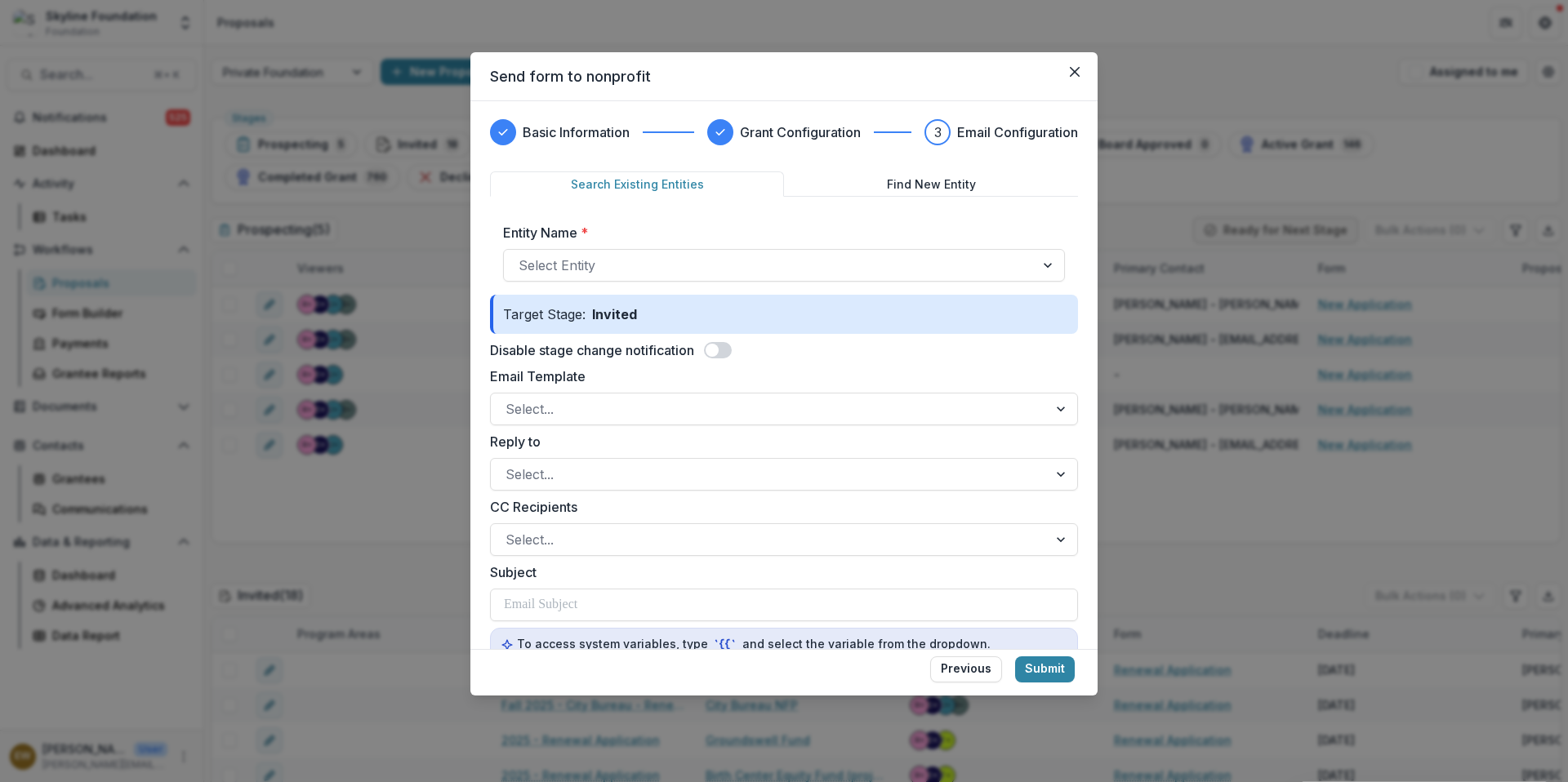
click at [723, 346] on span at bounding box center [717, 350] width 27 height 16
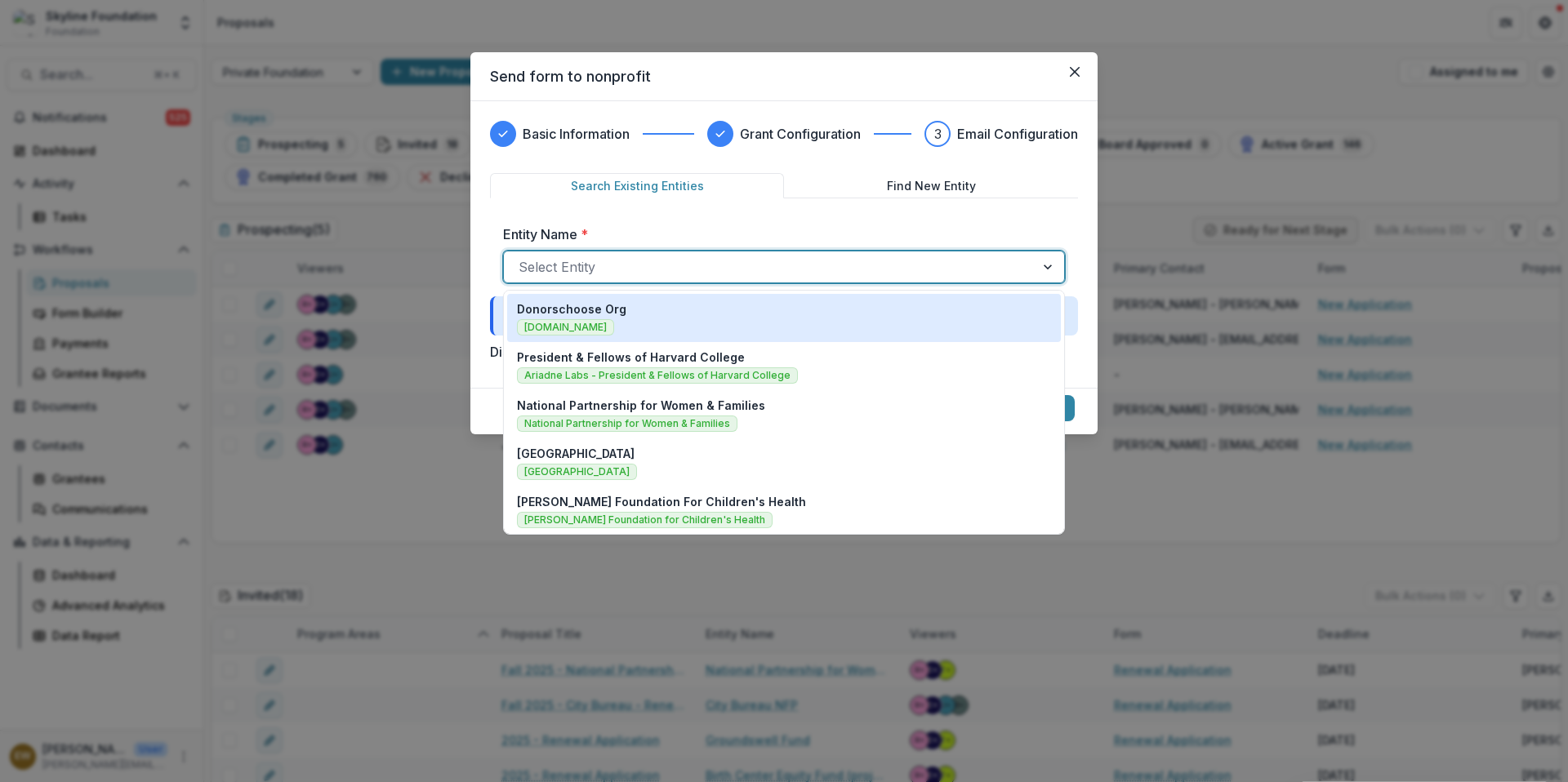
click at [691, 264] on div at bounding box center [769, 267] width 501 height 23
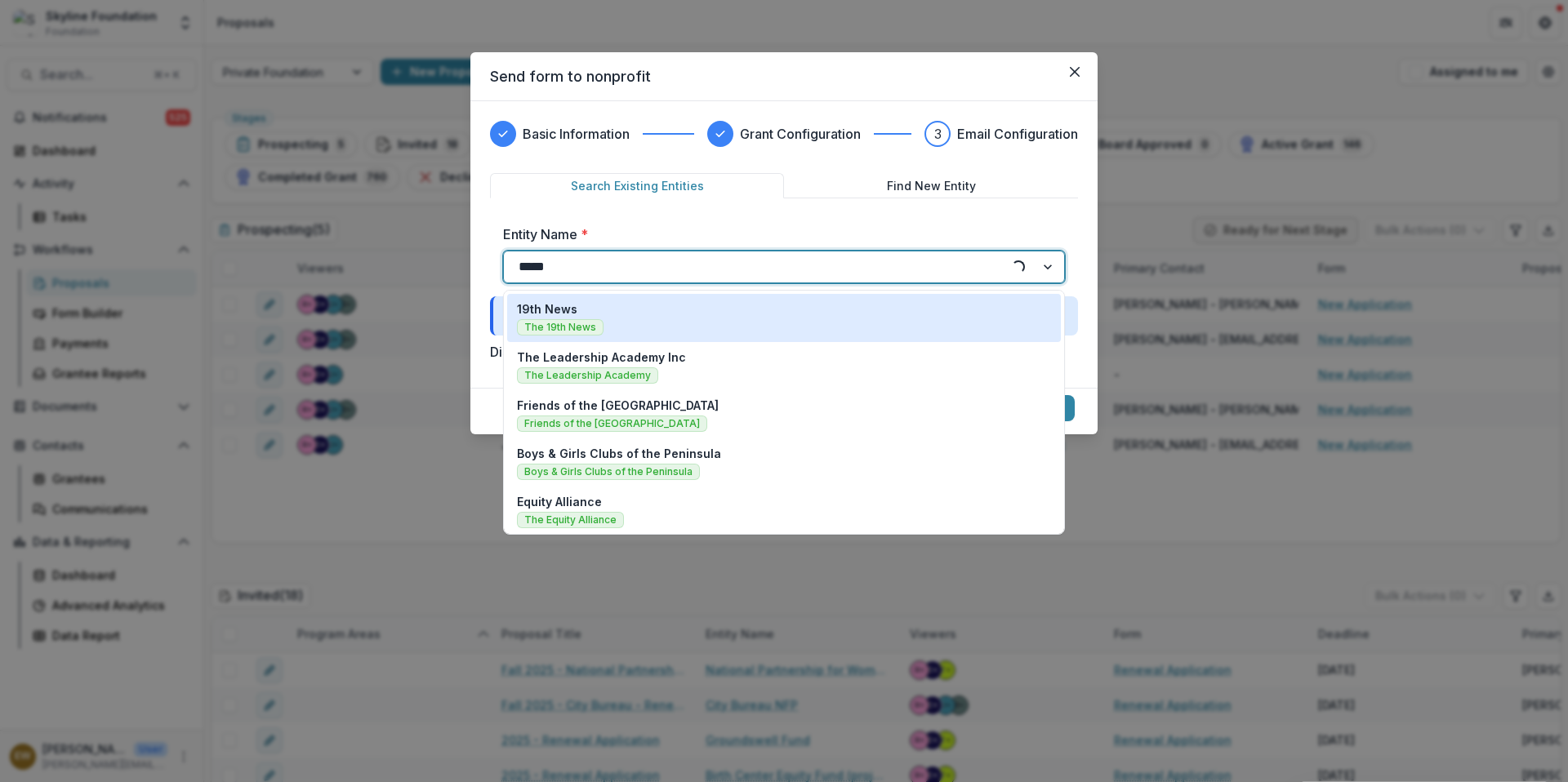
type input "******"
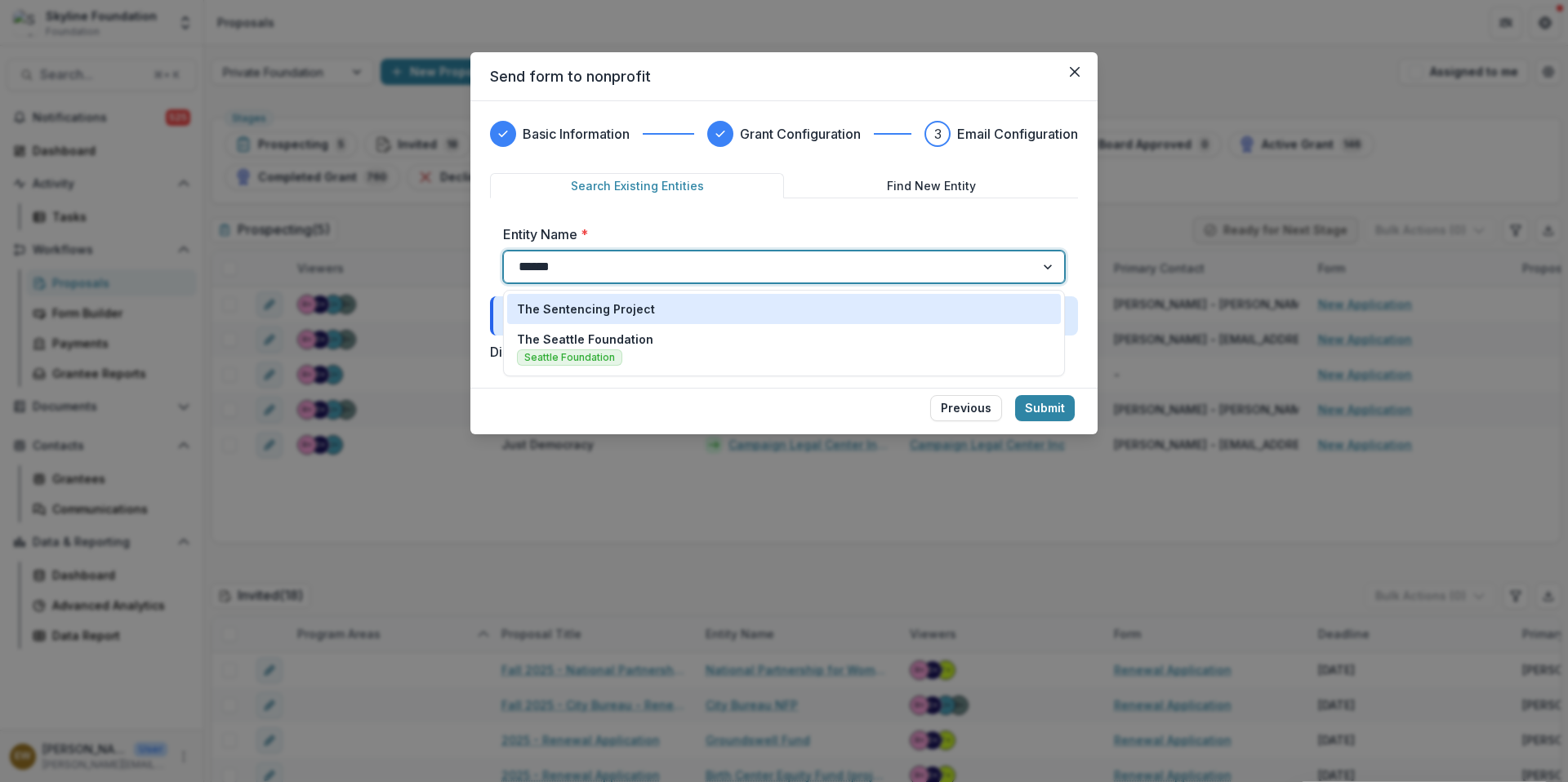
click at [700, 312] on div "The Sentencing Project" at bounding box center [784, 309] width 534 height 17
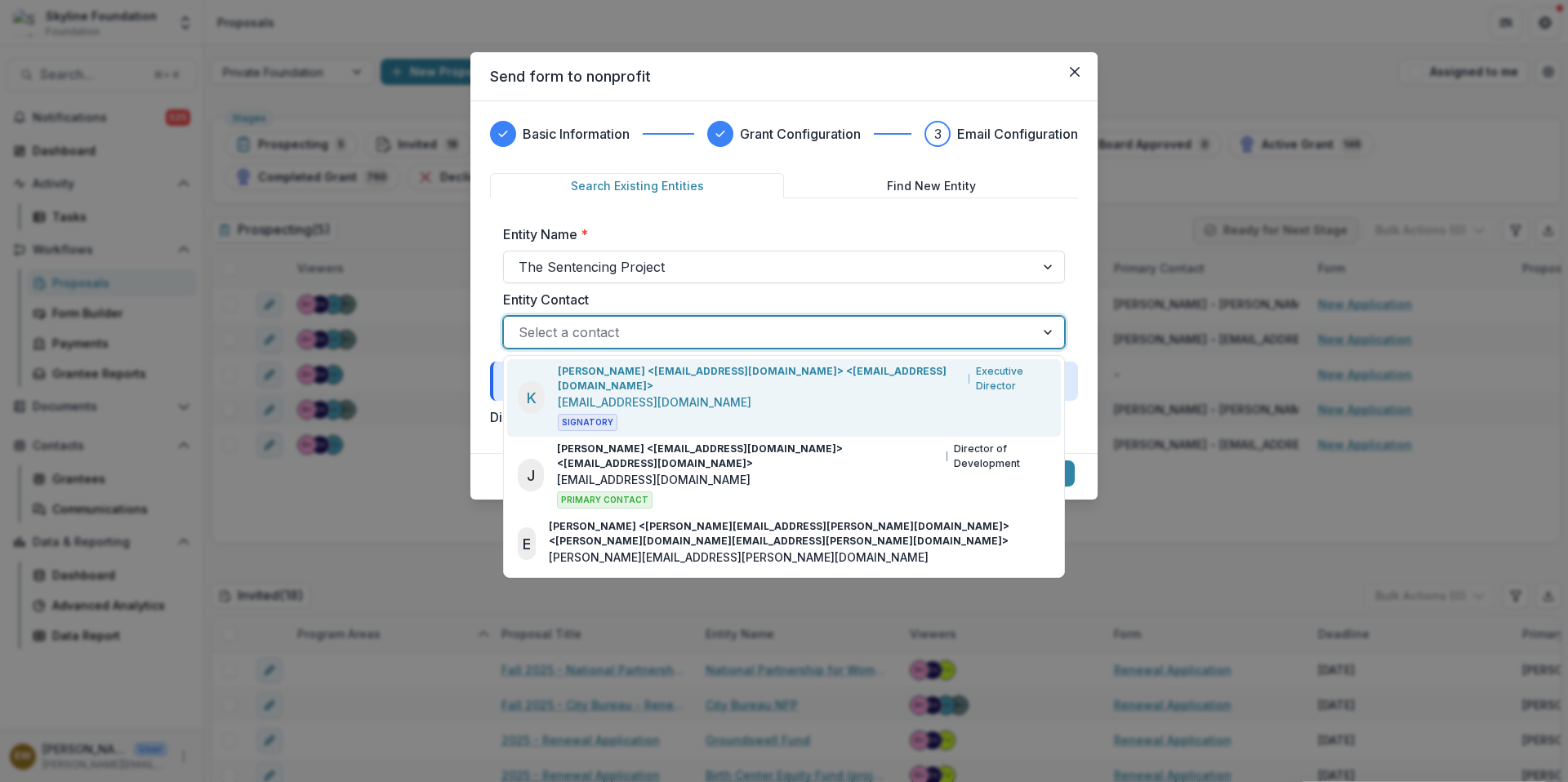
drag, startPoint x: 585, startPoint y: 426, endPoint x: 914, endPoint y: 341, distance: 339.8
click at [914, 341] on div at bounding box center [769, 333] width 501 height 23
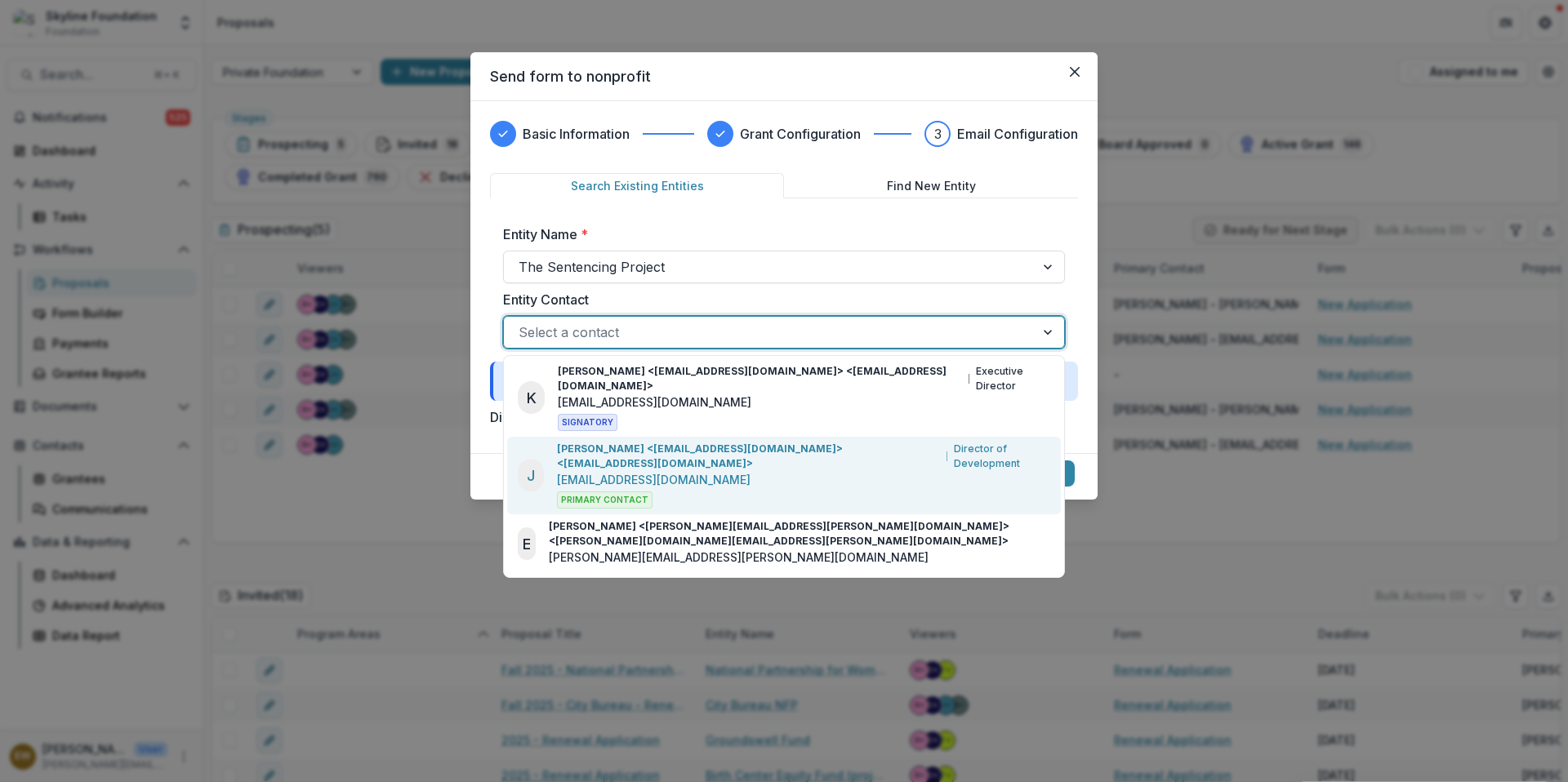
drag, startPoint x: 914, startPoint y: 341, endPoint x: 842, endPoint y: 468, distance: 146.0
click at [842, 468] on p "[PERSON_NAME] <[EMAIL_ADDRESS][DOMAIN_NAME]> <[EMAIL_ADDRESS][DOMAIN_NAME]>" at bounding box center [749, 456] width 384 height 29
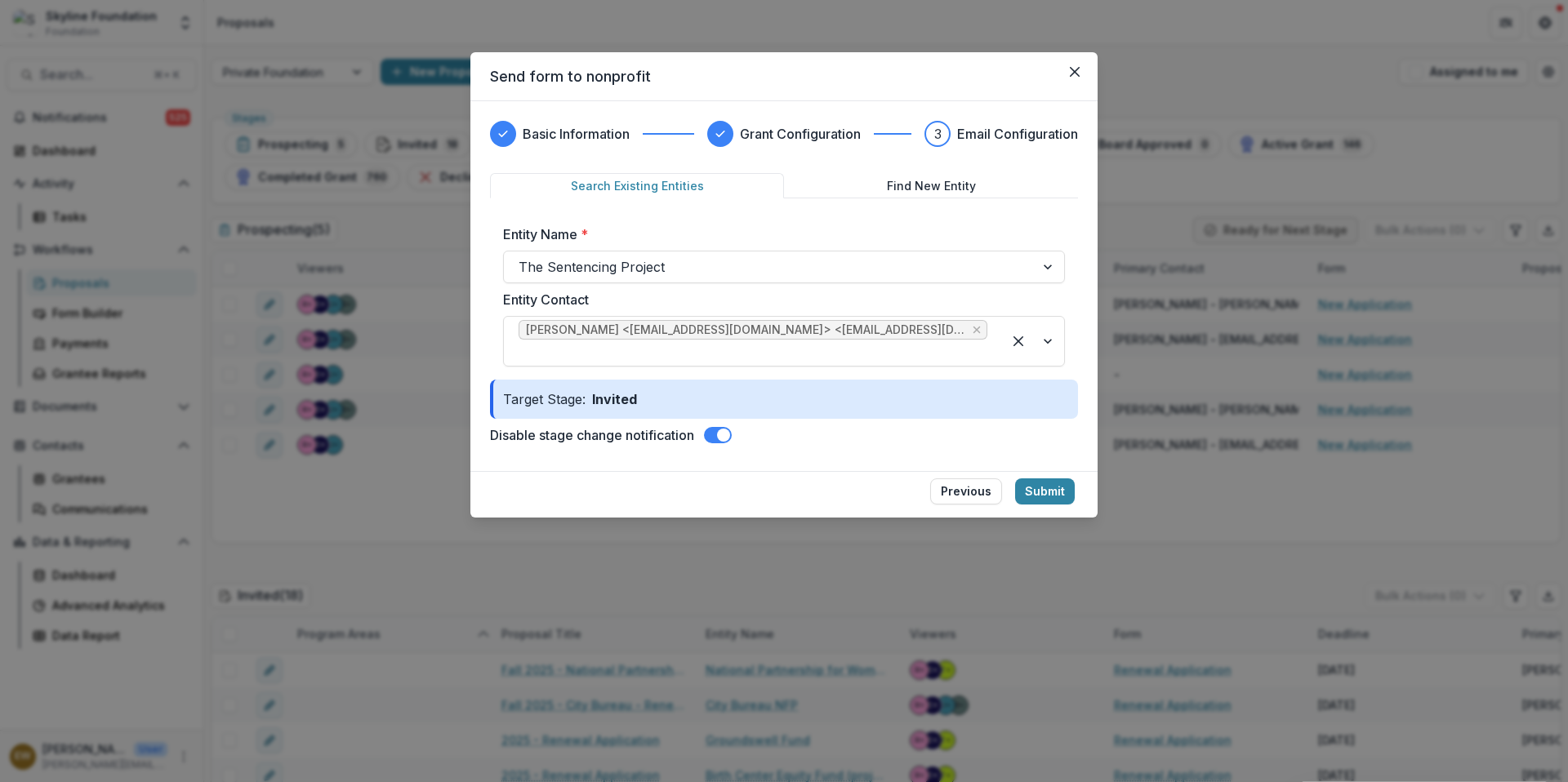
click at [1059, 486] on button "Submit" at bounding box center [1044, 492] width 59 height 27
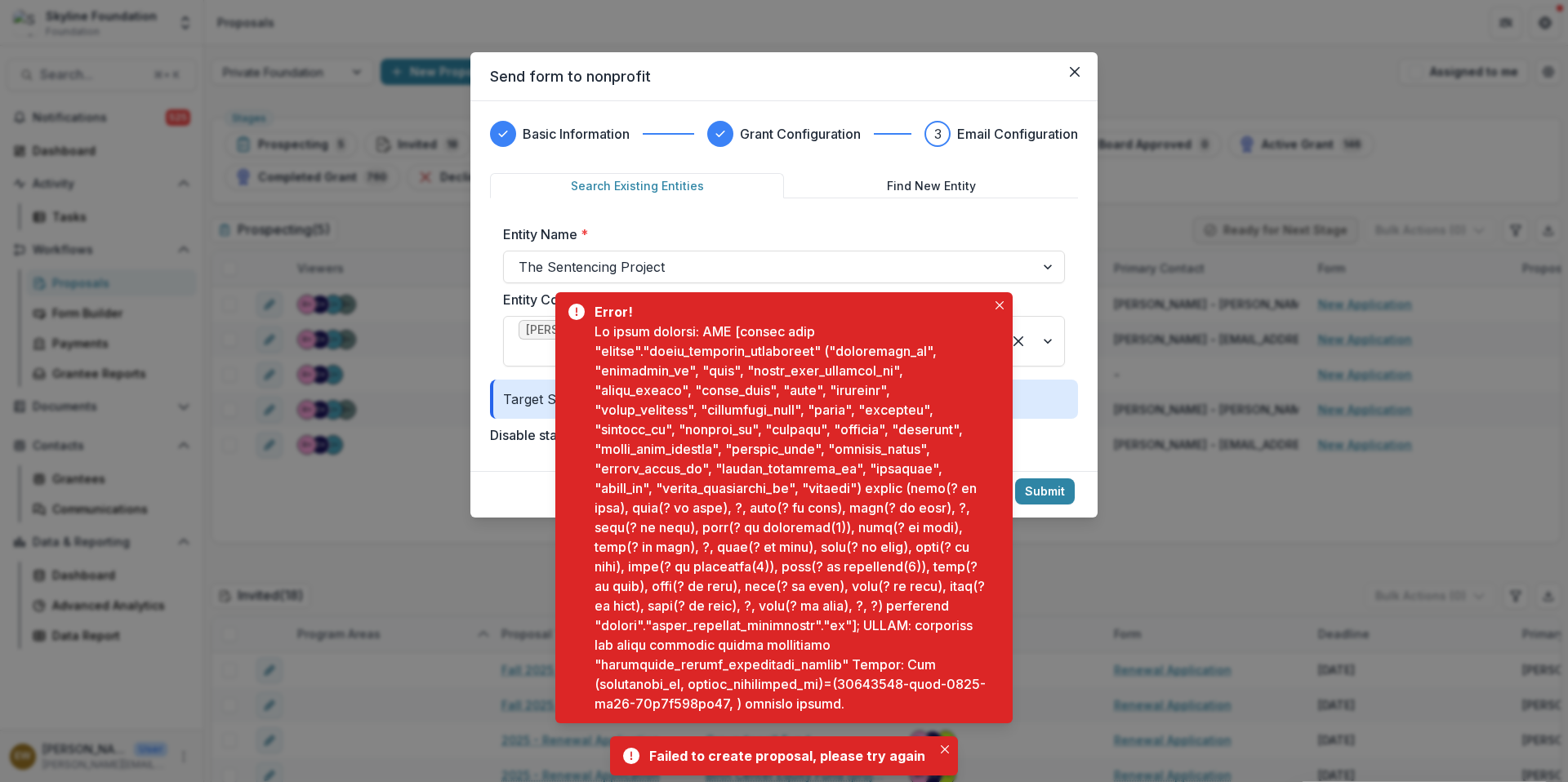
click at [997, 302] on icon "Close" at bounding box center [998, 305] width 8 height 8
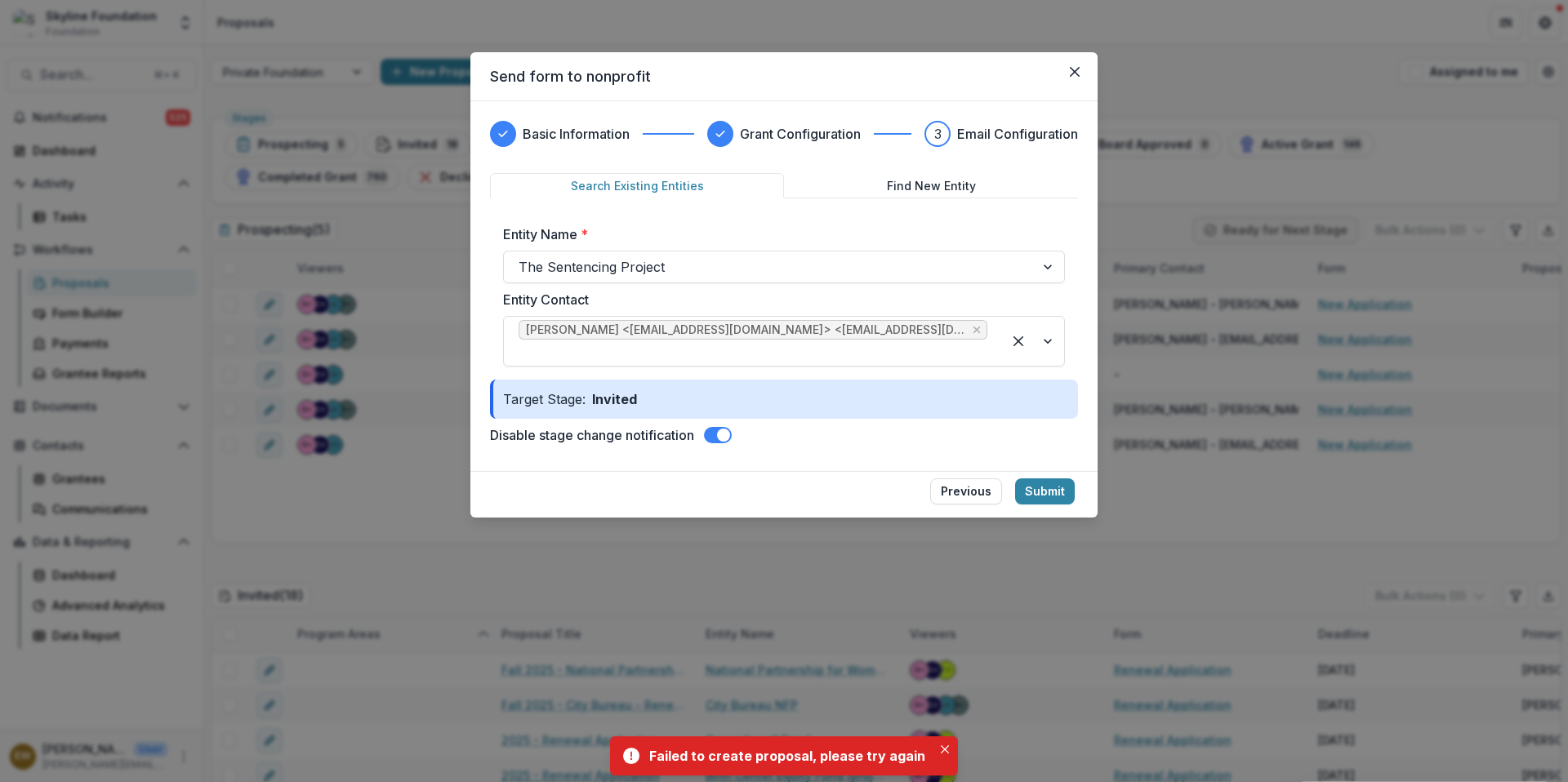
click at [968, 487] on button "Previous" at bounding box center [966, 492] width 72 height 27
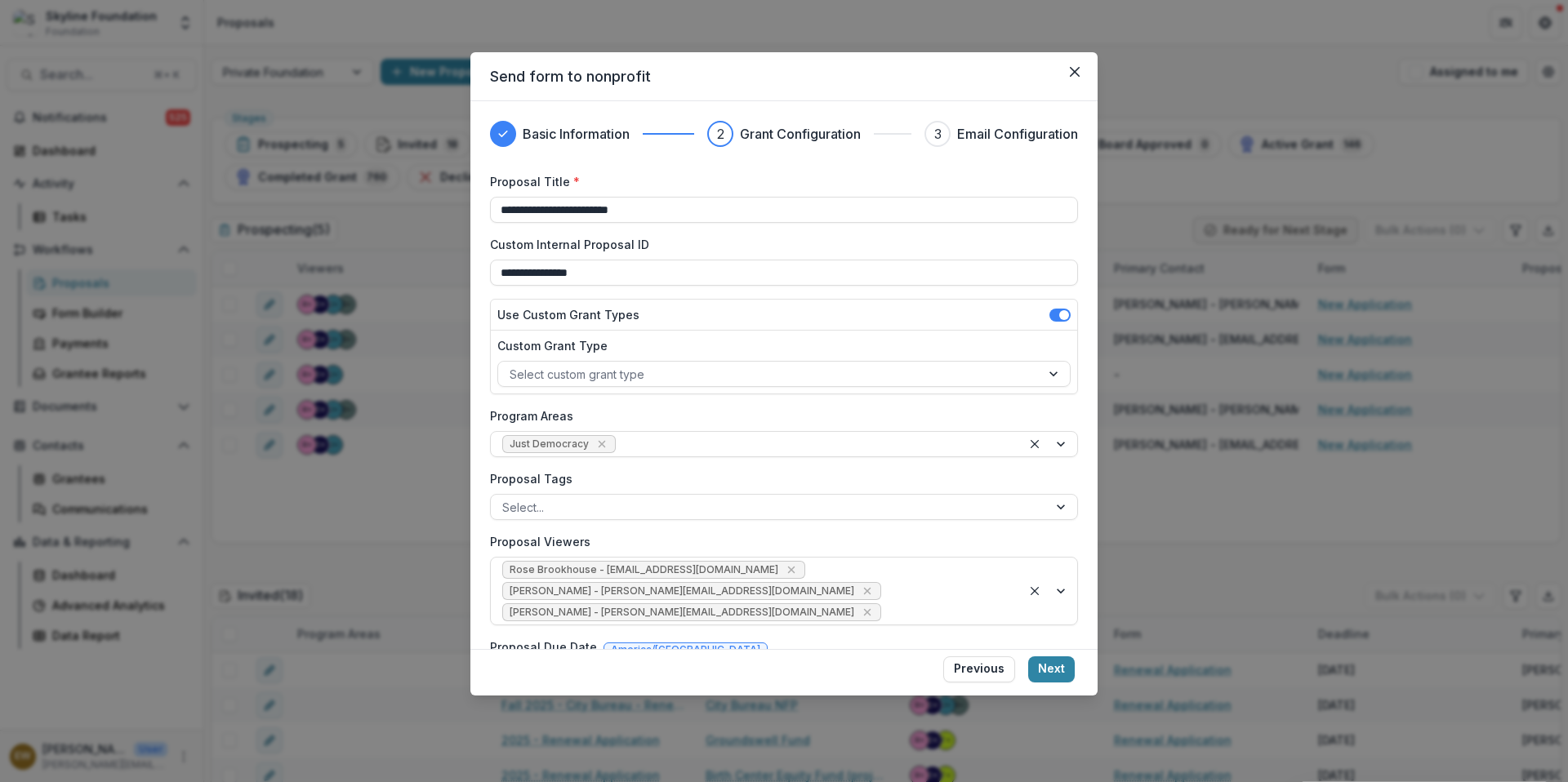
click at [1052, 666] on button "Next" at bounding box center [1051, 670] width 47 height 27
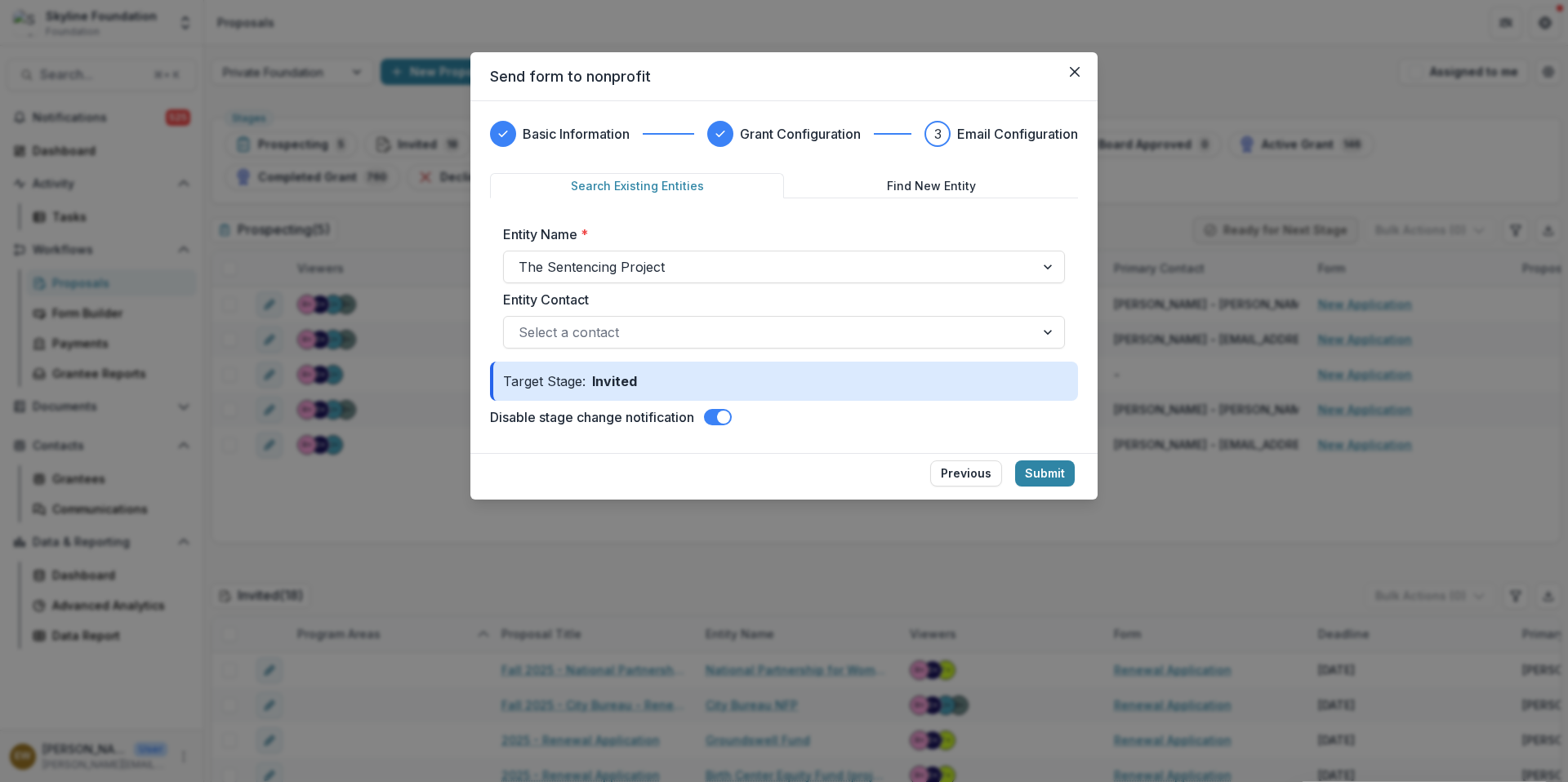
click at [975, 472] on button "Previous" at bounding box center [966, 474] width 72 height 27
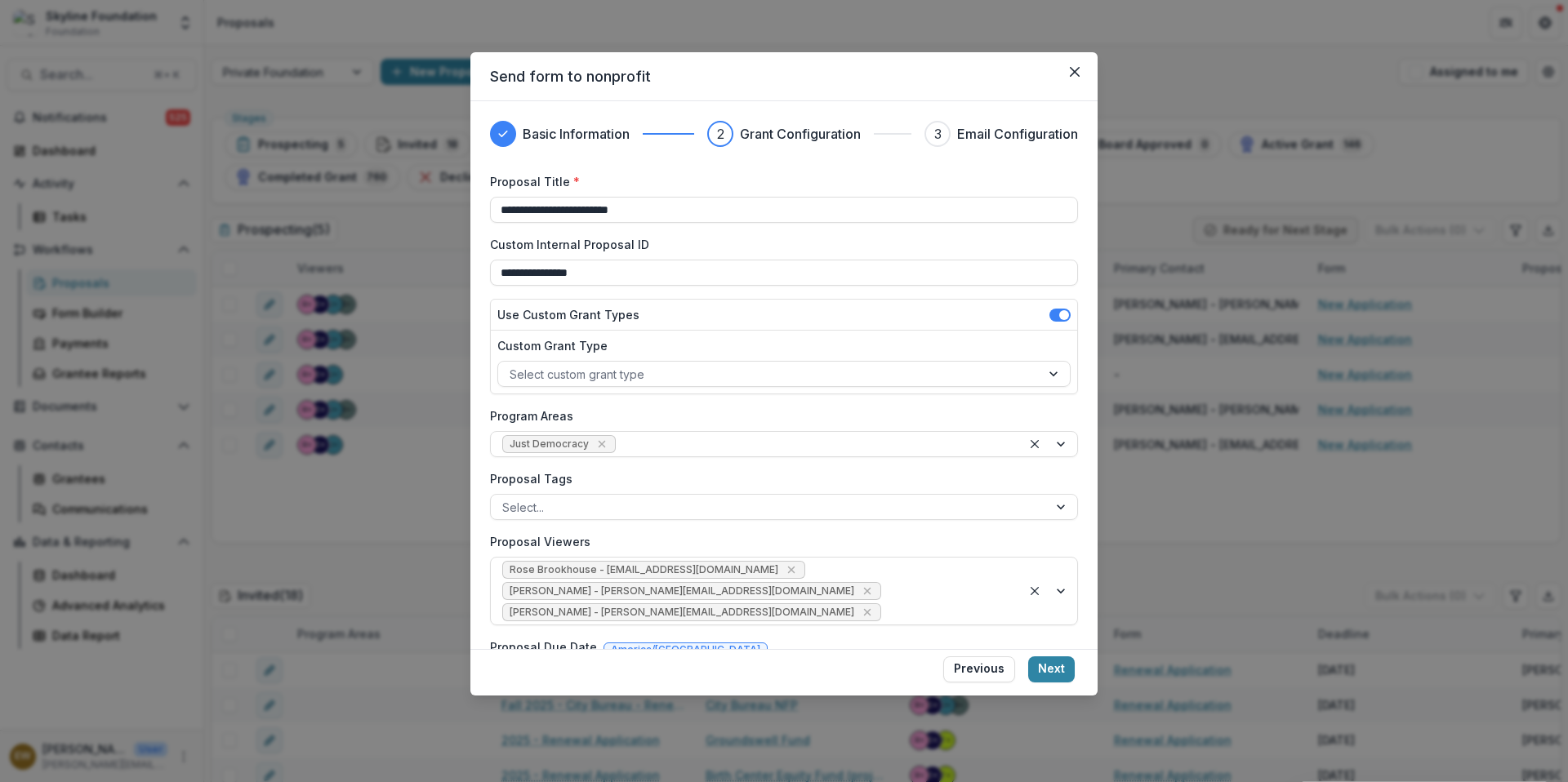
click at [534, 211] on input "**********" at bounding box center [784, 211] width 588 height 27
drag, startPoint x: 842, startPoint y: 468, endPoint x: 504, endPoint y: 209, distance: 425.8
click at [504, 209] on input "**********" at bounding box center [784, 211] width 588 height 27
click at [559, 214] on input "**********" at bounding box center [784, 211] width 588 height 27
type input "**********"
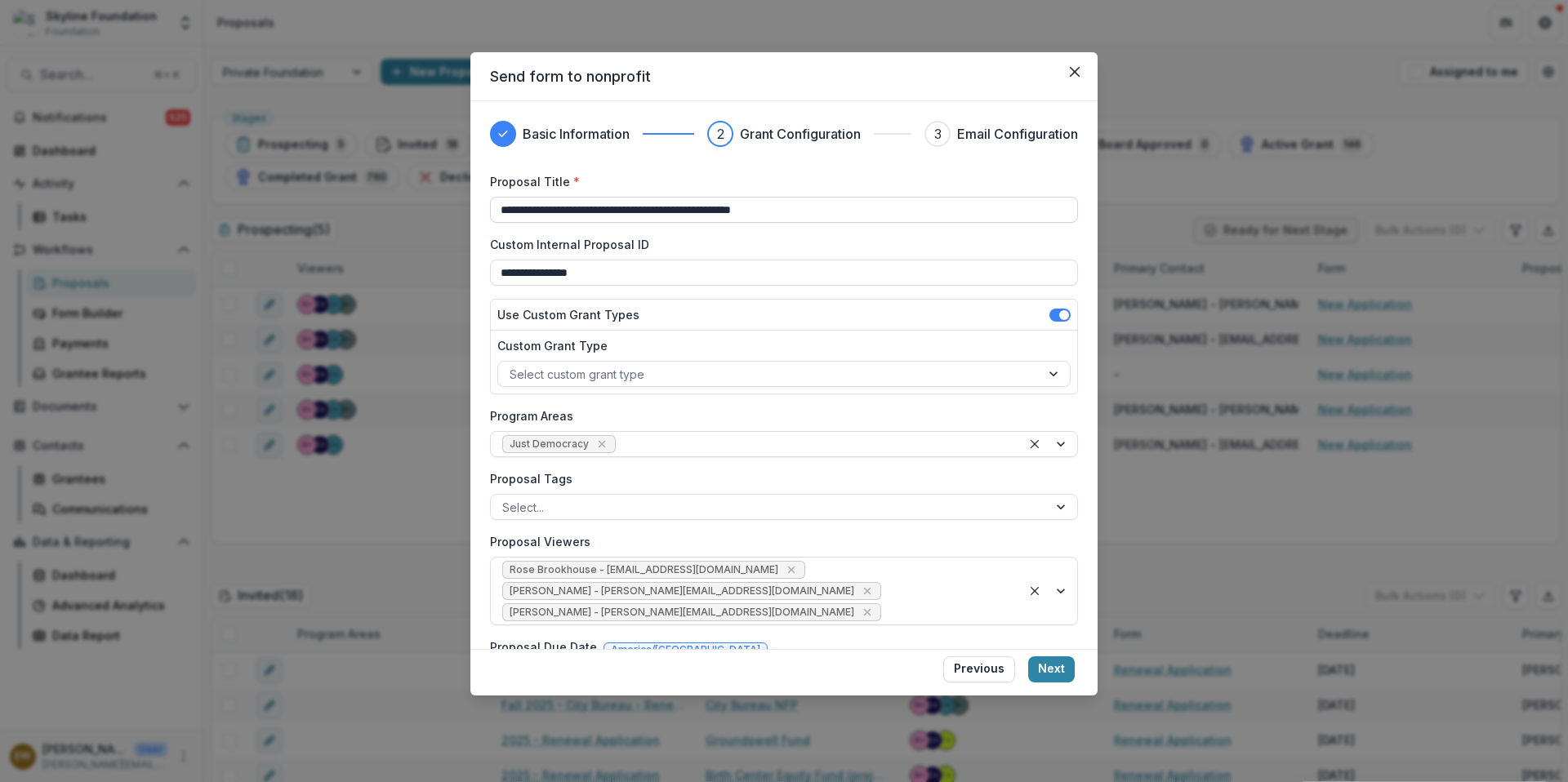
click at [1060, 666] on button "Next" at bounding box center [1051, 670] width 47 height 27
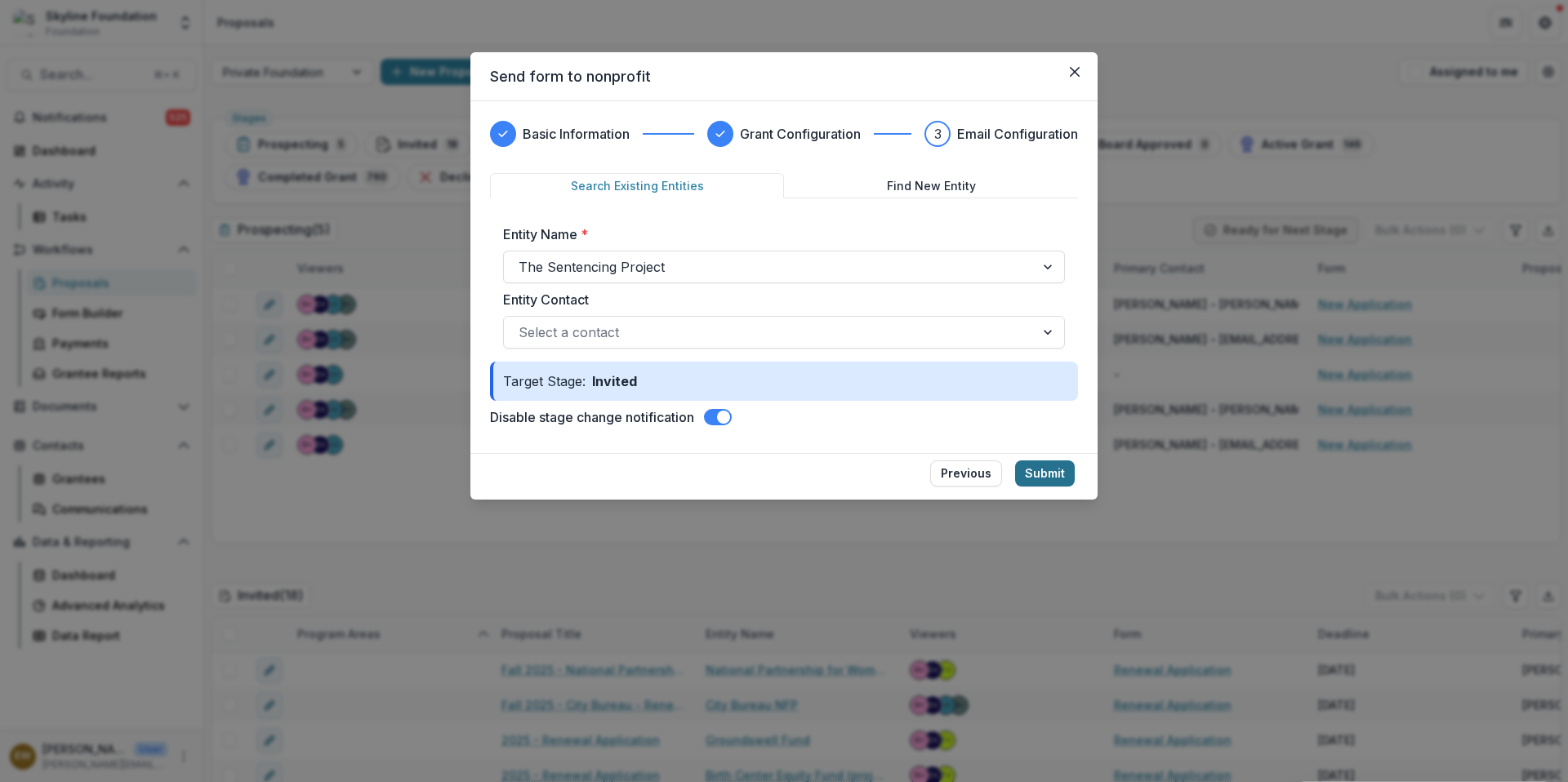
drag, startPoint x: 504, startPoint y: 209, endPoint x: 1048, endPoint y: 478, distance: 606.9
click at [1048, 478] on button "Submit" at bounding box center [1044, 474] width 59 height 27
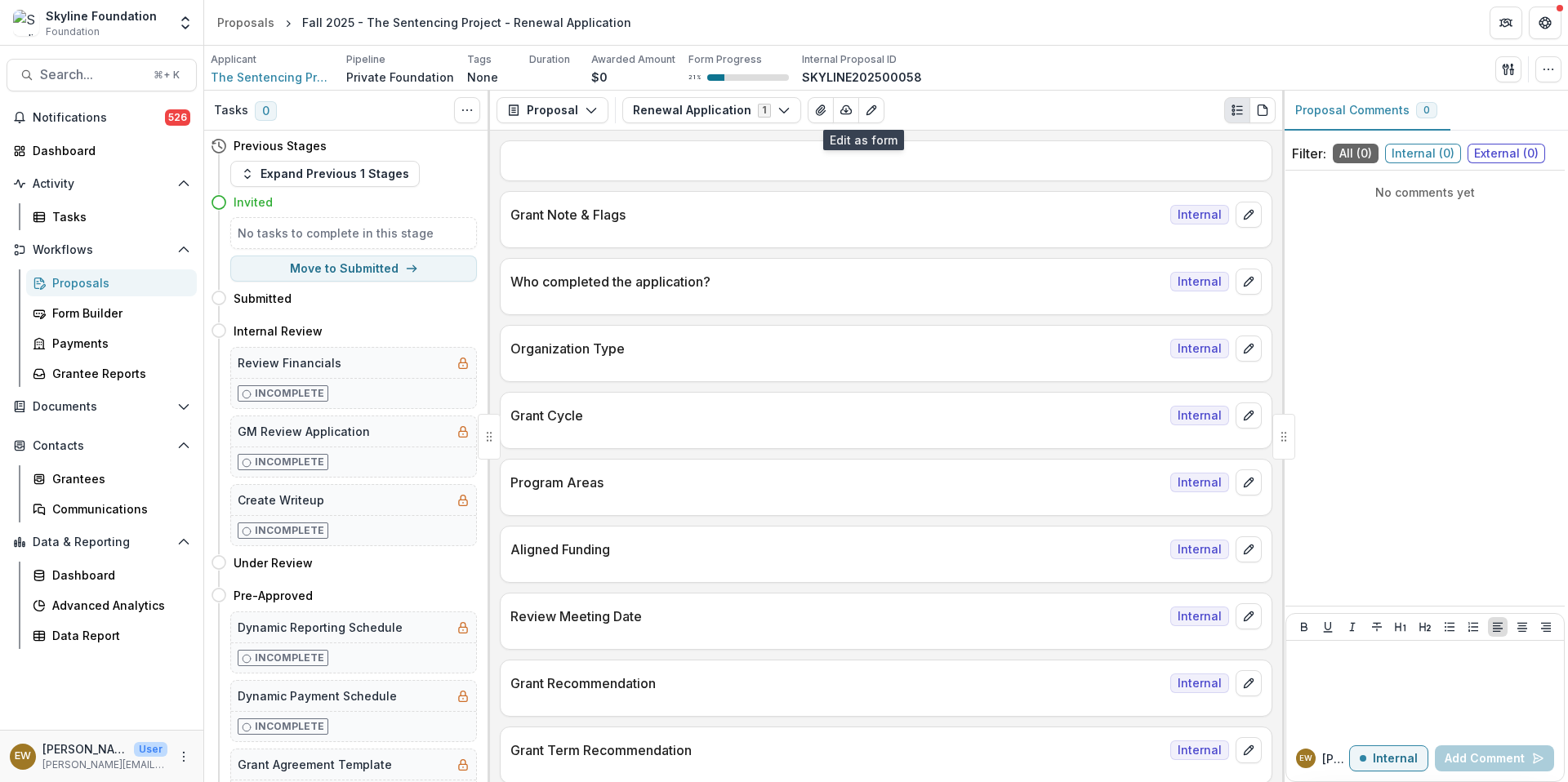
click at [865, 107] on icon "Edit as form" at bounding box center [871, 110] width 13 height 13
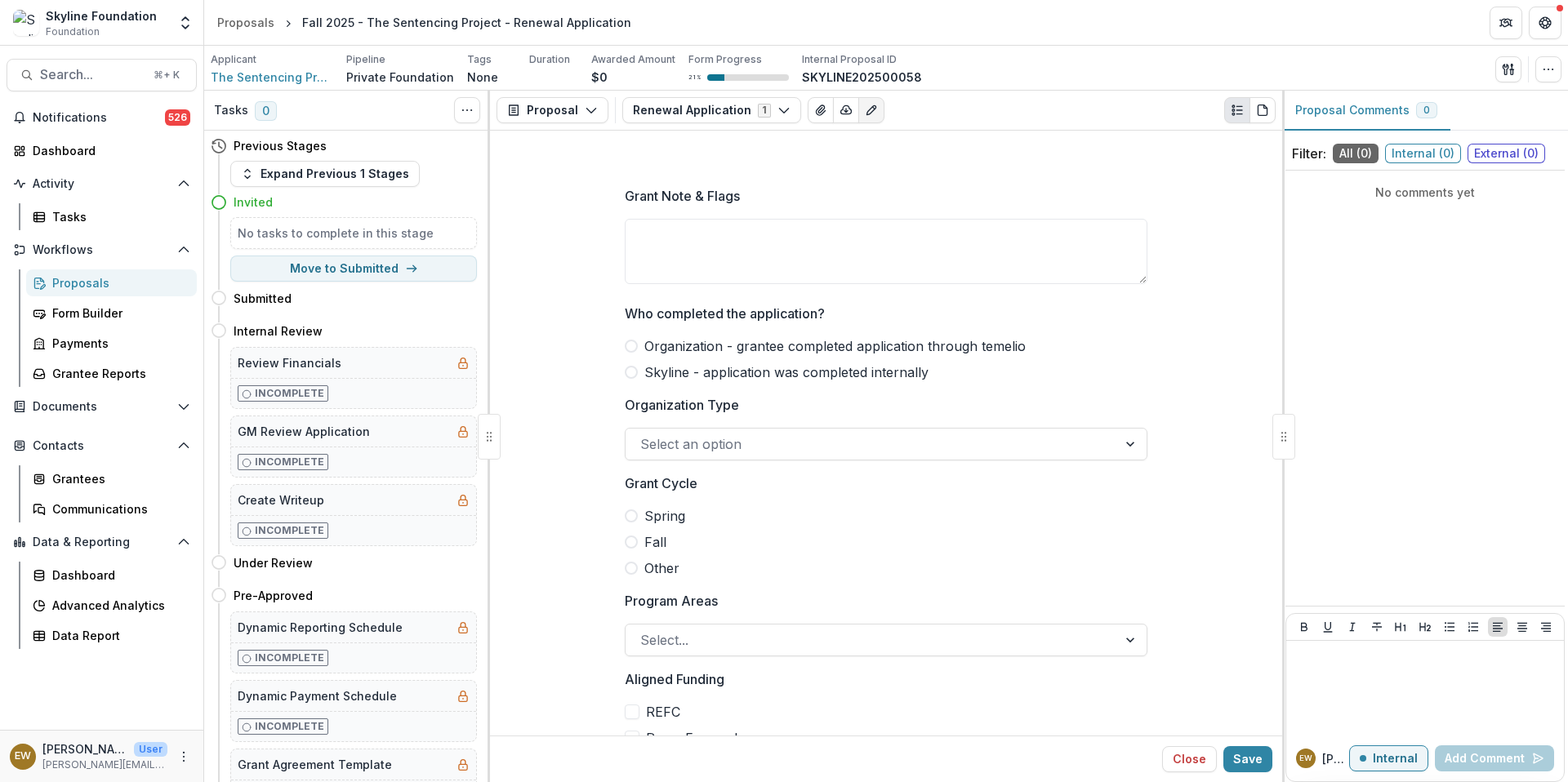
click at [634, 348] on span at bounding box center [631, 346] width 13 height 13
click at [628, 368] on span at bounding box center [631, 372] width 13 height 13
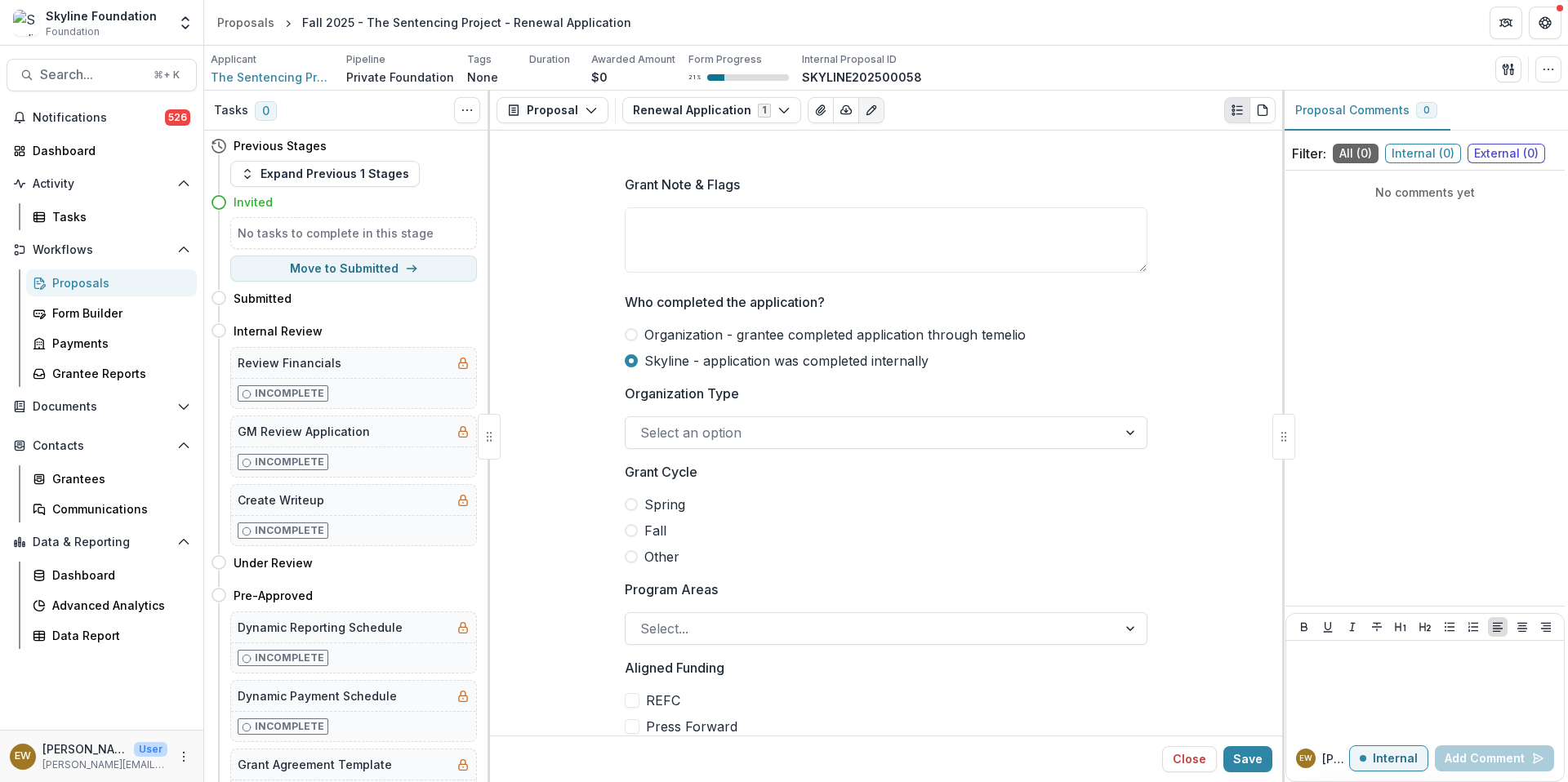
scroll to position [23, 0]
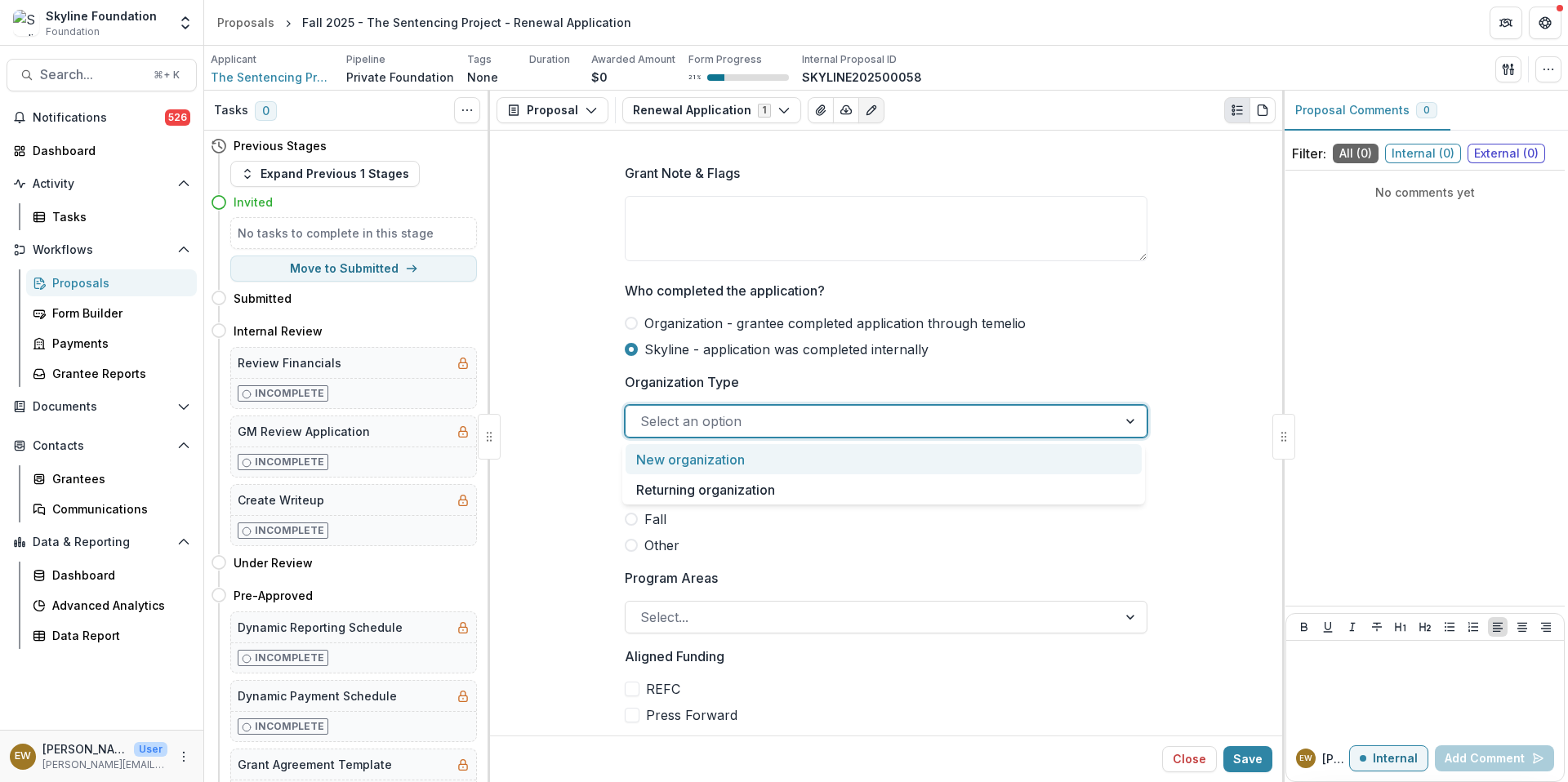
click at [681, 414] on div at bounding box center [871, 421] width 463 height 23
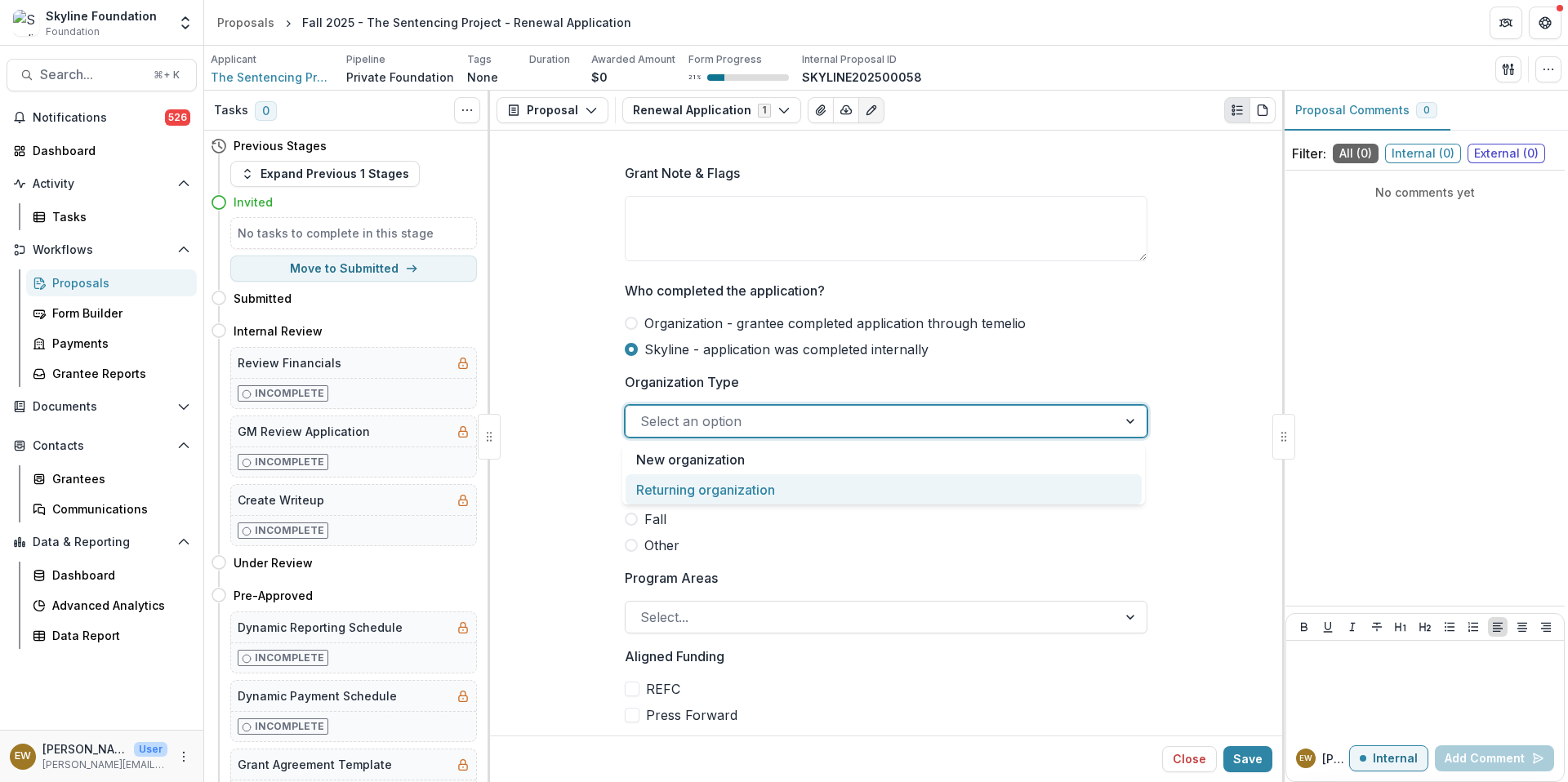
click at [712, 492] on div "Returning organization" at bounding box center [883, 489] width 516 height 30
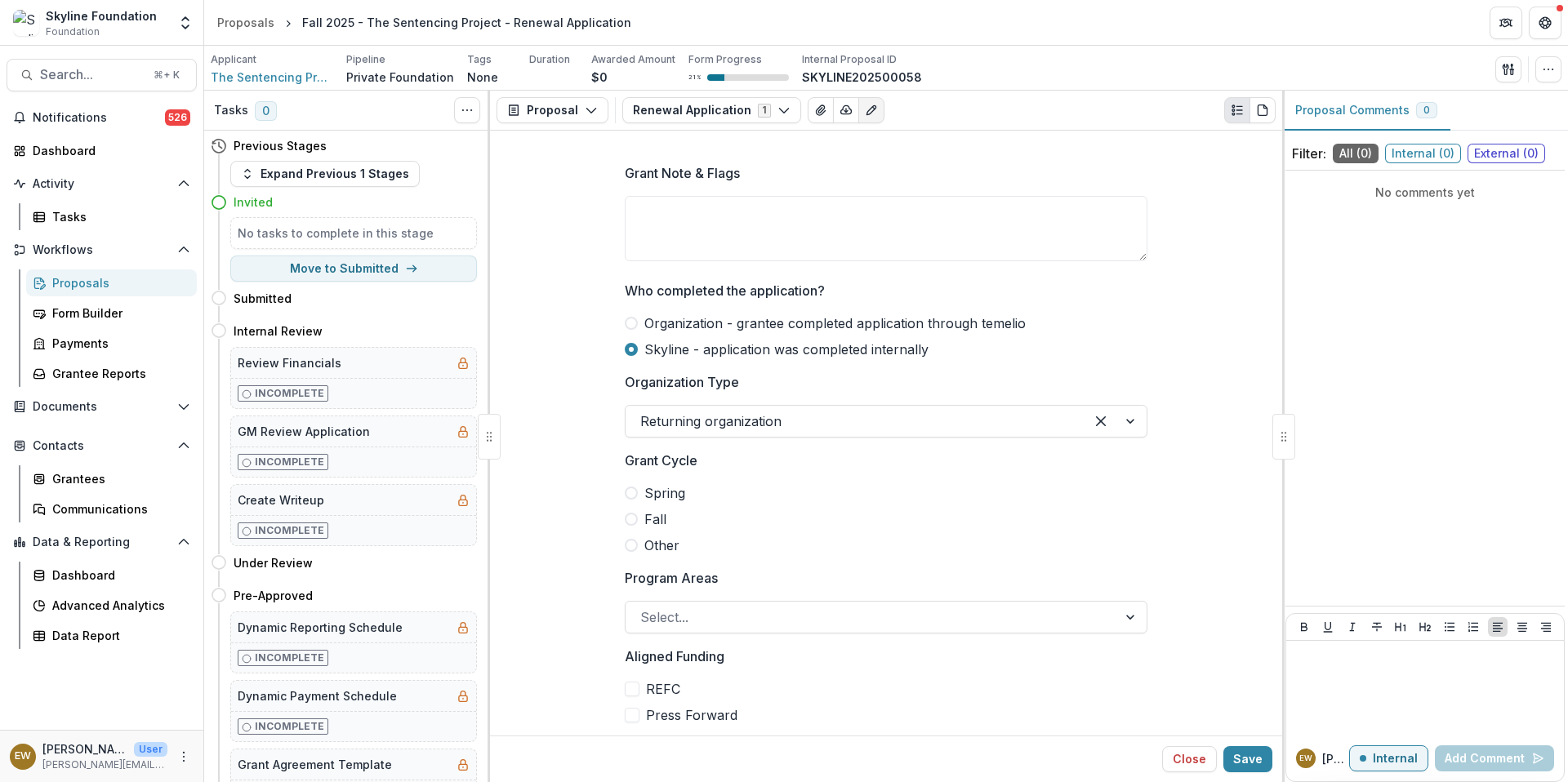
click at [629, 518] on span at bounding box center [631, 519] width 13 height 13
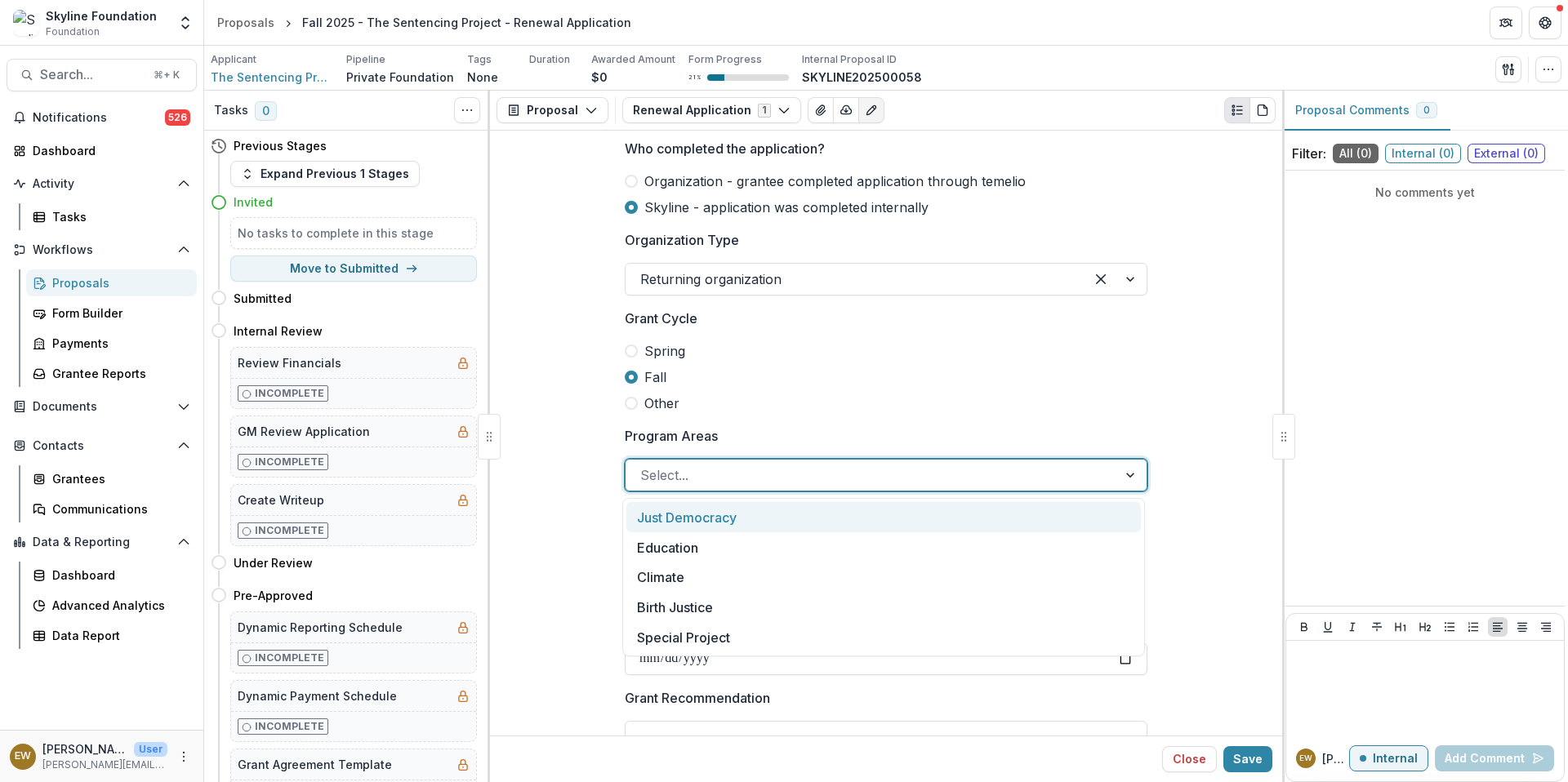
drag, startPoint x: 1048, startPoint y: 478, endPoint x: 769, endPoint y: 484, distance: 279.1
click at [769, 484] on div at bounding box center [871, 475] width 463 height 23
click at [771, 524] on div "Just Democracy" at bounding box center [883, 518] width 515 height 30
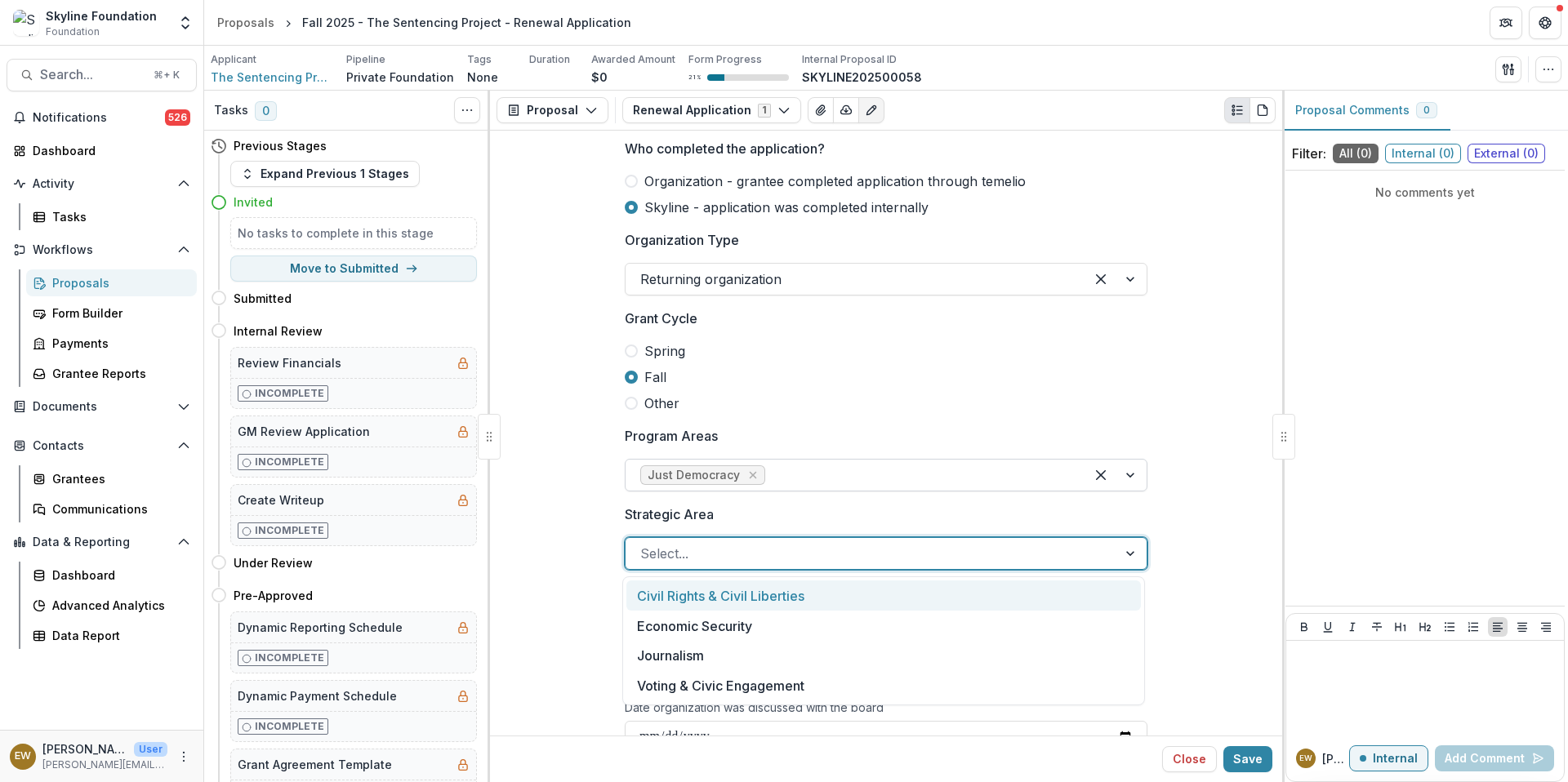
click at [660, 564] on div at bounding box center [871, 554] width 463 height 23
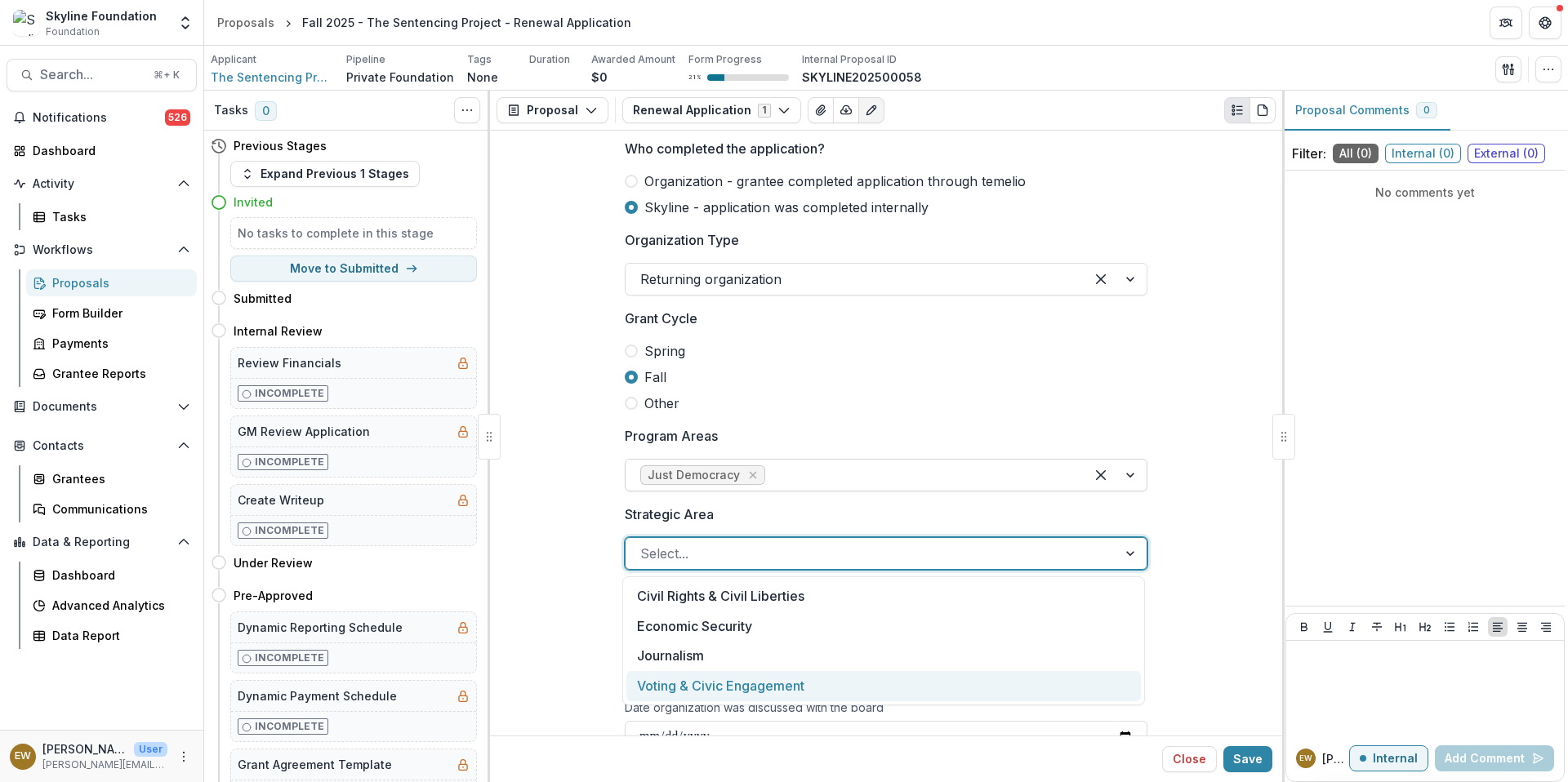
click at [737, 686] on div "Voting & Civic Engagement" at bounding box center [883, 686] width 515 height 30
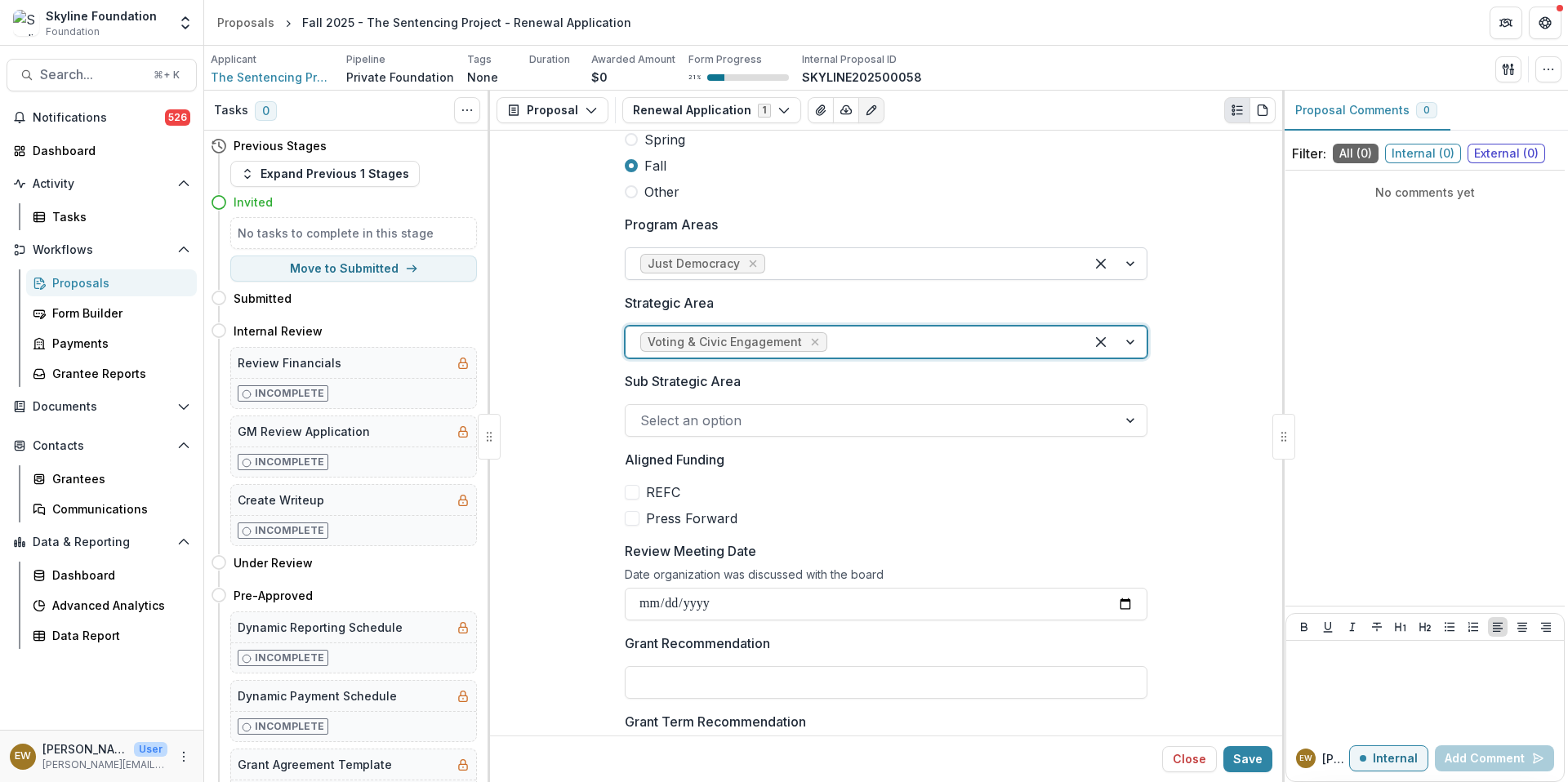
scroll to position [430, 0]
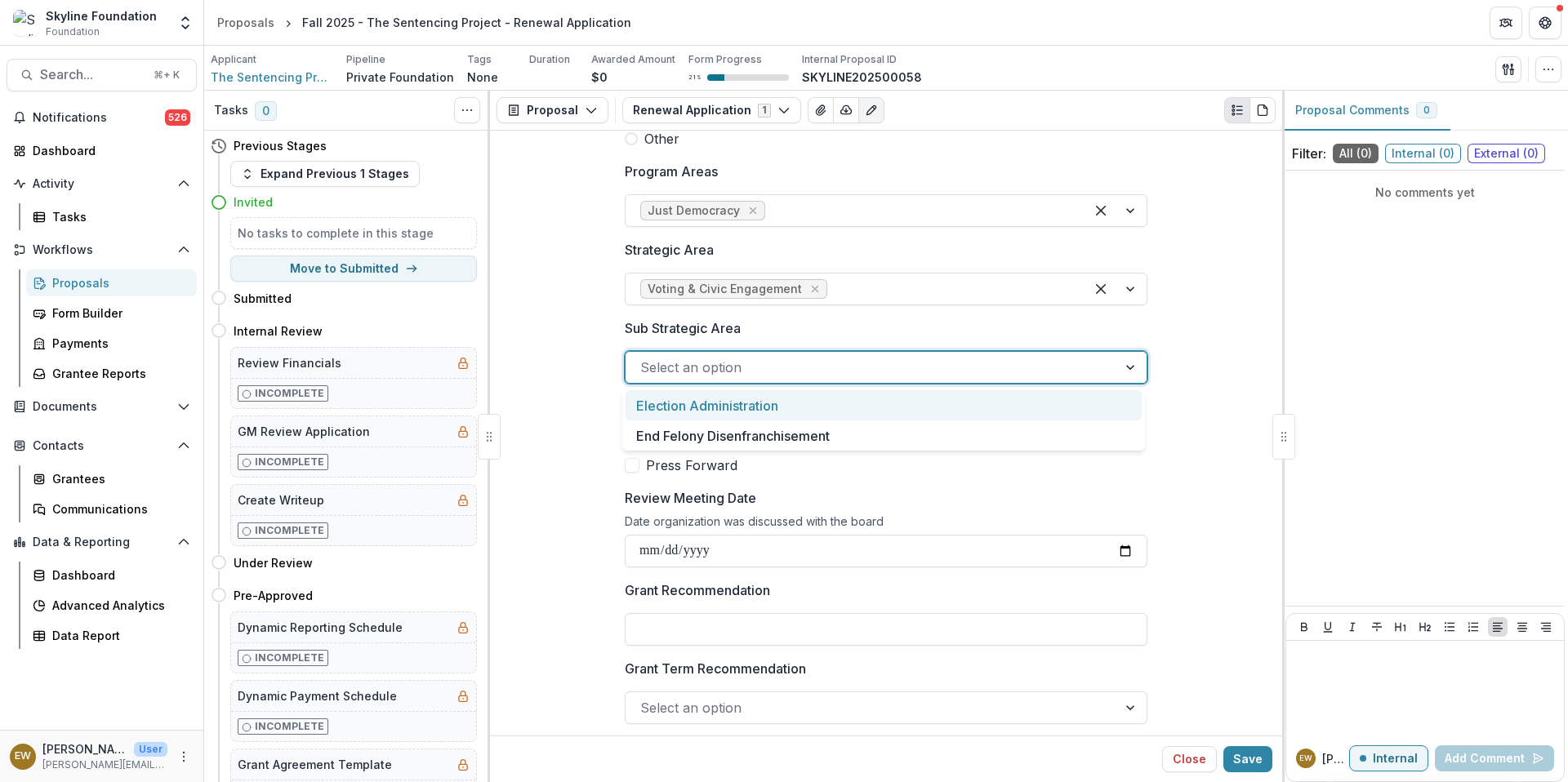
drag, startPoint x: 769, startPoint y: 484, endPoint x: 718, endPoint y: 356, distance: 137.8
click at [718, 356] on div "Select an option" at bounding box center [871, 368] width 492 height 27
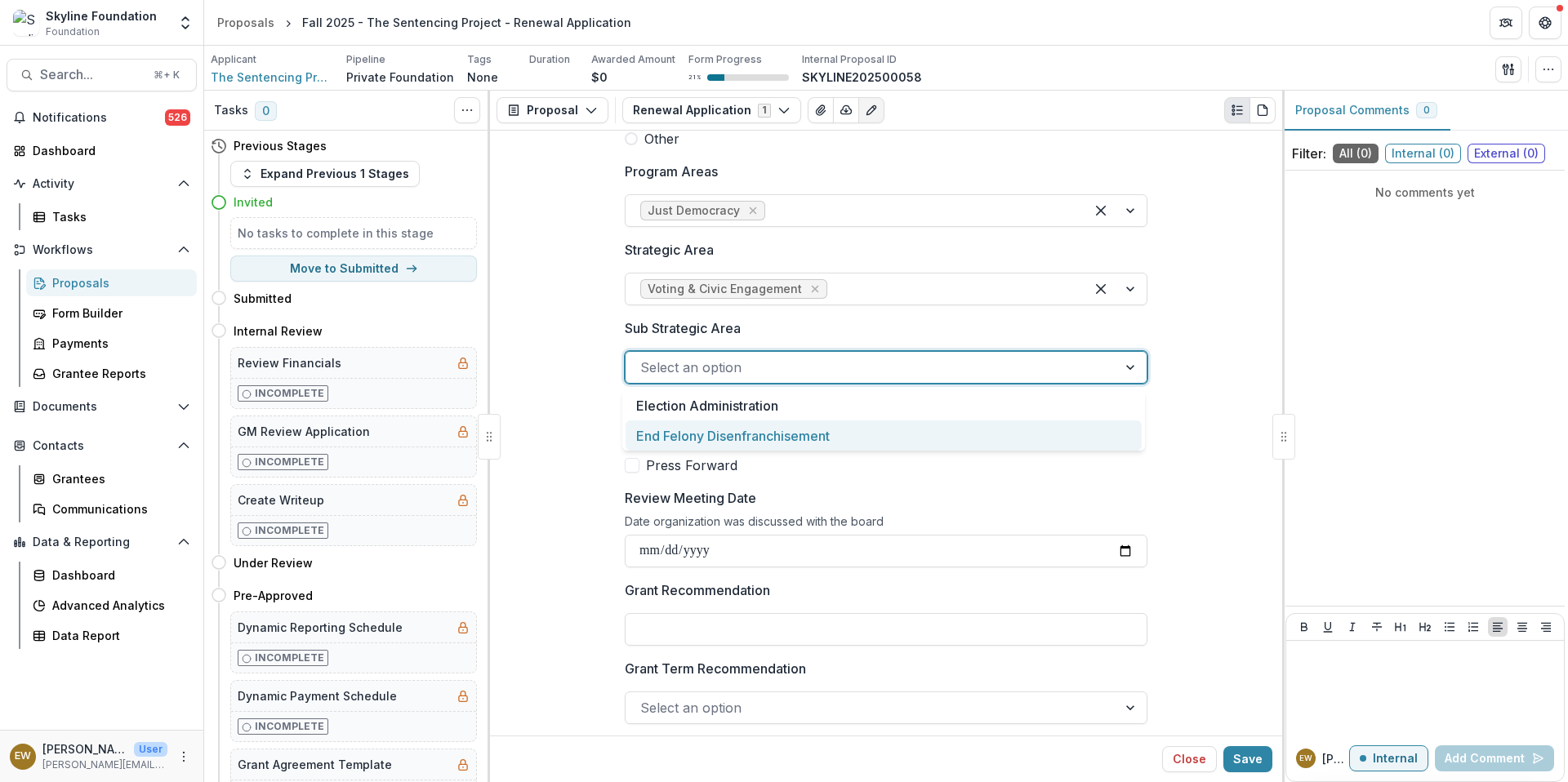
click at [712, 443] on div "End Felony Disenfranchisement" at bounding box center [883, 435] width 516 height 30
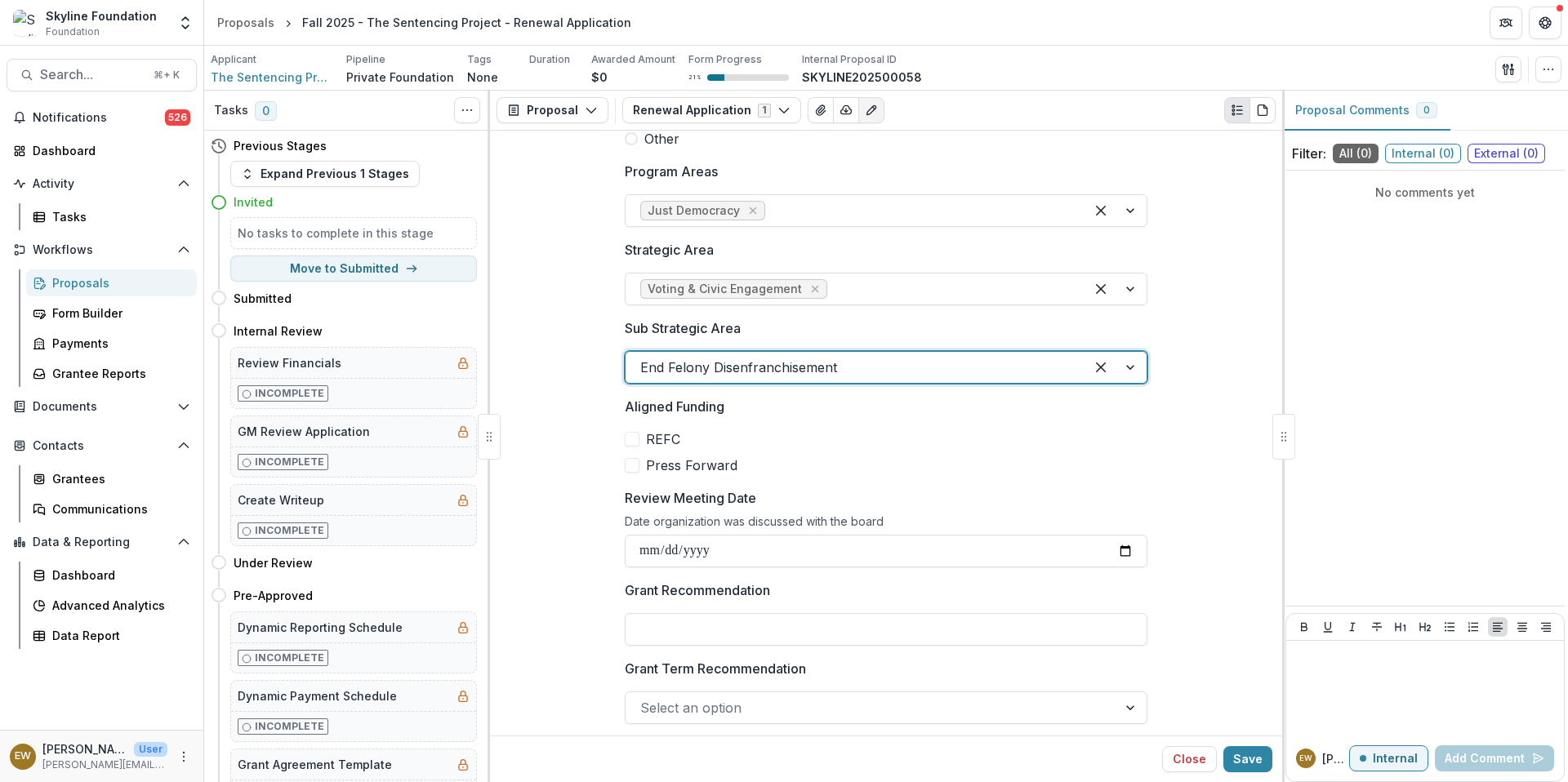
scroll to position [569, 0]
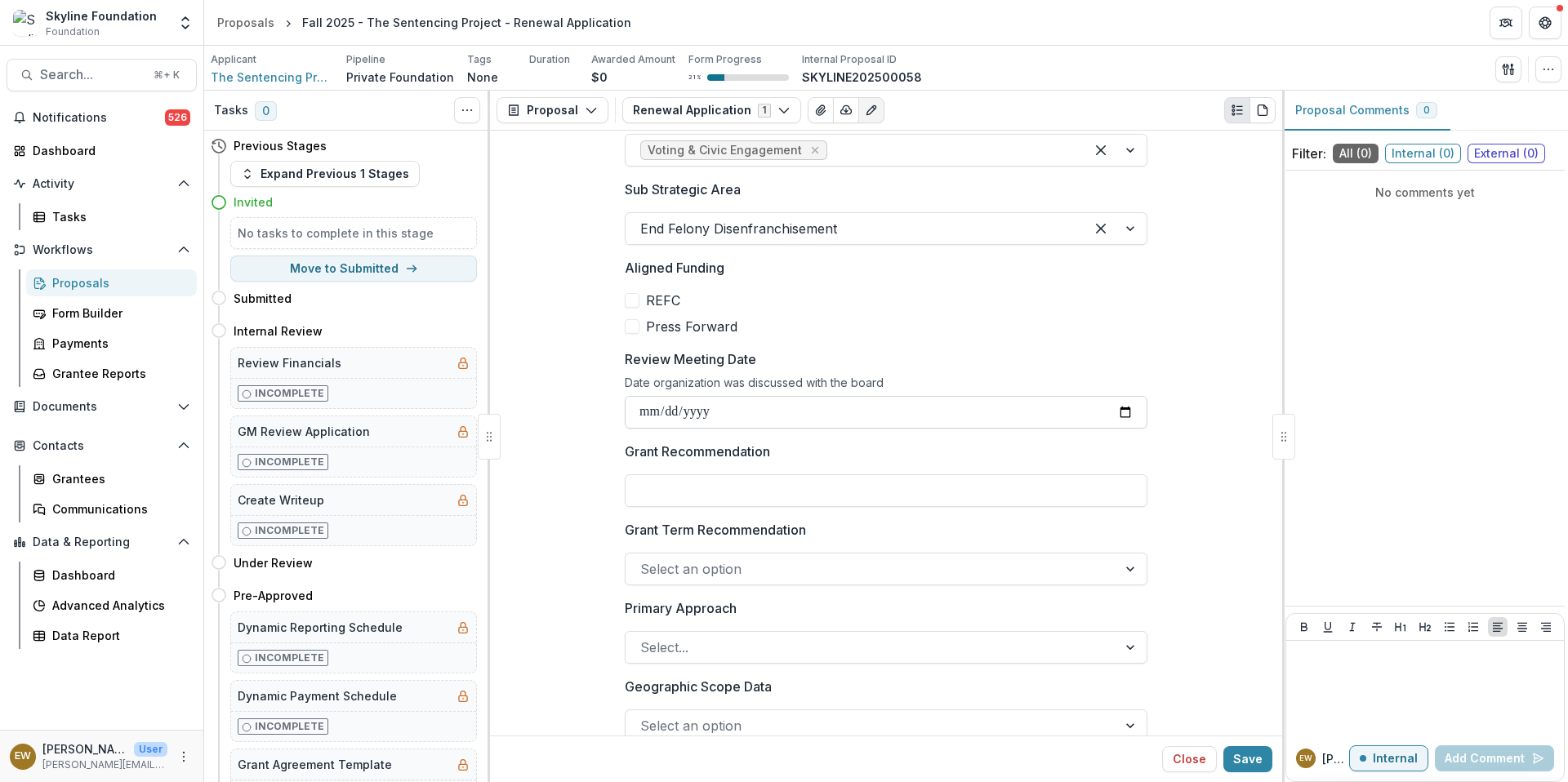
drag, startPoint x: 718, startPoint y: 356, endPoint x: 751, endPoint y: 411, distance: 64.1
click at [751, 411] on input "Review Meeting Date" at bounding box center [885, 412] width 523 height 33
click at [1127, 407] on input "Review Meeting Date" at bounding box center [885, 412] width 523 height 33
type input "**********"
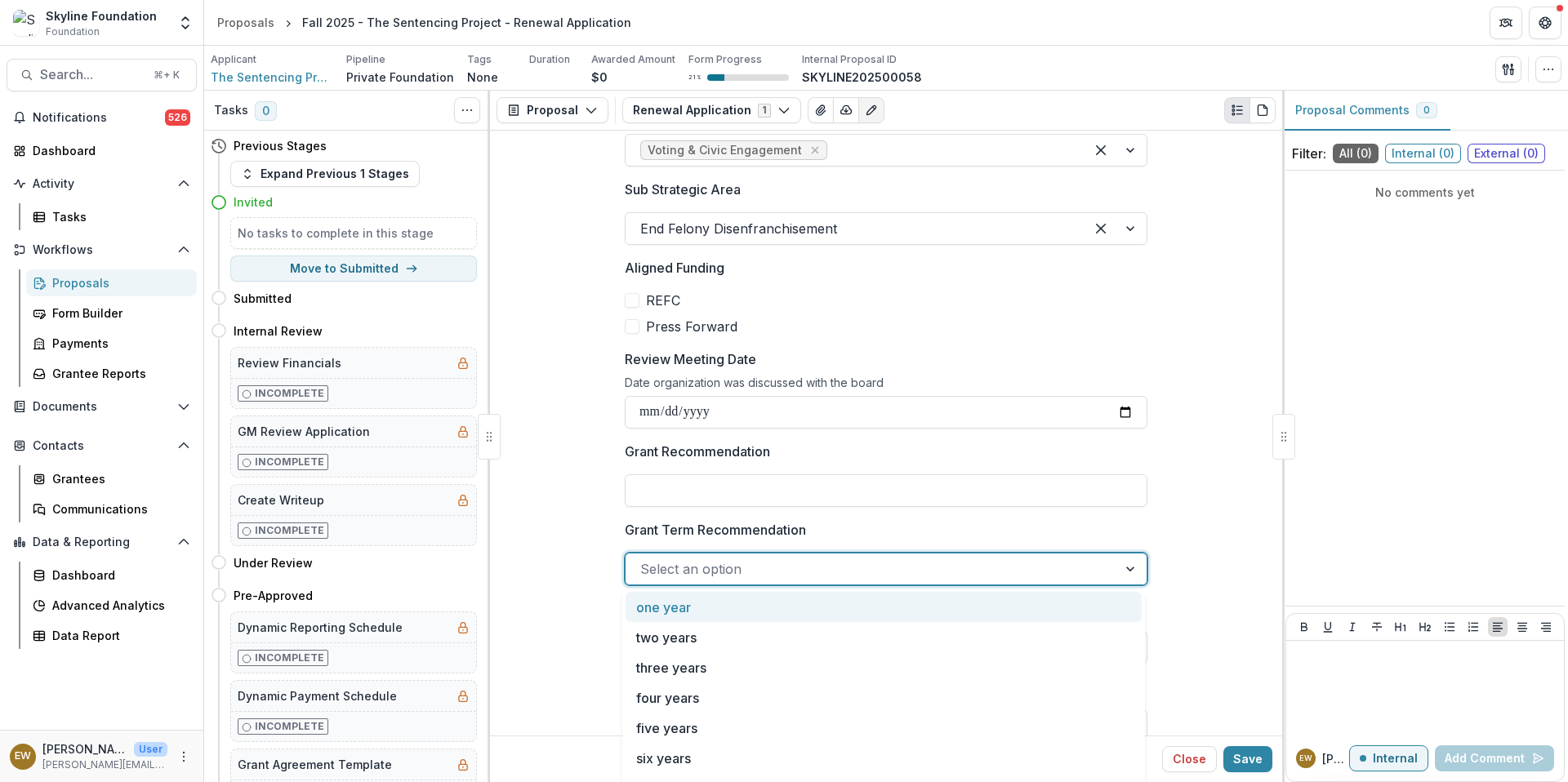
click at [714, 578] on div at bounding box center [871, 570] width 463 height 23
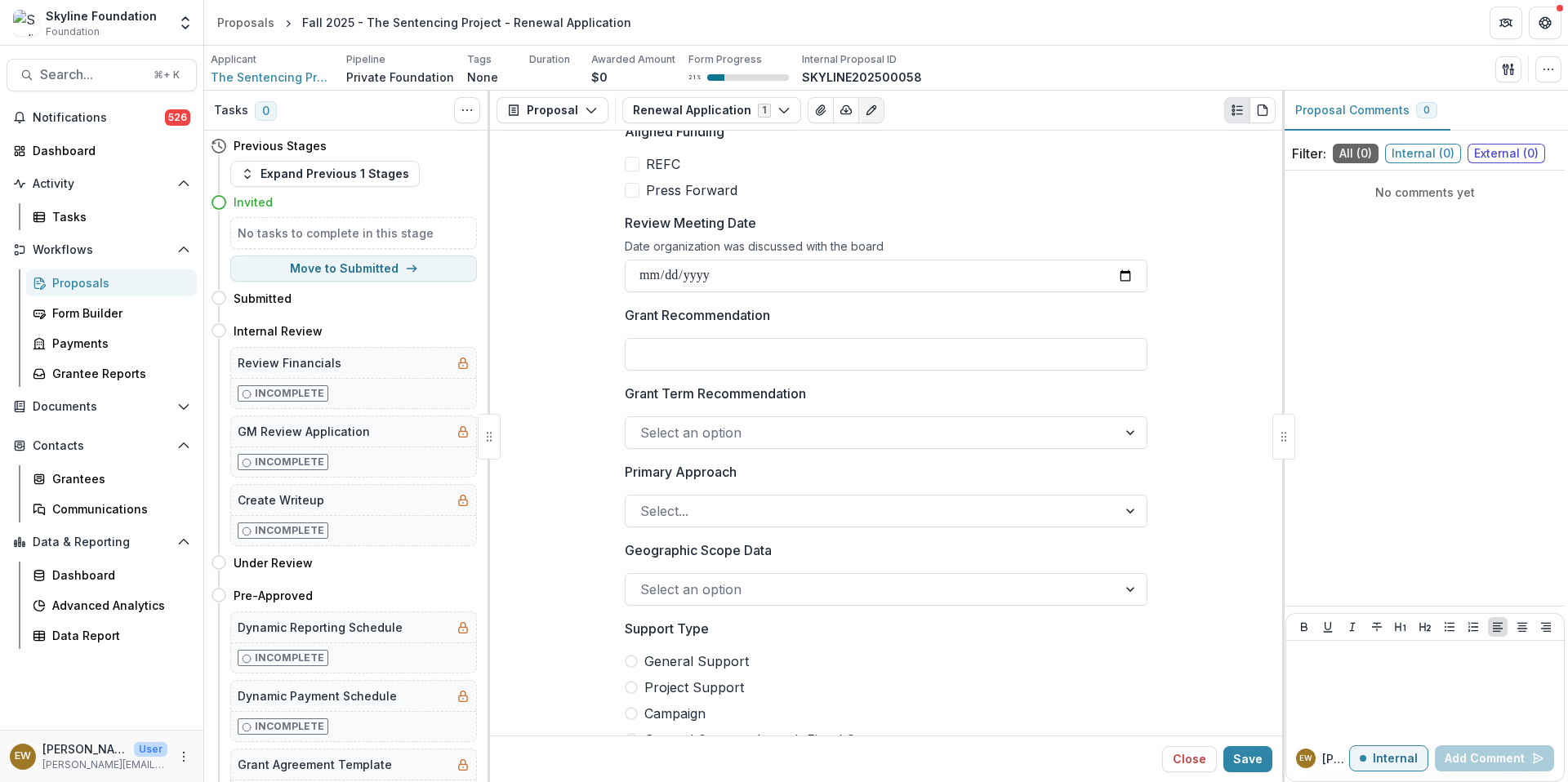
scroll to position [702, 0]
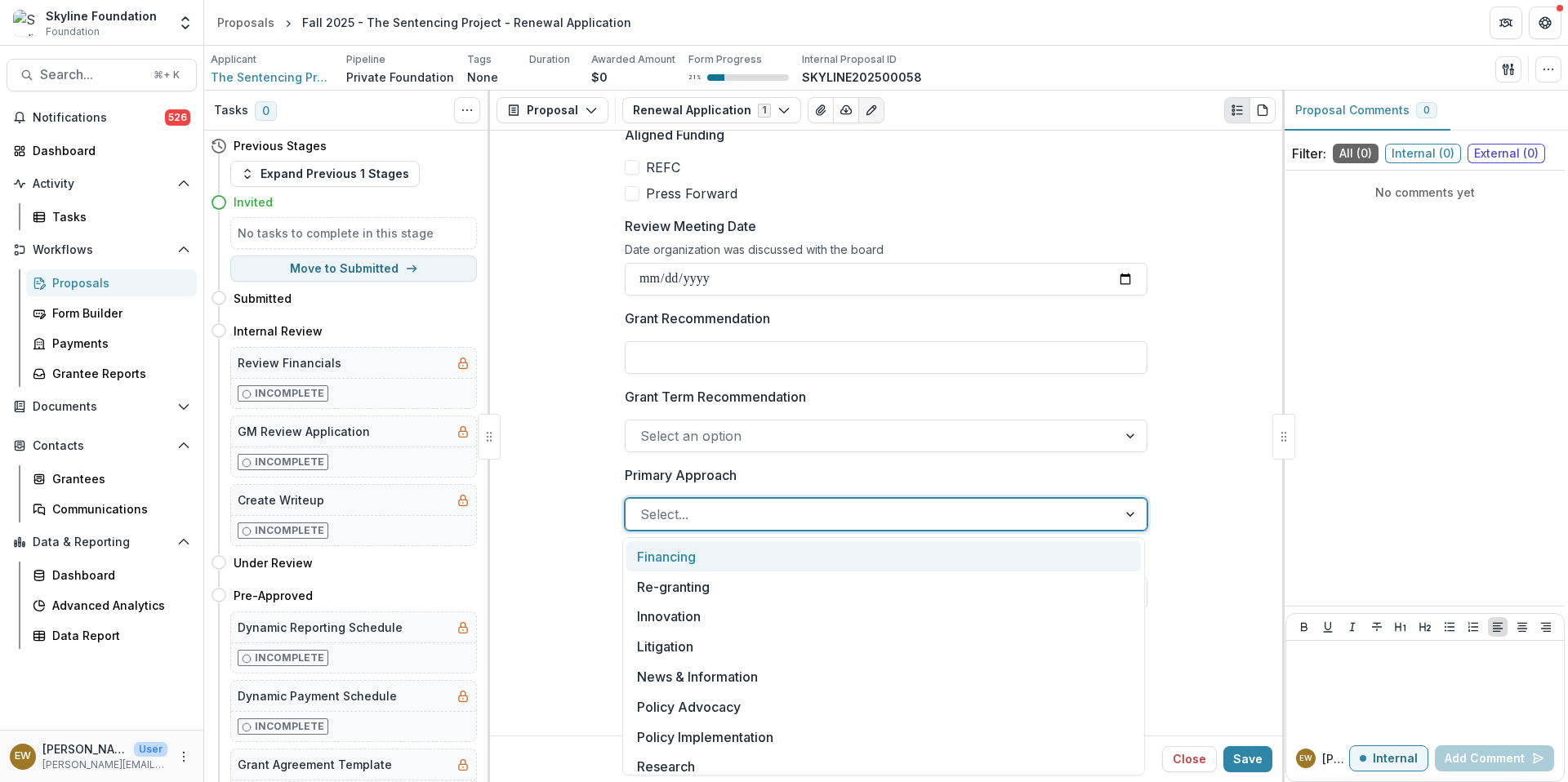
click at [694, 516] on div at bounding box center [871, 515] width 463 height 23
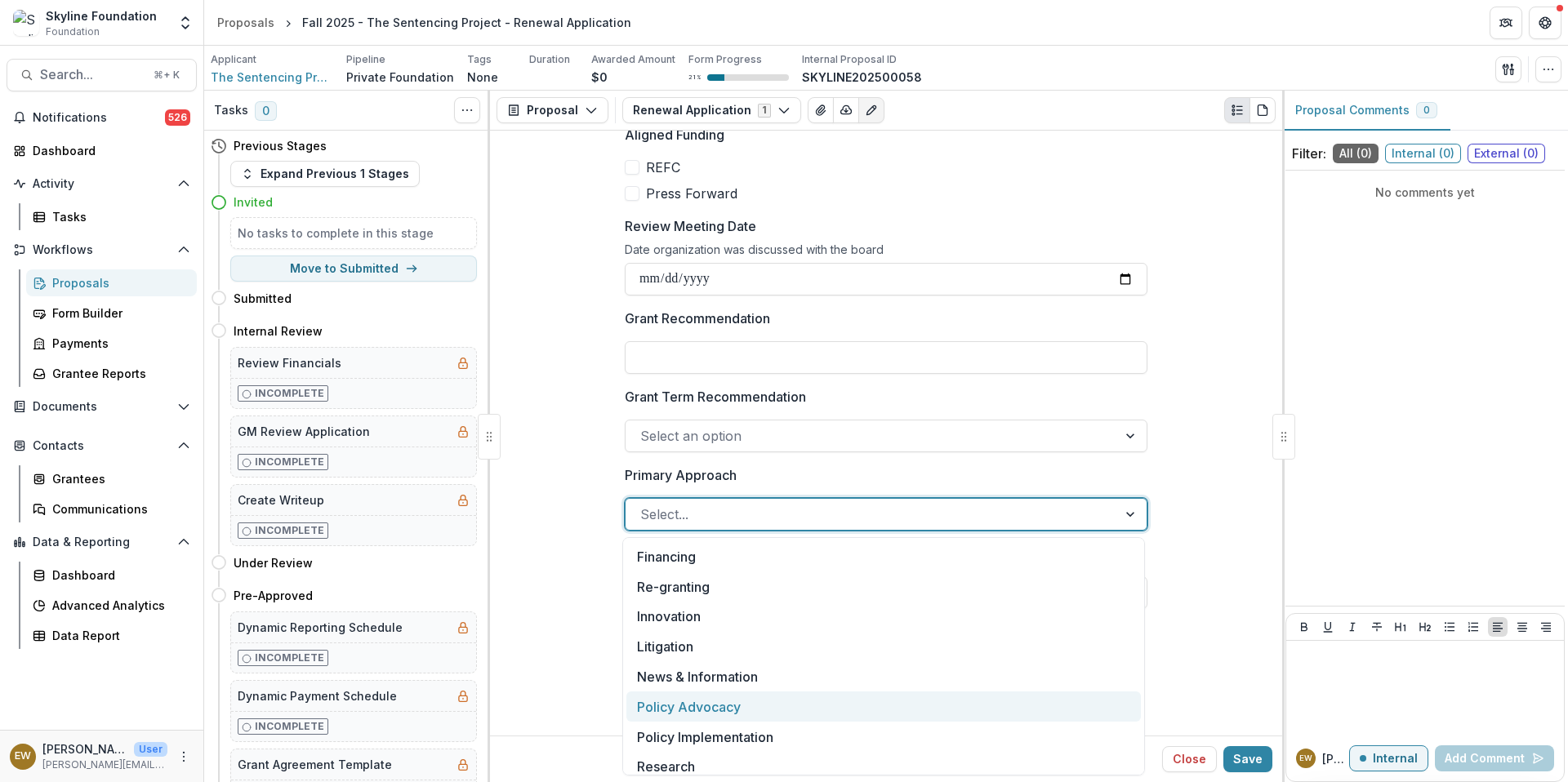
click at [694, 707] on div "Policy Advocacy" at bounding box center [883, 707] width 515 height 30
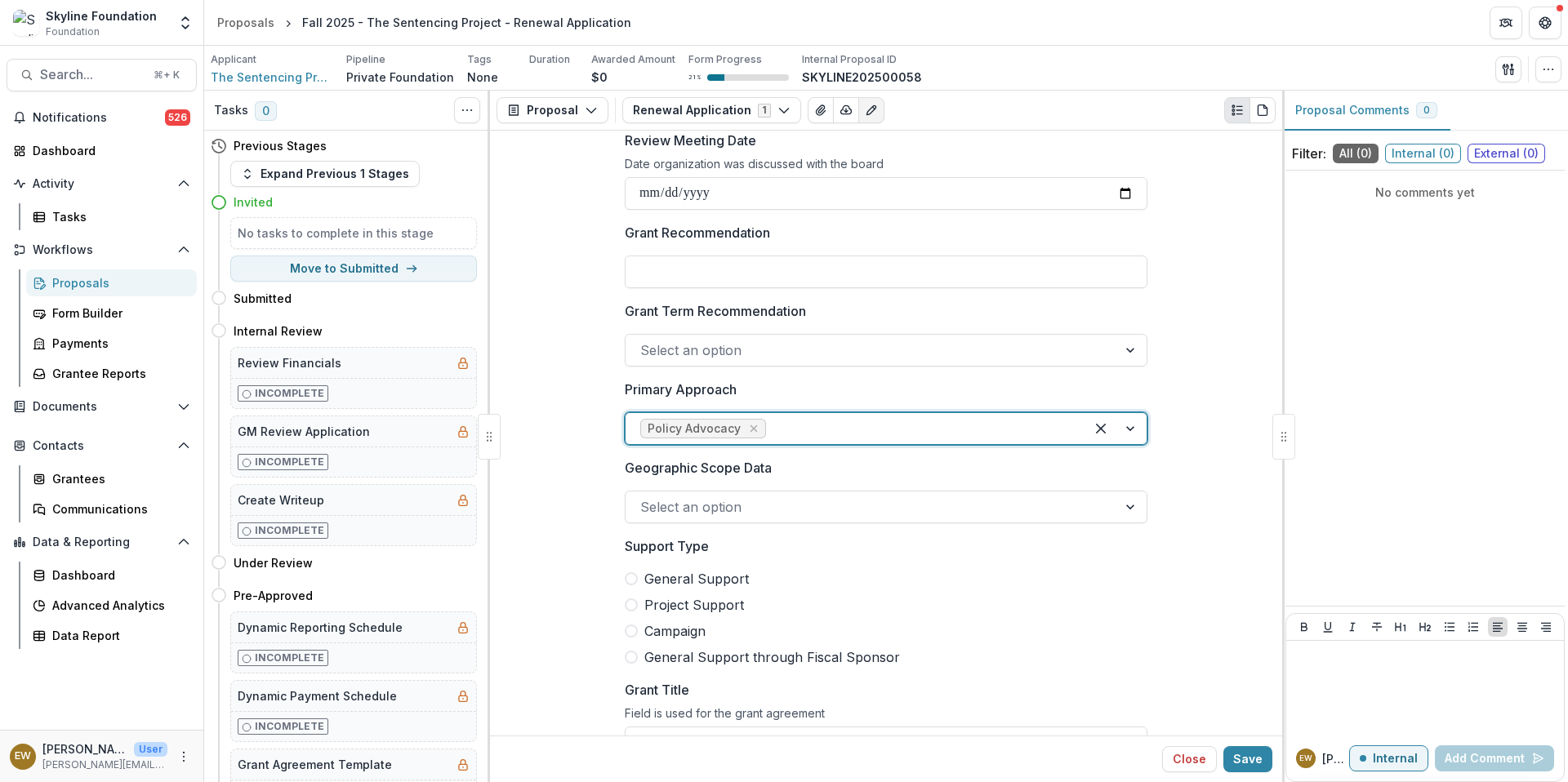
scroll to position [846, 0]
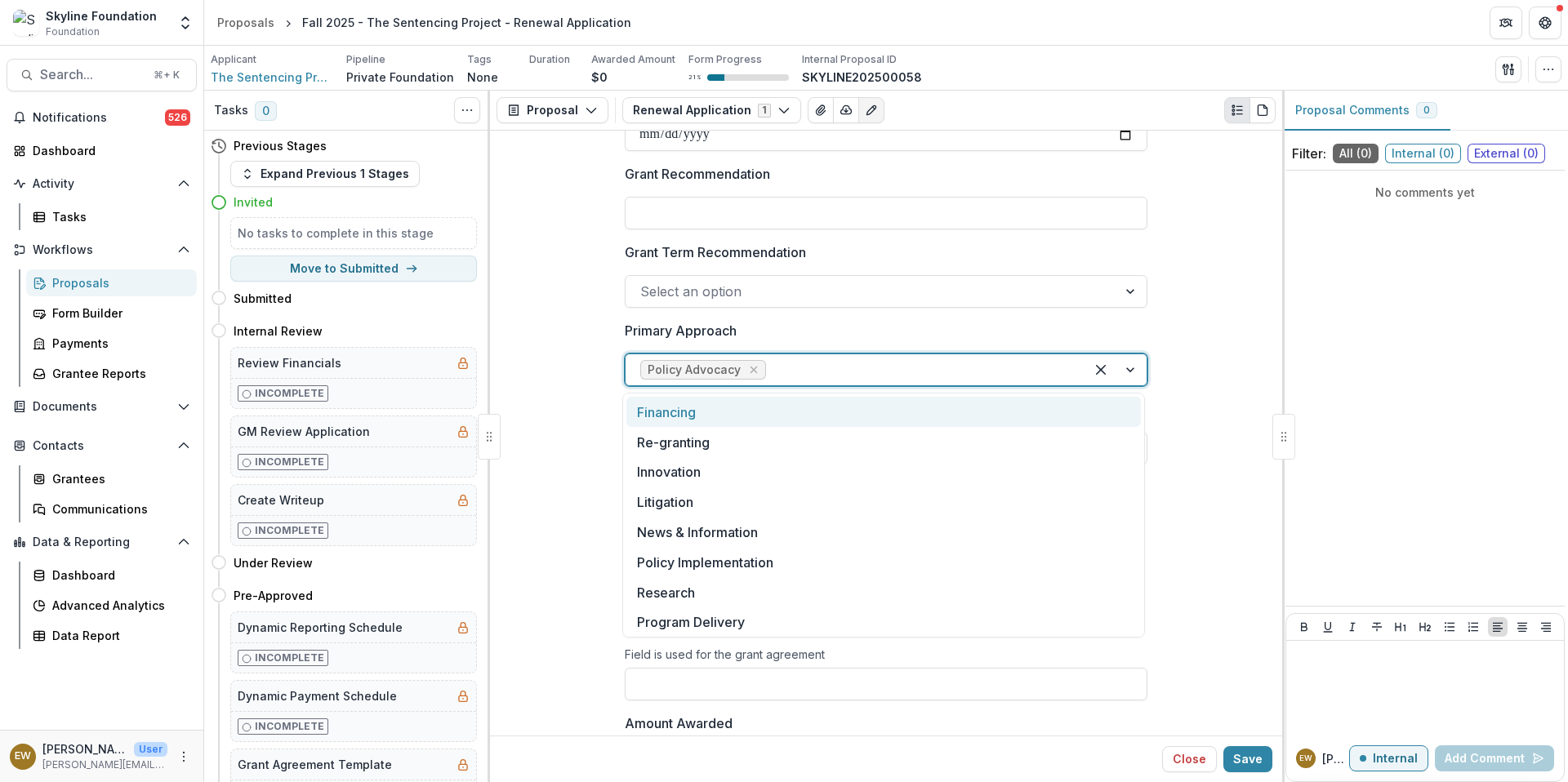
click at [842, 372] on div at bounding box center [920, 370] width 301 height 23
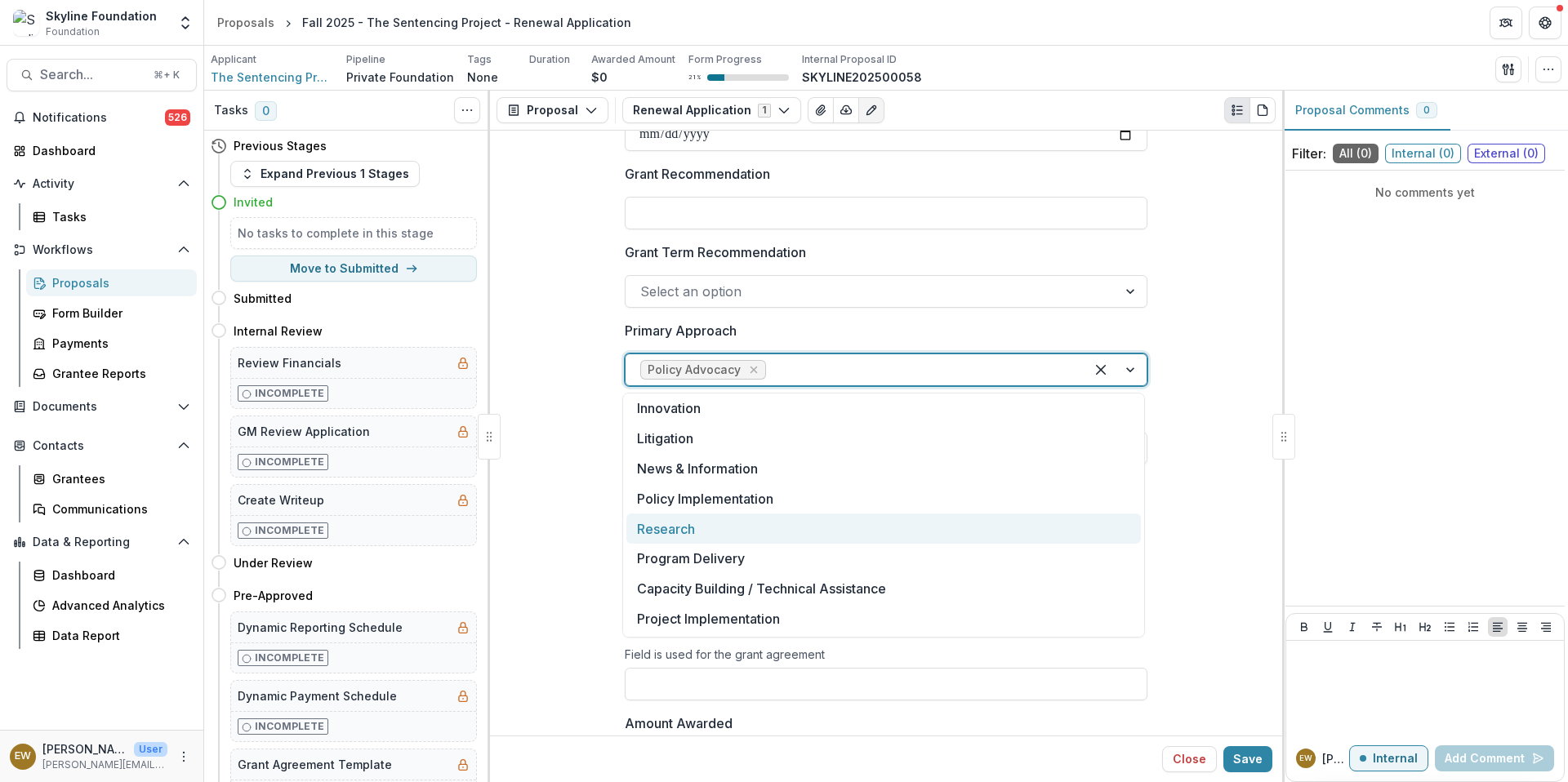
drag, startPoint x: 560, startPoint y: 489, endPoint x: 699, endPoint y: 526, distance: 143.8
click at [699, 526] on div "Research" at bounding box center [883, 529] width 515 height 30
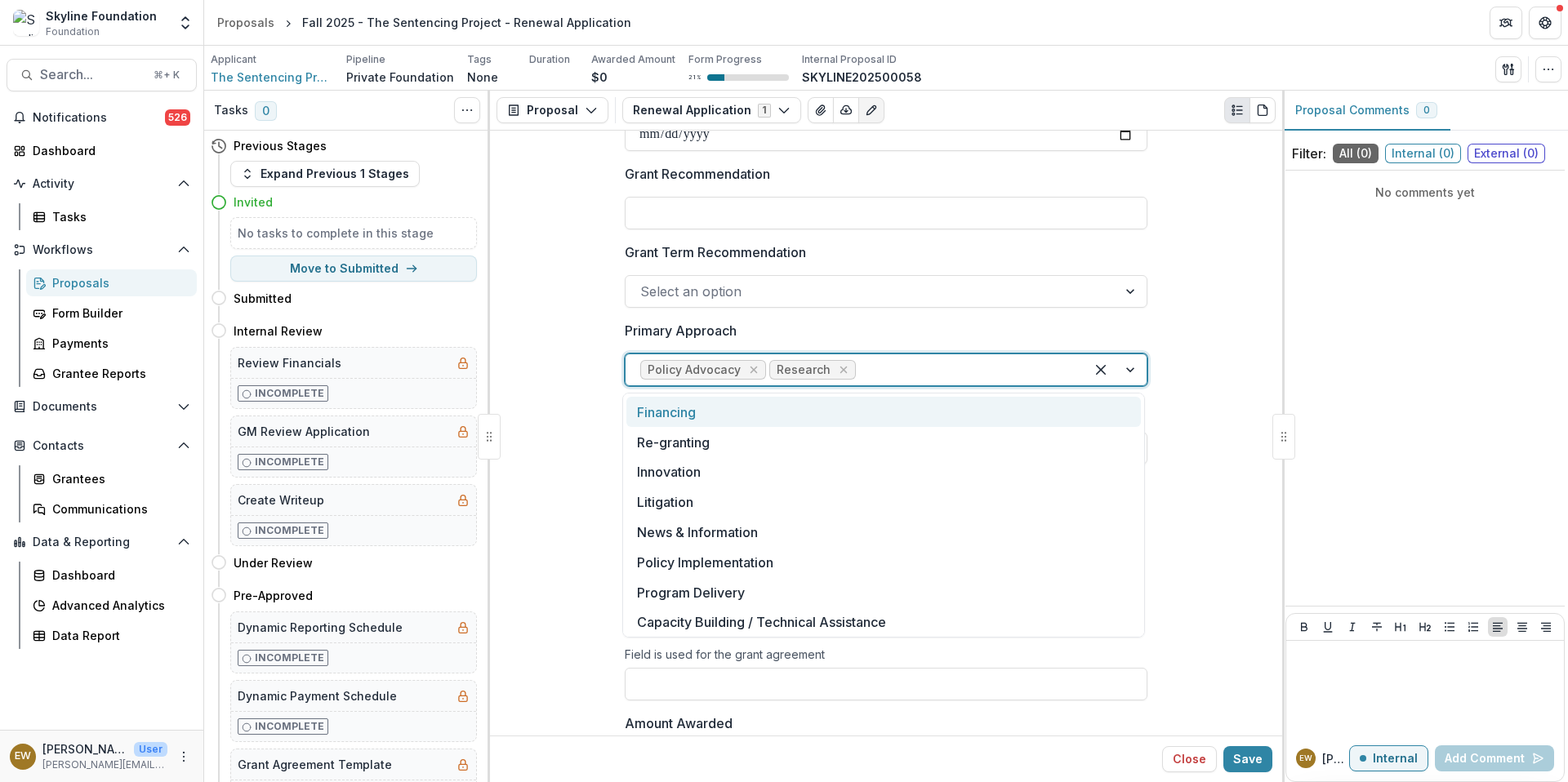
drag, startPoint x: 699, startPoint y: 526, endPoint x: 882, endPoint y: 375, distance: 237.3
click at [882, 375] on div at bounding box center [964, 370] width 210 height 23
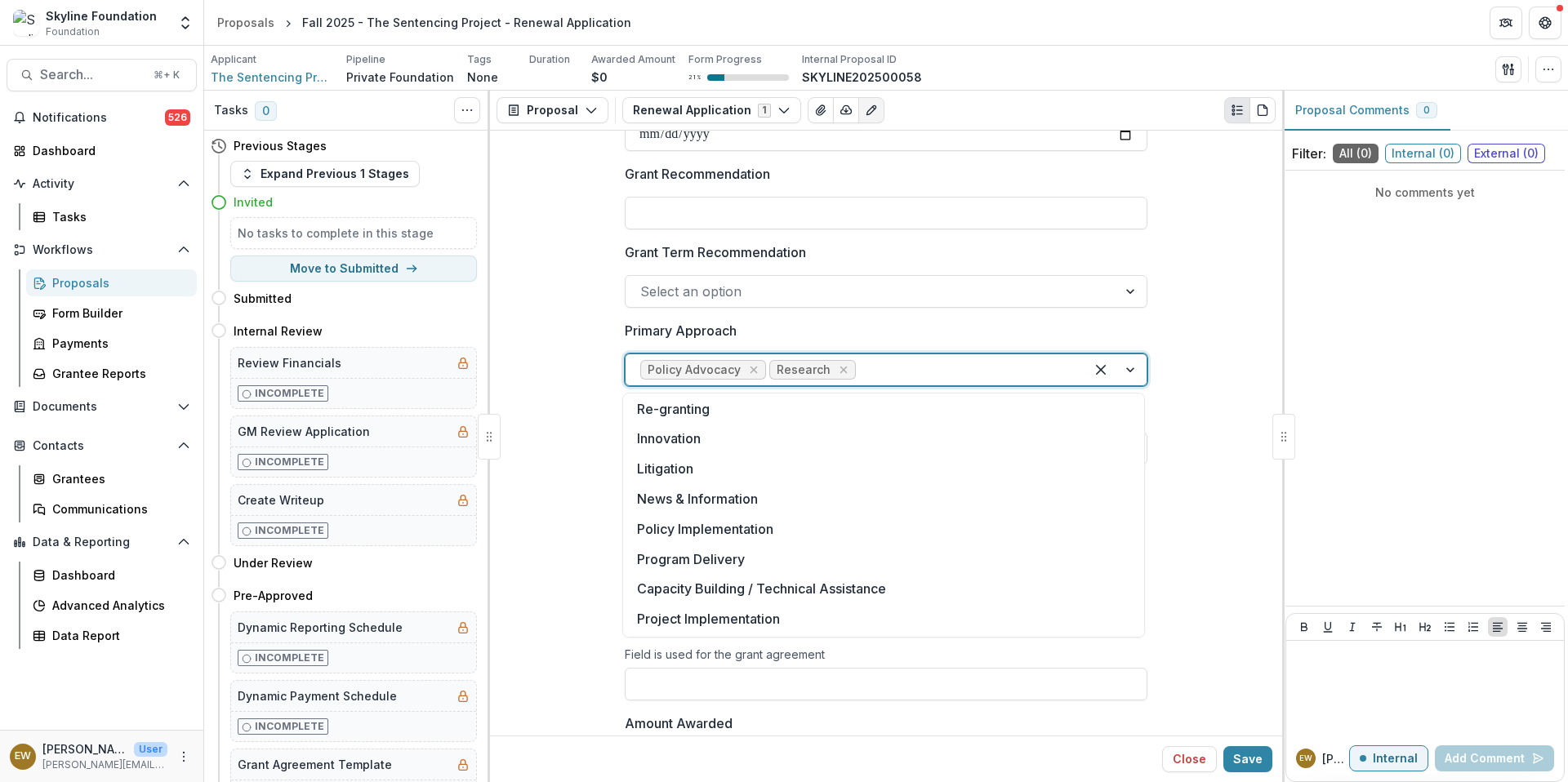
scroll to position [0, 0]
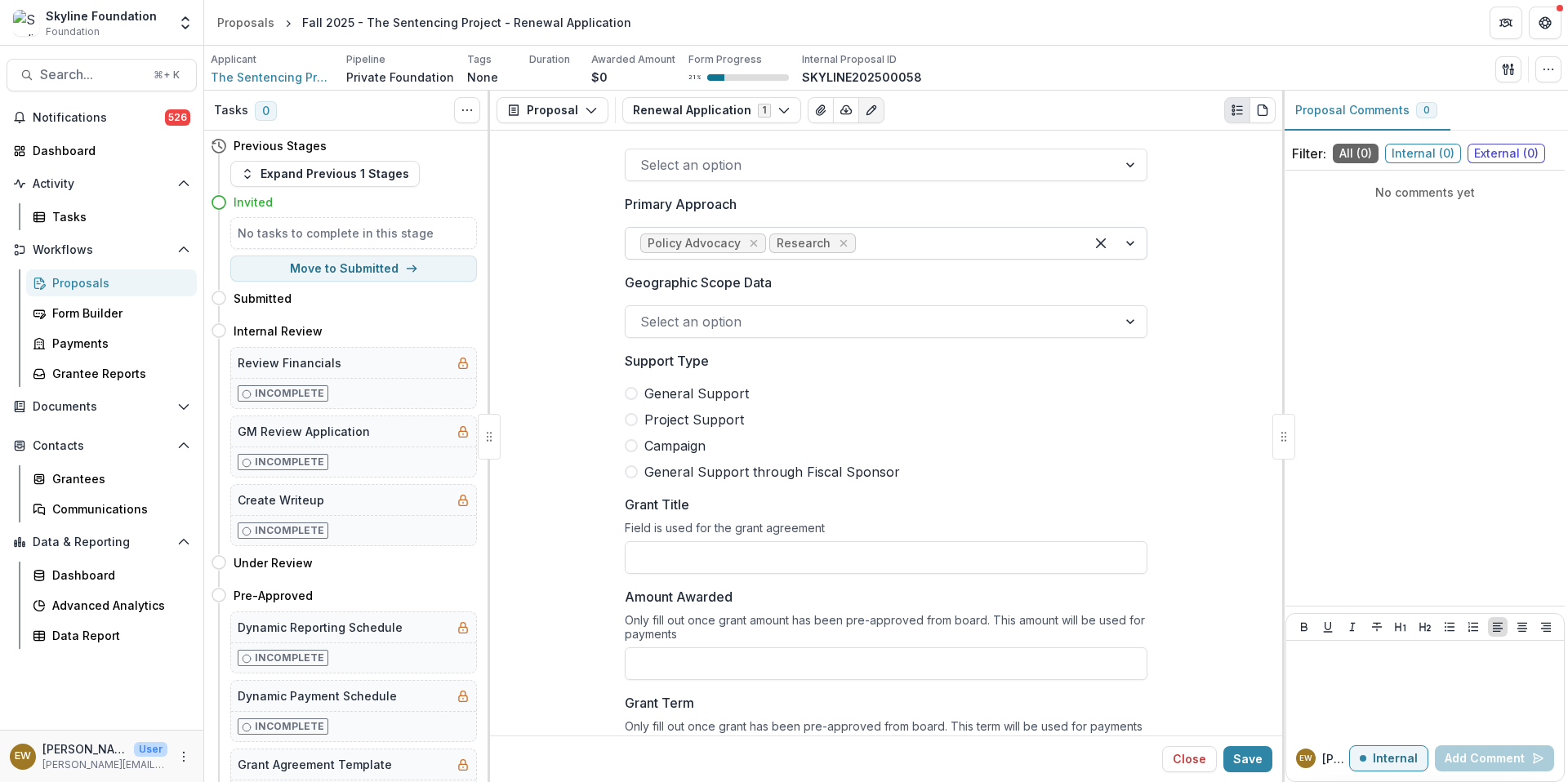
scroll to position [977, 0]
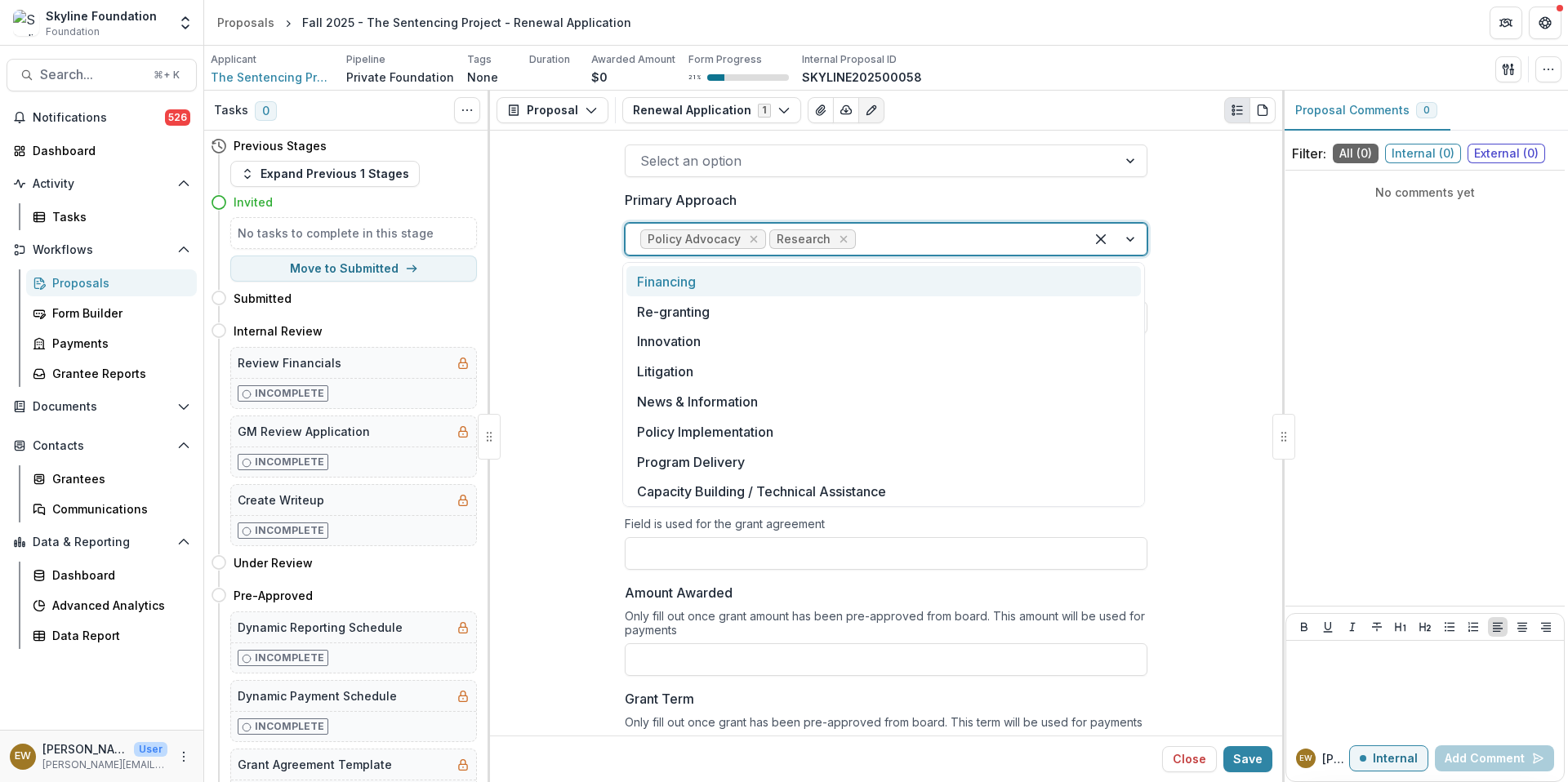
click at [946, 240] on div at bounding box center [964, 240] width 210 height 23
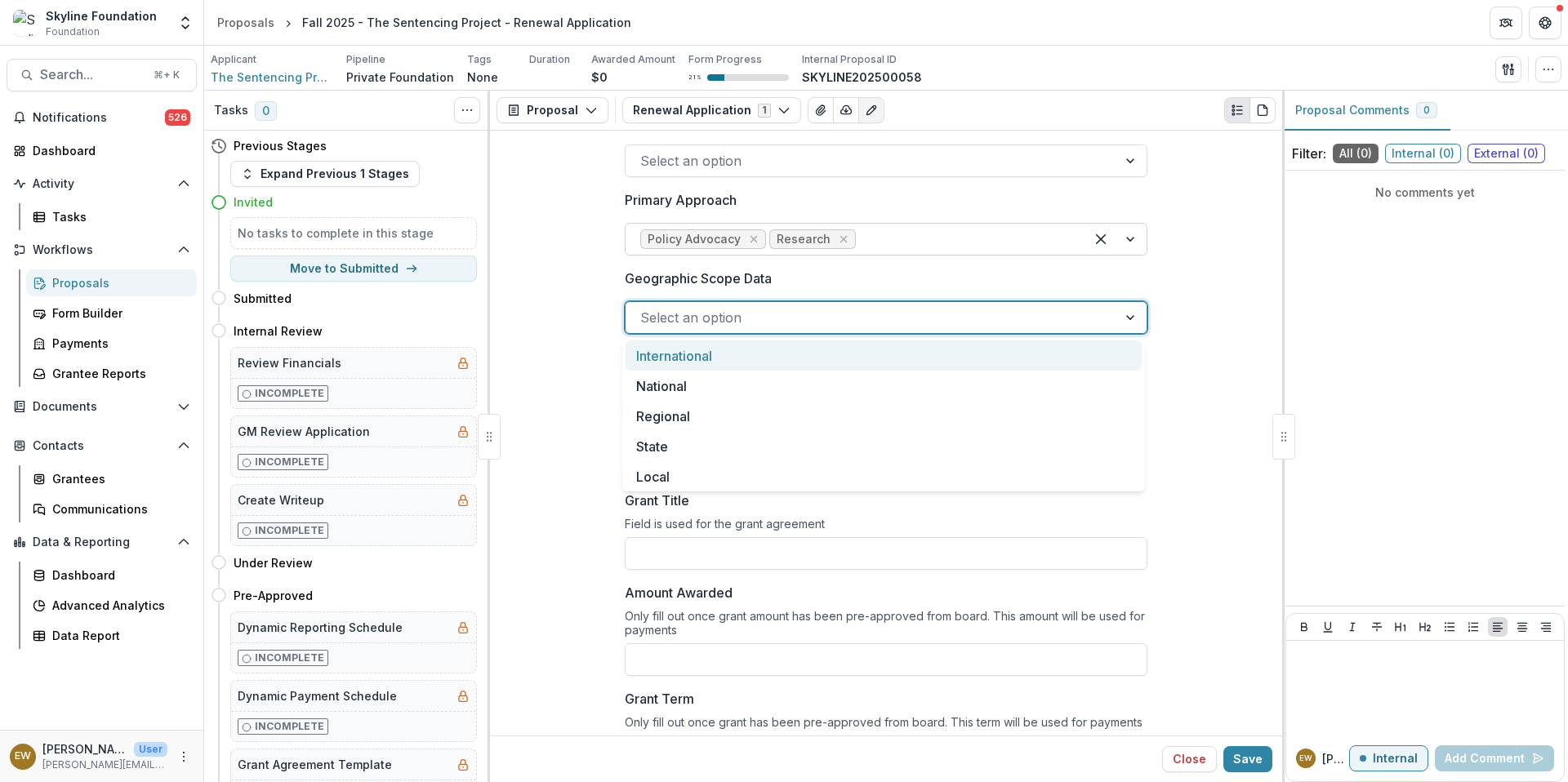
click at [669, 325] on div at bounding box center [871, 318] width 463 height 23
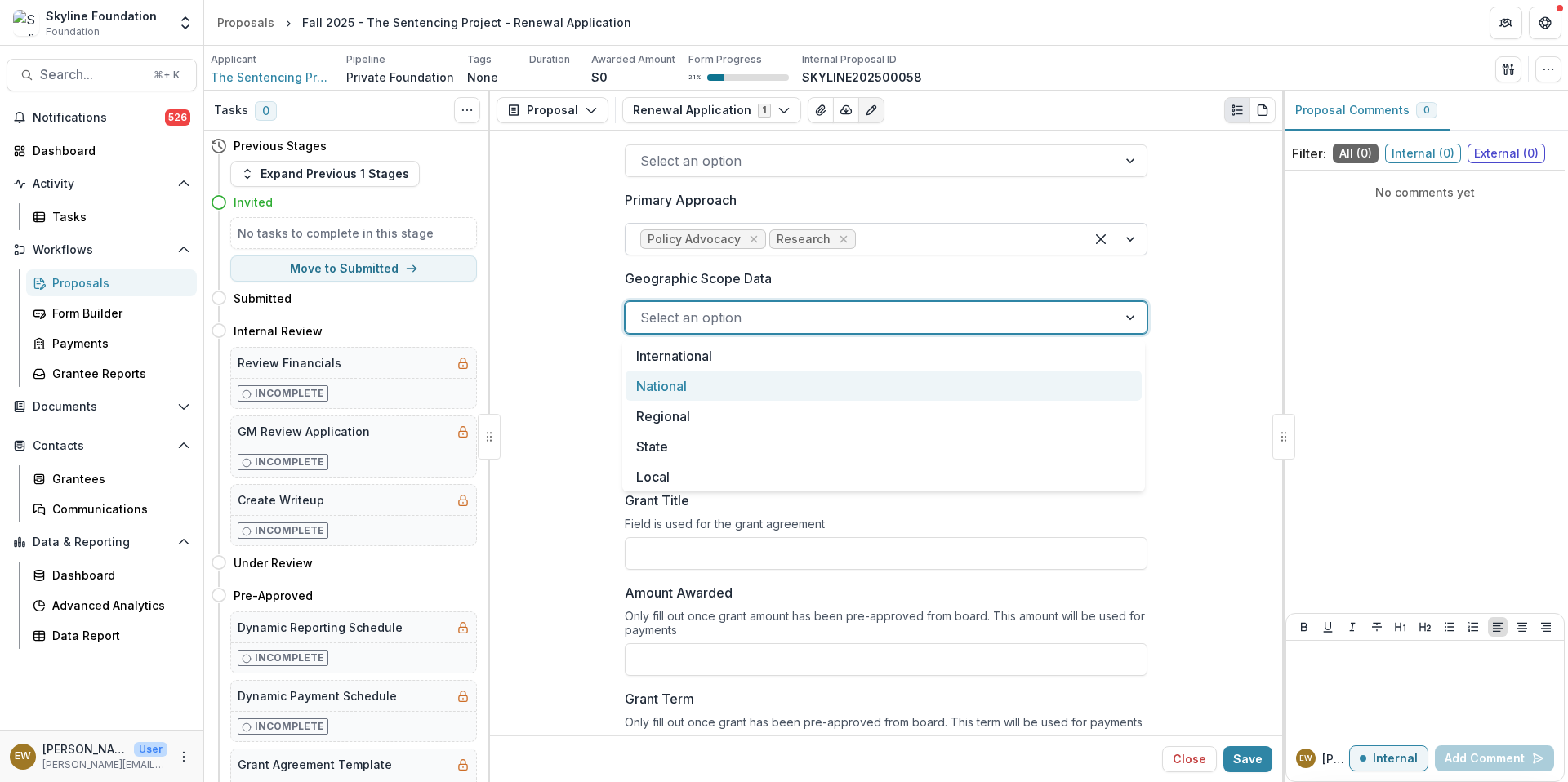
click at [669, 387] on div "National" at bounding box center [883, 386] width 516 height 30
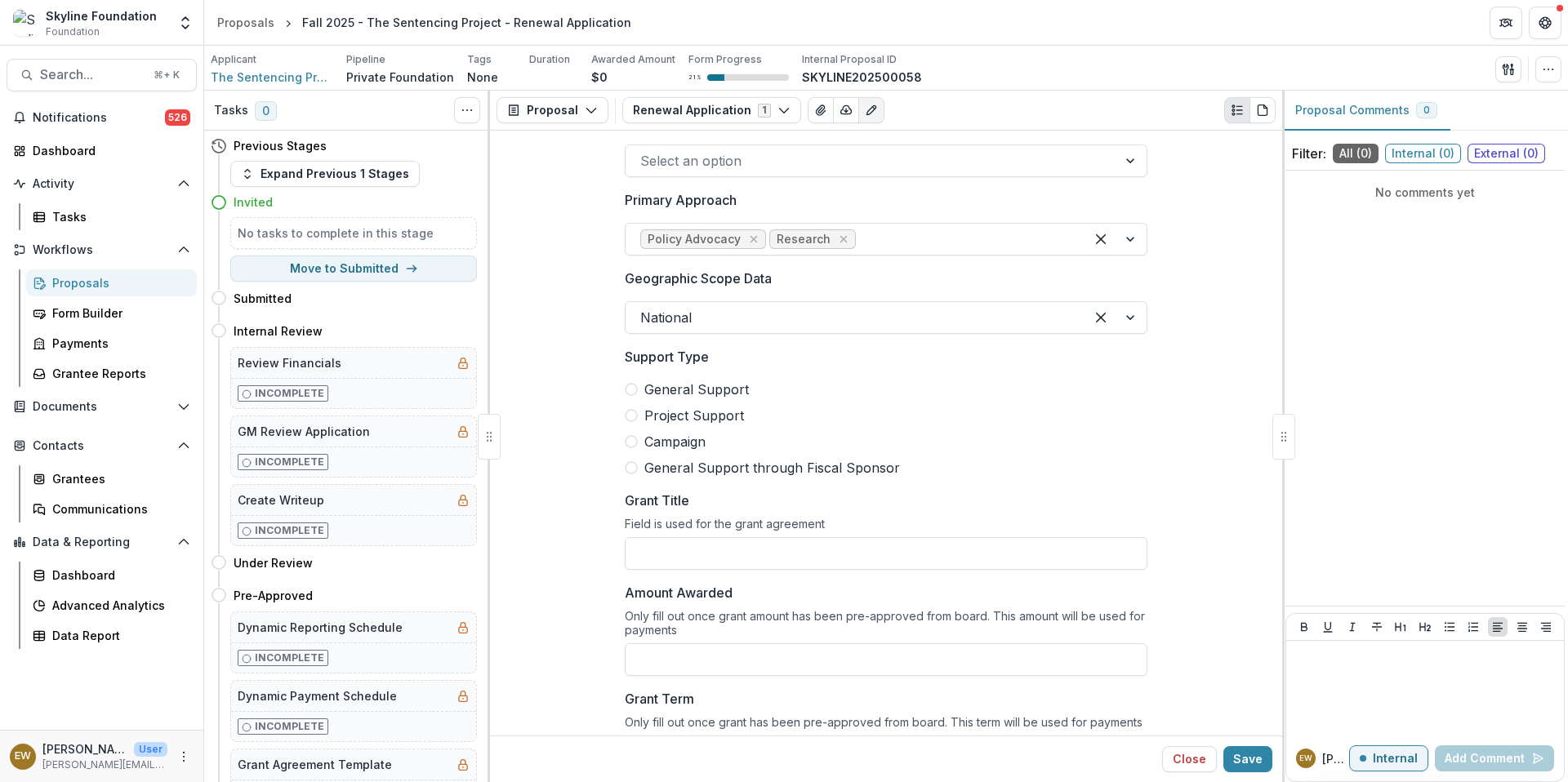
drag, startPoint x: 882, startPoint y: 375, endPoint x: 633, endPoint y: 388, distance: 249.3
click at [633, 388] on span at bounding box center [631, 389] width 13 height 13
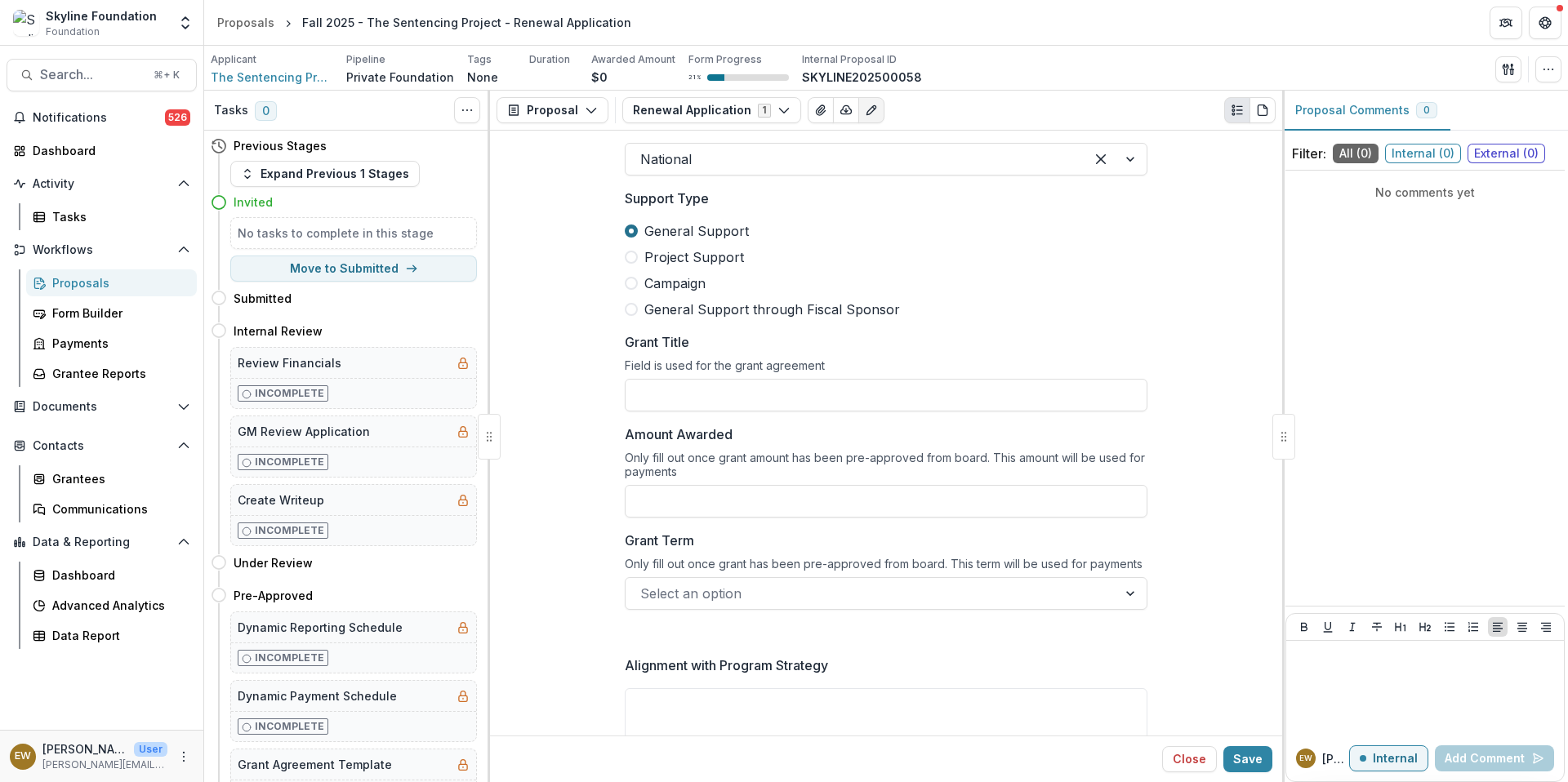
scroll to position [1138, 0]
click at [741, 369] on div "Field is used for the grant agreement" at bounding box center [885, 365] width 523 height 20
click at [735, 386] on input "Grant Title" at bounding box center [885, 392] width 523 height 33
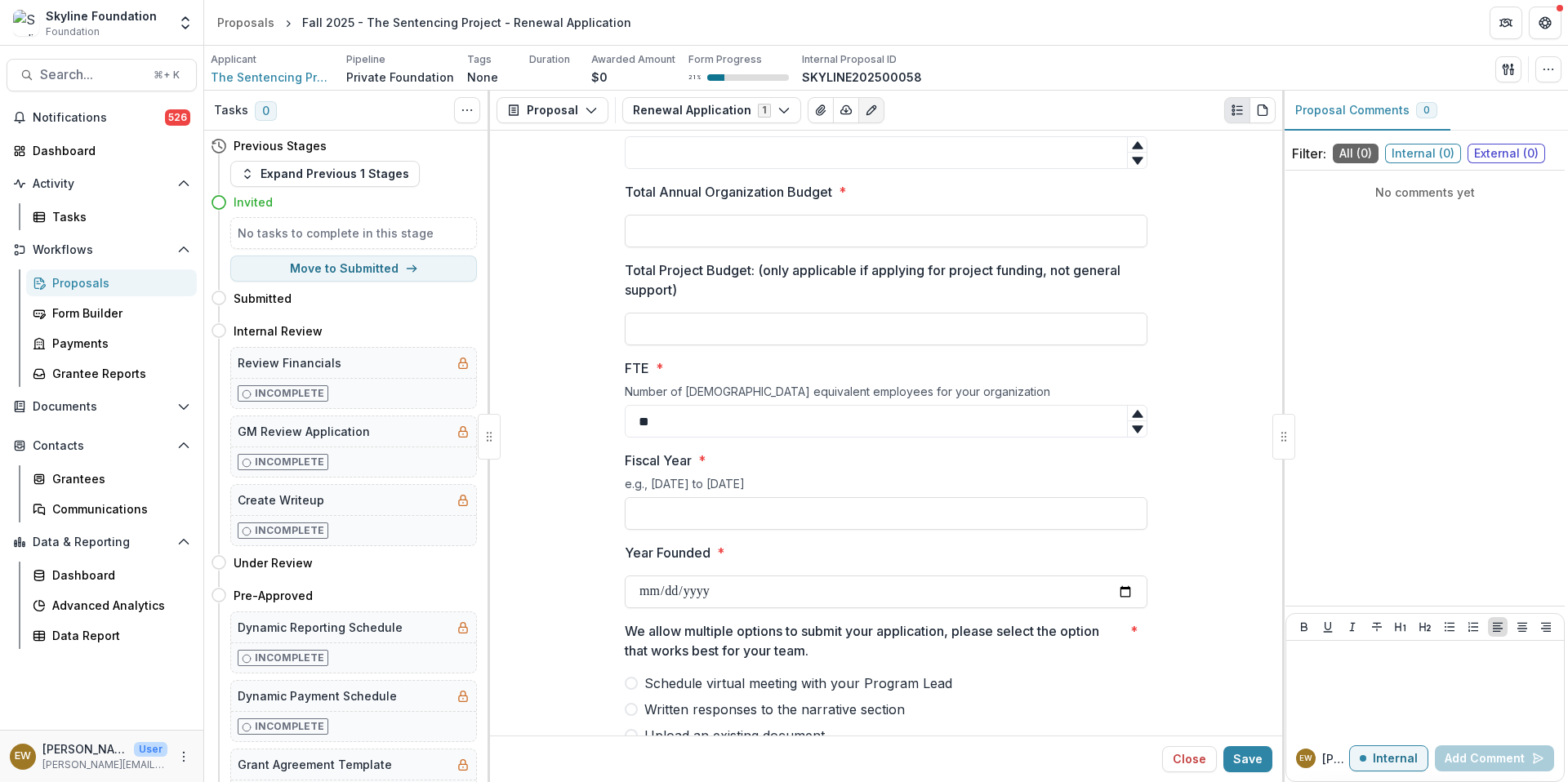
scroll to position [3603, 0]
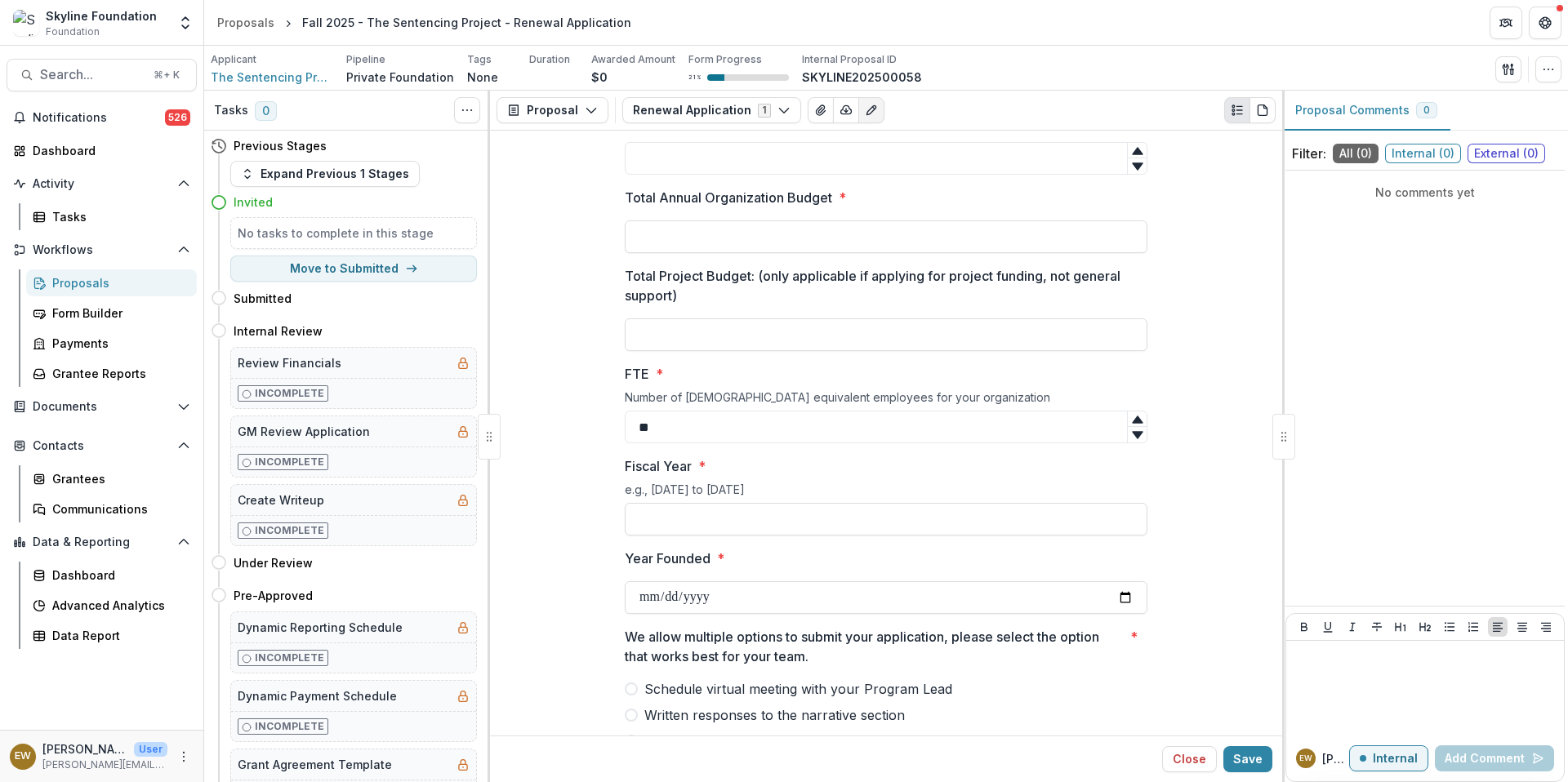
type input "**********"
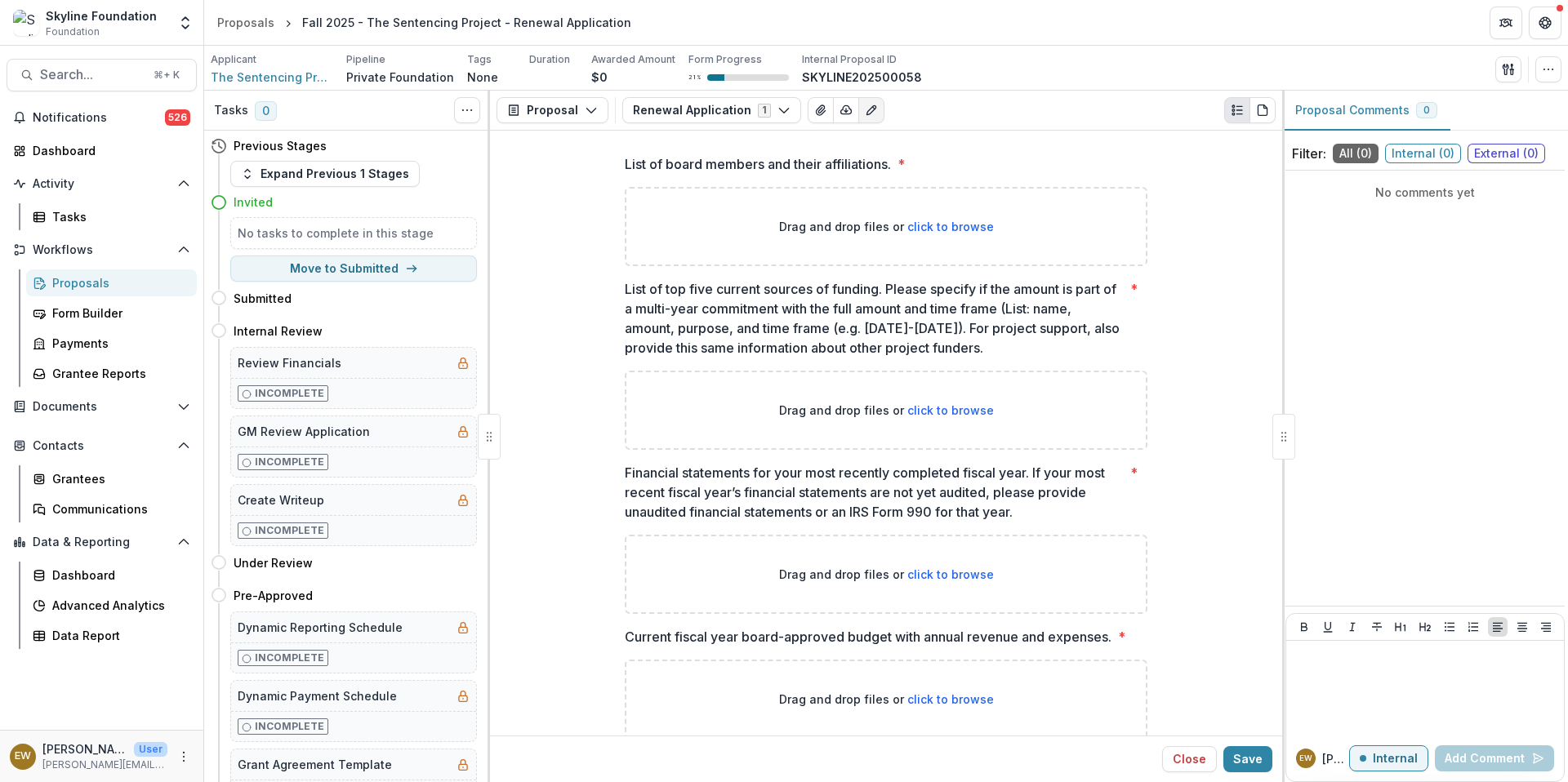
scroll to position [3943, 0]
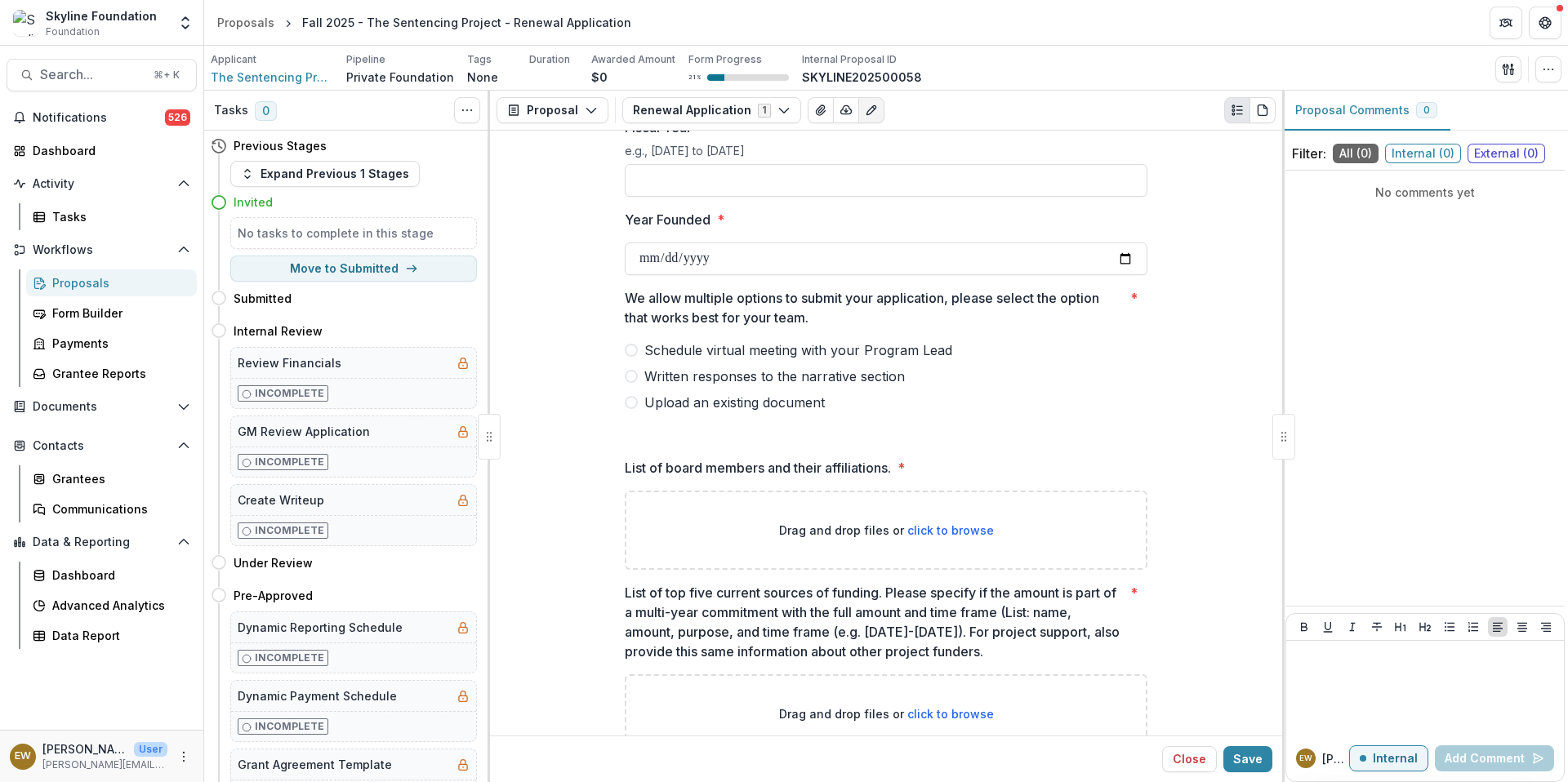
click at [624, 353] on span at bounding box center [631, 350] width 13 height 13
click at [631, 351] on span at bounding box center [631, 350] width 13 height 13
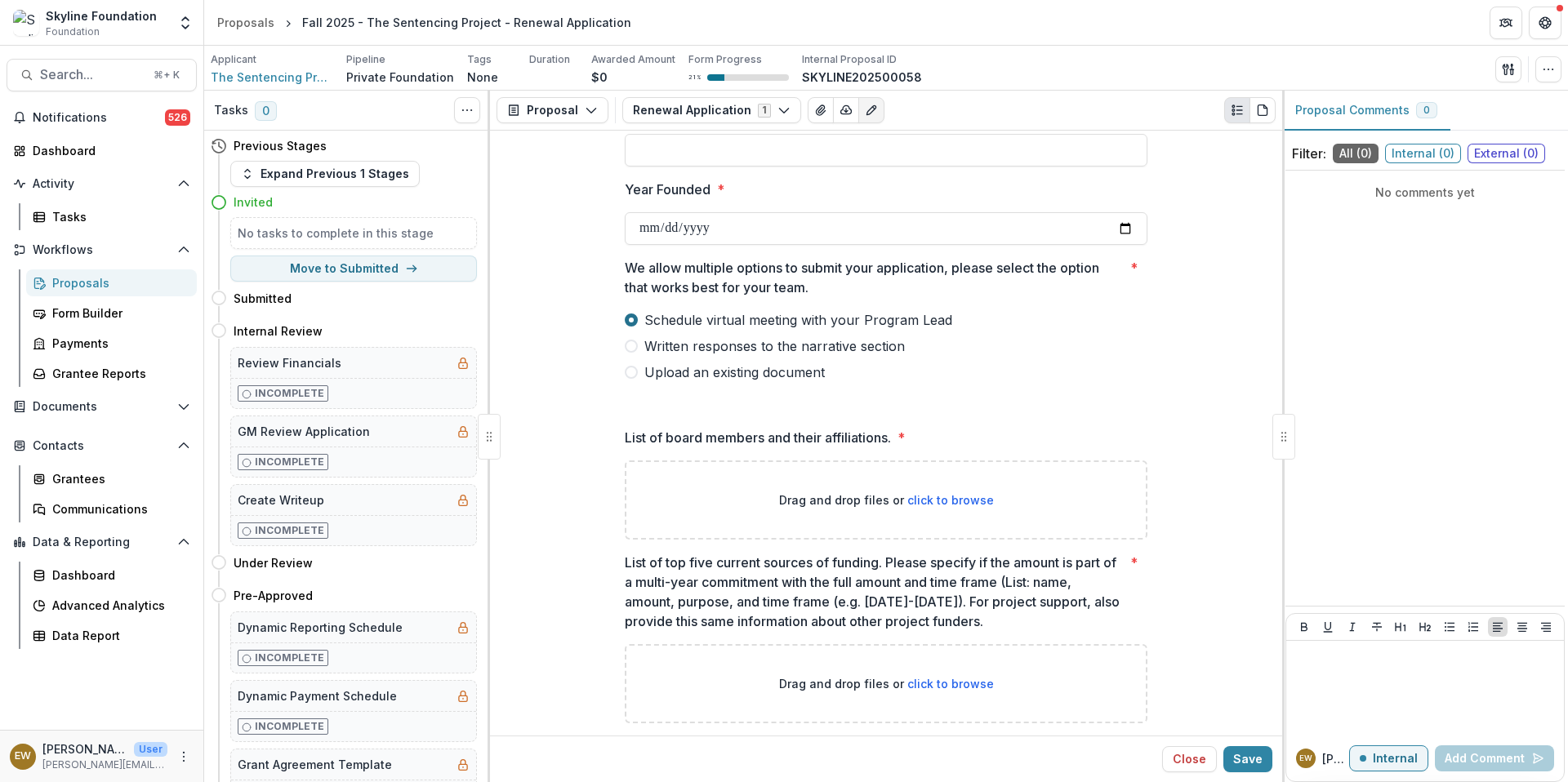
scroll to position [3854, 0]
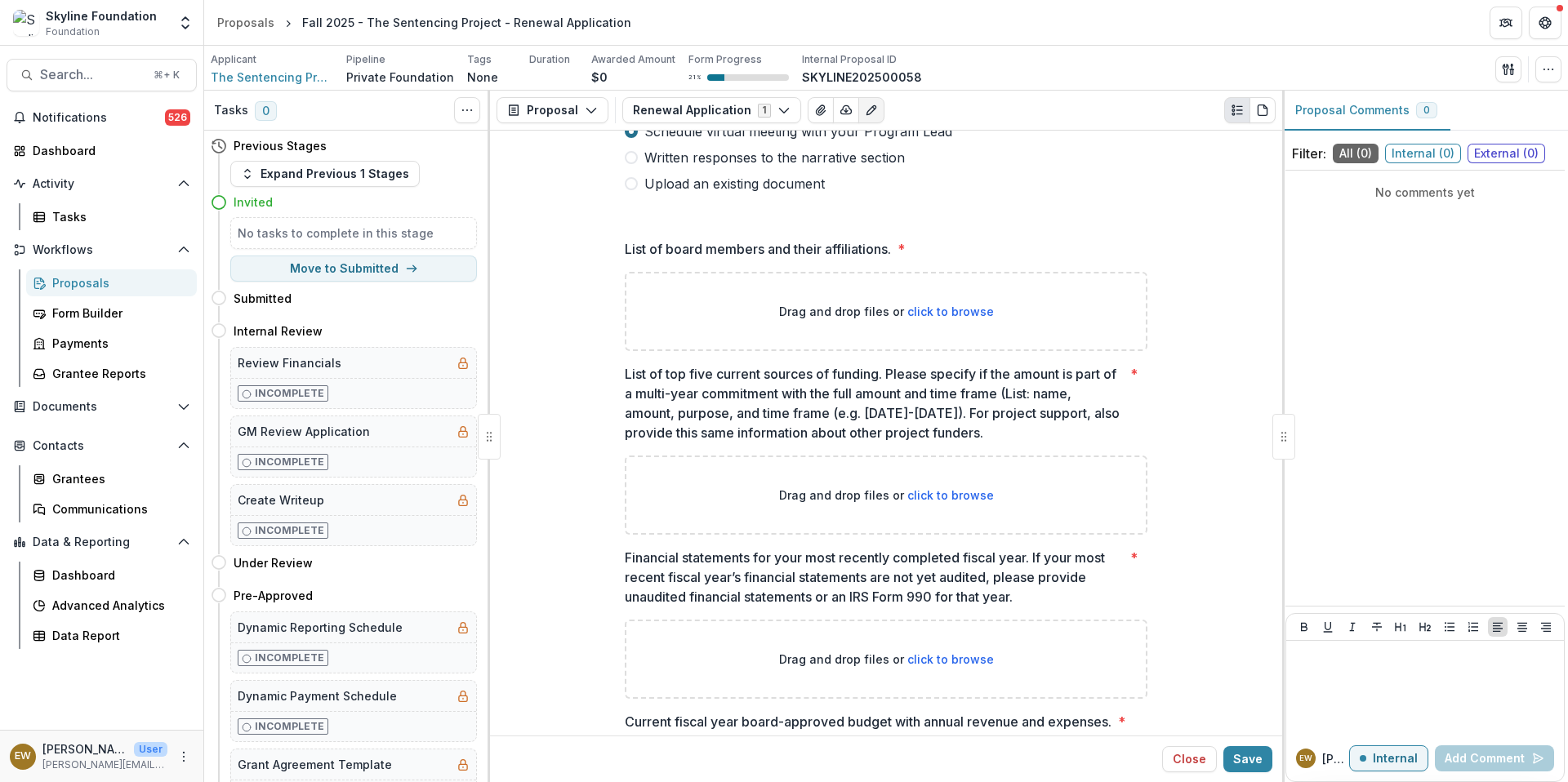
scroll to position [3960, 0]
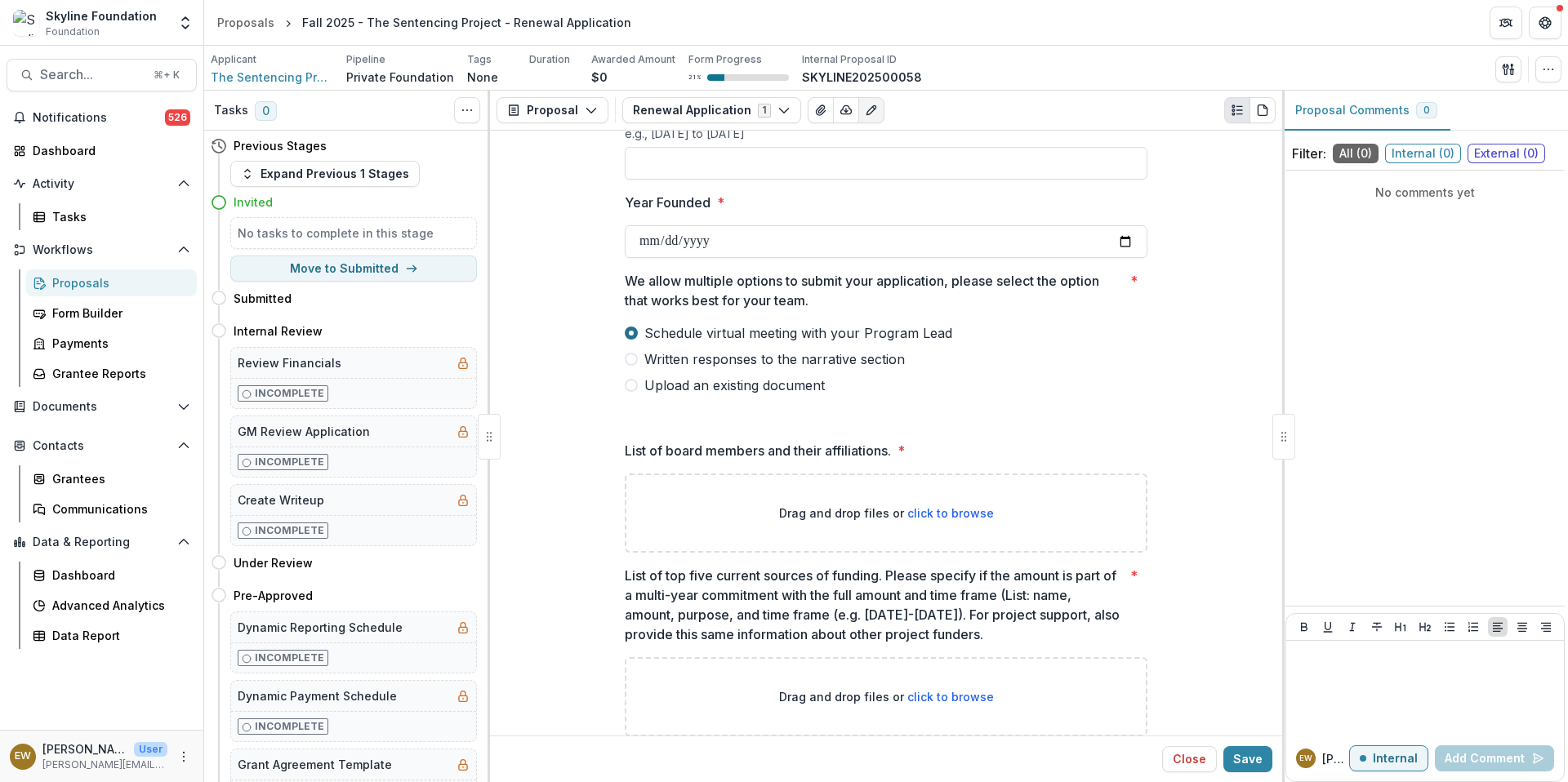
click at [624, 356] on span at bounding box center [631, 359] width 13 height 13
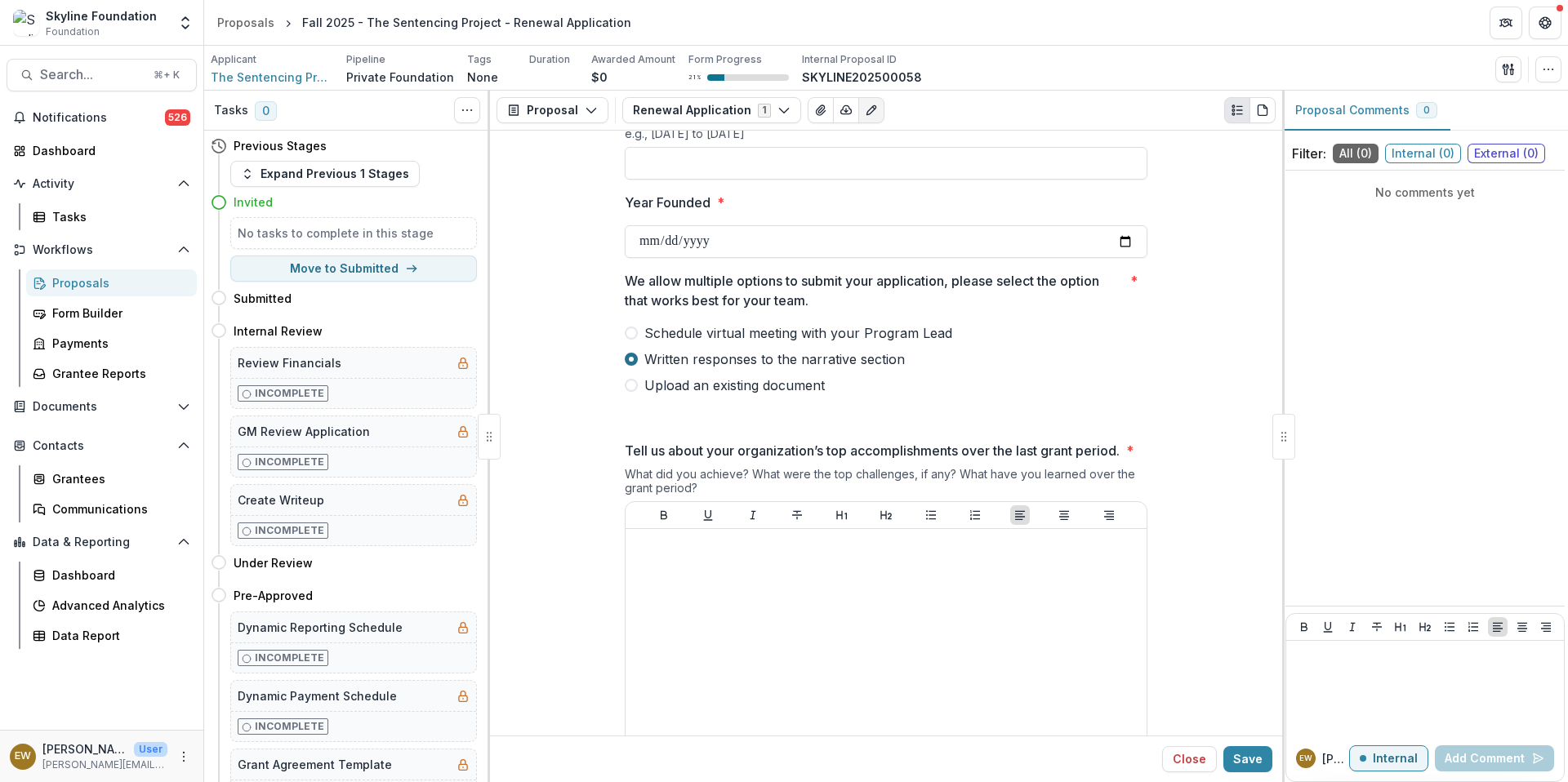
click at [626, 357] on span at bounding box center [631, 359] width 13 height 13
click at [631, 330] on span at bounding box center [631, 333] width 13 height 13
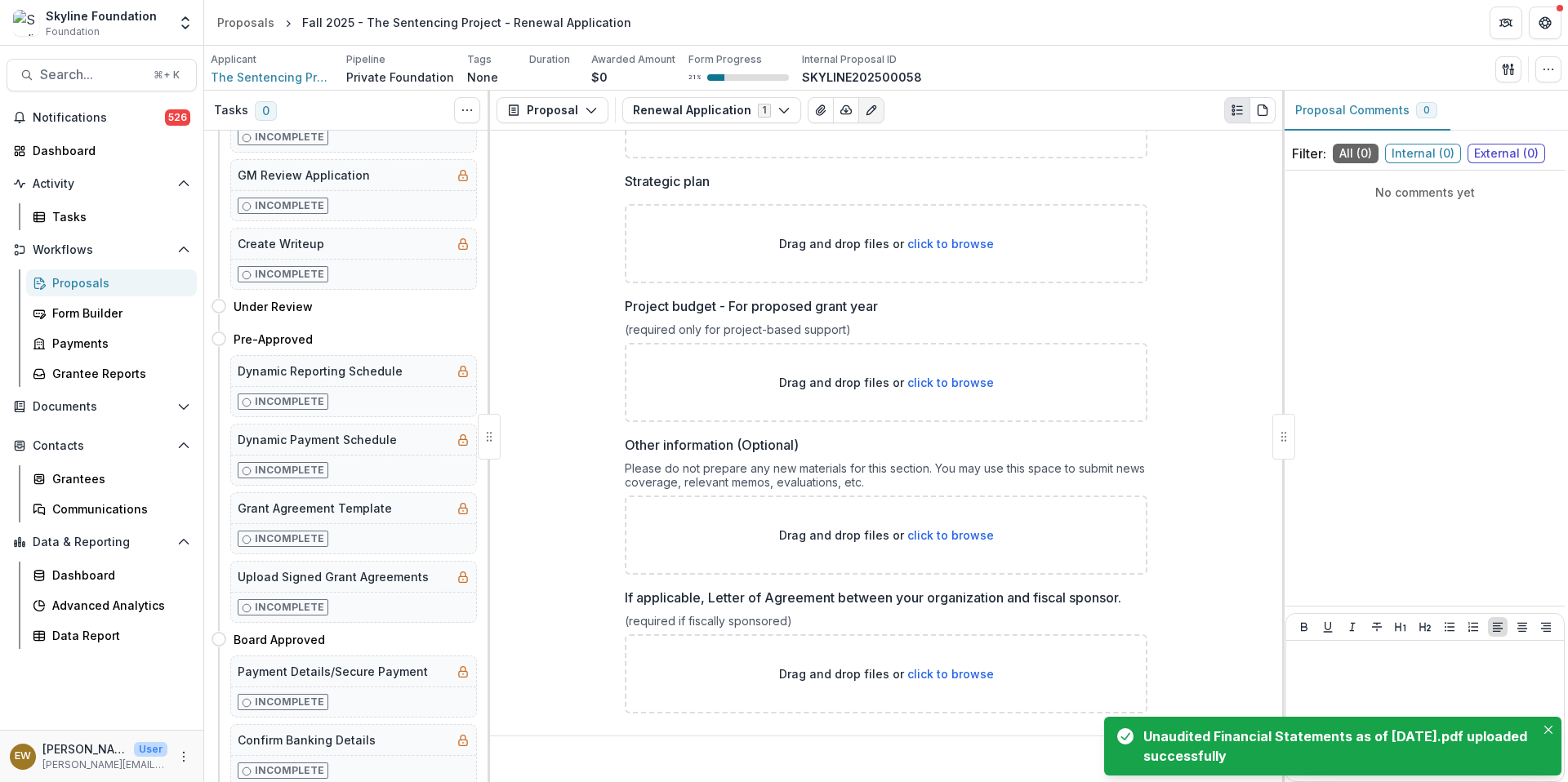
scroll to position [5242, 0]
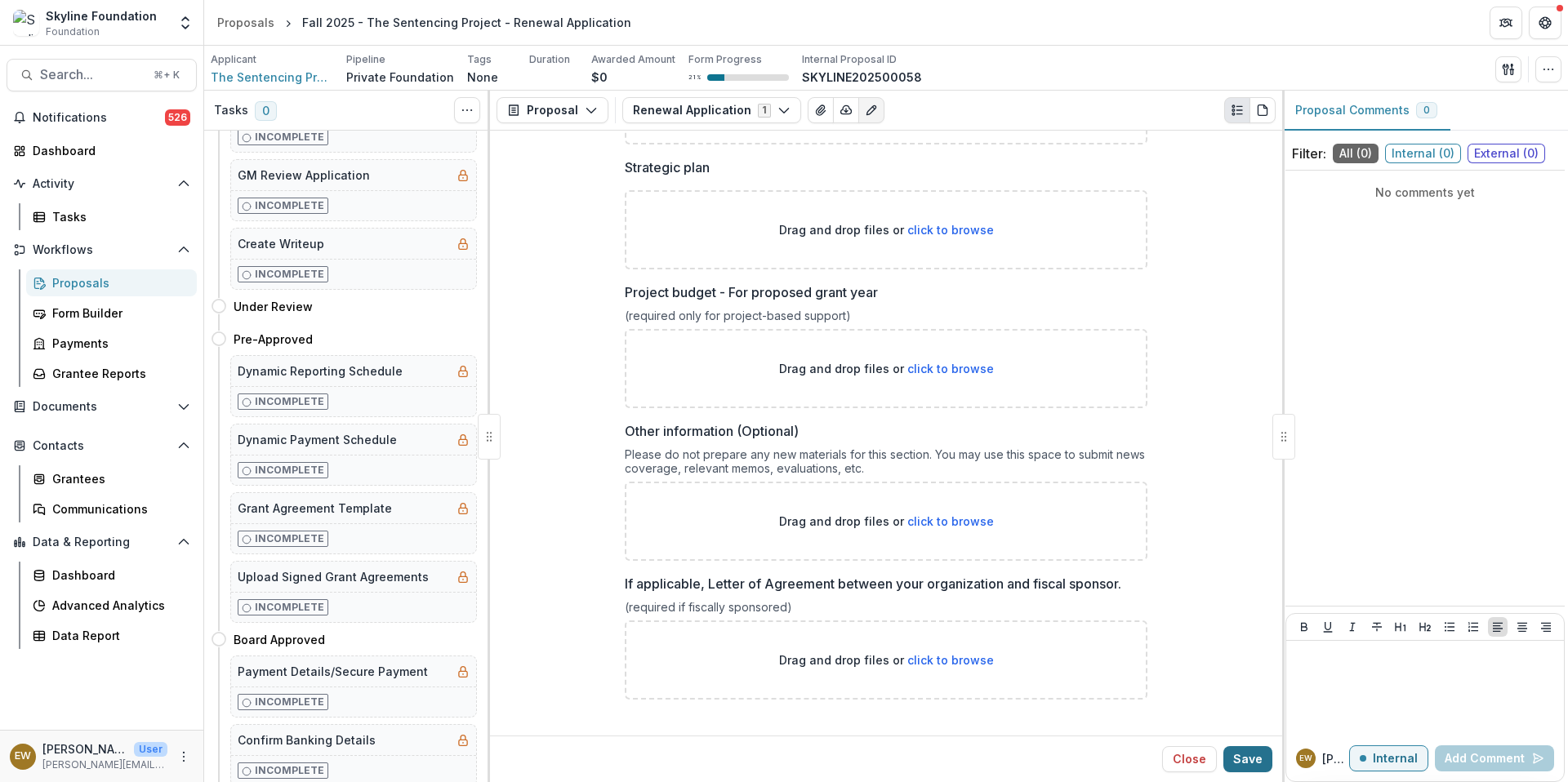
click at [1251, 771] on button "Save" at bounding box center [1247, 760] width 49 height 27
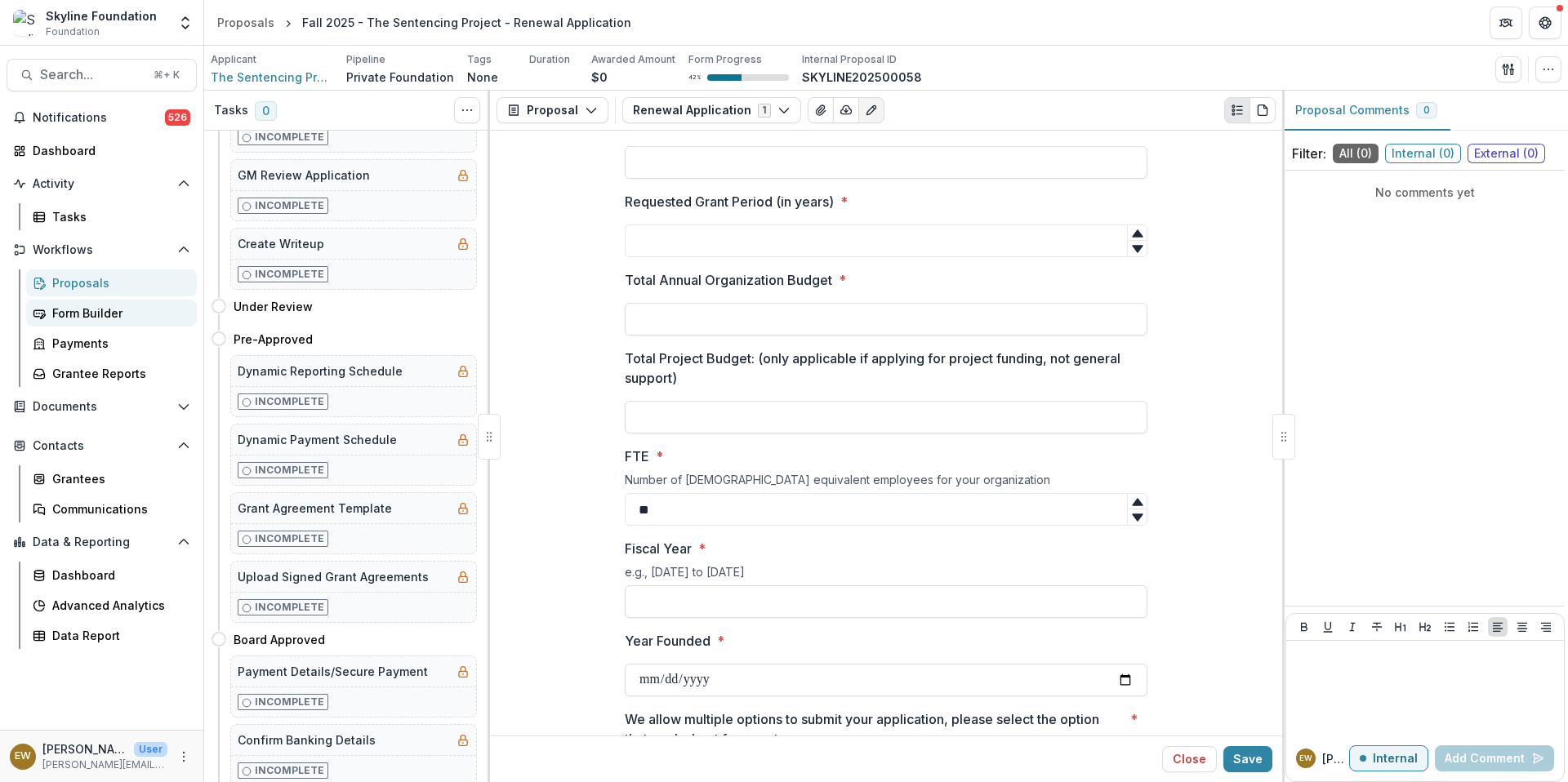
scroll to position [3677, 0]
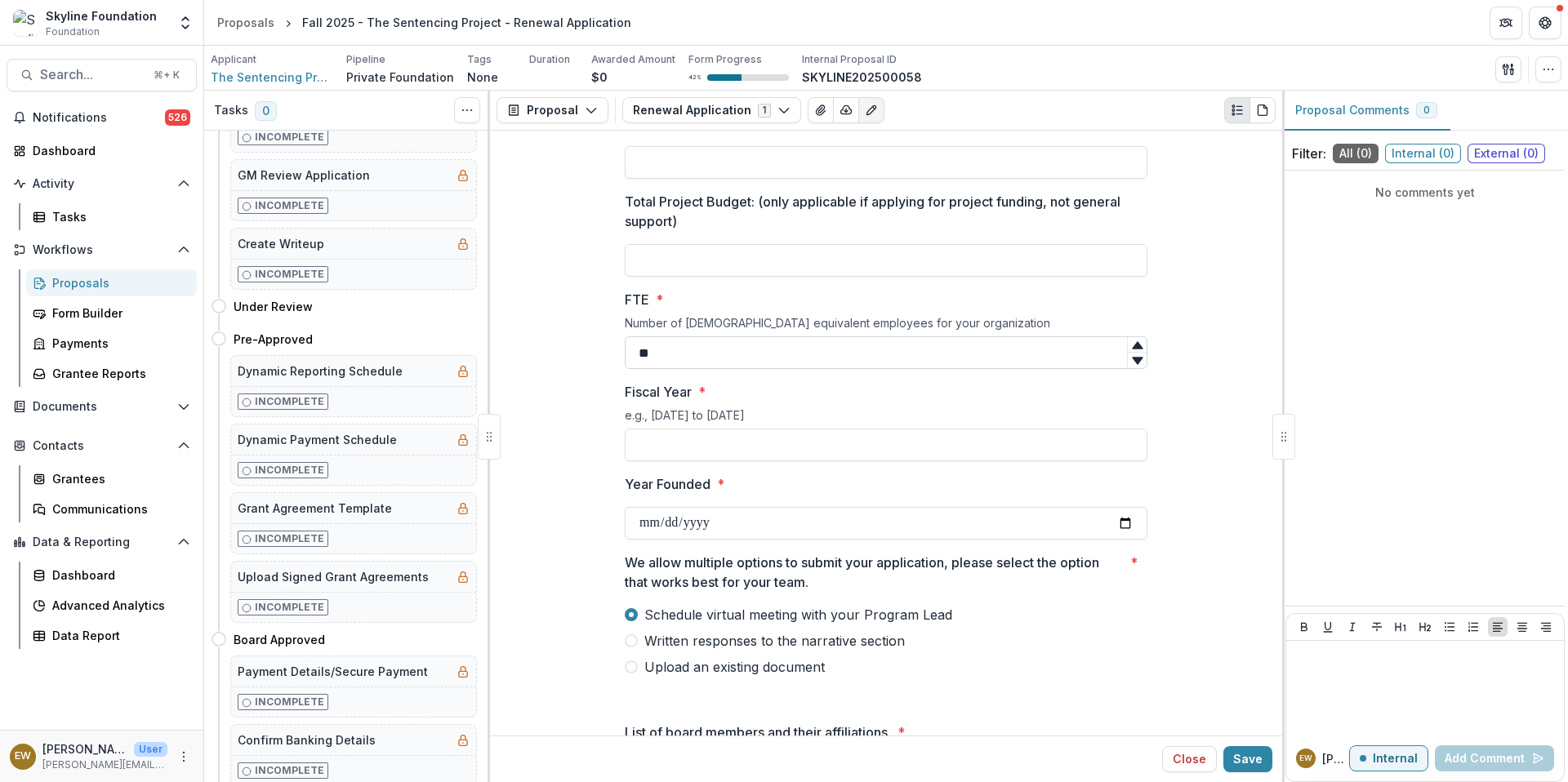
click at [680, 346] on input "**" at bounding box center [885, 352] width 523 height 33
click at [669, 350] on input "**" at bounding box center [885, 352] width 523 height 33
drag, startPoint x: 680, startPoint y: 346, endPoint x: 609, endPoint y: 345, distance: 71.0
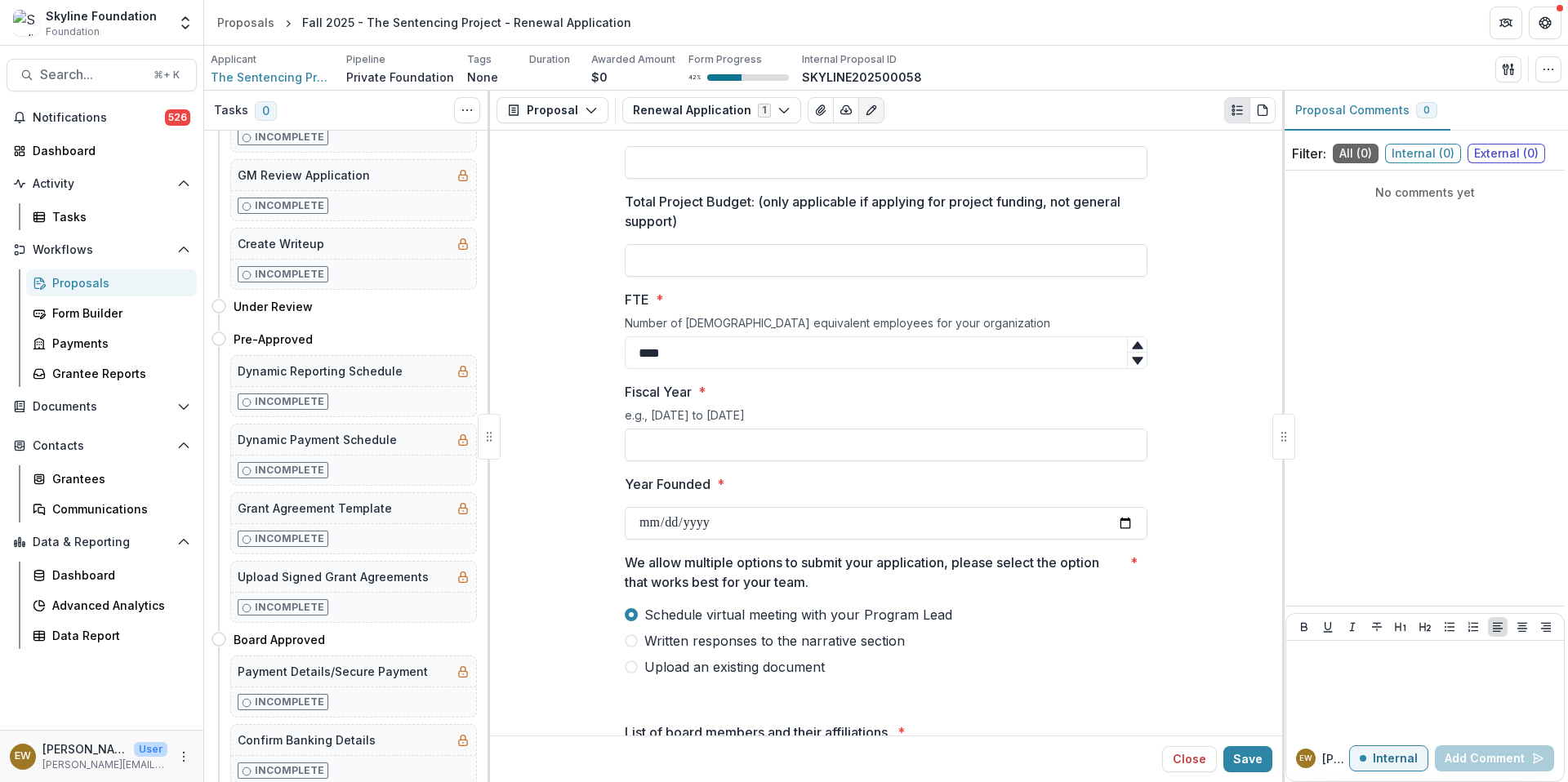
click at [642, 353] on input "****" at bounding box center [885, 352] width 523 height 33
type input "**"
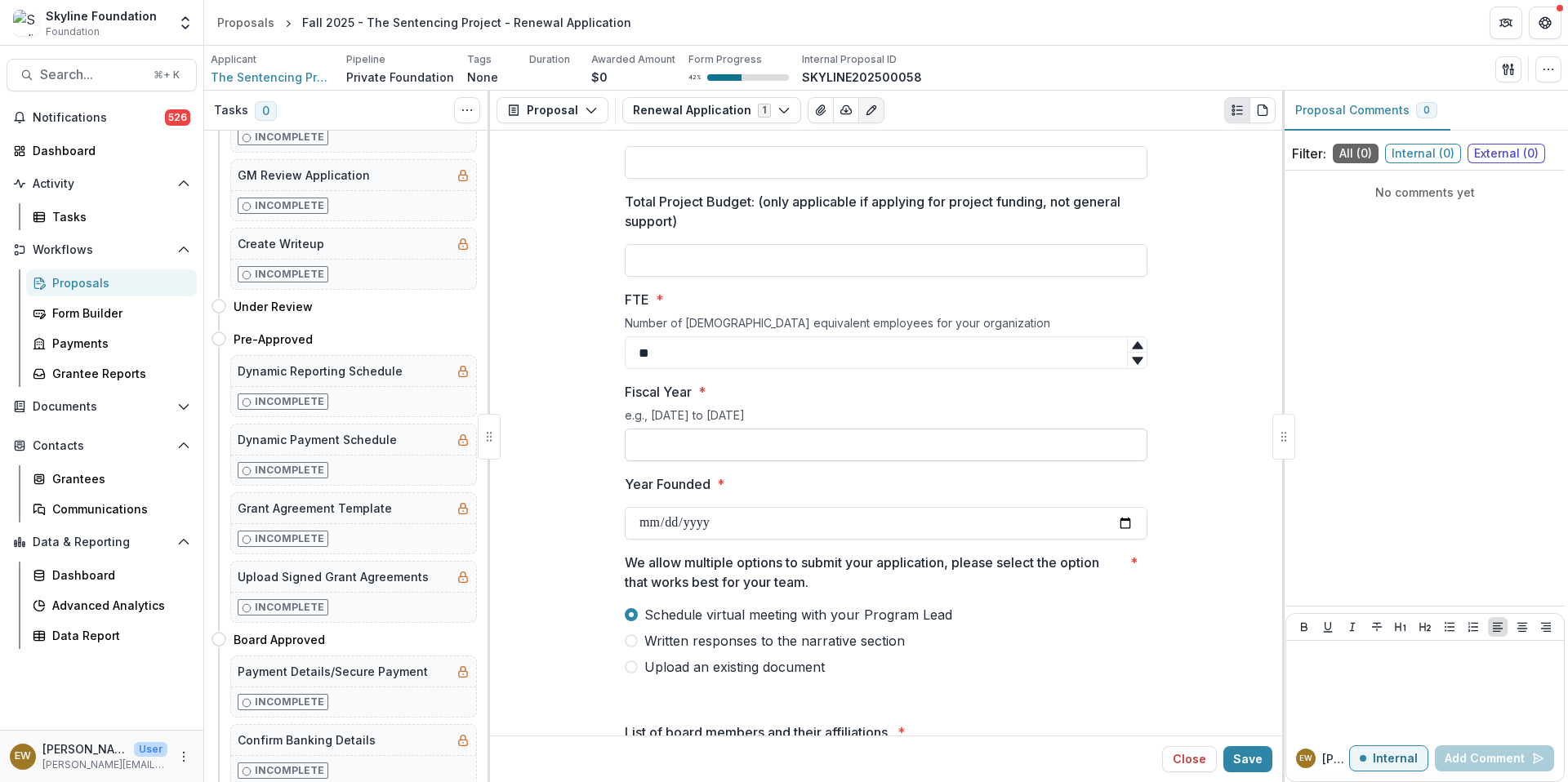
click at [738, 454] on input "Fiscal Year *" at bounding box center [885, 445] width 523 height 33
type input "*********"
drag, startPoint x: 738, startPoint y: 454, endPoint x: 607, endPoint y: 439, distance: 131.9
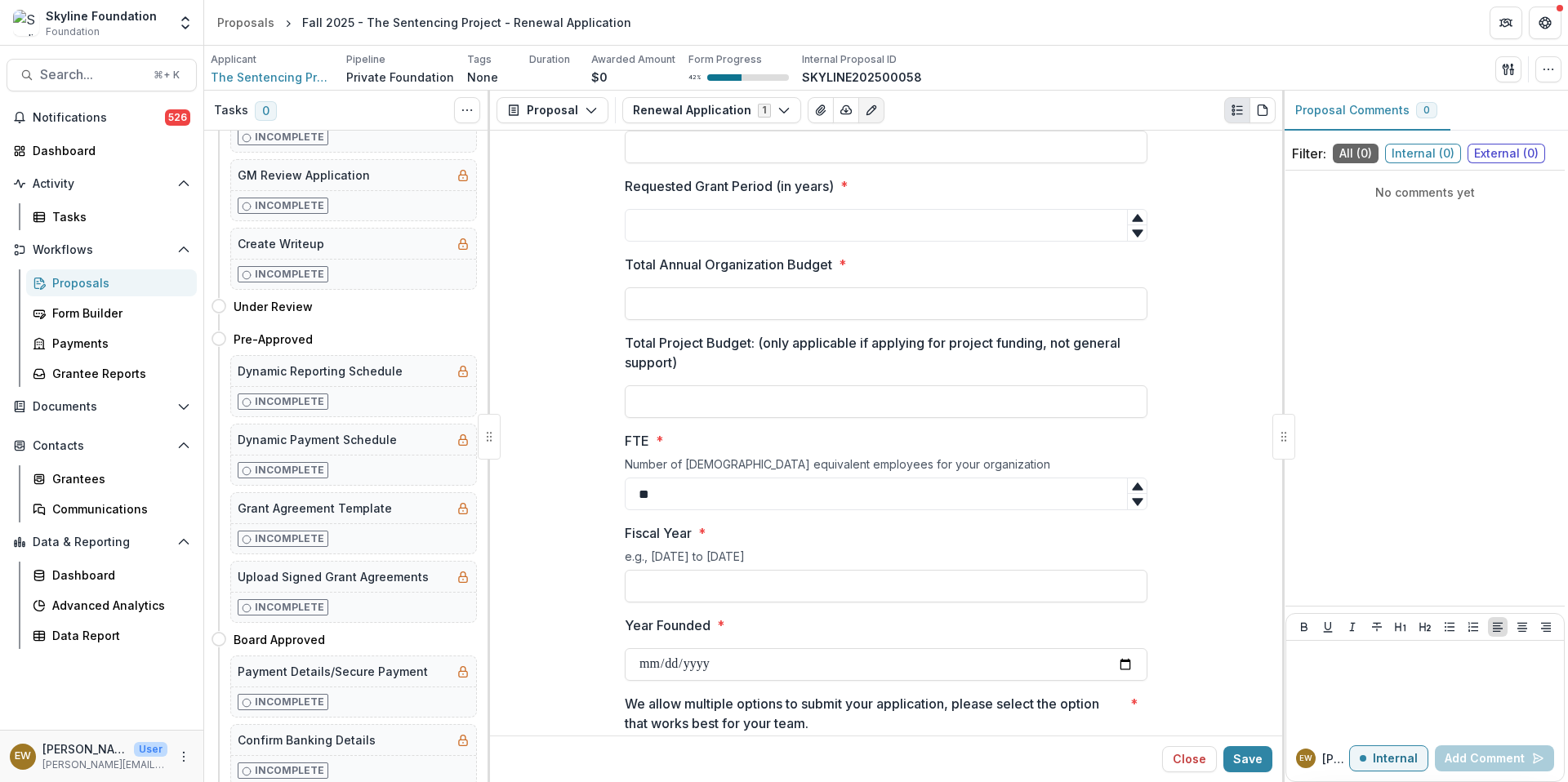
scroll to position [3381, 0]
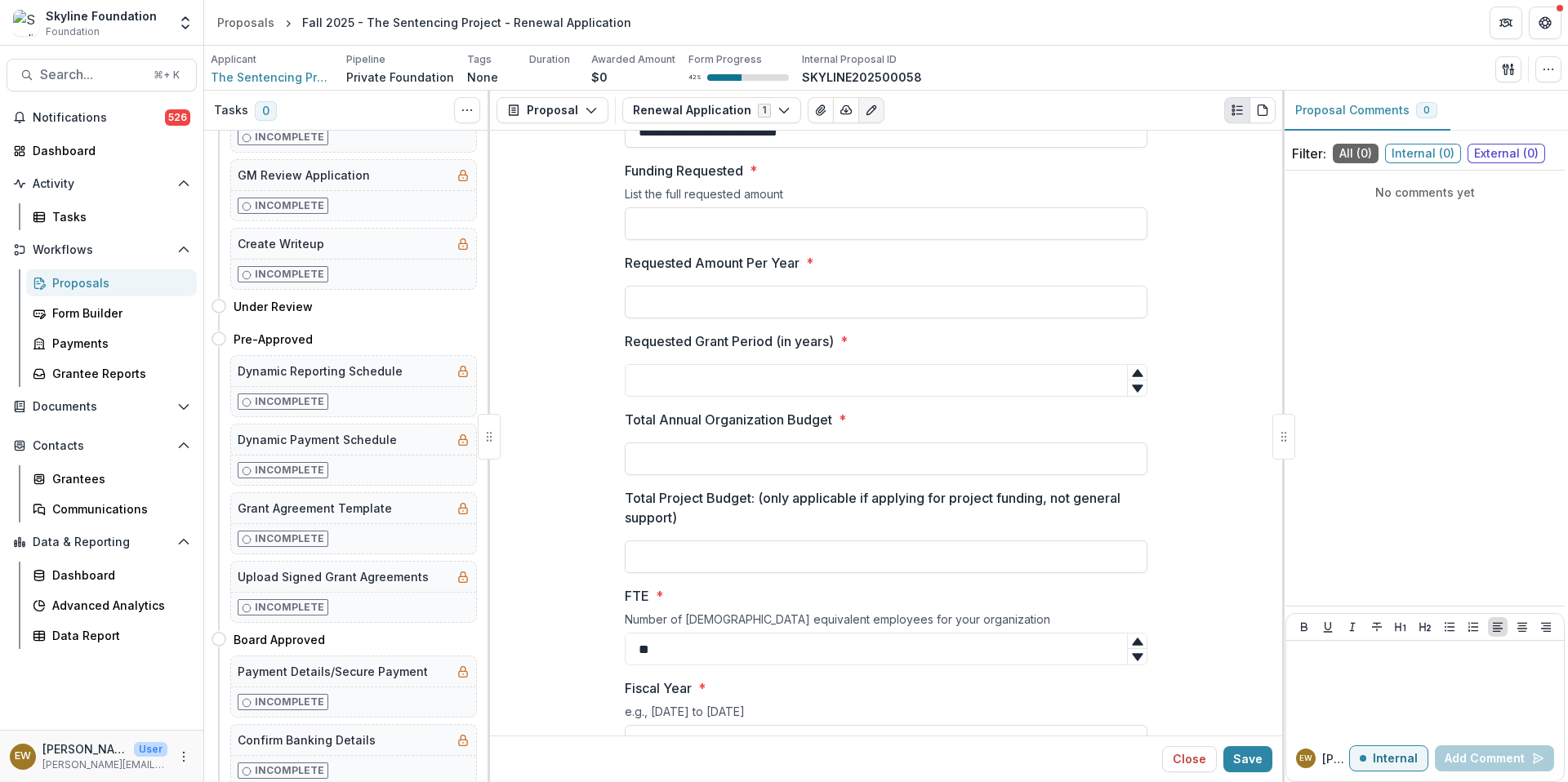
click at [717, 460] on input "Total Annual Organization Budget *" at bounding box center [885, 458] width 523 height 33
paste input "**********"
type input "**********"
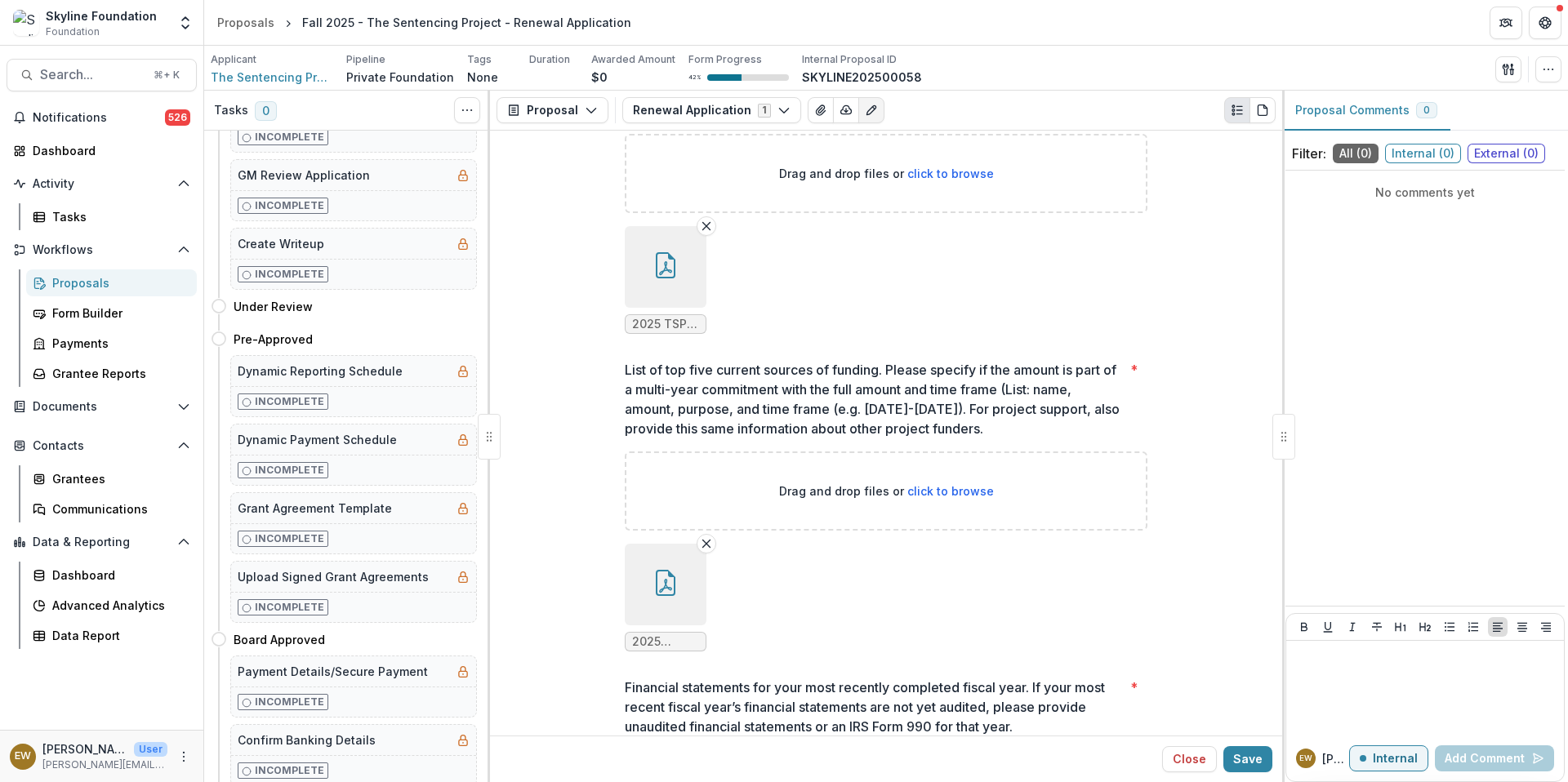
scroll to position [4239, 0]
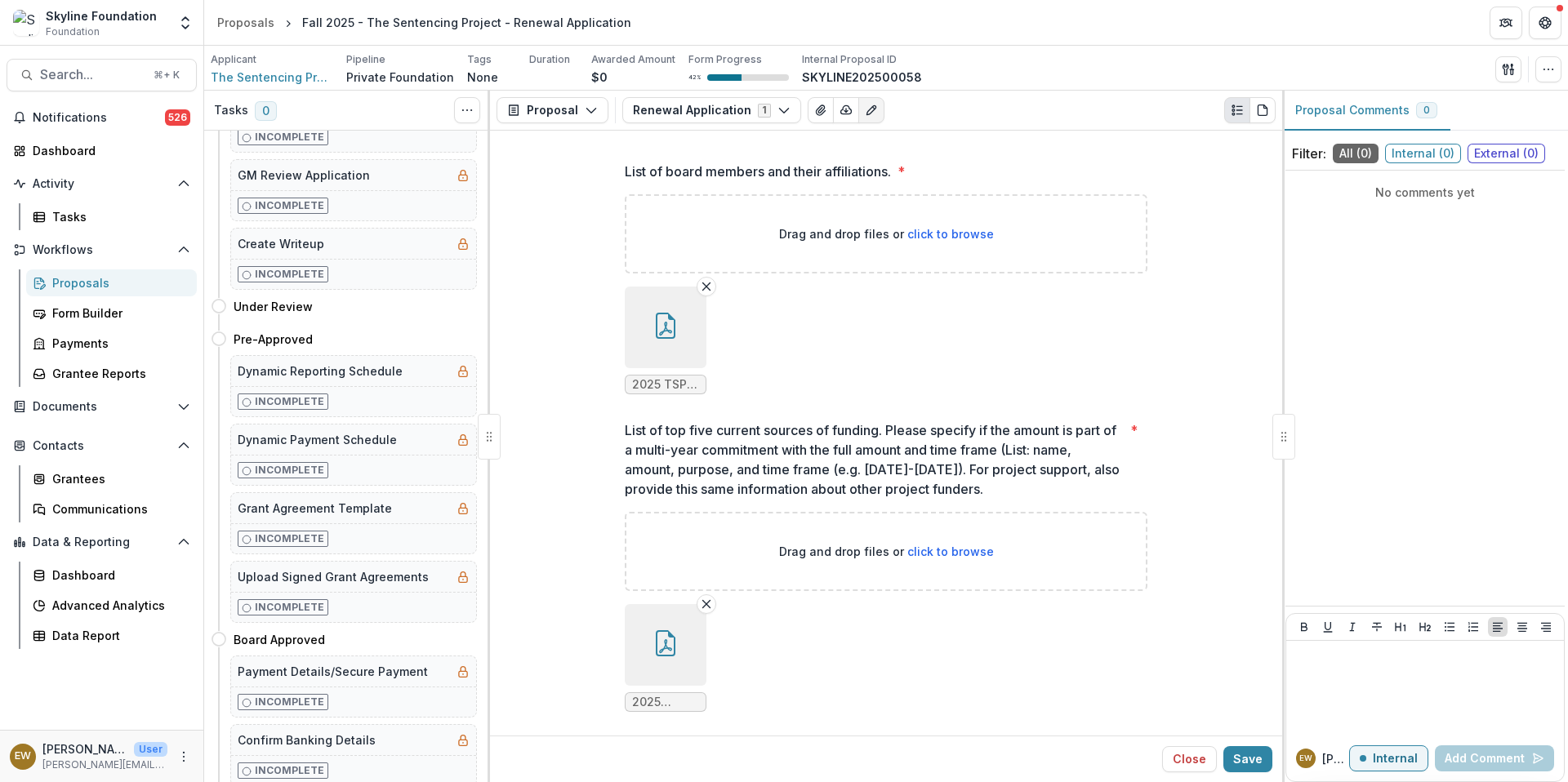
click at [1263, 769] on button "Save" at bounding box center [1247, 760] width 49 height 27
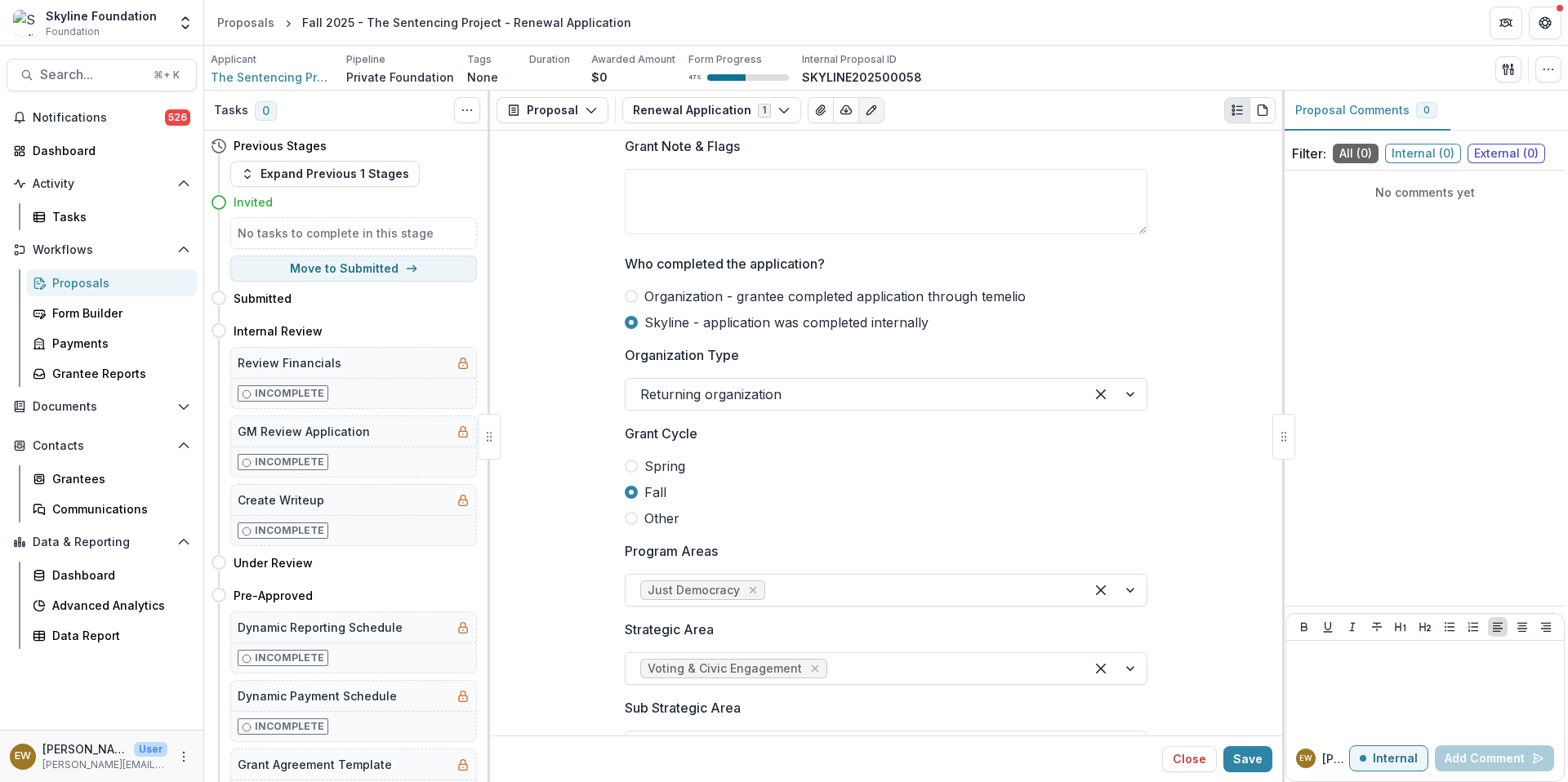
scroll to position [0, 0]
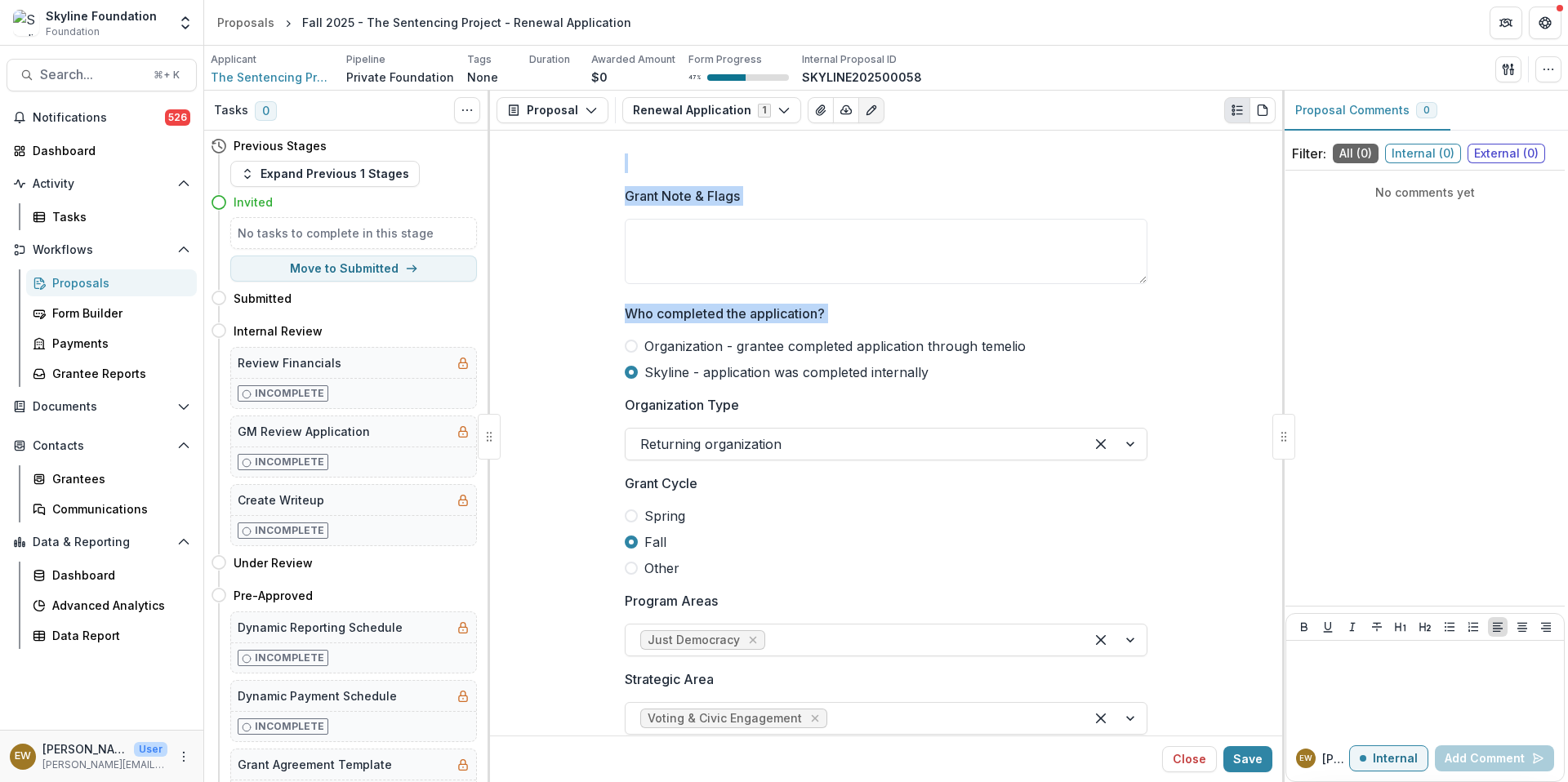
drag, startPoint x: 1281, startPoint y: 476, endPoint x: 1106, endPoint y: 374, distance: 202.6
click at [64, 124] on button "Notifications 526" at bounding box center [101, 118] width 190 height 27
click at [1113, 534] on label "Fall" at bounding box center [885, 542] width 523 height 19
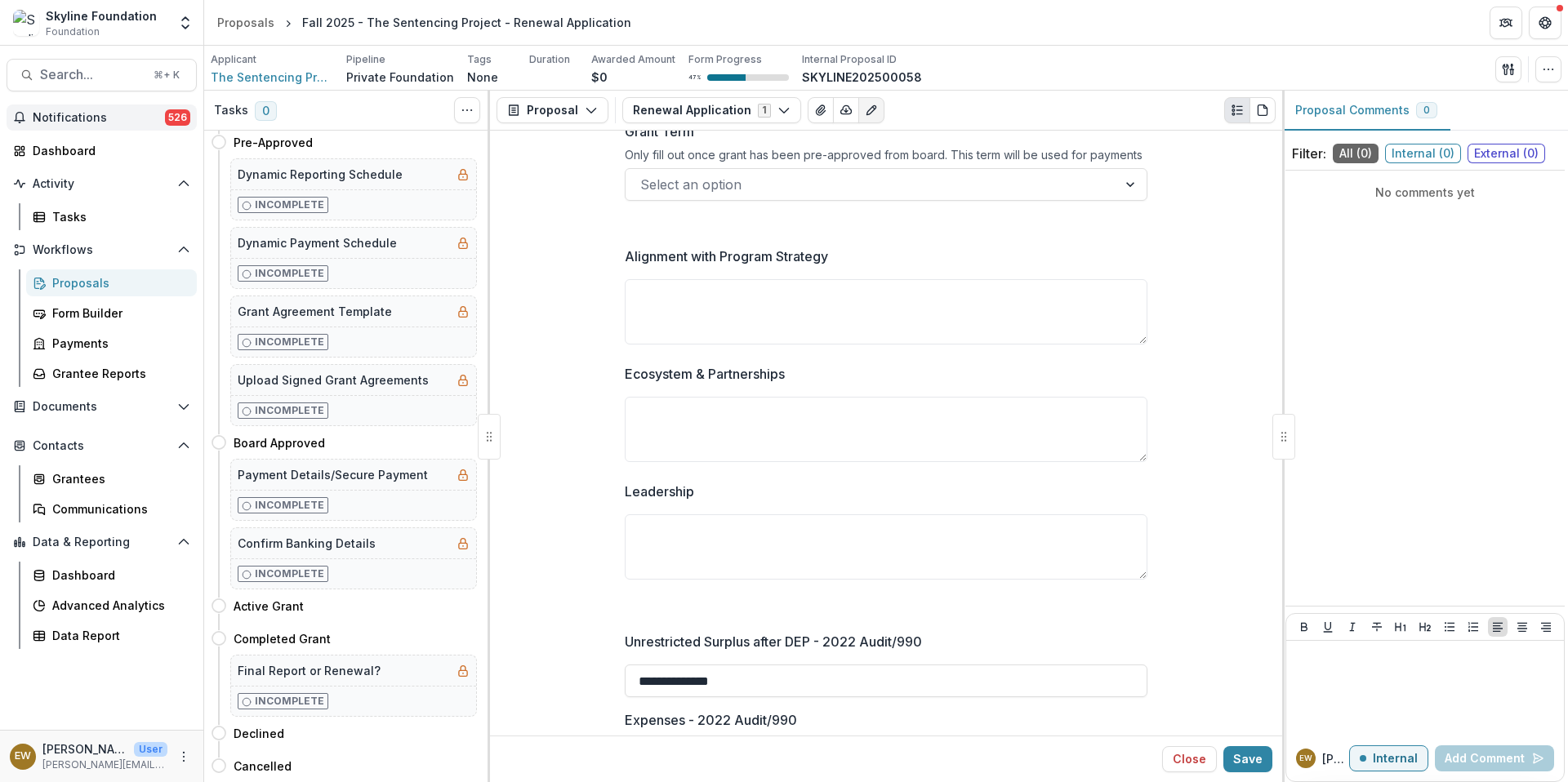
scroll to position [1266, 0]
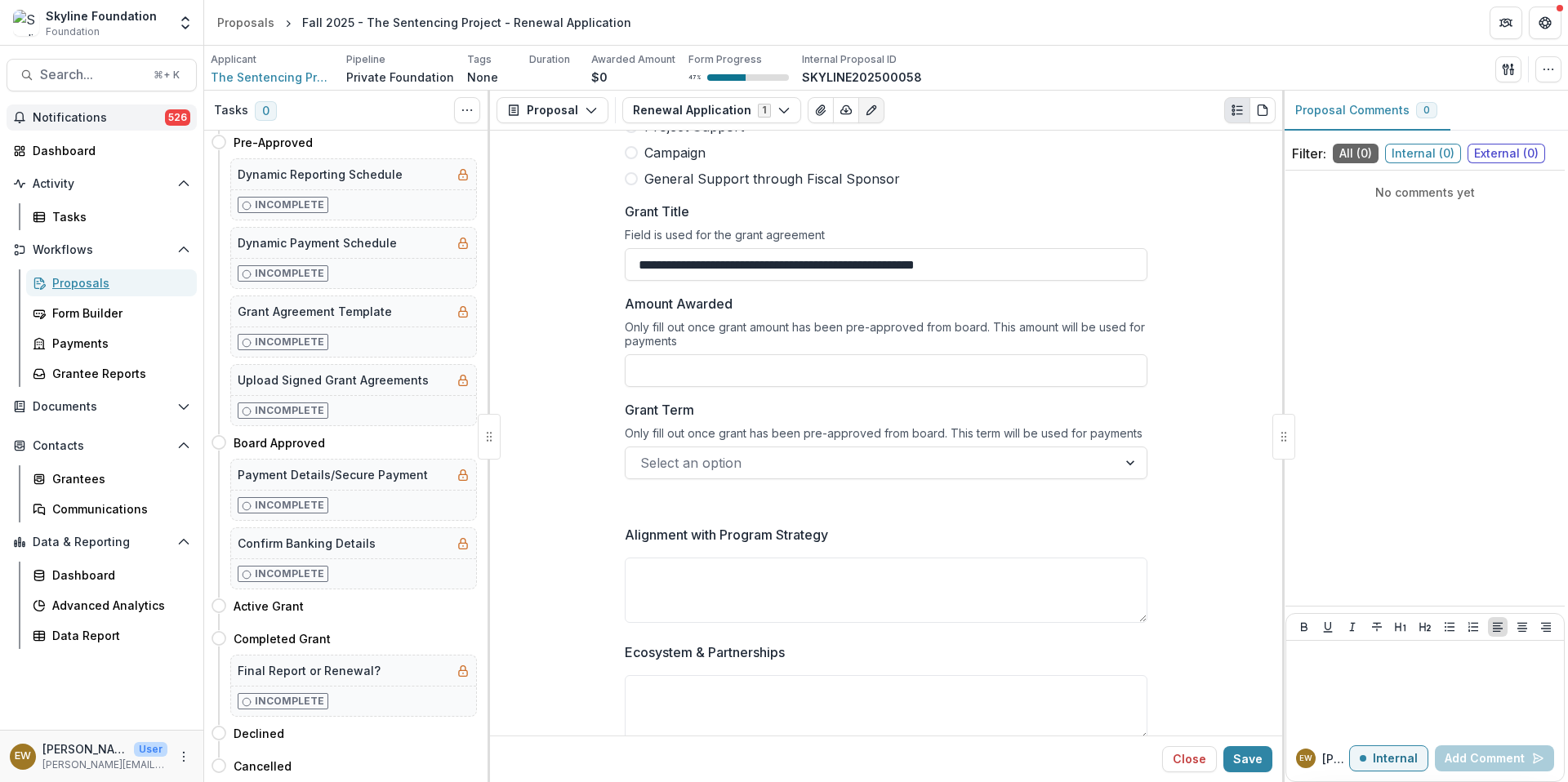
click at [153, 287] on div "Proposals" at bounding box center [118, 282] width 132 height 17
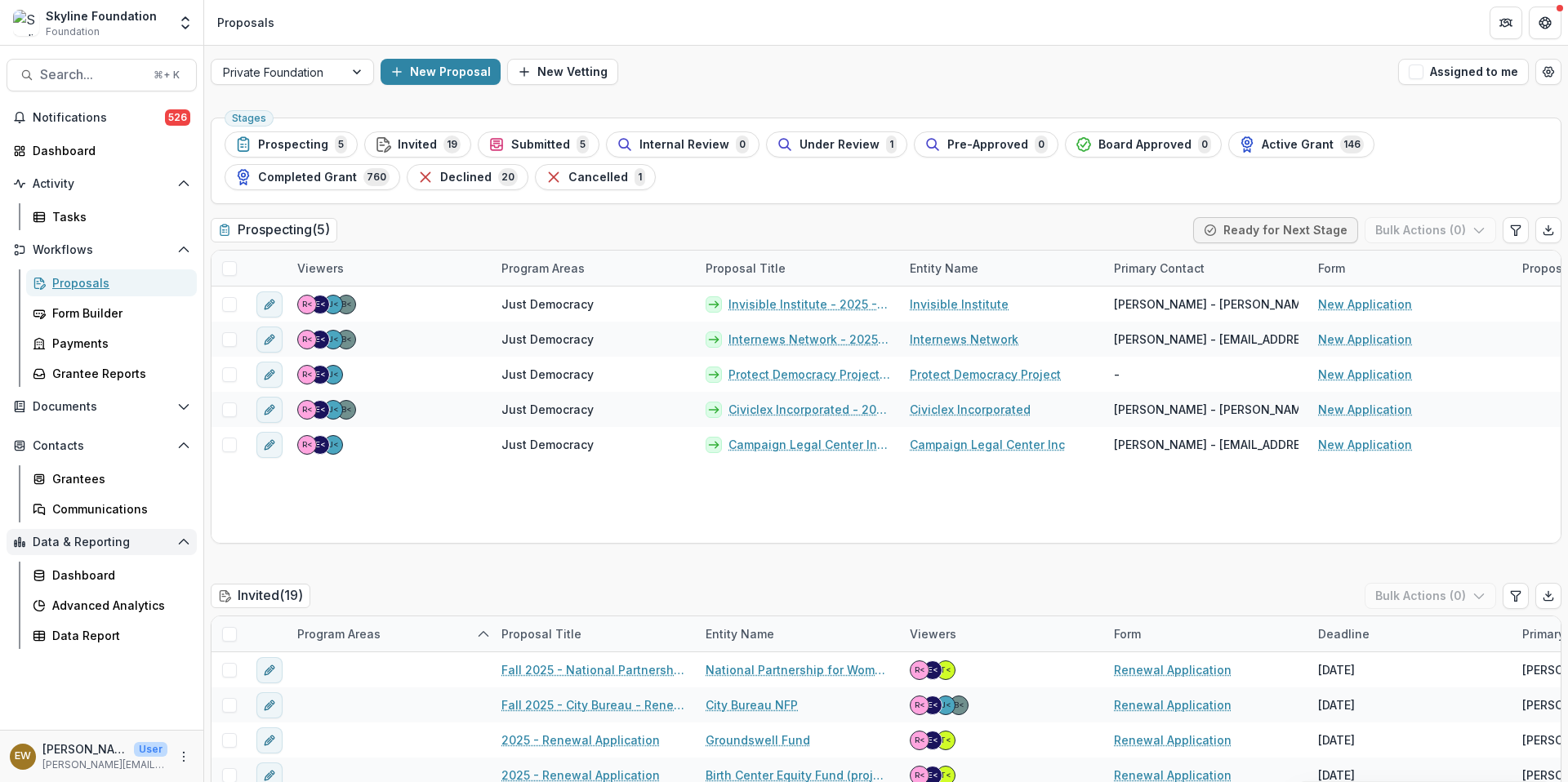
scroll to position [1046, 0]
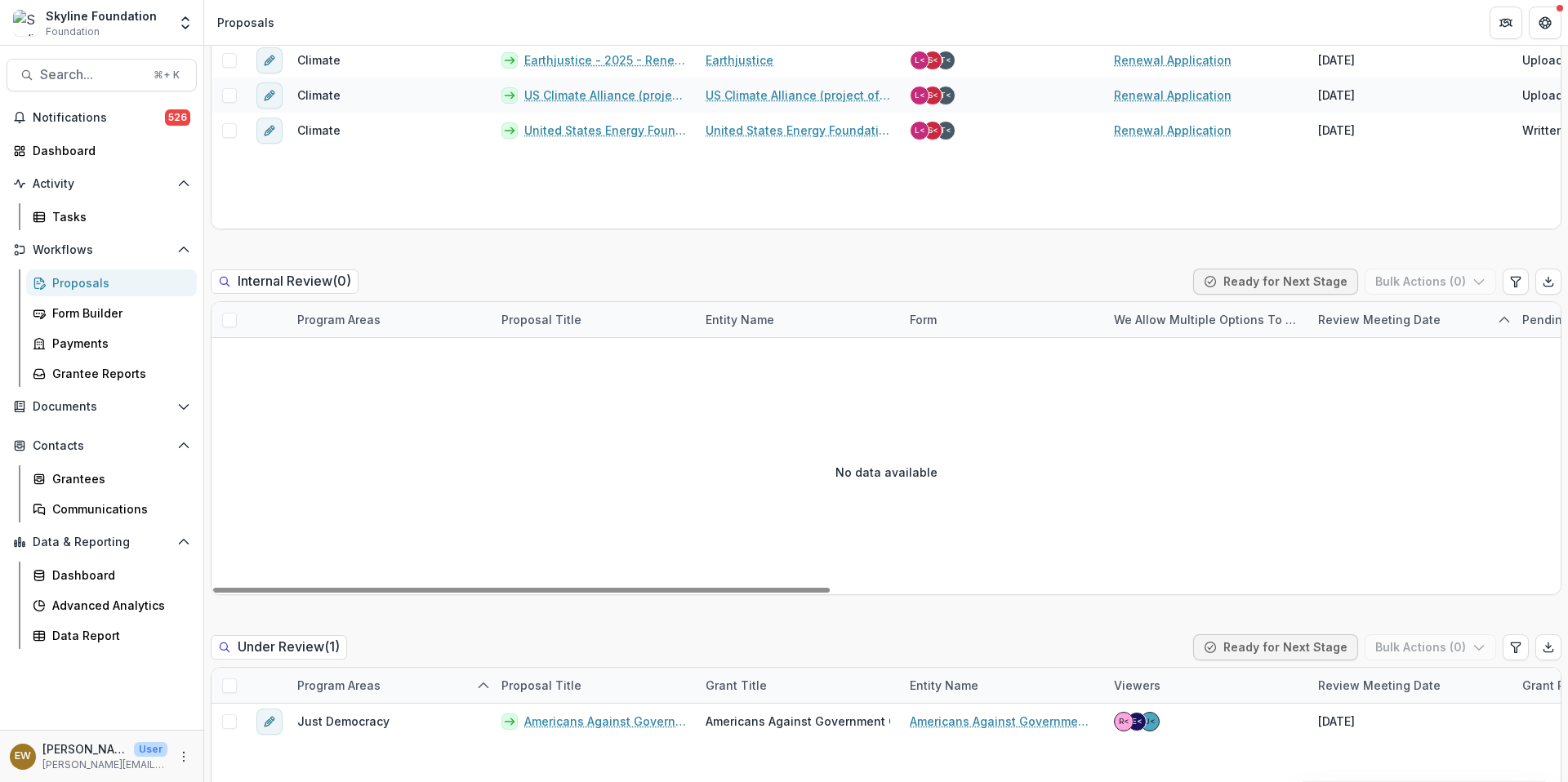
click at [516, 449] on div "No data available" at bounding box center [885, 472] width 1349 height 245
drag, startPoint x: 516, startPoint y: 449, endPoint x: 452, endPoint y: 584, distance: 149.4
click at [452, 588] on div at bounding box center [521, 591] width 616 height 5
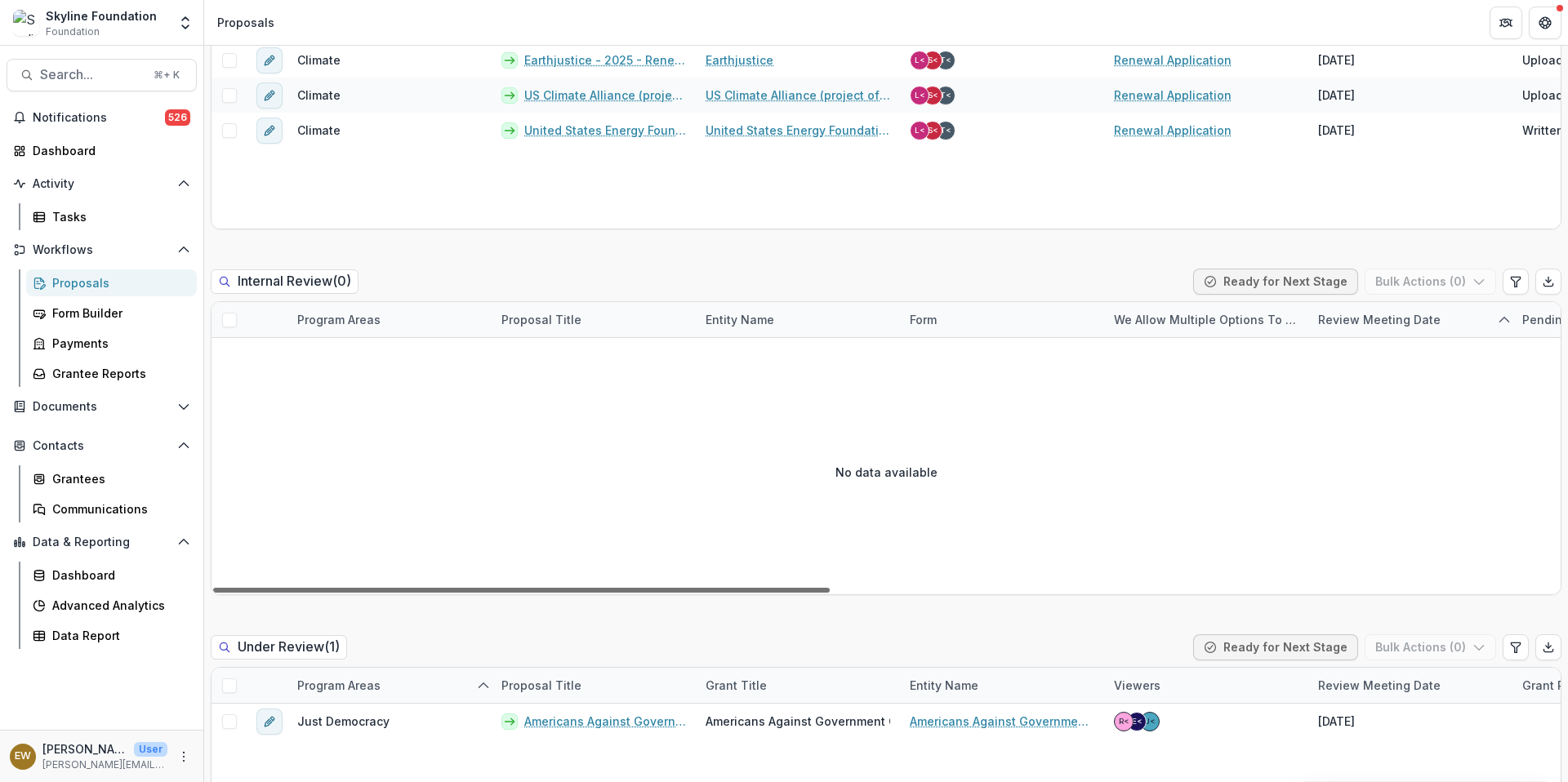
drag, startPoint x: 452, startPoint y: 584, endPoint x: 210, endPoint y: 580, distance: 242.0
click at [211, 580] on div "Program Areas Proposal Title Entity Name Form We allow multiple options to subm…" at bounding box center [885, 448] width 1349 height 293
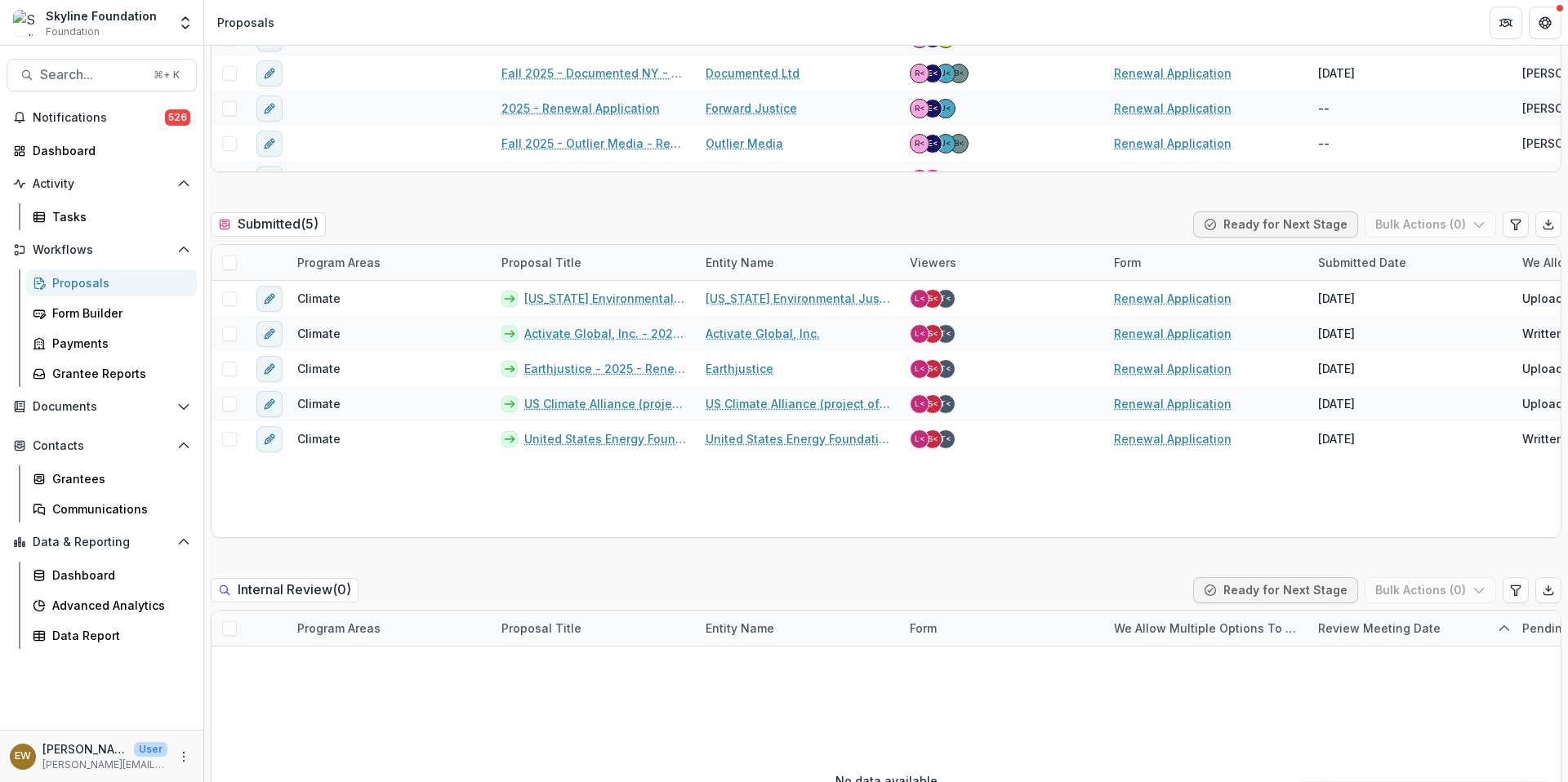
scroll to position [846, 0]
